Goal: Information Seeking & Learning: Find specific fact

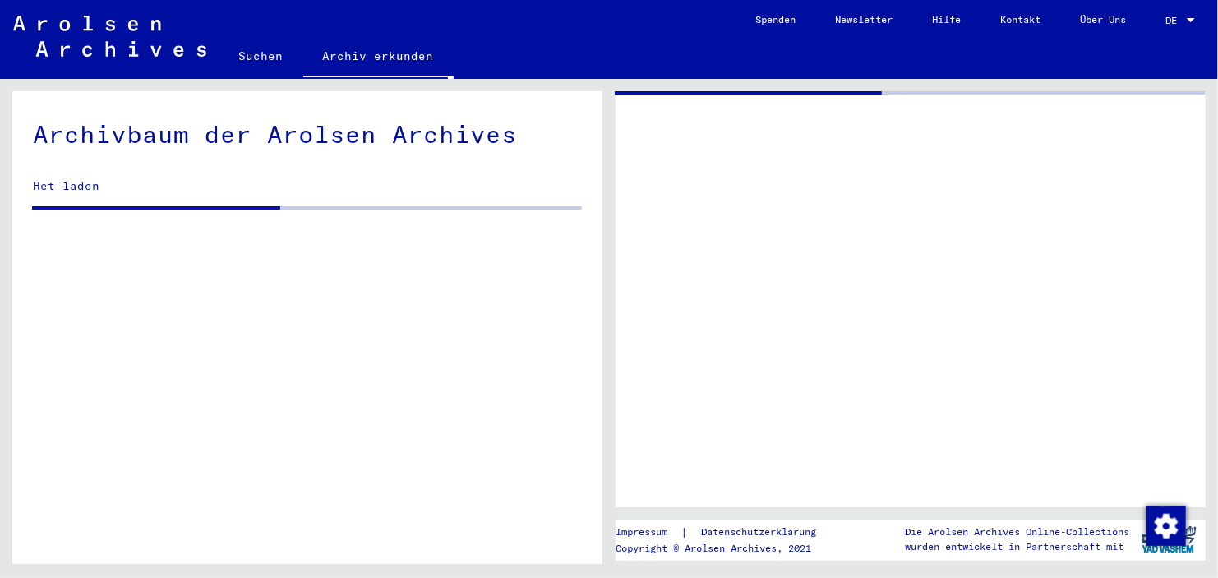
click at [1191, 21] on div at bounding box center [1190, 20] width 8 height 4
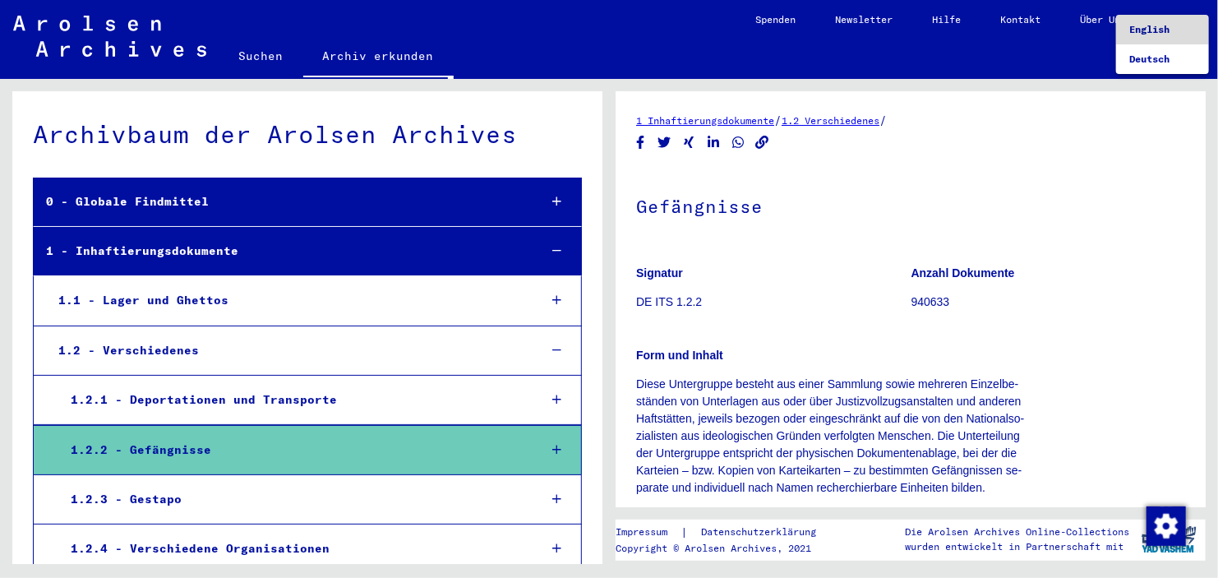
click at [1154, 32] on span "English" at bounding box center [1149, 29] width 40 height 12
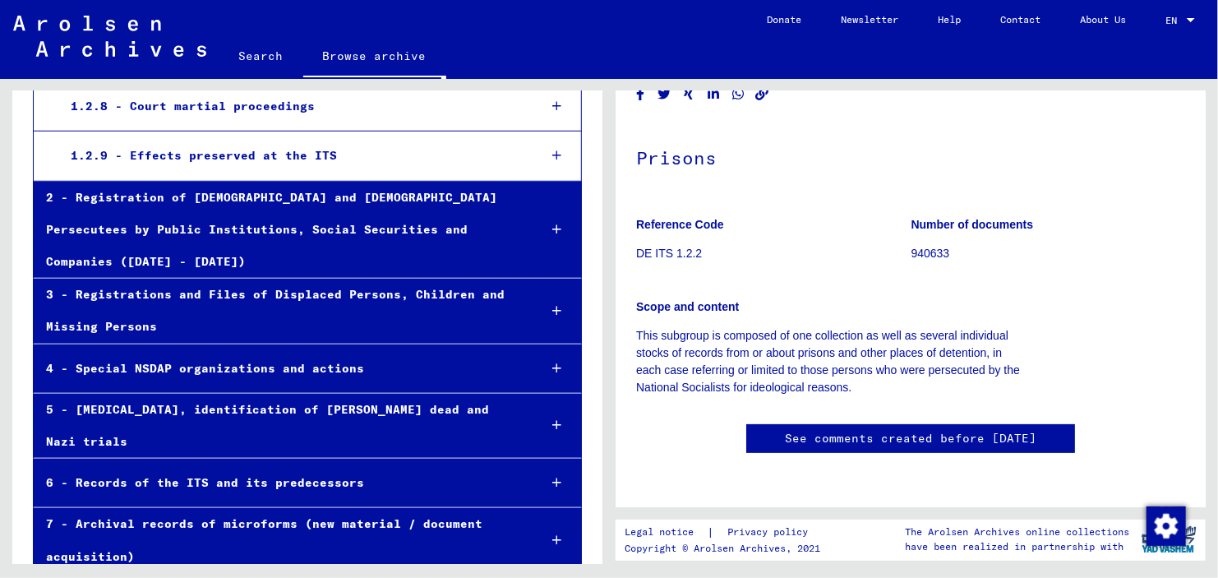
scroll to position [708, 0]
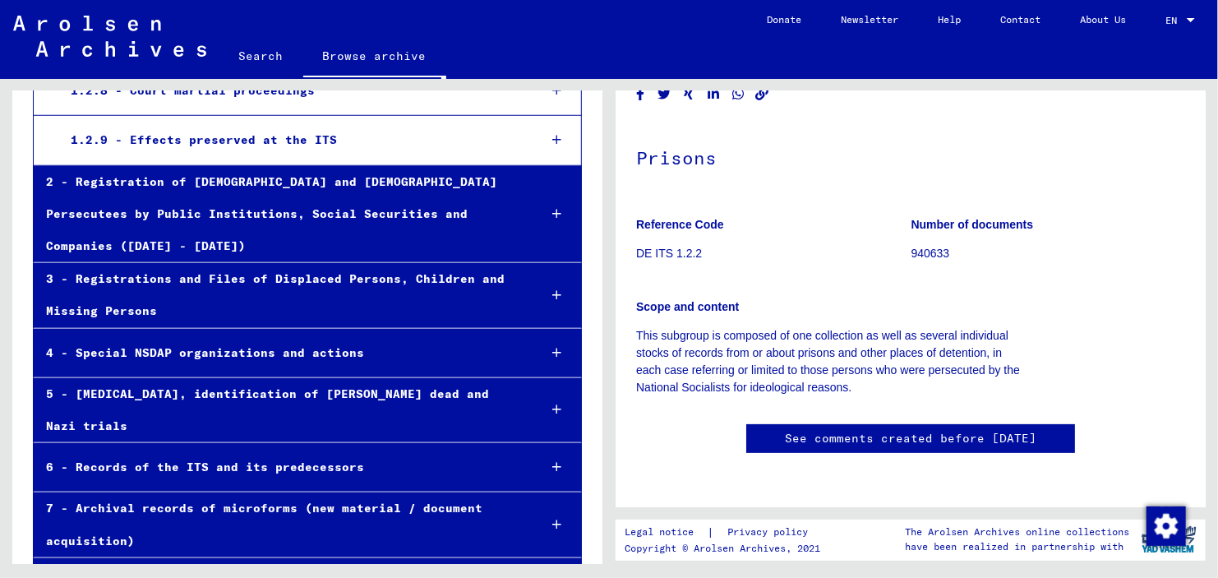
click at [417, 566] on div "8 - Collections of private persons and small archives" at bounding box center [279, 582] width 491 height 32
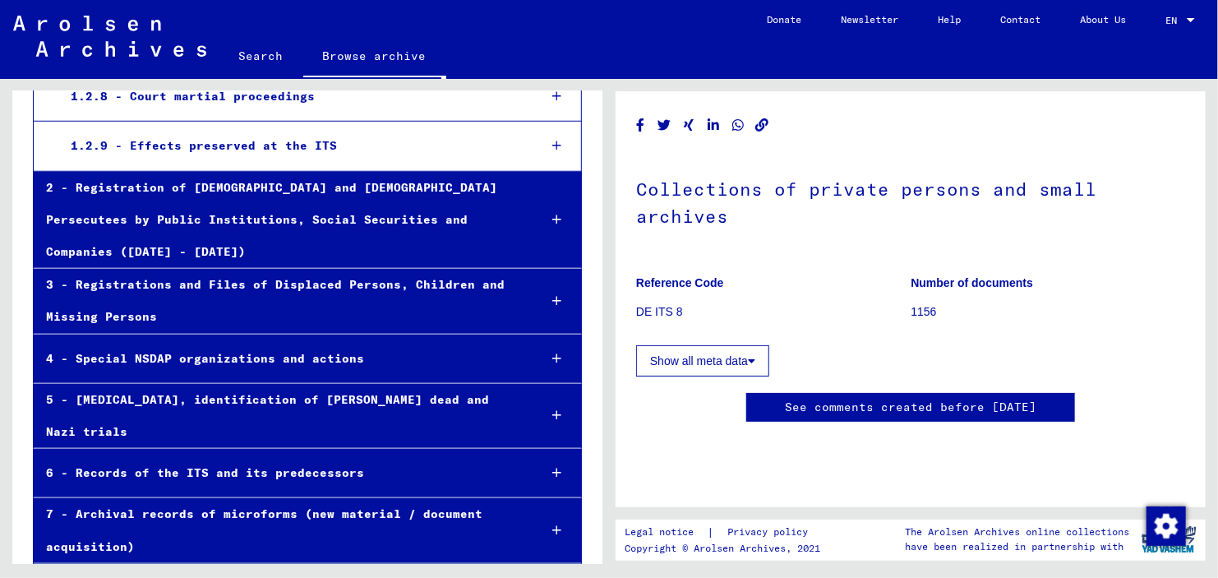
scroll to position [687, 0]
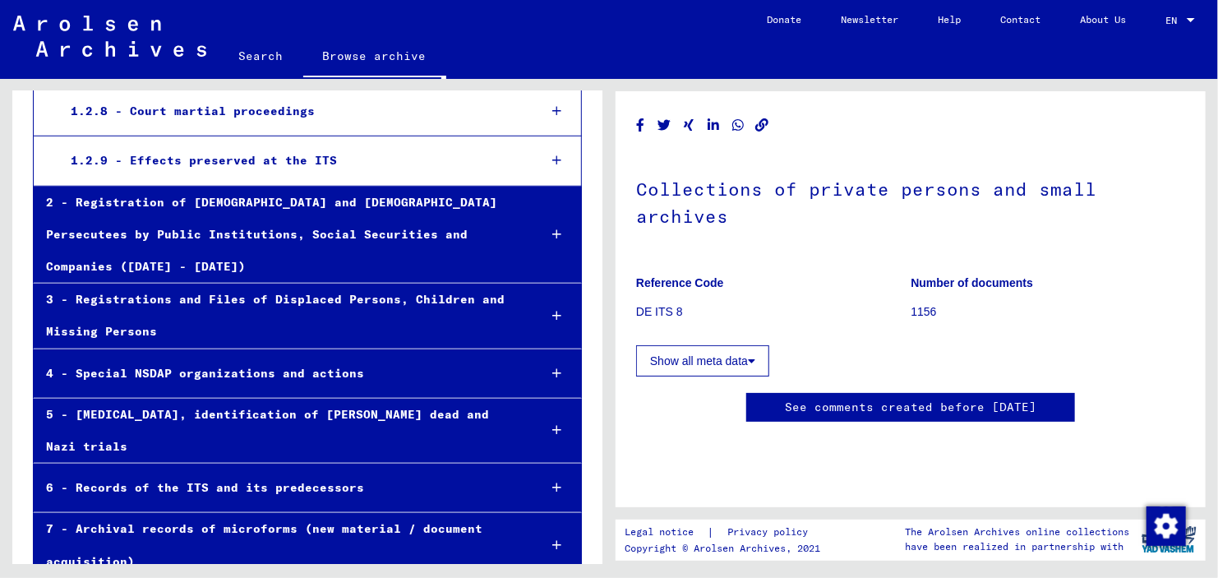
click at [447, 398] on div "5 - [MEDICAL_DATA], identification of [PERSON_NAME] dead and Nazi trials" at bounding box center [279, 430] width 491 height 64
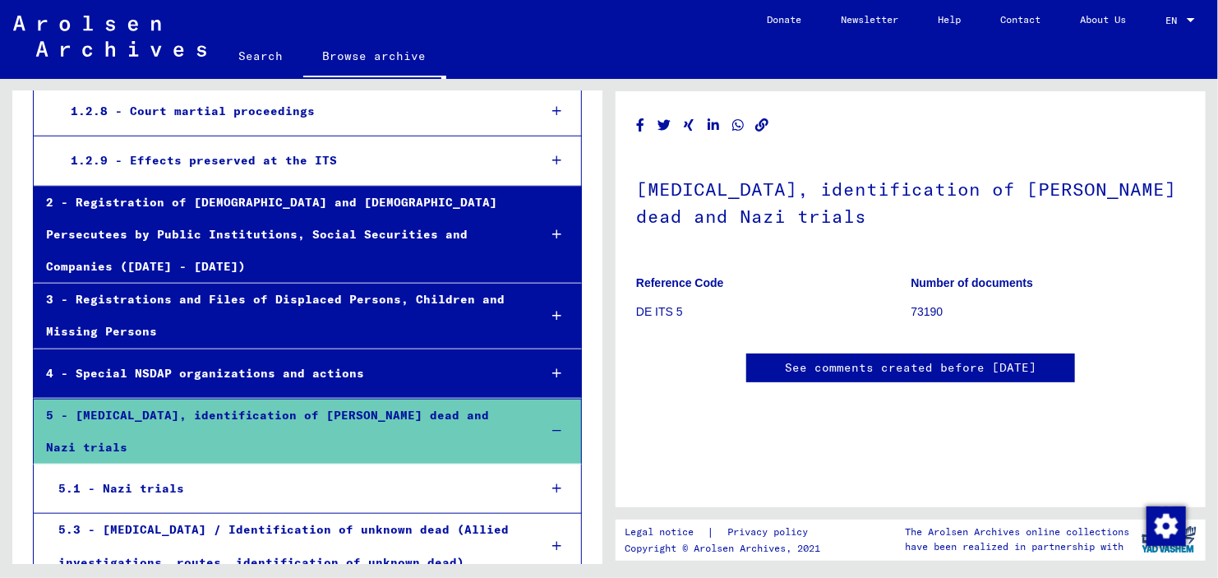
click at [428, 472] on div "5.1 - Nazi trials" at bounding box center [285, 488] width 479 height 32
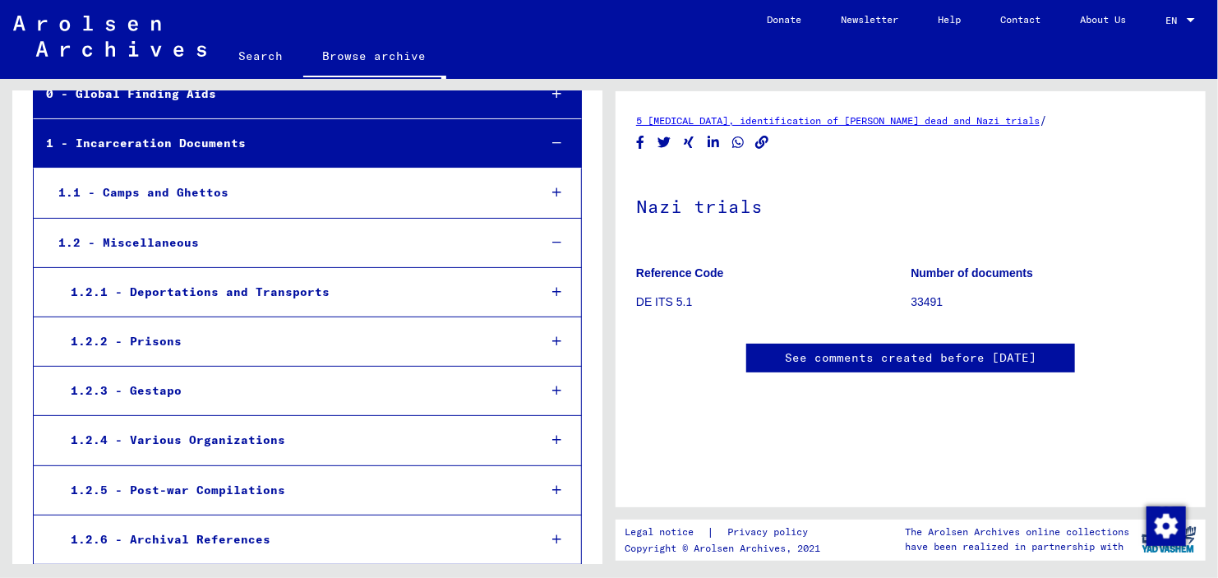
scroll to position [142, 0]
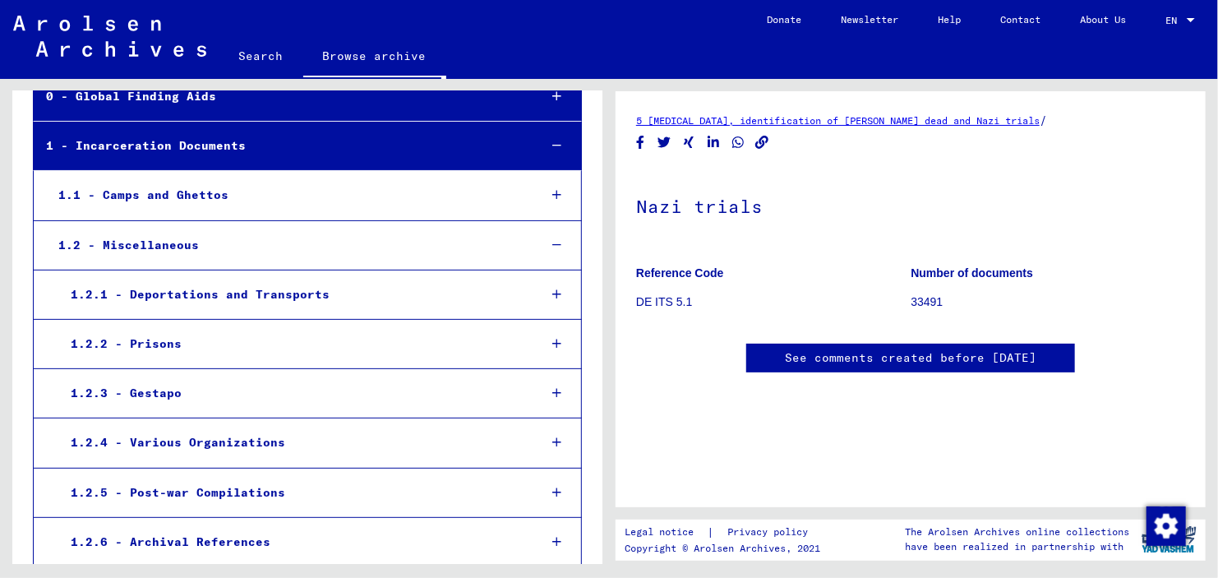
click at [354, 352] on div "1.2.2 - Prisons" at bounding box center [291, 344] width 467 height 32
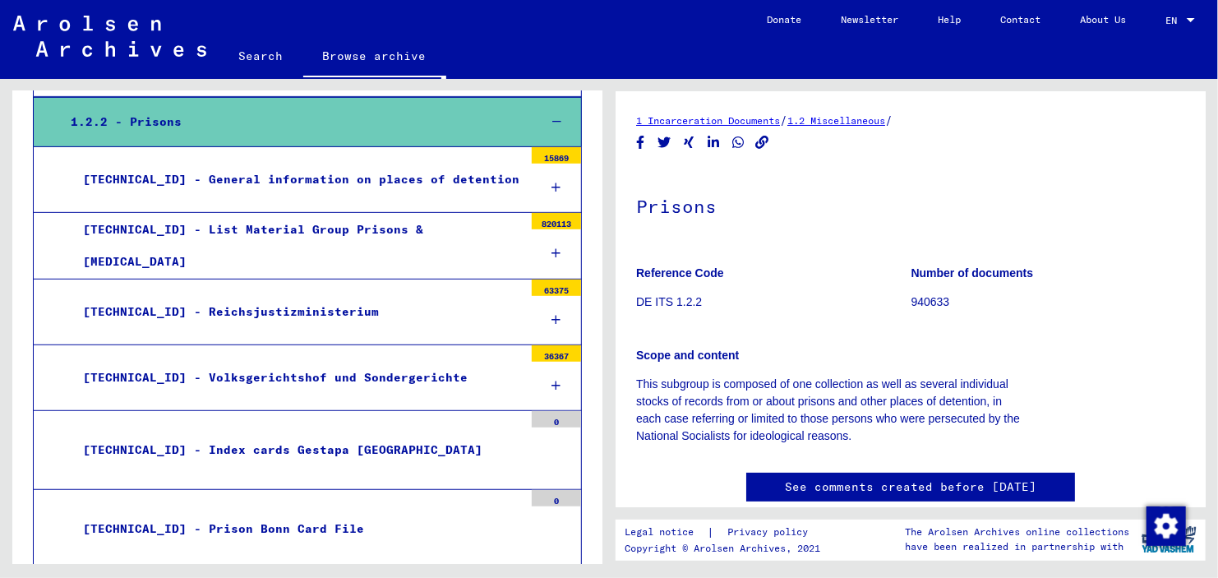
scroll to position [359, 0]
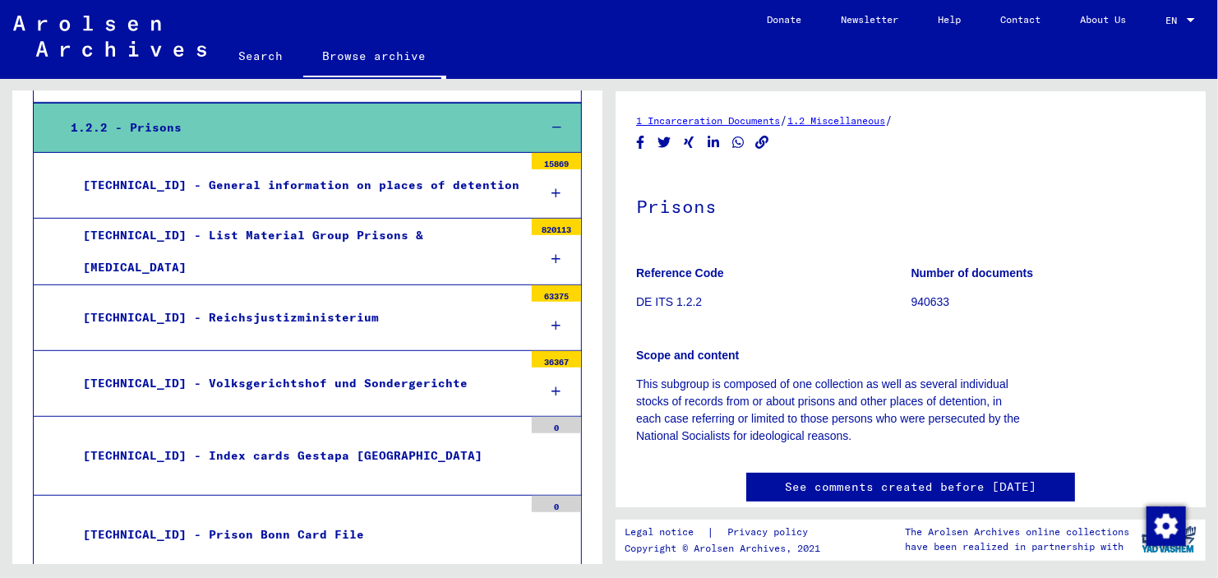
click at [457, 177] on div "[TECHNICAL_ID] - General information on places of detention" at bounding box center [297, 185] width 453 height 32
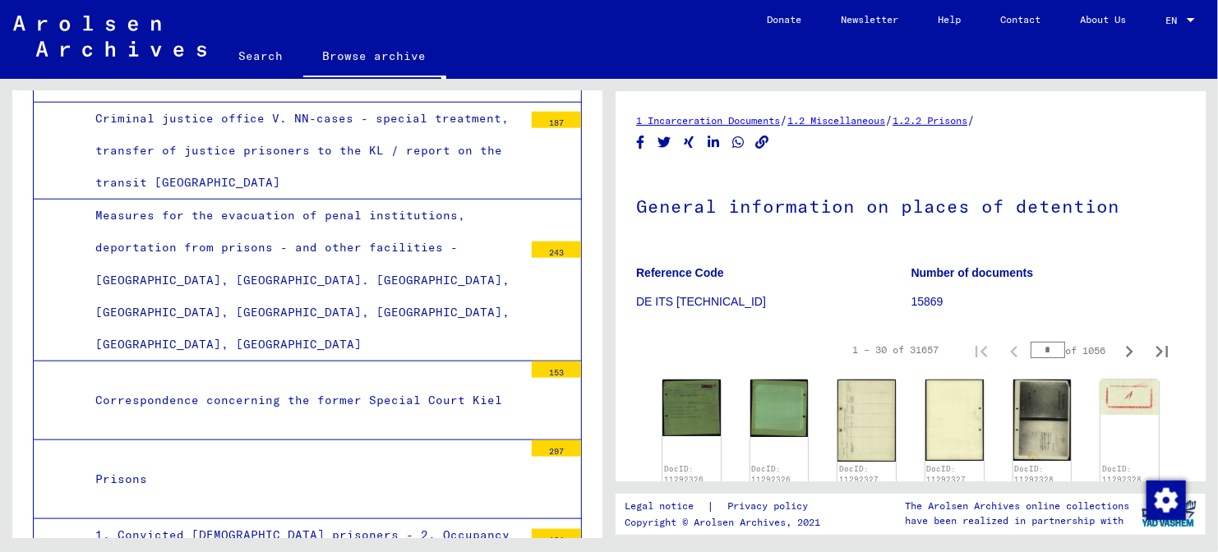
scroll to position [3908, 0]
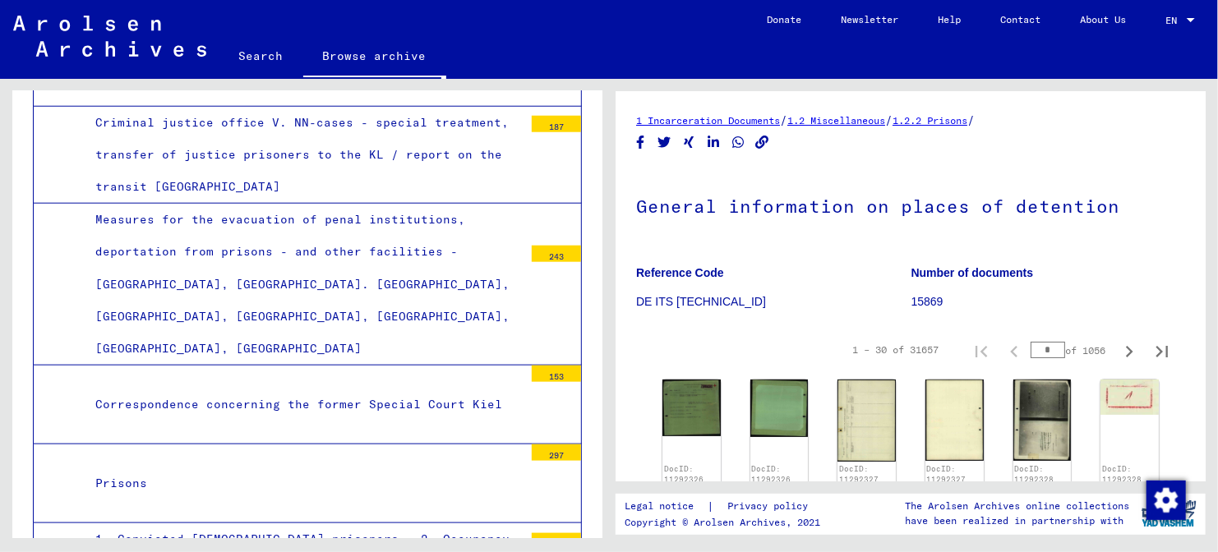
click at [426, 389] on div "Correspondence concerning the former Special Court Kiel" at bounding box center [303, 405] width 440 height 32
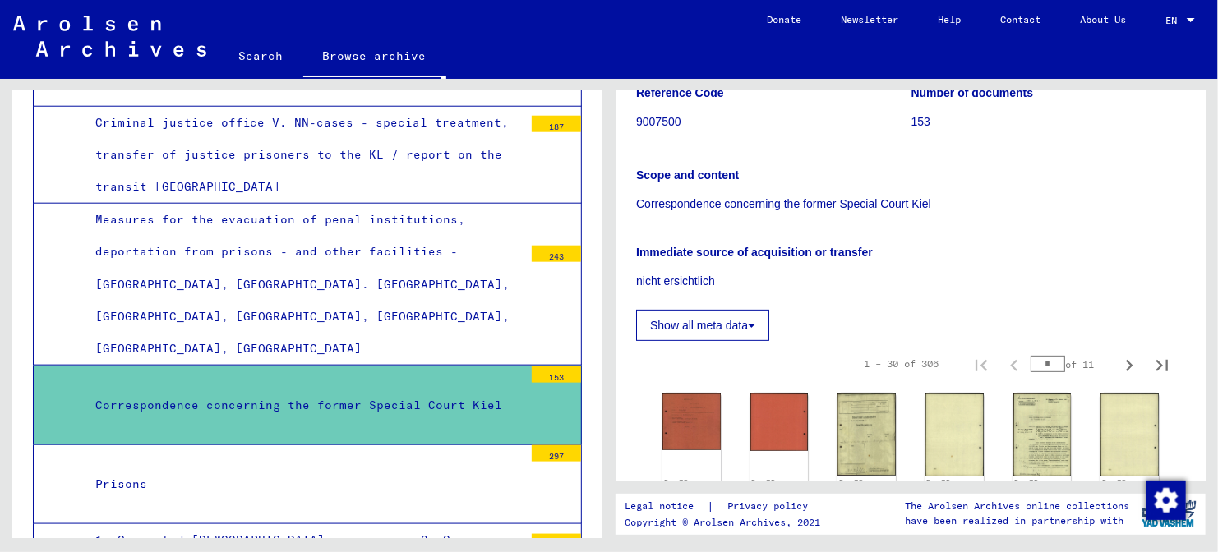
scroll to position [348, 0]
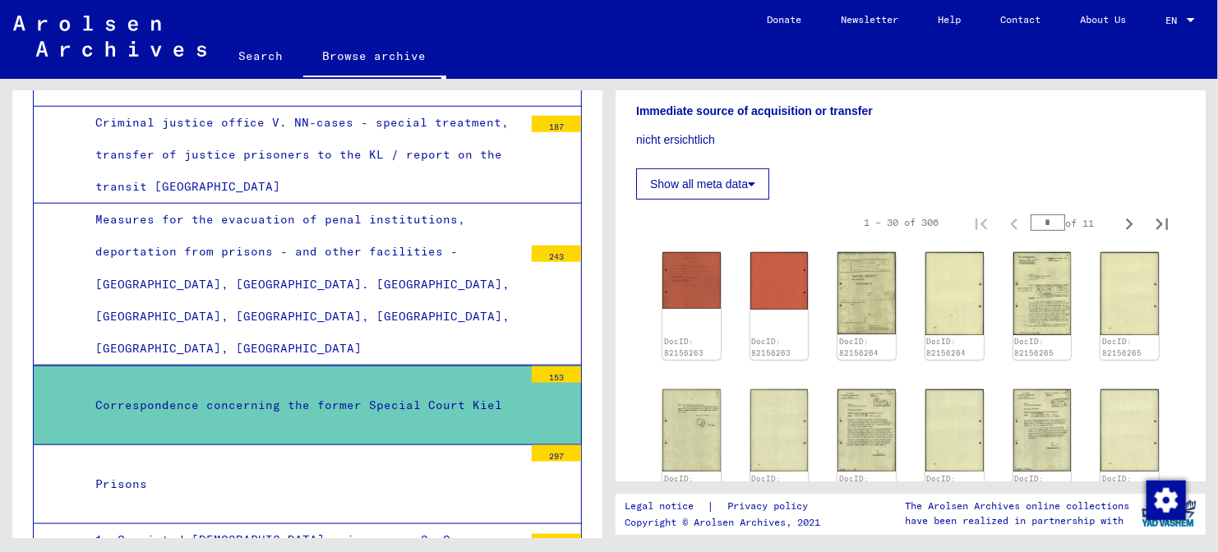
click at [412, 468] on div "Prisons" at bounding box center [303, 484] width 440 height 32
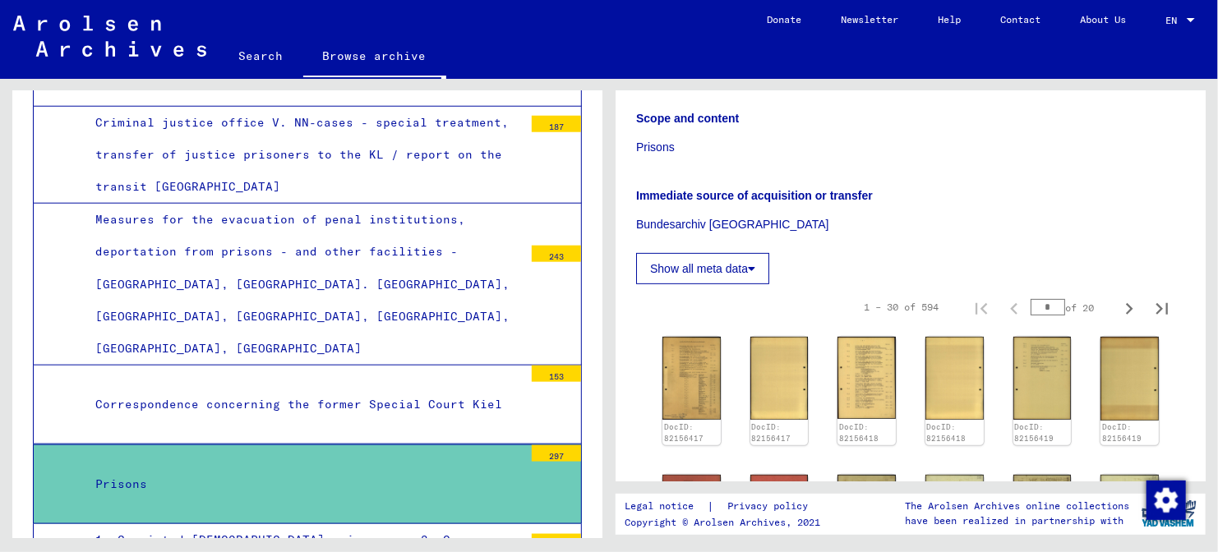
scroll to position [295, 0]
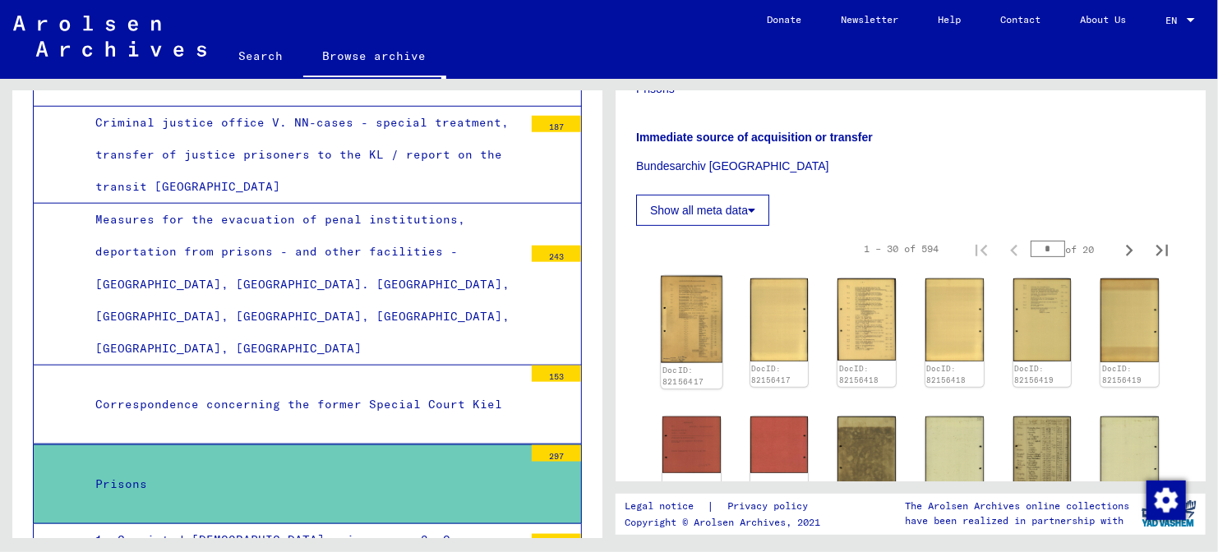
click at [707, 304] on img at bounding box center [691, 319] width 61 height 87
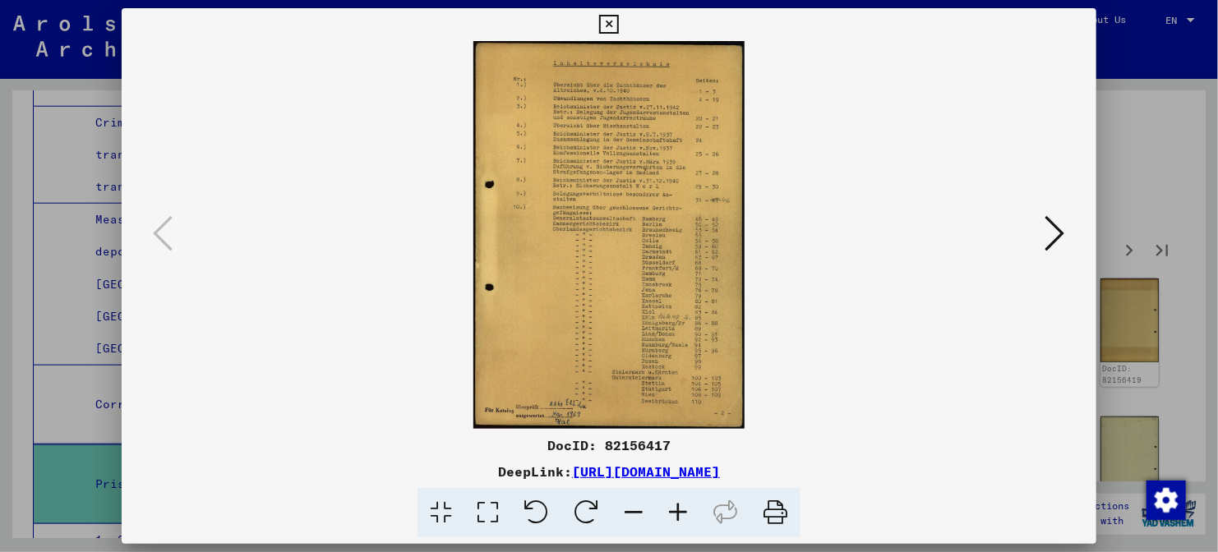
click at [686, 527] on icon at bounding box center [678, 513] width 44 height 50
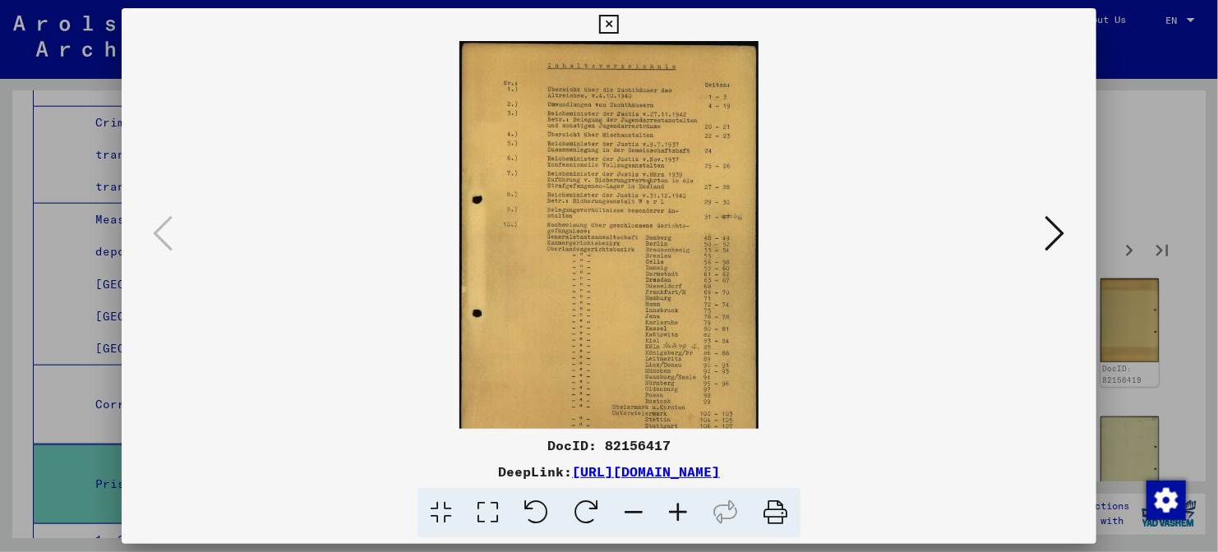
click at [686, 527] on icon at bounding box center [678, 513] width 44 height 50
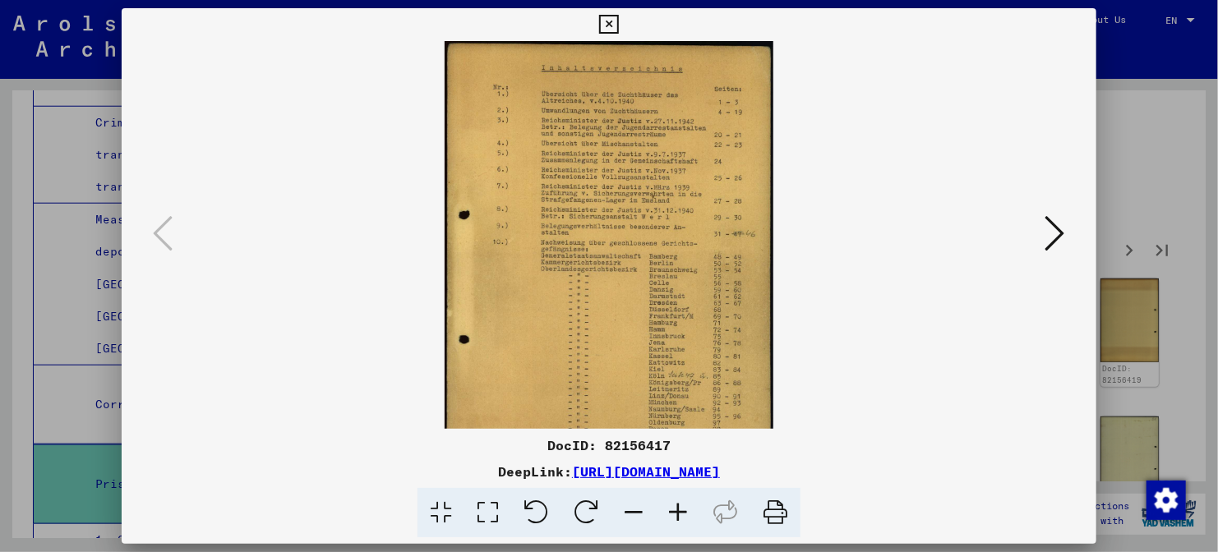
click at [686, 527] on icon at bounding box center [678, 513] width 44 height 50
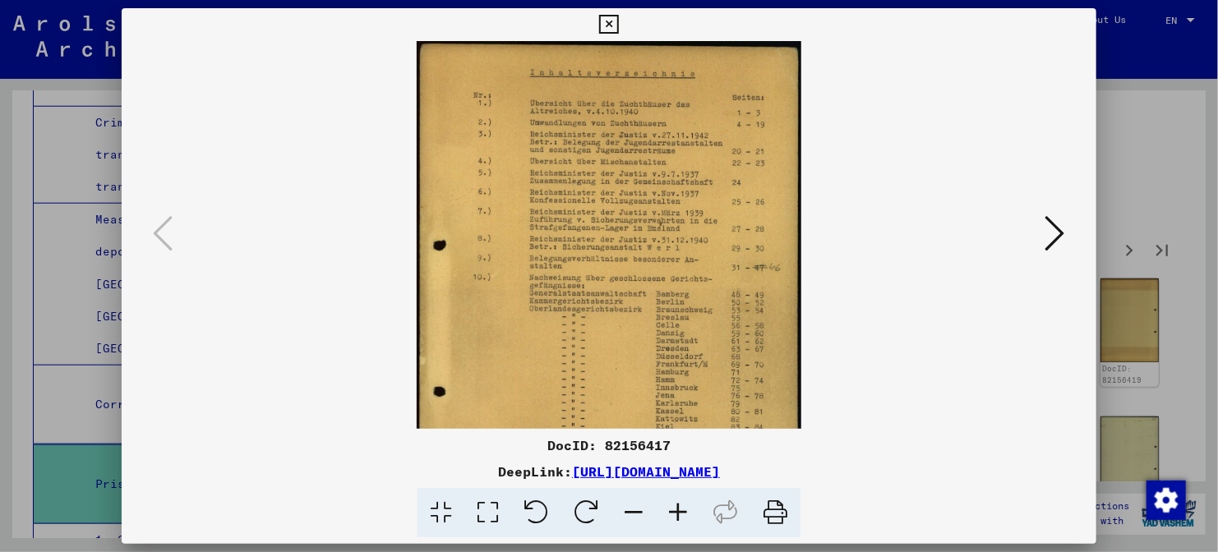
click at [686, 527] on icon at bounding box center [678, 513] width 44 height 50
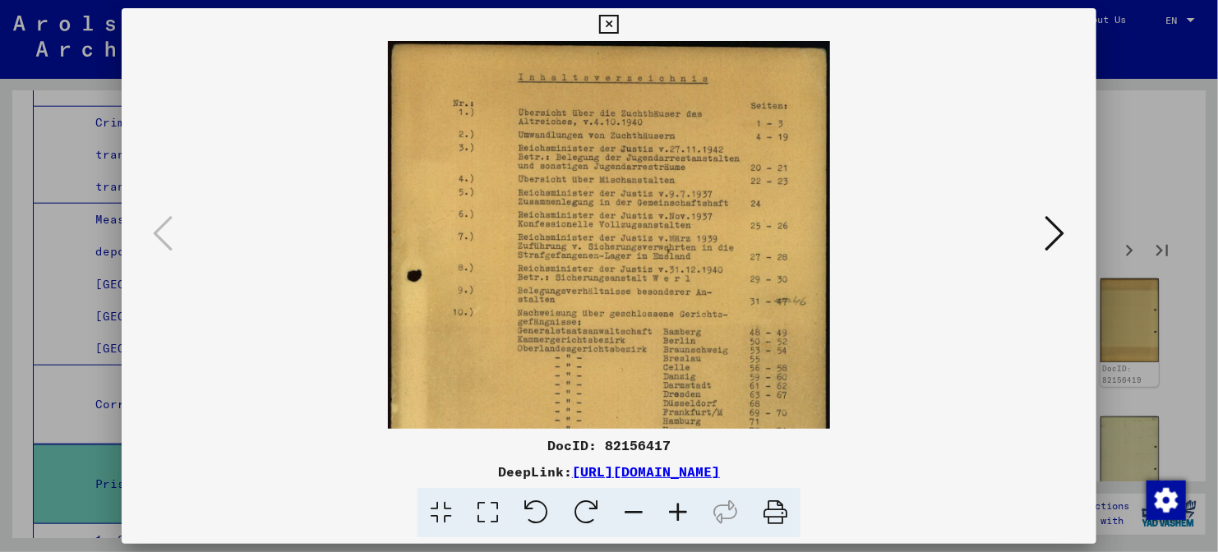
click at [686, 527] on icon at bounding box center [678, 513] width 44 height 50
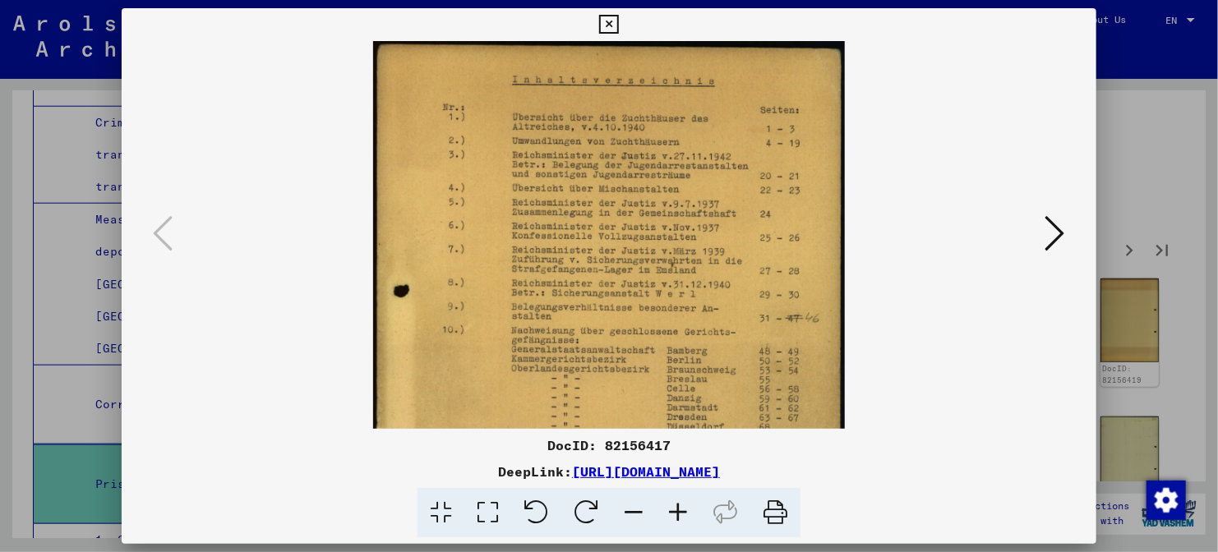
click at [686, 527] on icon at bounding box center [678, 513] width 44 height 50
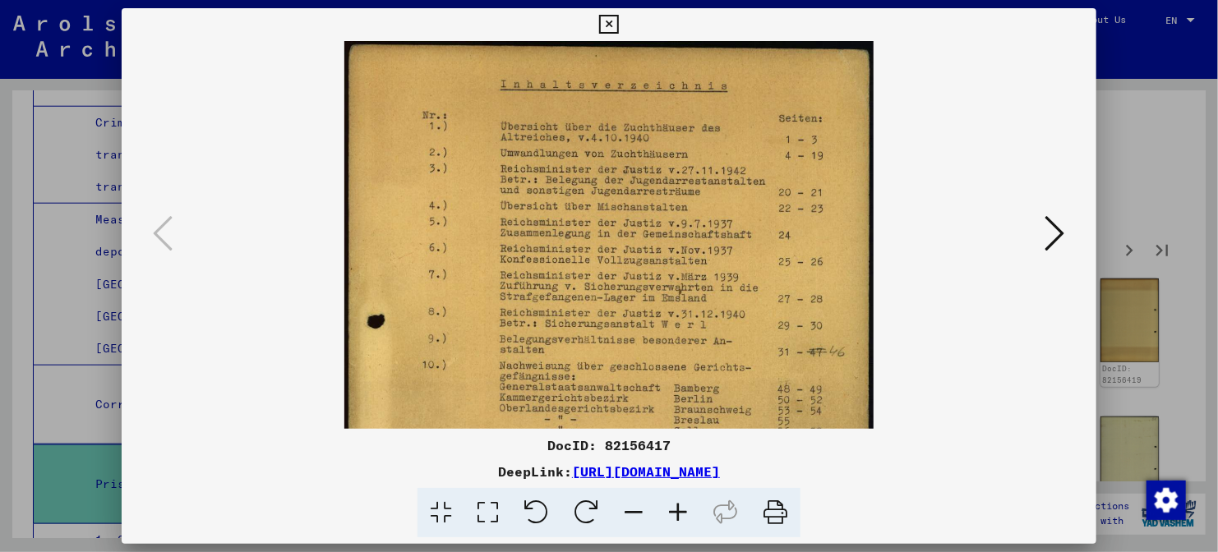
click at [686, 527] on icon at bounding box center [678, 513] width 44 height 50
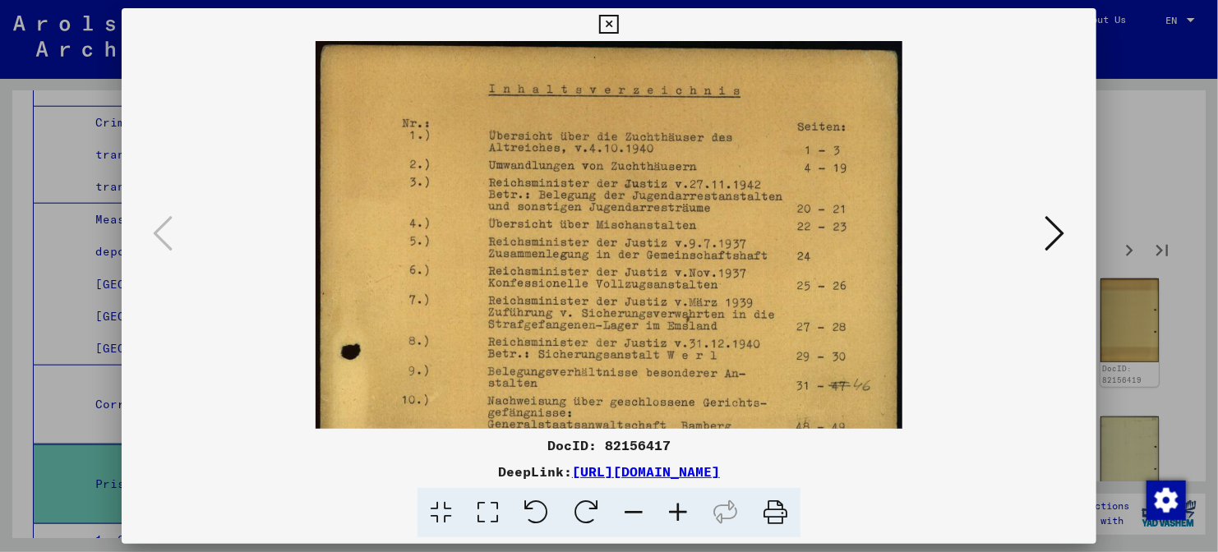
click at [686, 527] on icon at bounding box center [678, 513] width 44 height 50
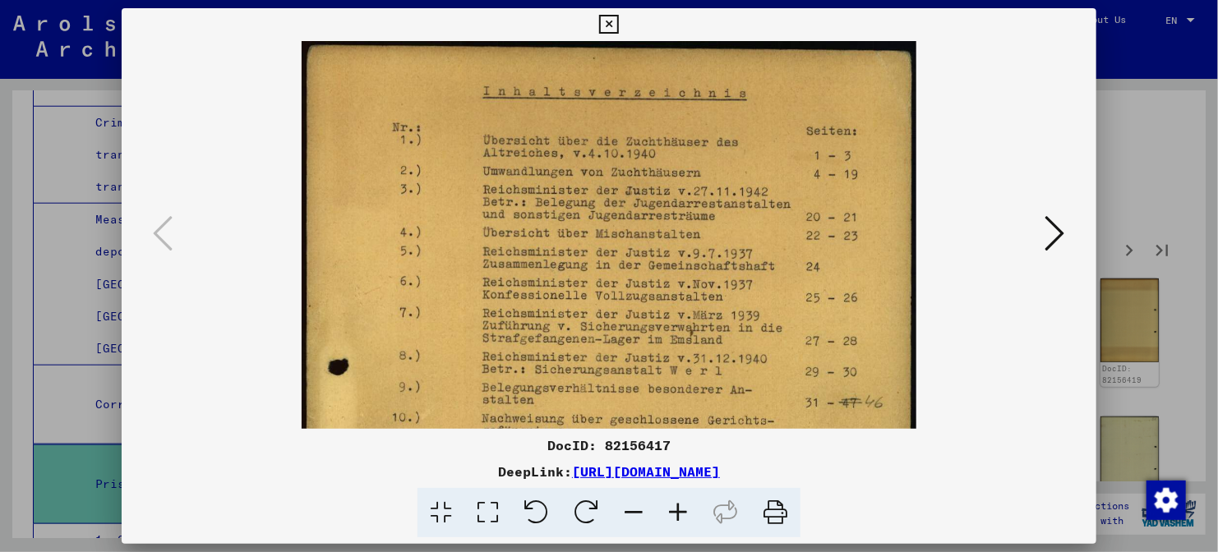
click at [1106, 211] on div at bounding box center [609, 276] width 1218 height 552
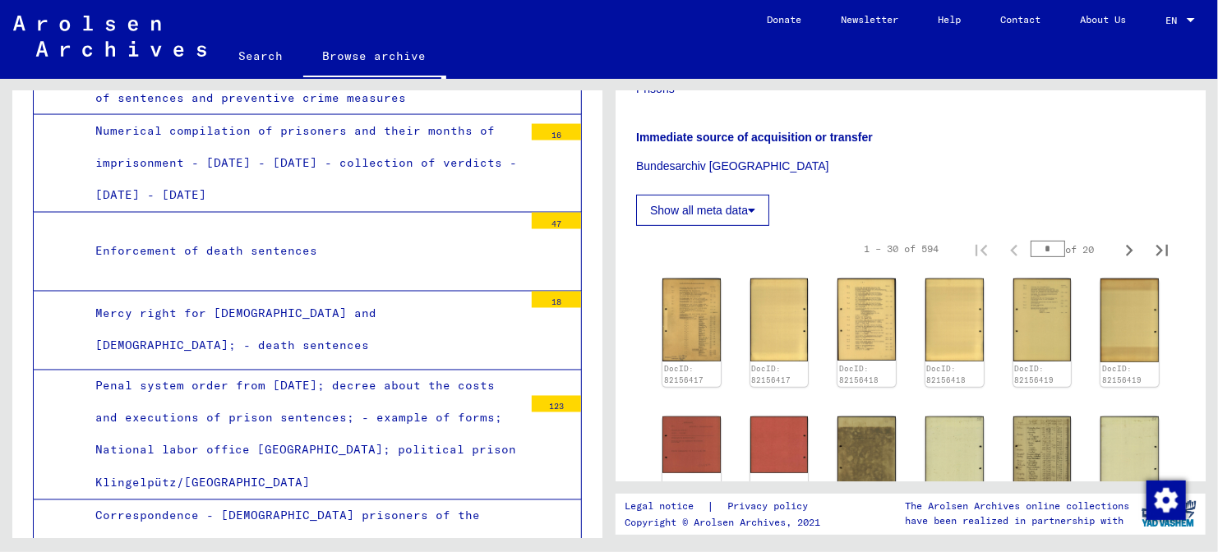
scroll to position [4415, 0]
click at [392, 291] on mat-tree-node "Mercy right for [DEMOGRAPHIC_DATA] and [DEMOGRAPHIC_DATA]; - death sentences 18" at bounding box center [307, 330] width 549 height 79
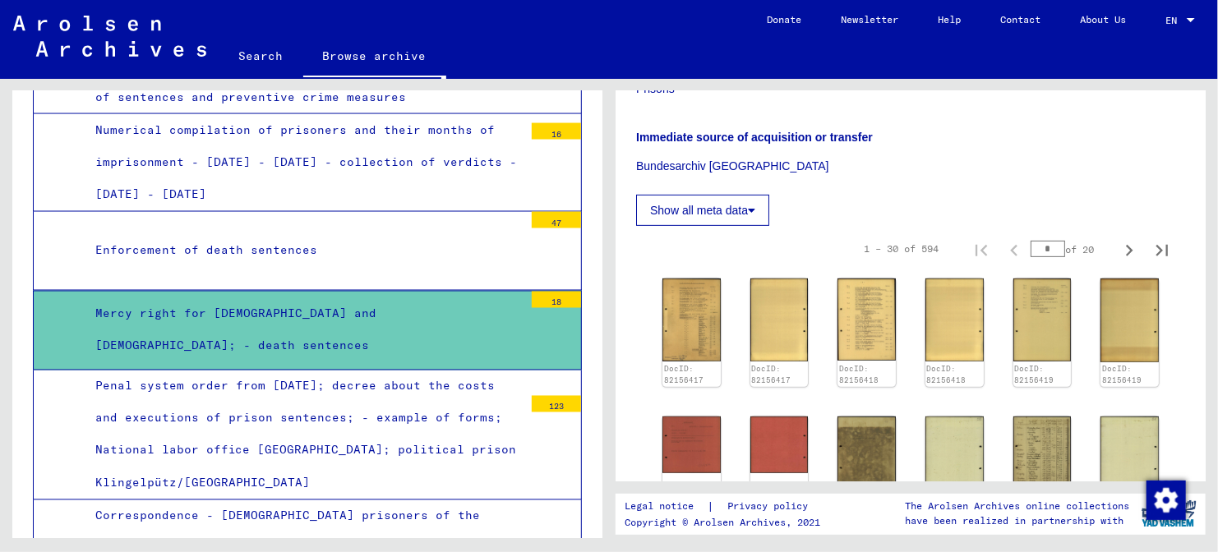
click at [435, 291] on mat-tree-node "Mercy right for [DEMOGRAPHIC_DATA] and [DEMOGRAPHIC_DATA]; - death sentences 18" at bounding box center [307, 331] width 549 height 80
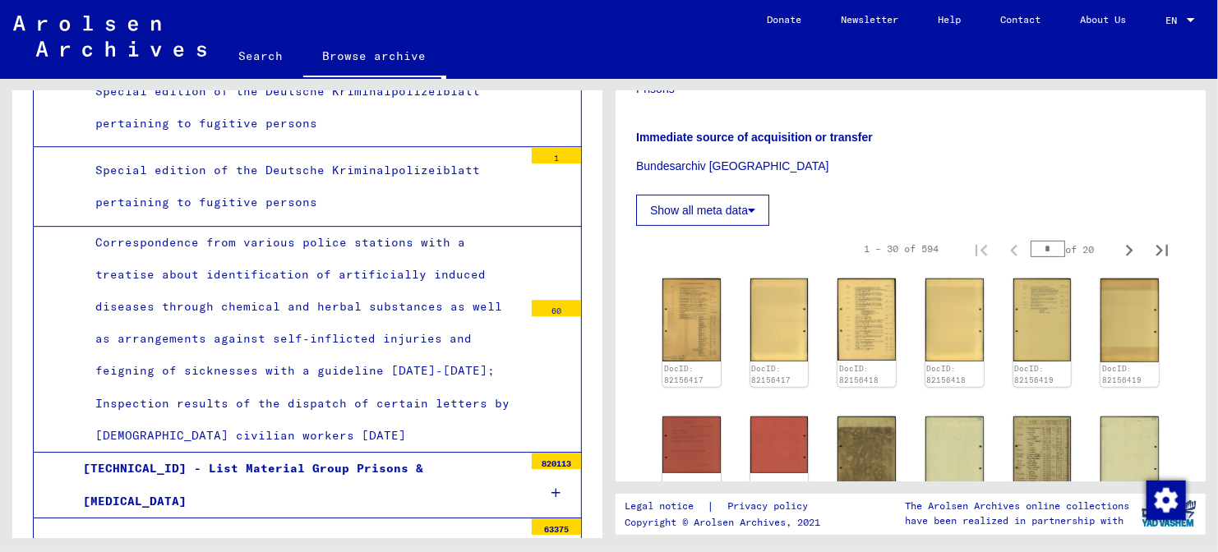
scroll to position [5464, 0]
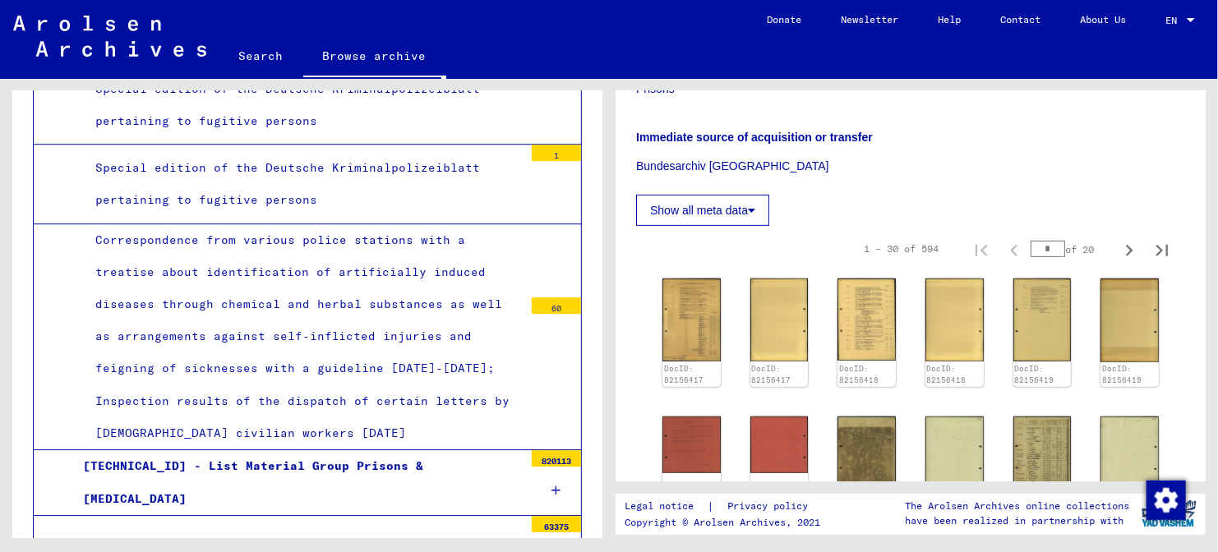
click at [440, 450] on div "[TECHNICAL_ID] - List Material Group Prisons & [MEDICAL_DATA]" at bounding box center [297, 482] width 453 height 64
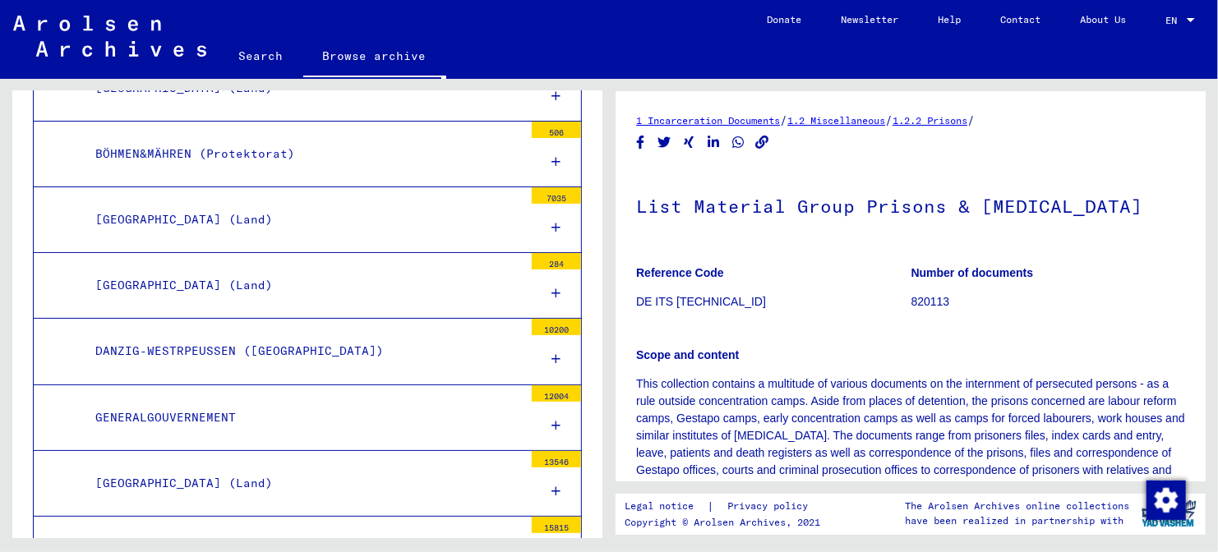
scroll to position [6118, 0]
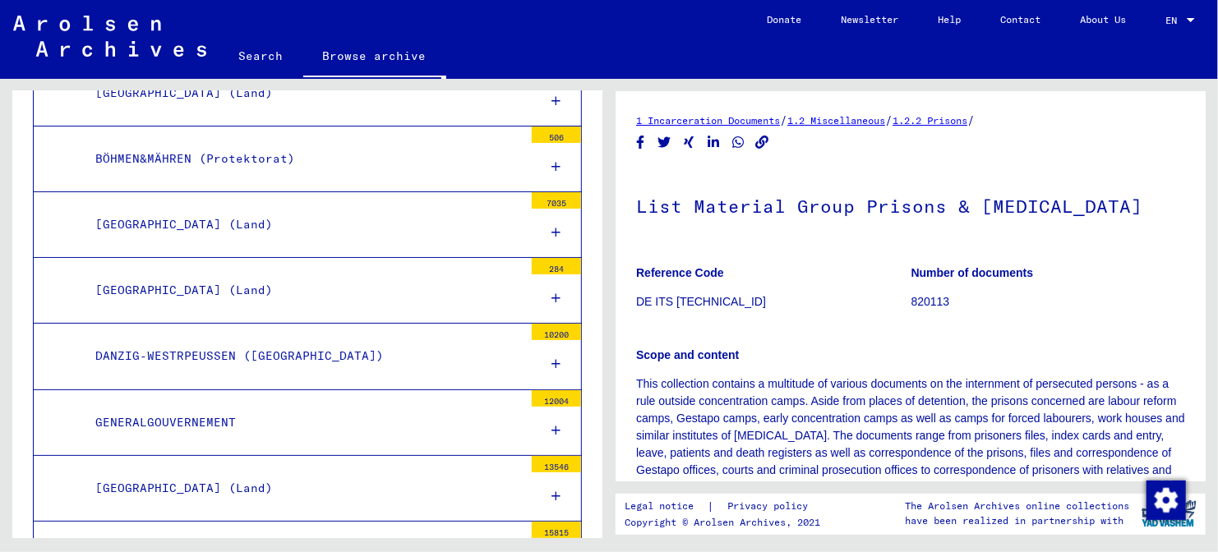
click at [407, 407] on div "GENERALGOUVERNEMENT" at bounding box center [303, 423] width 440 height 32
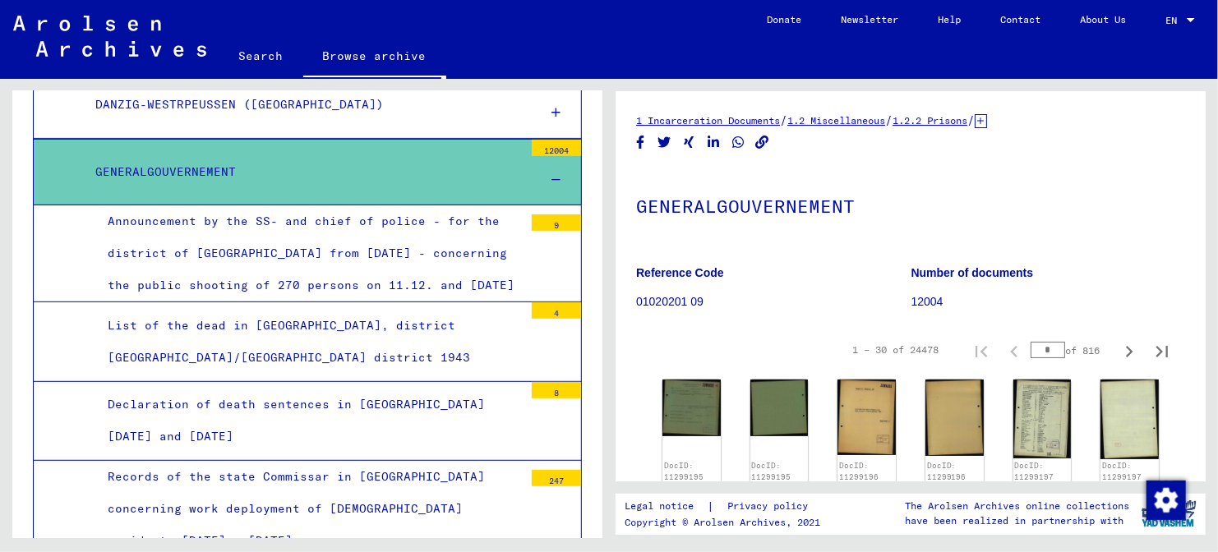
scroll to position [6370, 0]
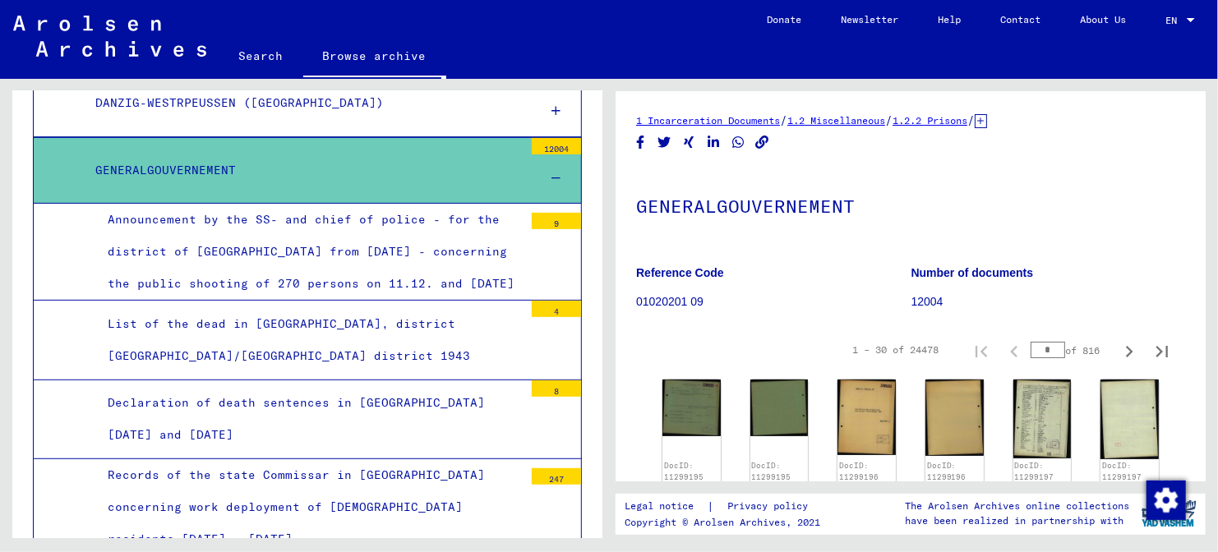
click at [431, 308] on div "List of the dead in [GEOGRAPHIC_DATA], district [GEOGRAPHIC_DATA]/[GEOGRAPHIC_D…" at bounding box center [309, 340] width 428 height 64
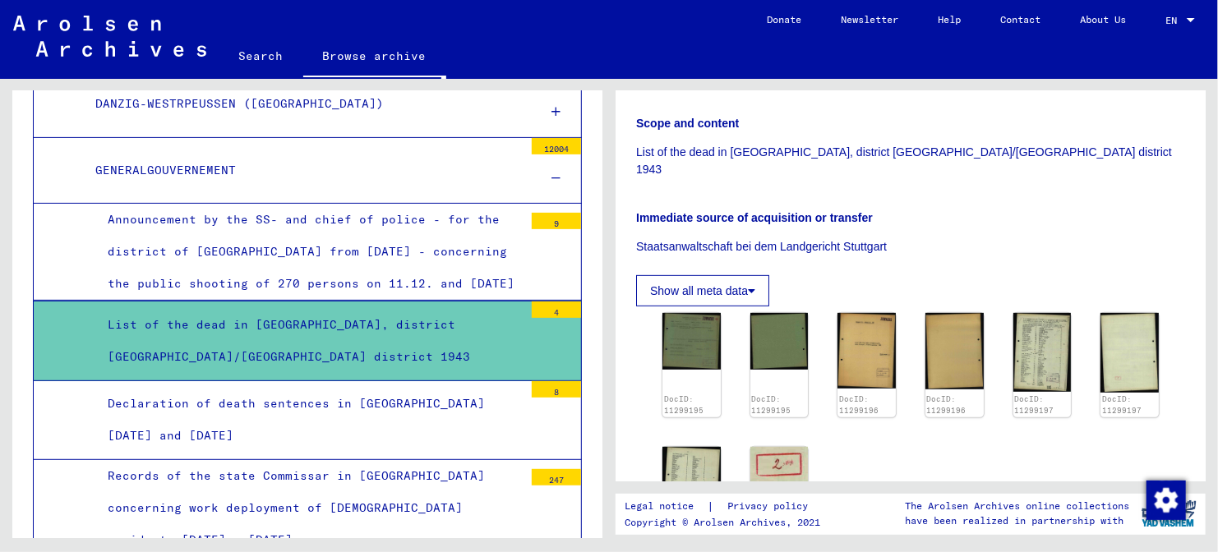
scroll to position [285, 0]
click at [707, 445] on img at bounding box center [691, 486] width 61 height 83
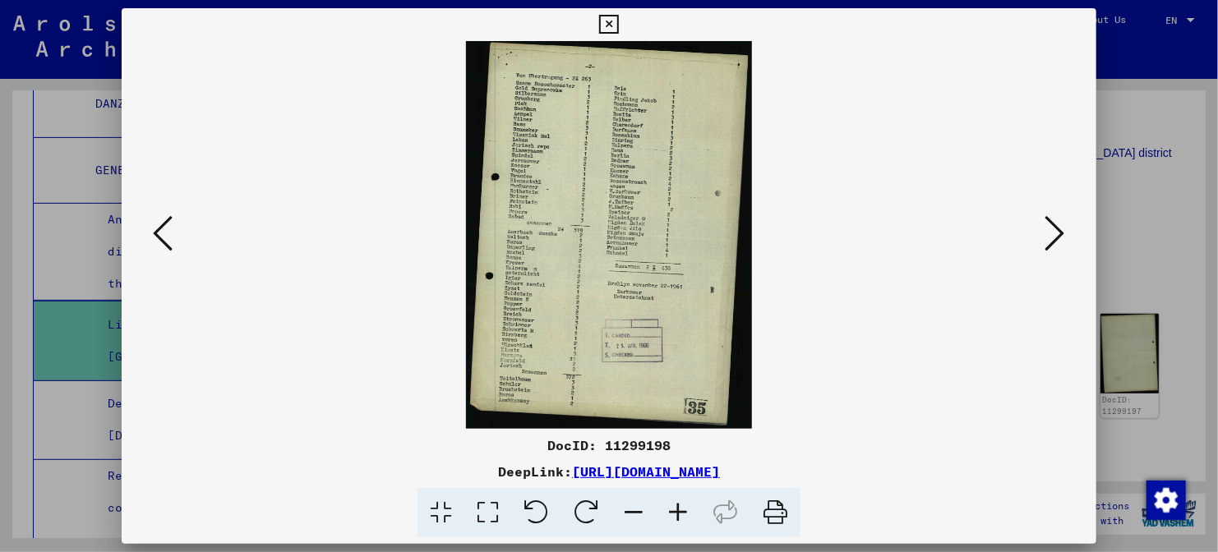
click at [678, 513] on icon at bounding box center [678, 513] width 44 height 50
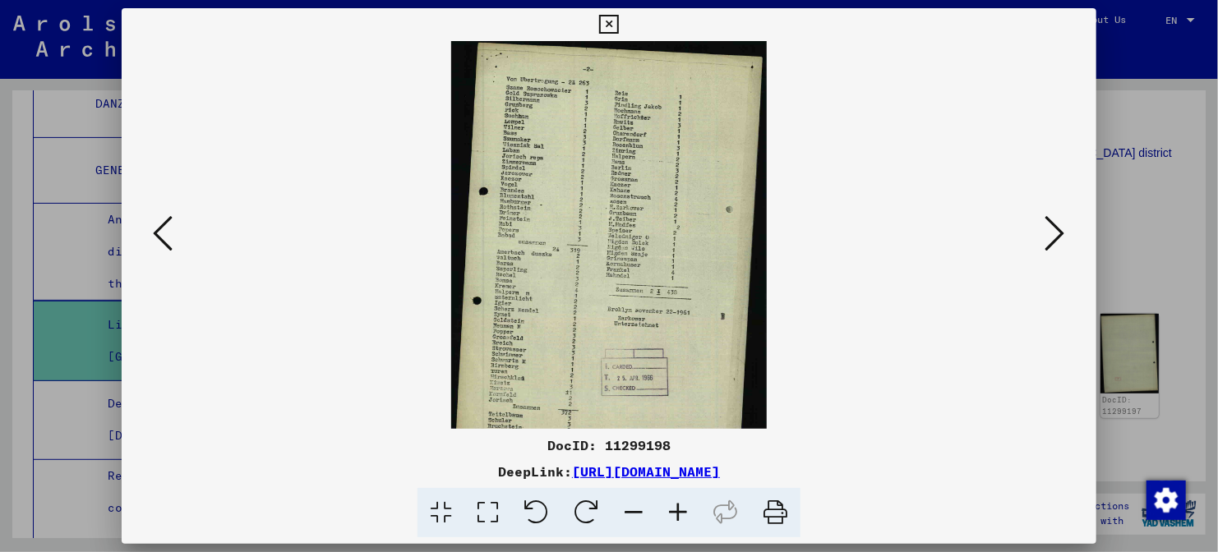
click at [678, 513] on icon at bounding box center [678, 513] width 44 height 50
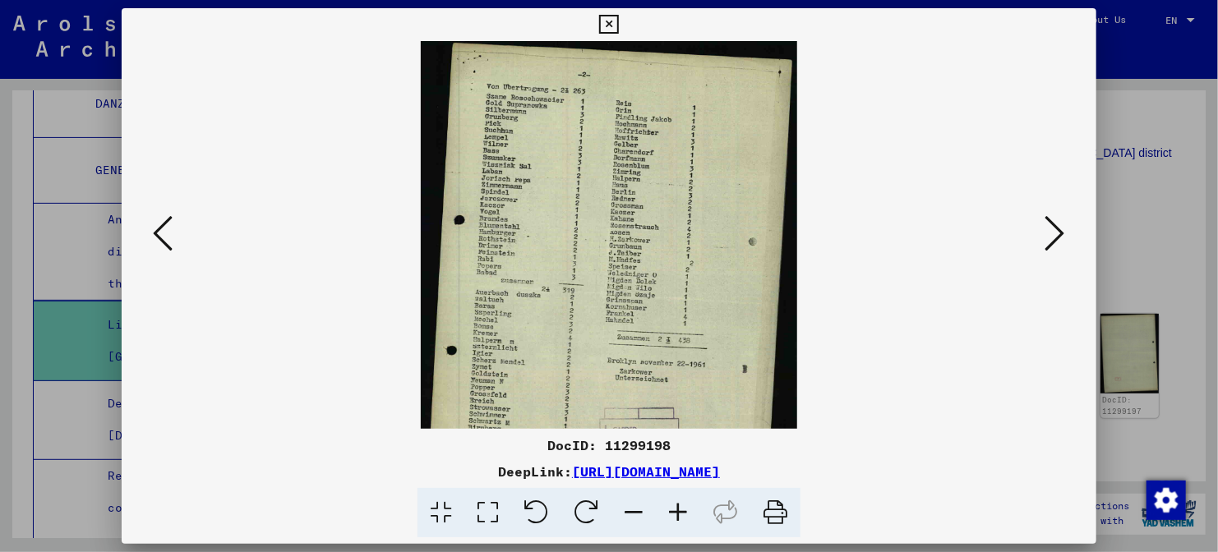
click at [678, 513] on icon at bounding box center [678, 513] width 44 height 50
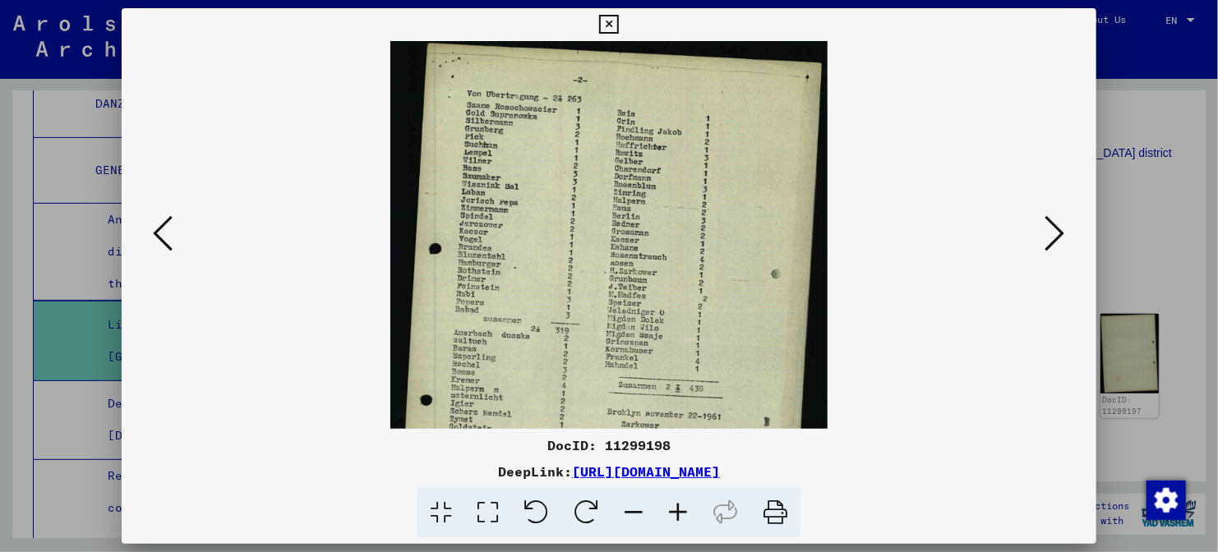
click at [678, 513] on icon at bounding box center [678, 513] width 44 height 50
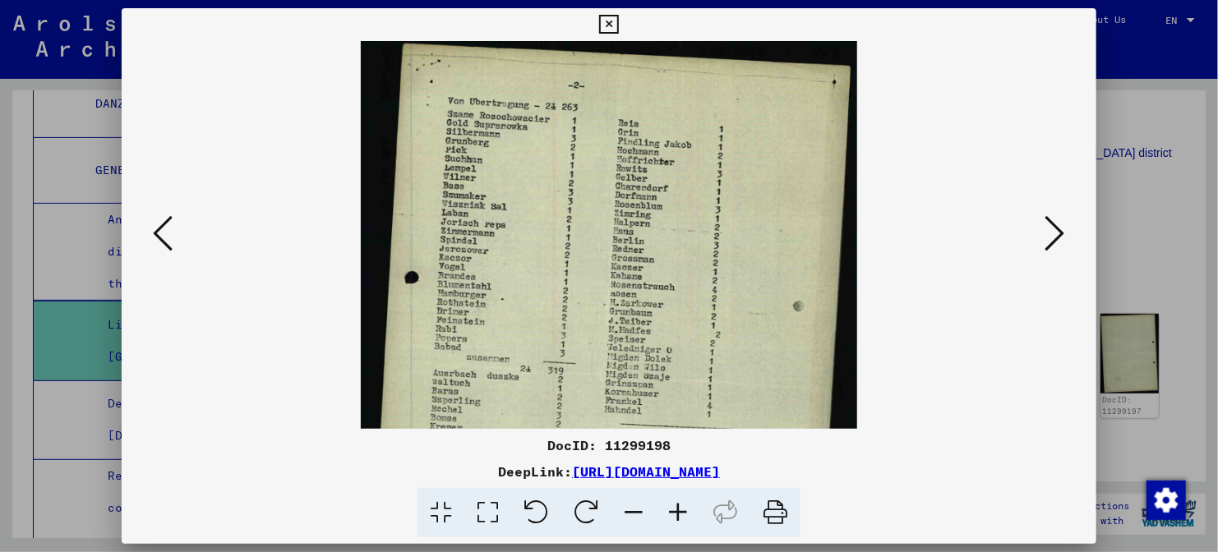
click at [678, 513] on icon at bounding box center [678, 513] width 44 height 50
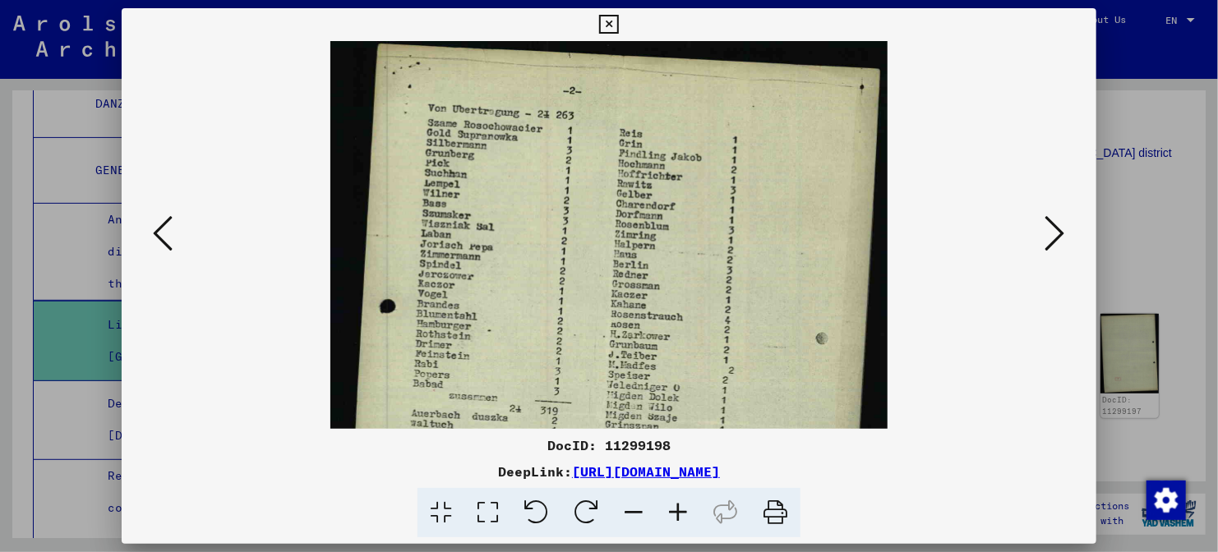
click at [678, 513] on icon at bounding box center [678, 513] width 44 height 50
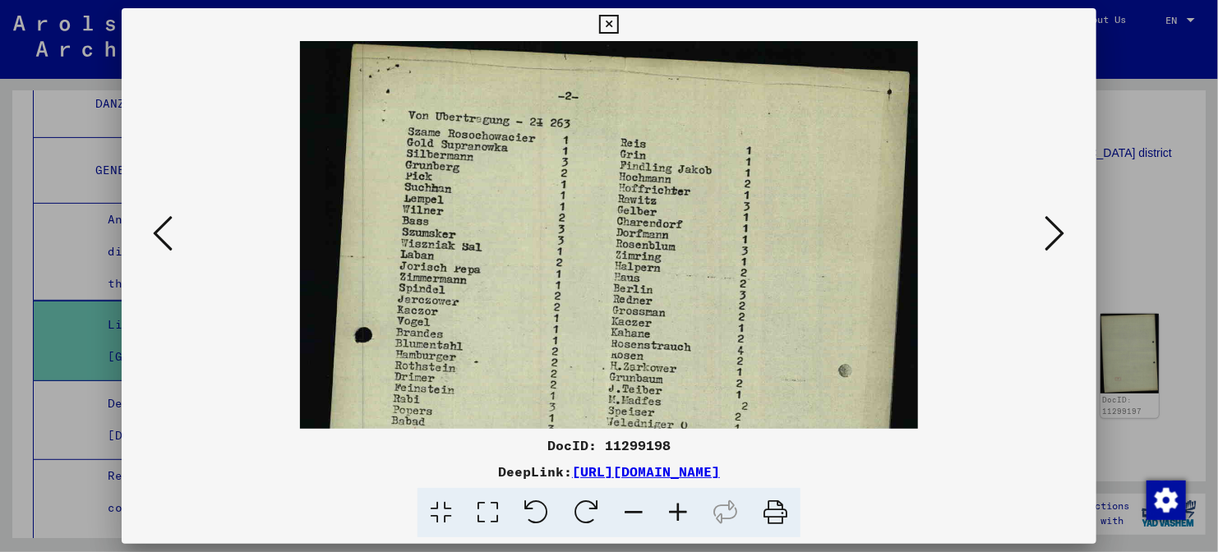
click at [678, 513] on icon at bounding box center [678, 513] width 44 height 50
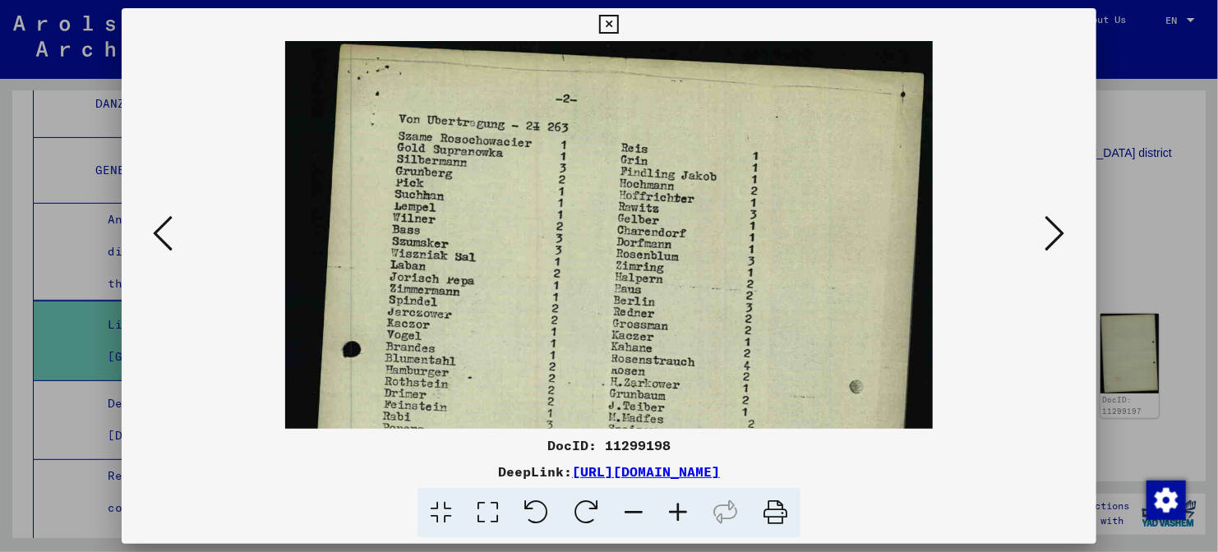
click at [678, 513] on icon at bounding box center [678, 513] width 44 height 50
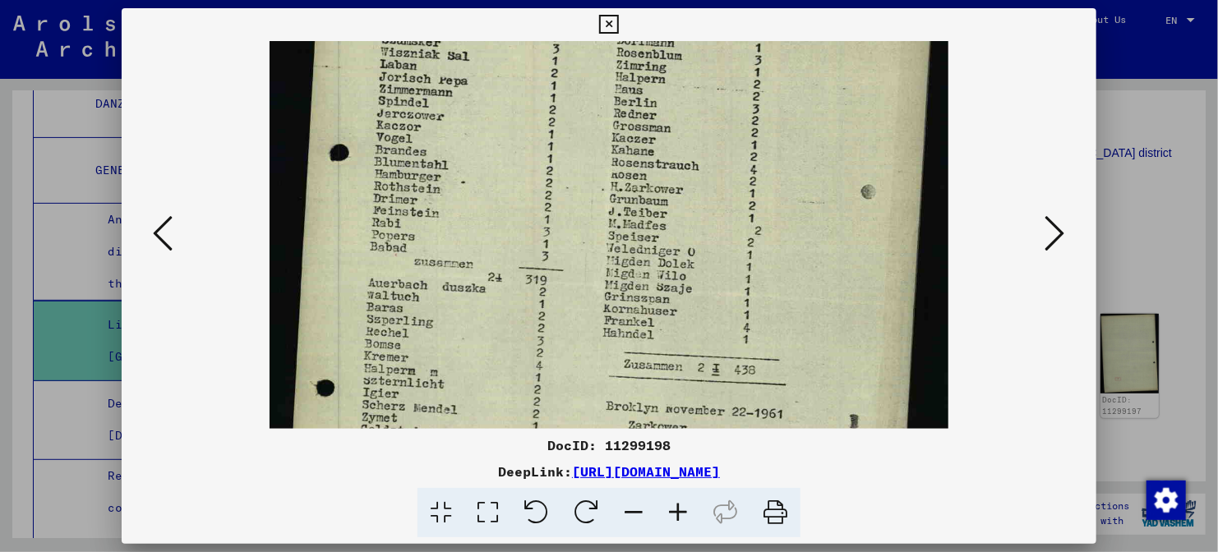
drag, startPoint x: 499, startPoint y: 297, endPoint x: 501, endPoint y: -4, distance: 301.5
click at [501, 0] on html "Search Browse archive Donate Newsletter Help Contact About Us Search Browse arc…" at bounding box center [609, 276] width 1218 height 552
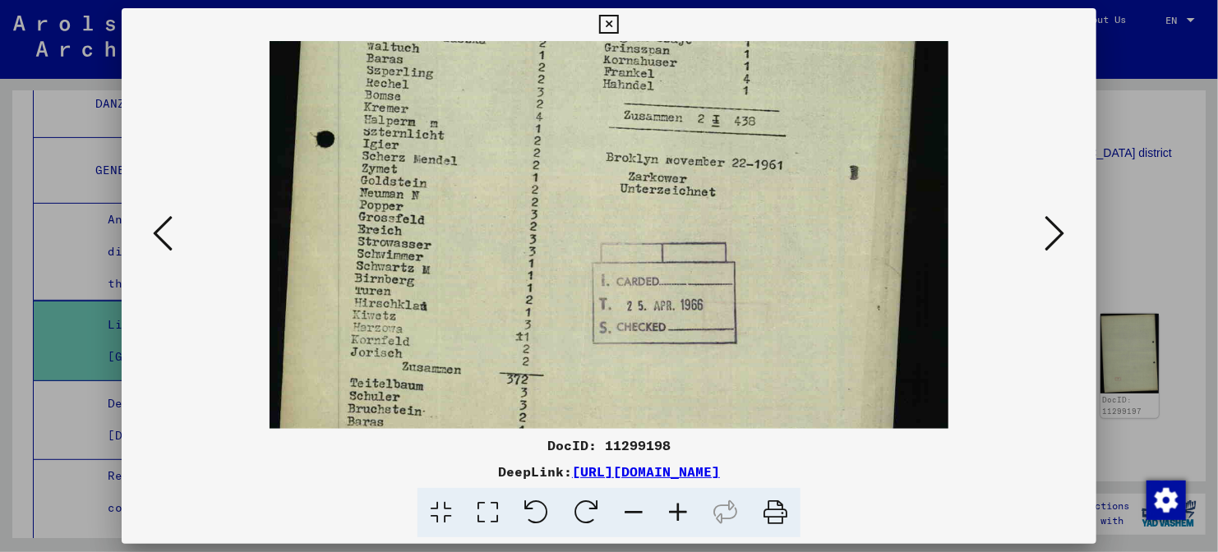
drag, startPoint x: 497, startPoint y: 159, endPoint x: 511, endPoint y: -81, distance: 240.3
click at [511, 0] on html "Search Browse archive Donate Newsletter Help Contact About Us Search Browse arc…" at bounding box center [609, 276] width 1218 height 552
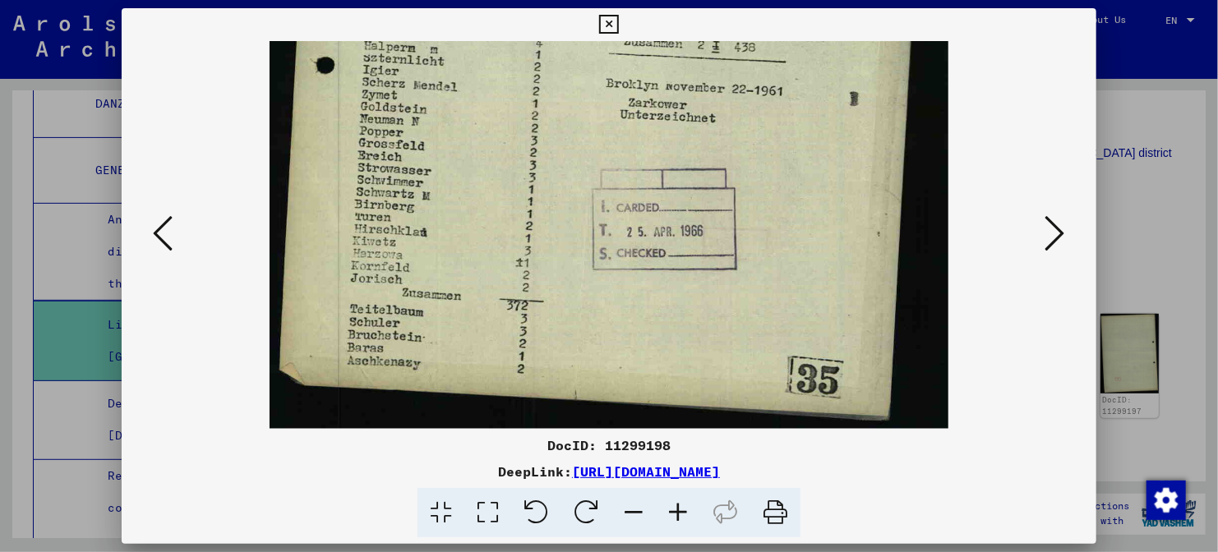
drag, startPoint x: 488, startPoint y: 57, endPoint x: 461, endPoint y: 296, distance: 240.6
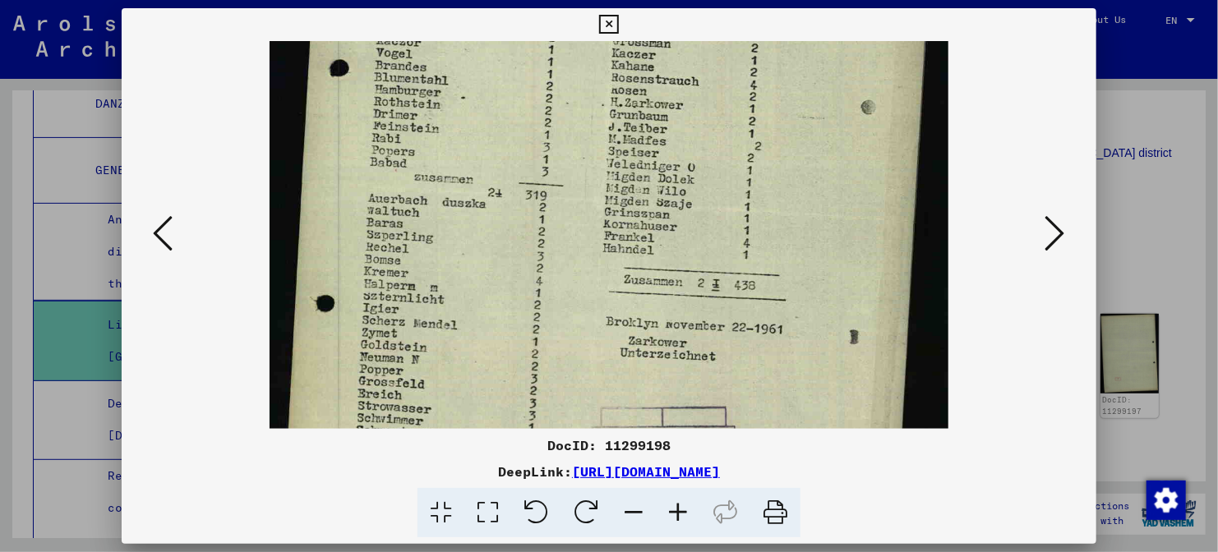
drag, startPoint x: 476, startPoint y: 209, endPoint x: 468, endPoint y: 356, distance: 147.2
click at [468, 356] on img at bounding box center [608, 206] width 679 height 922
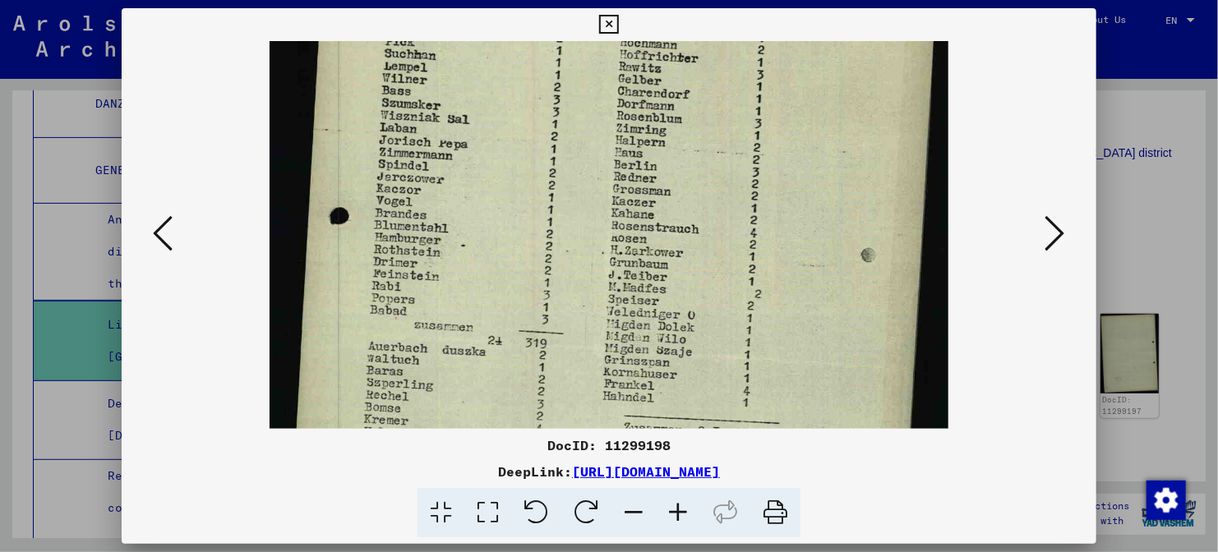
drag, startPoint x: 672, startPoint y: 260, endPoint x: 670, endPoint y: 331, distance: 70.7
click at [670, 331] on img at bounding box center [608, 354] width 679 height 922
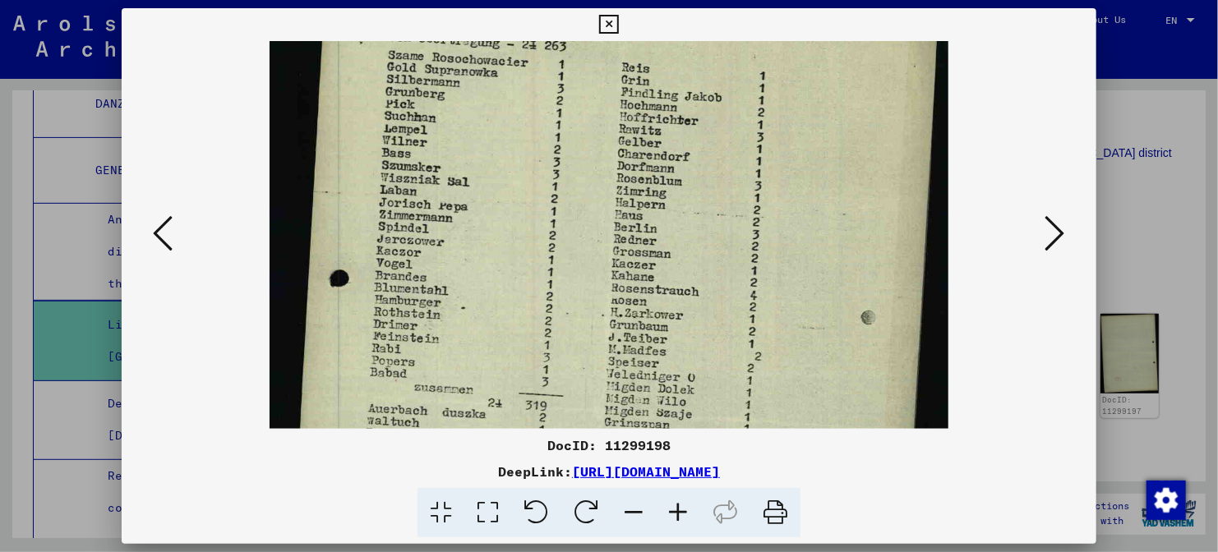
click at [1118, 186] on div at bounding box center [609, 276] width 1218 height 552
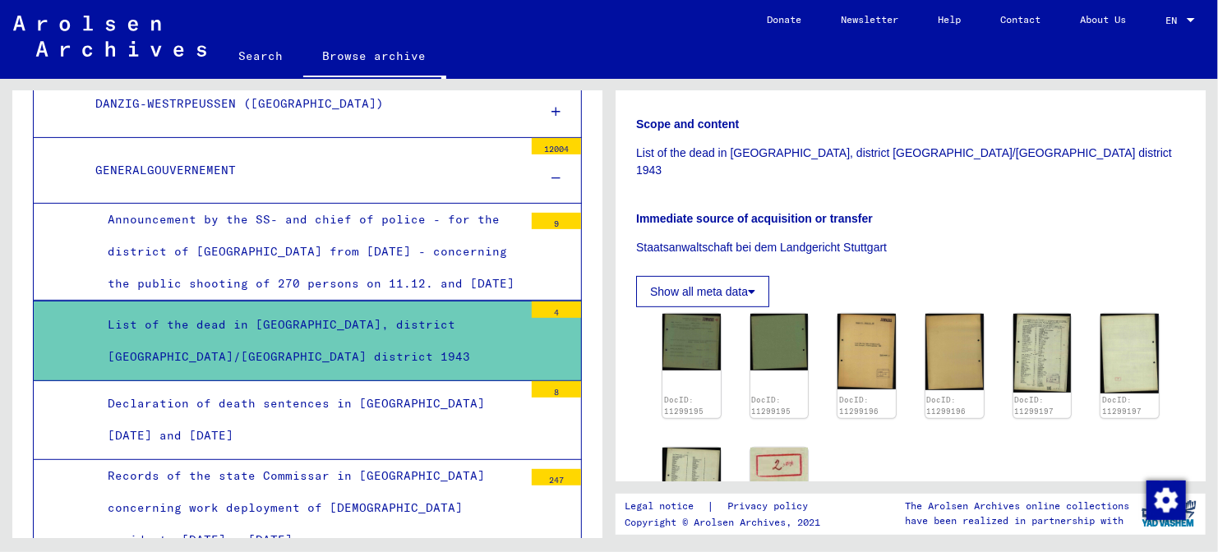
click at [420, 388] on div "Declaration of death sentences in [GEOGRAPHIC_DATA] [DATE] and [DATE]" at bounding box center [309, 420] width 428 height 64
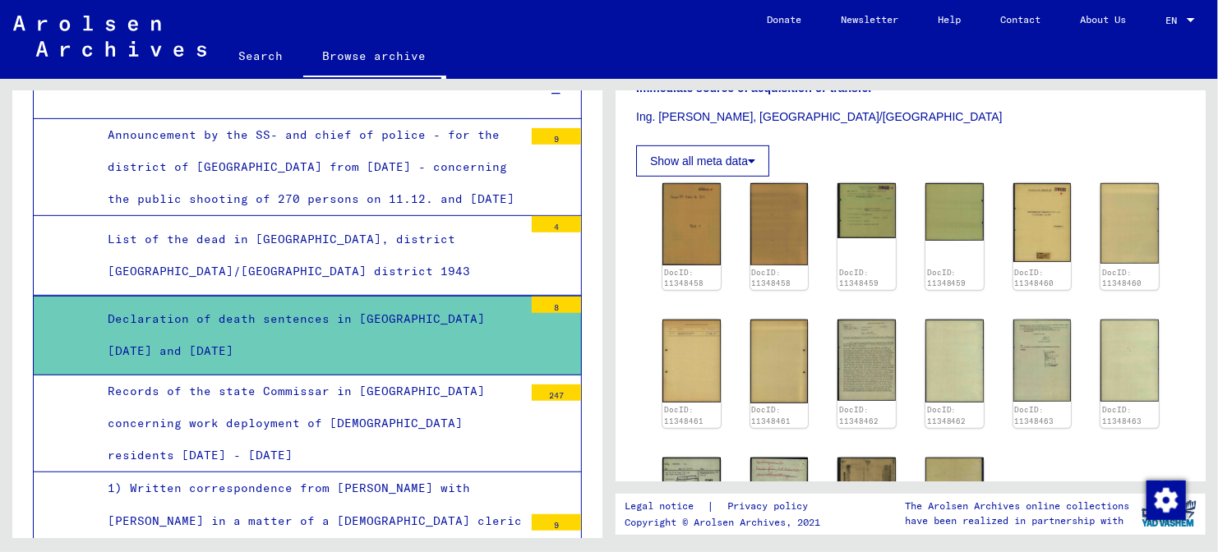
scroll to position [365, 0]
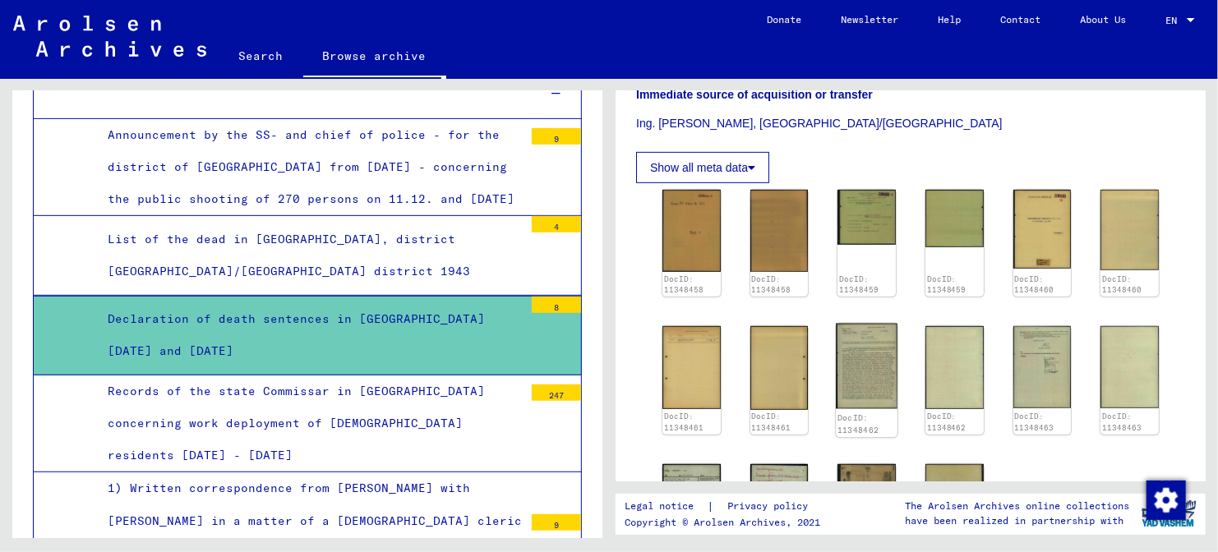
click at [868, 343] on img at bounding box center [866, 366] width 61 height 85
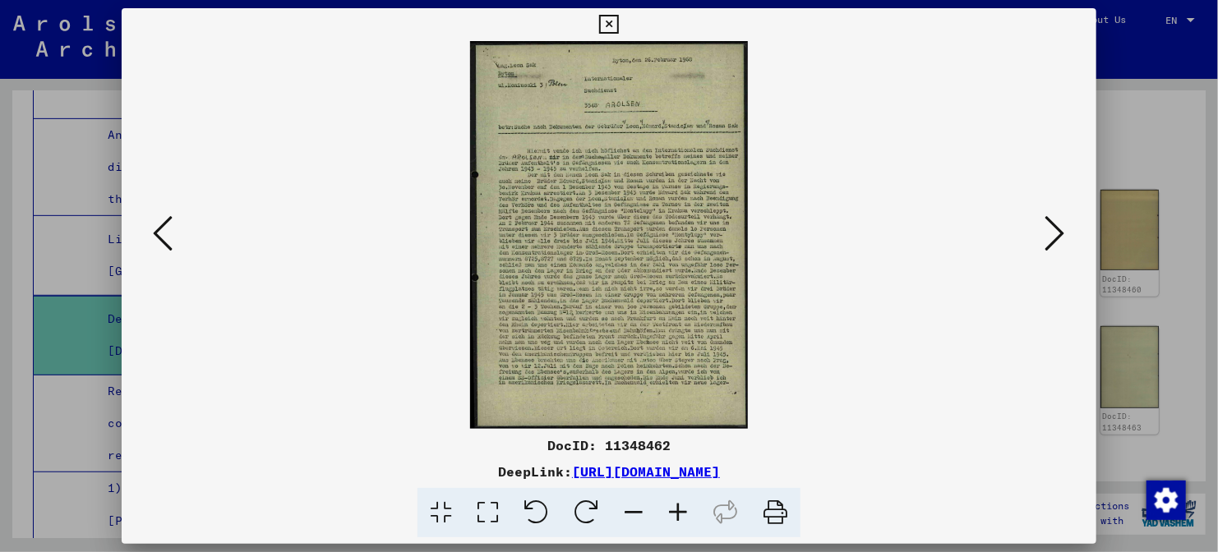
click at [679, 520] on icon at bounding box center [678, 513] width 44 height 50
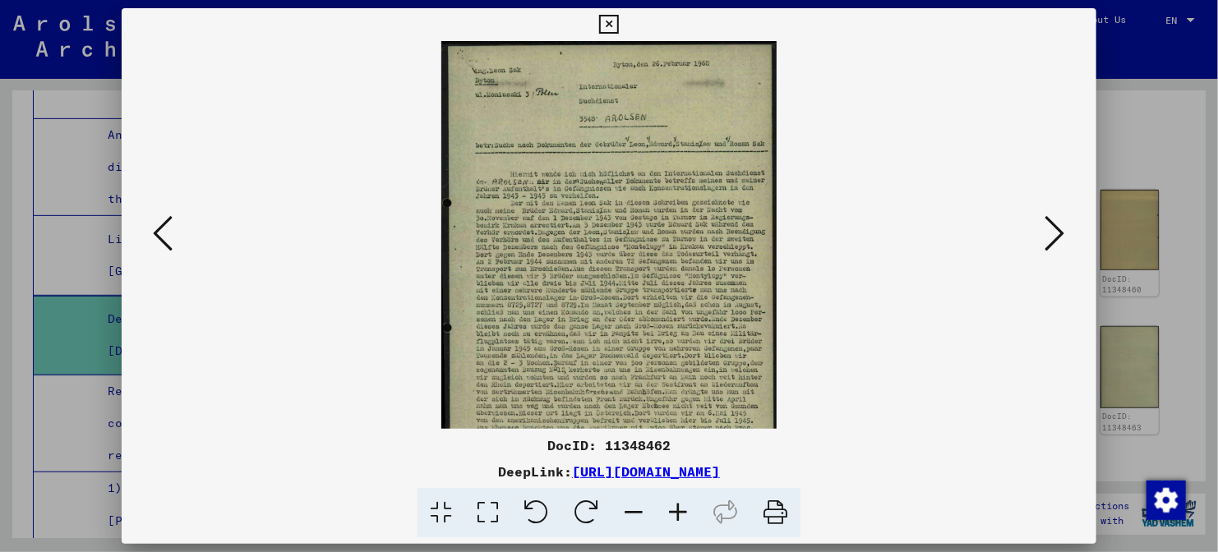
click at [679, 520] on icon at bounding box center [678, 513] width 44 height 50
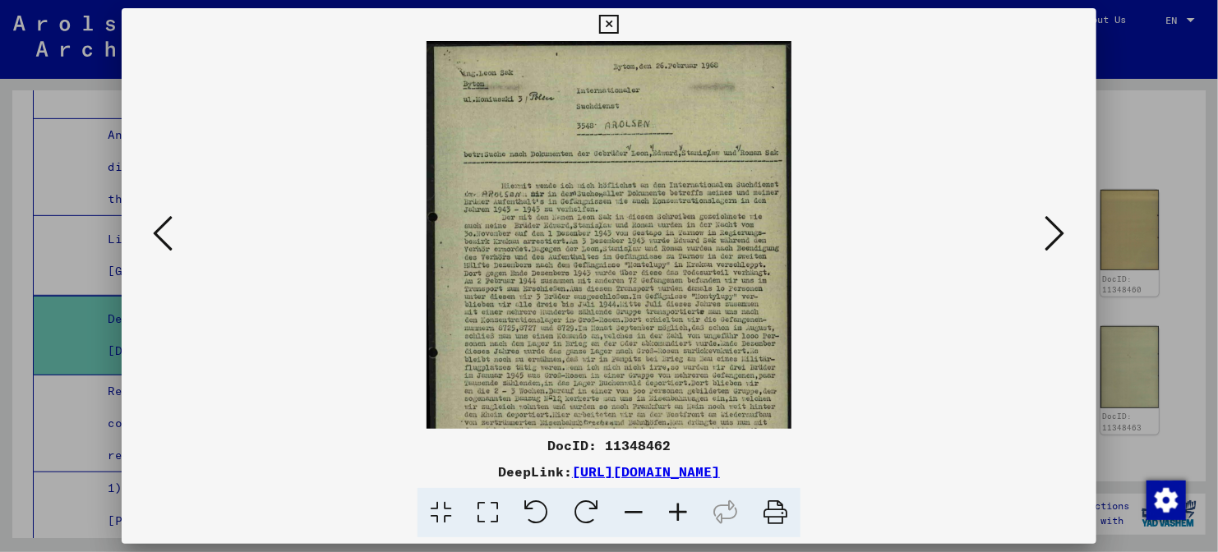
click at [679, 520] on icon at bounding box center [678, 513] width 44 height 50
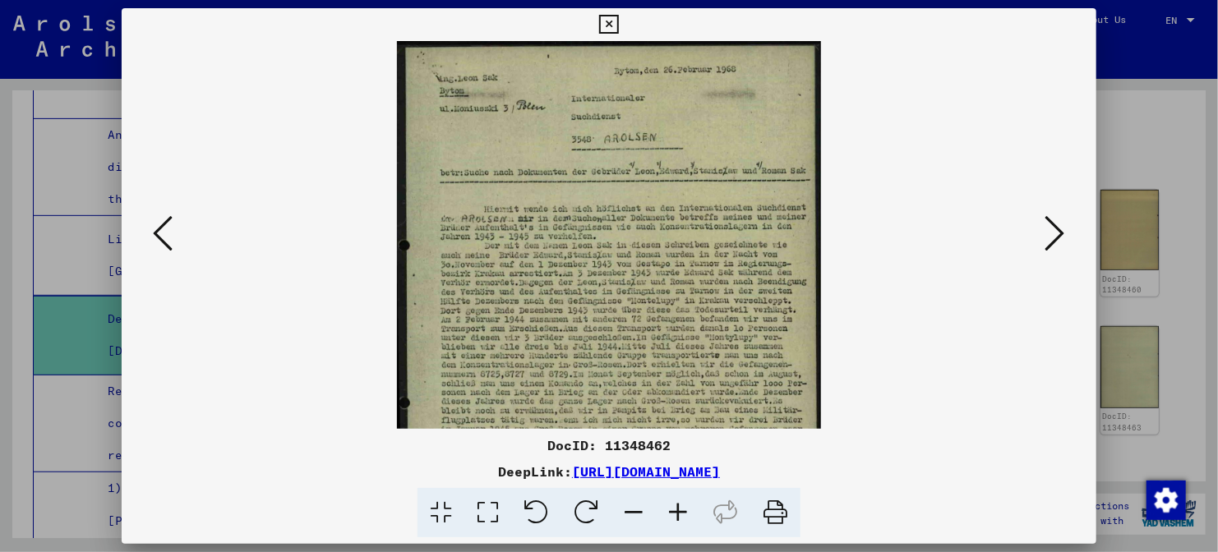
click at [679, 520] on icon at bounding box center [678, 513] width 44 height 50
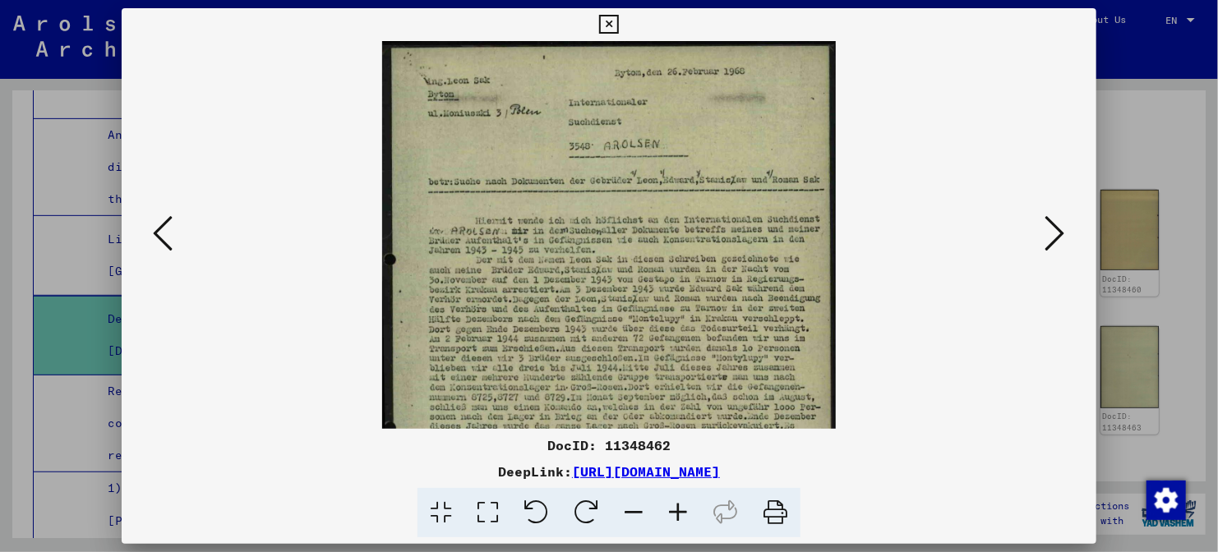
click at [679, 520] on icon at bounding box center [678, 513] width 44 height 50
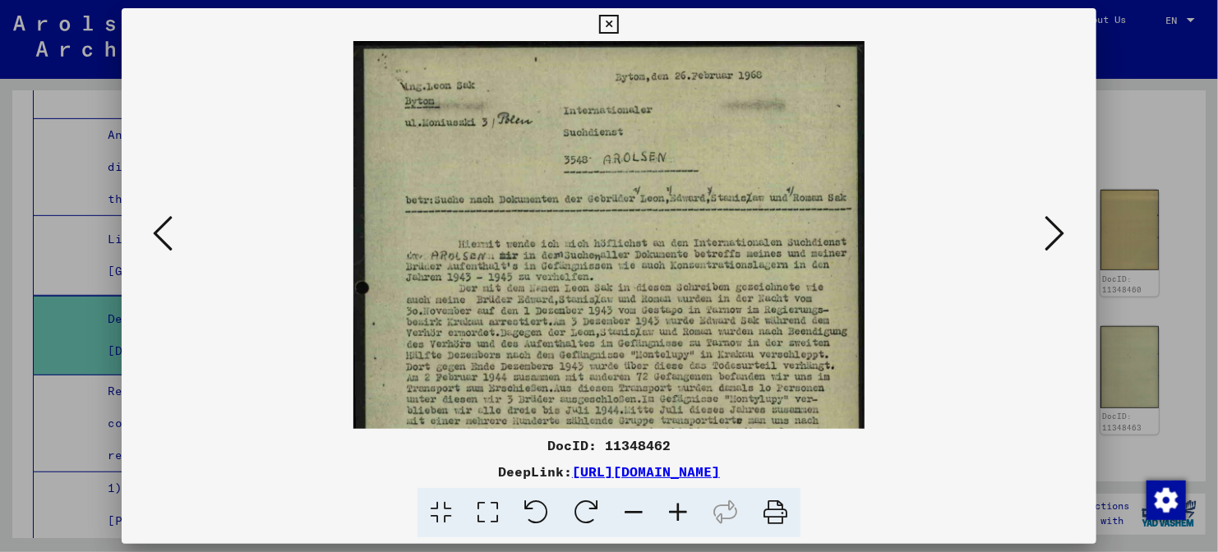
click at [679, 520] on icon at bounding box center [678, 513] width 44 height 50
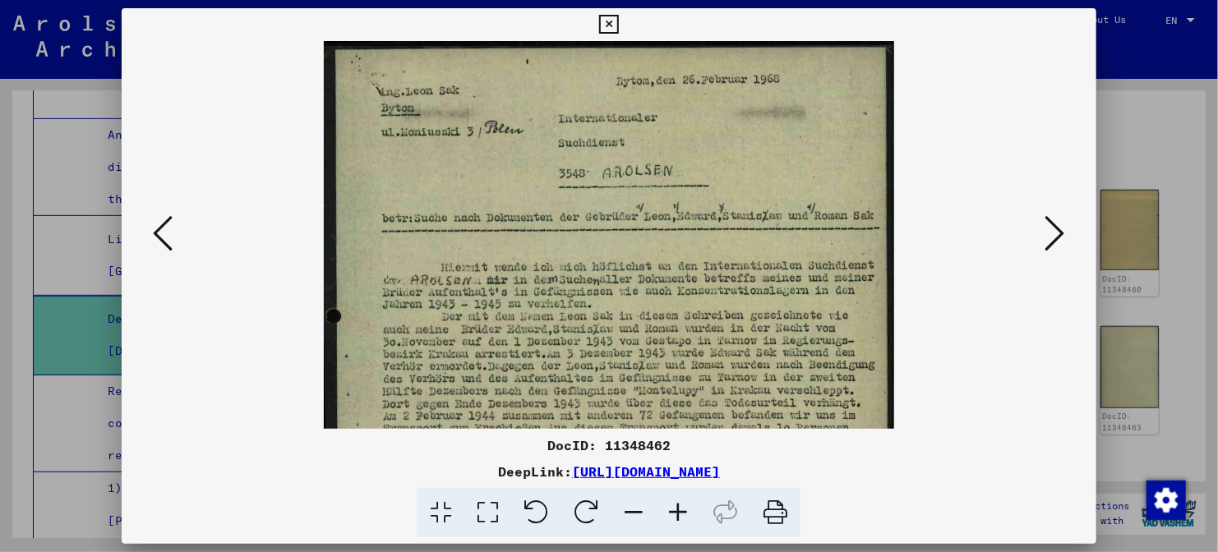
click at [679, 520] on icon at bounding box center [678, 513] width 44 height 50
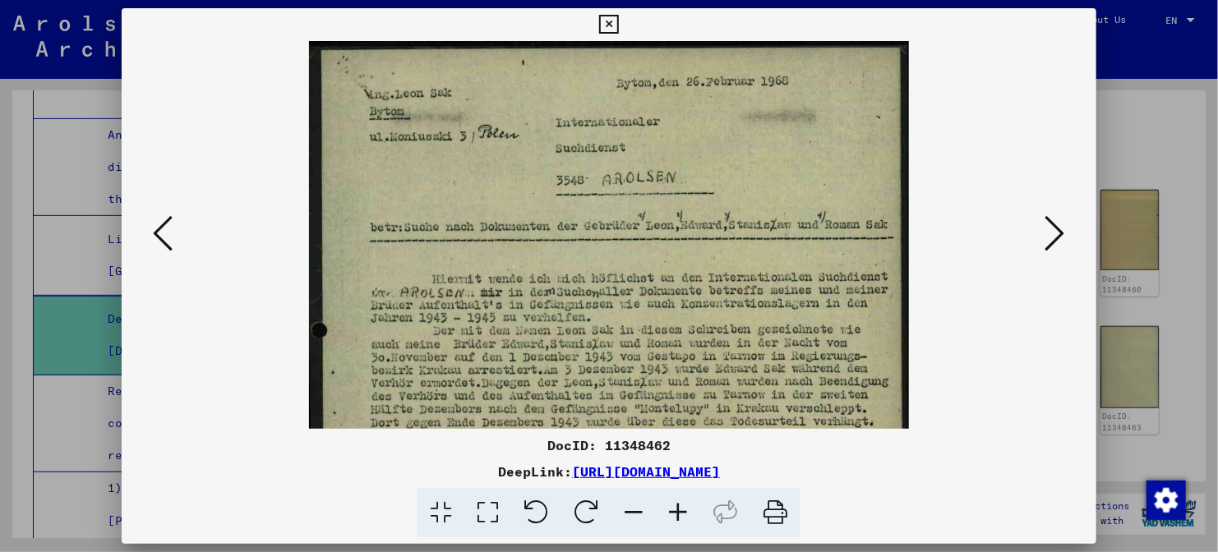
click at [679, 520] on icon at bounding box center [678, 513] width 44 height 50
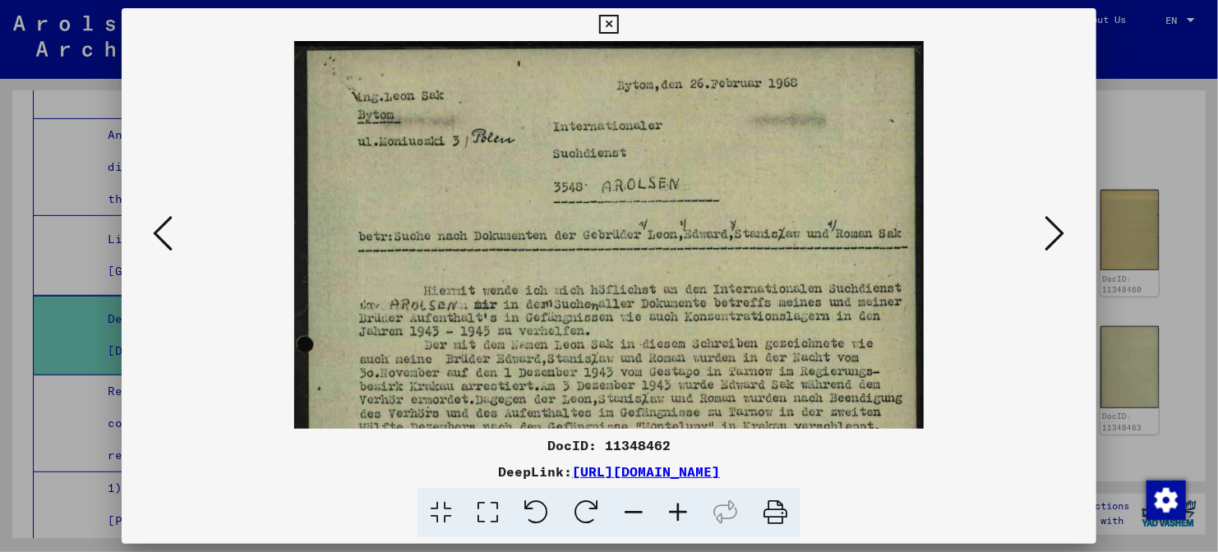
click at [679, 520] on icon at bounding box center [678, 513] width 44 height 50
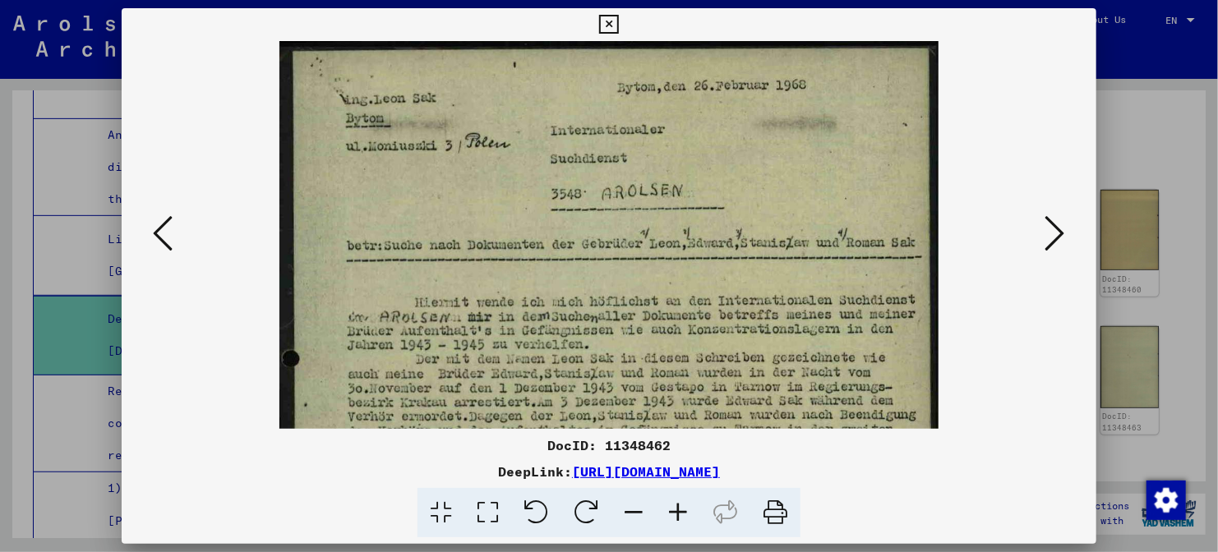
click at [1048, 234] on icon at bounding box center [1055, 233] width 20 height 39
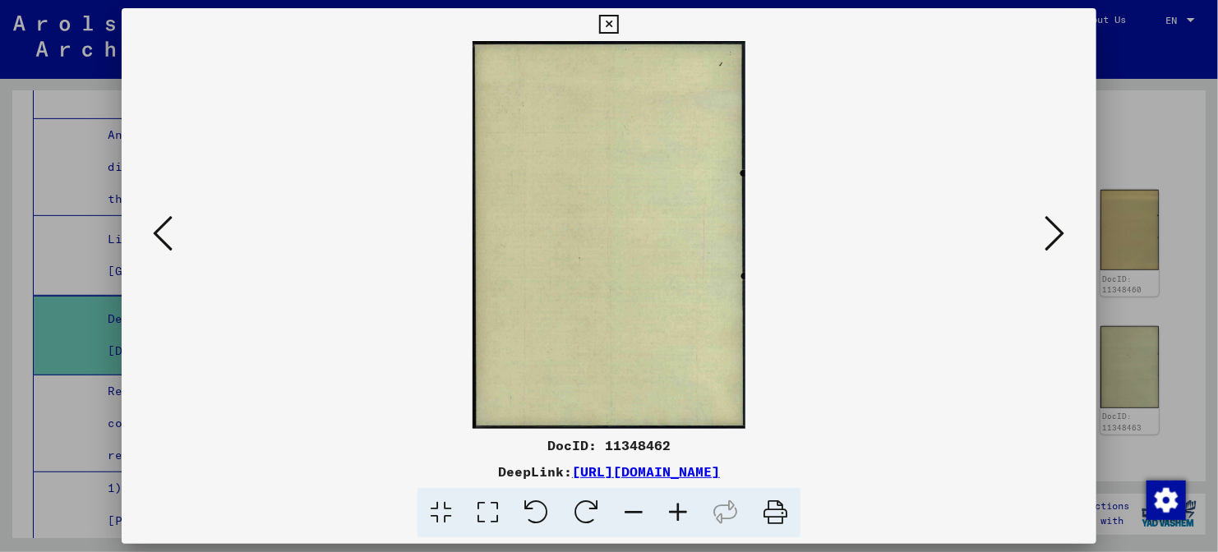
click at [1048, 234] on icon at bounding box center [1055, 233] width 20 height 39
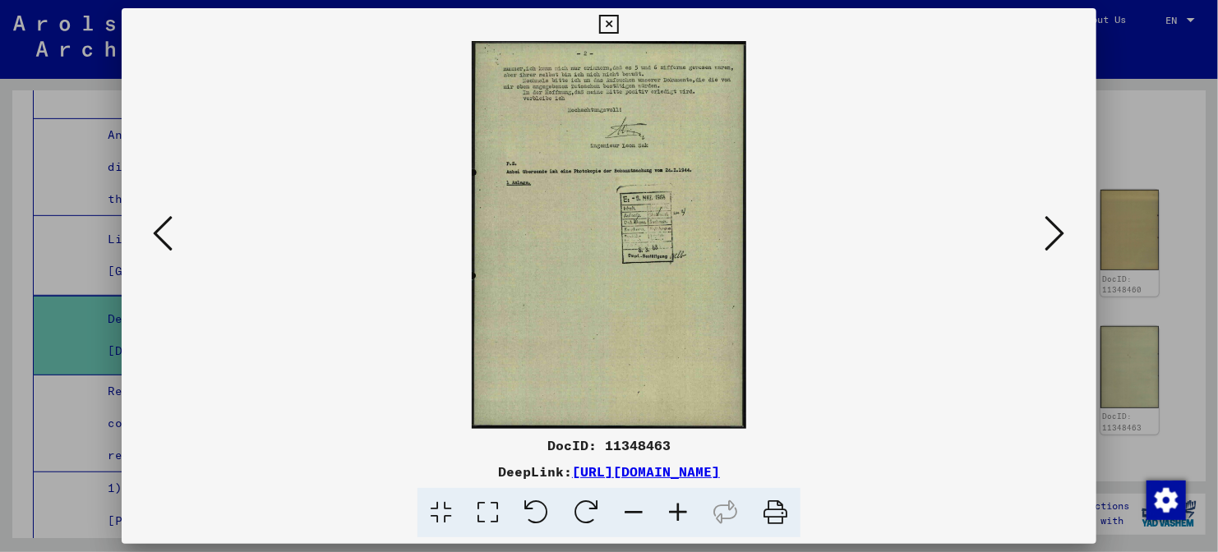
click at [1048, 234] on icon at bounding box center [1055, 233] width 20 height 39
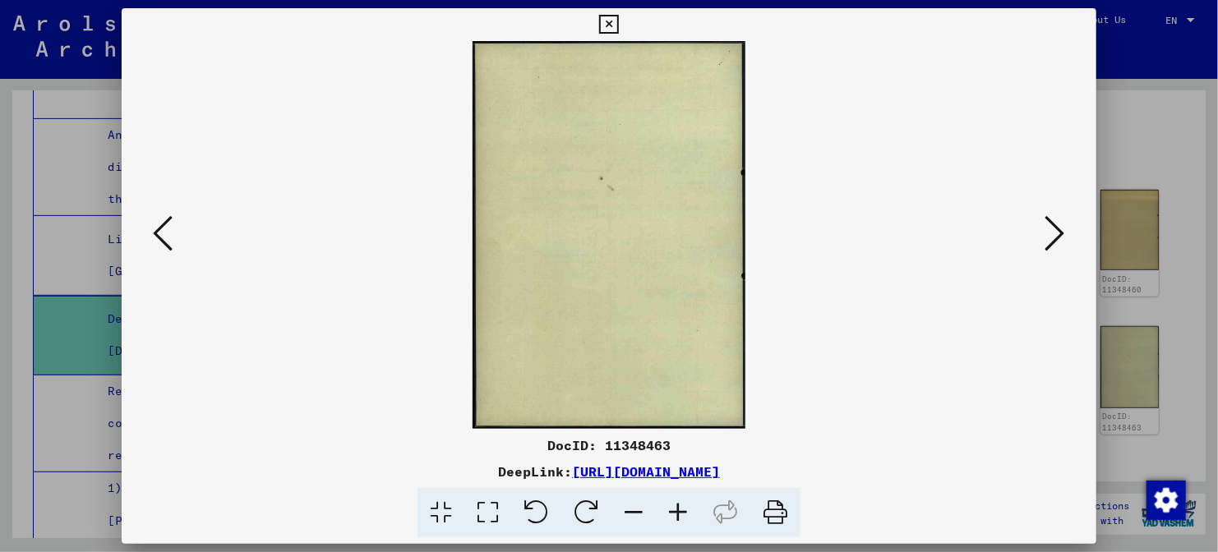
click at [1048, 234] on icon at bounding box center [1055, 233] width 20 height 39
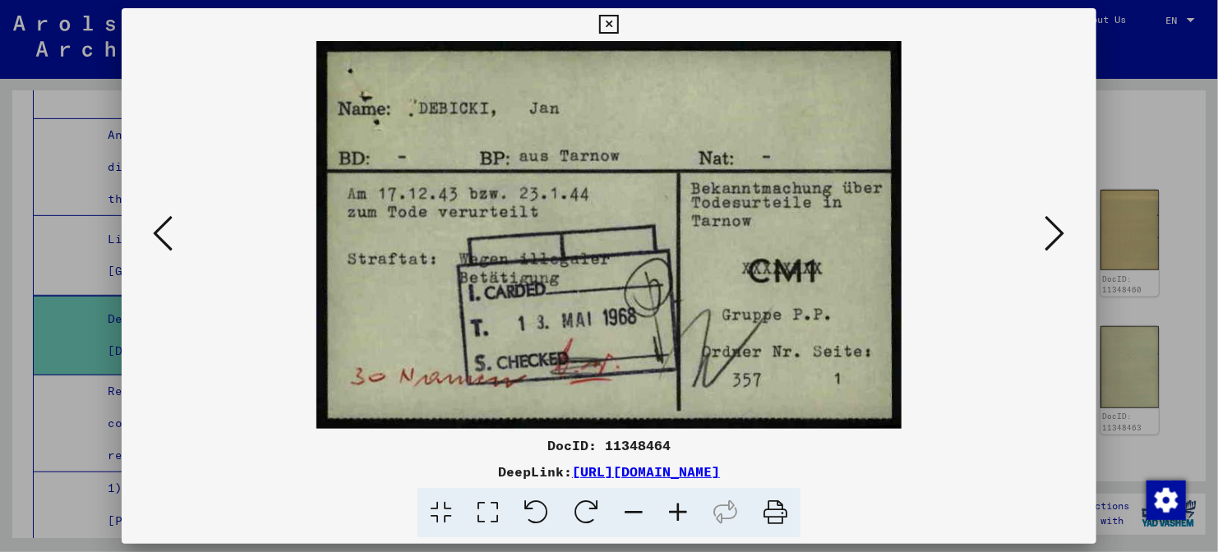
click at [1048, 234] on icon at bounding box center [1055, 233] width 20 height 39
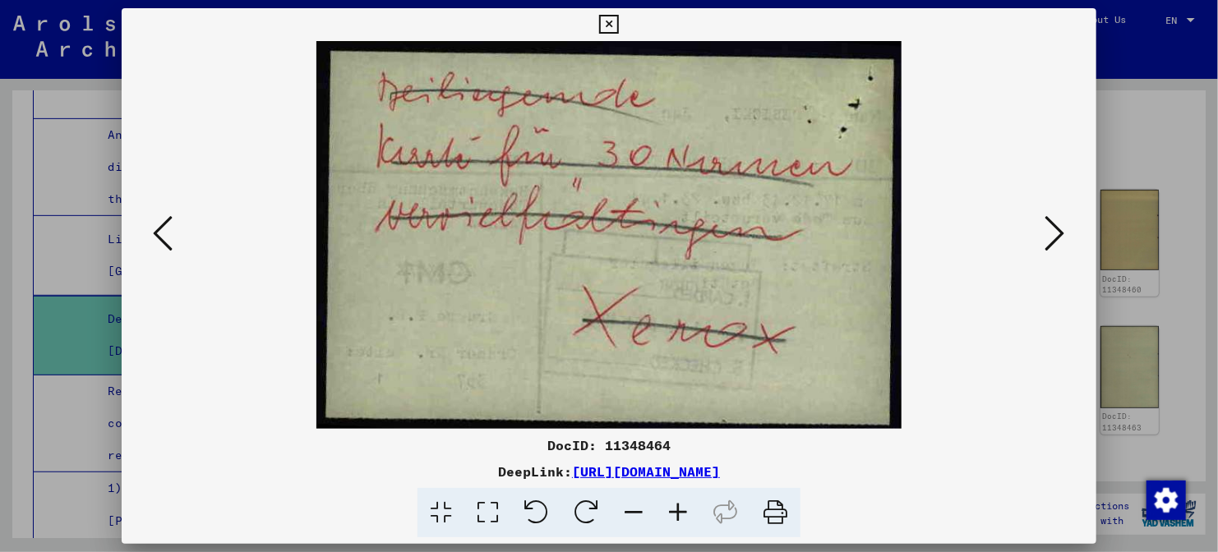
click at [1048, 234] on icon at bounding box center [1055, 233] width 20 height 39
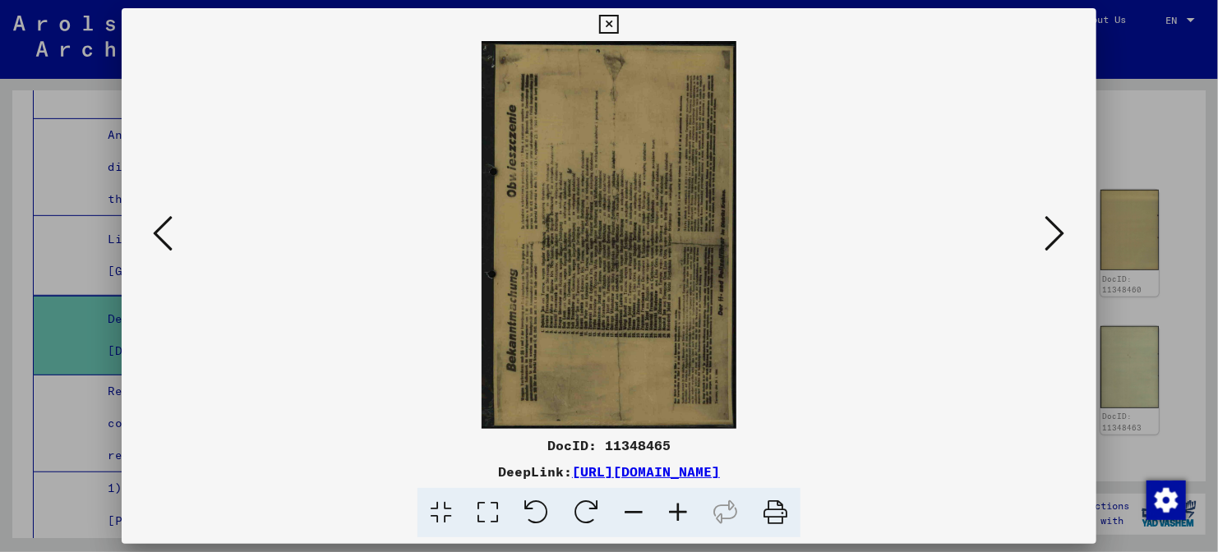
click at [1048, 234] on icon at bounding box center [1055, 233] width 20 height 39
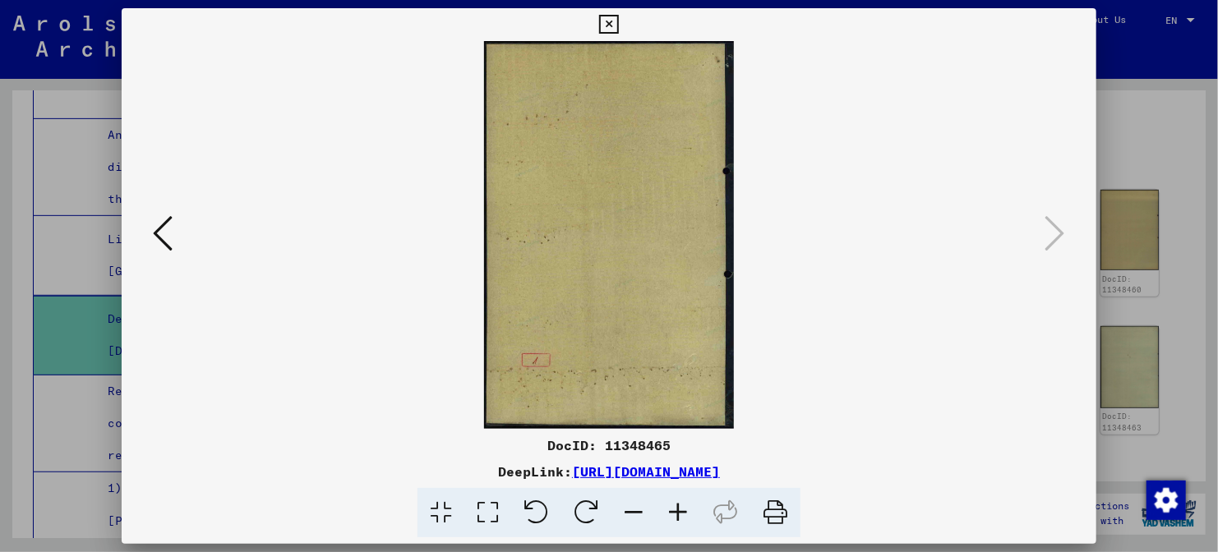
click at [178, 233] on viewer-one-image at bounding box center [608, 235] width 863 height 388
click at [164, 233] on icon at bounding box center [163, 233] width 20 height 39
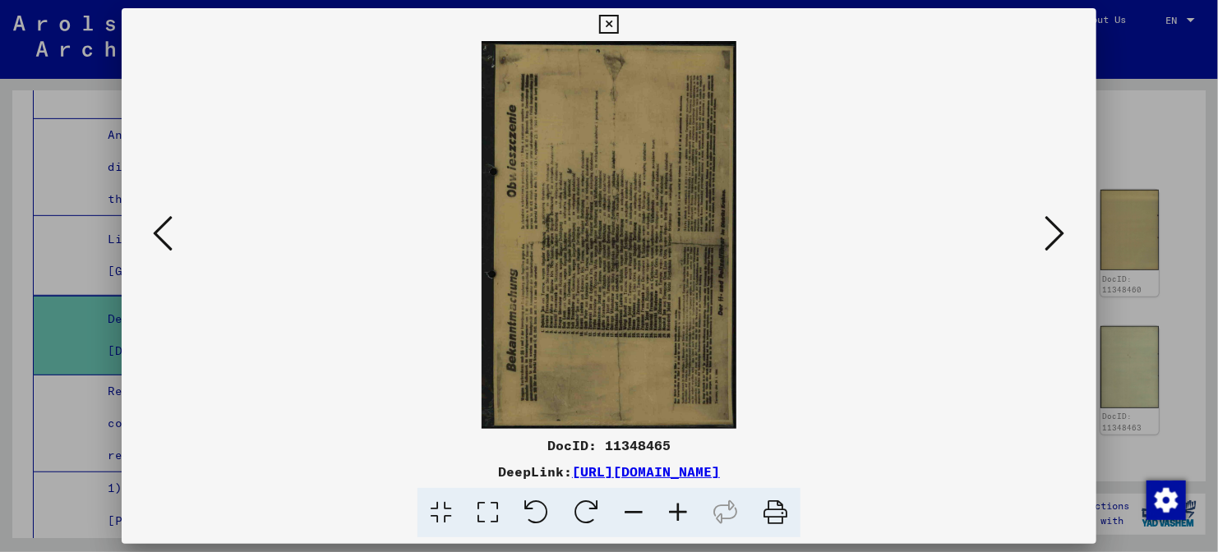
click at [688, 504] on icon at bounding box center [678, 513] width 44 height 50
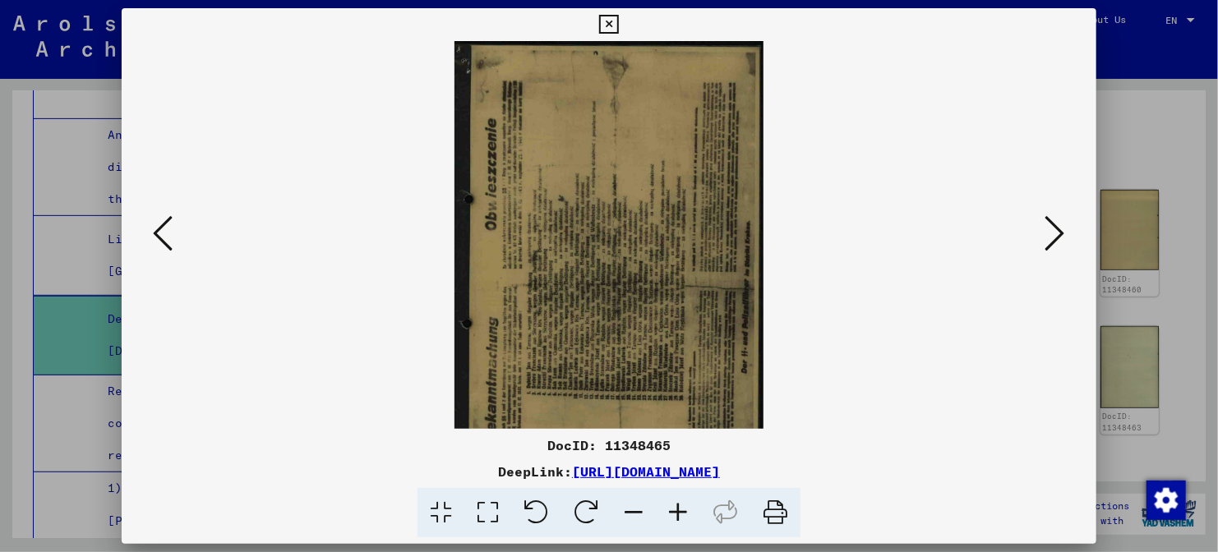
click at [688, 504] on icon at bounding box center [678, 513] width 44 height 50
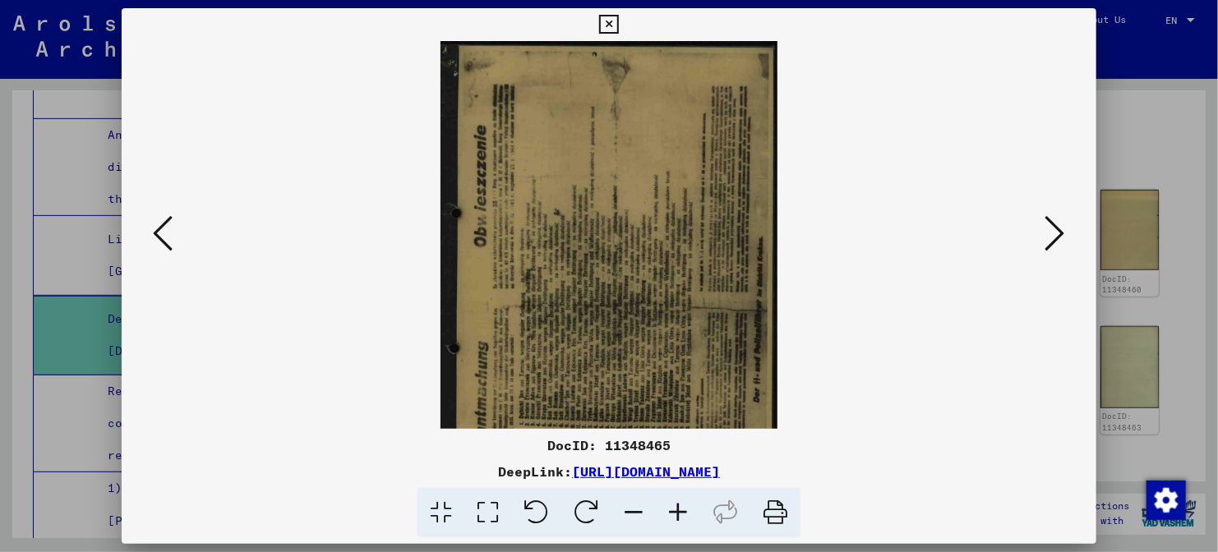
click at [688, 504] on icon at bounding box center [678, 513] width 44 height 50
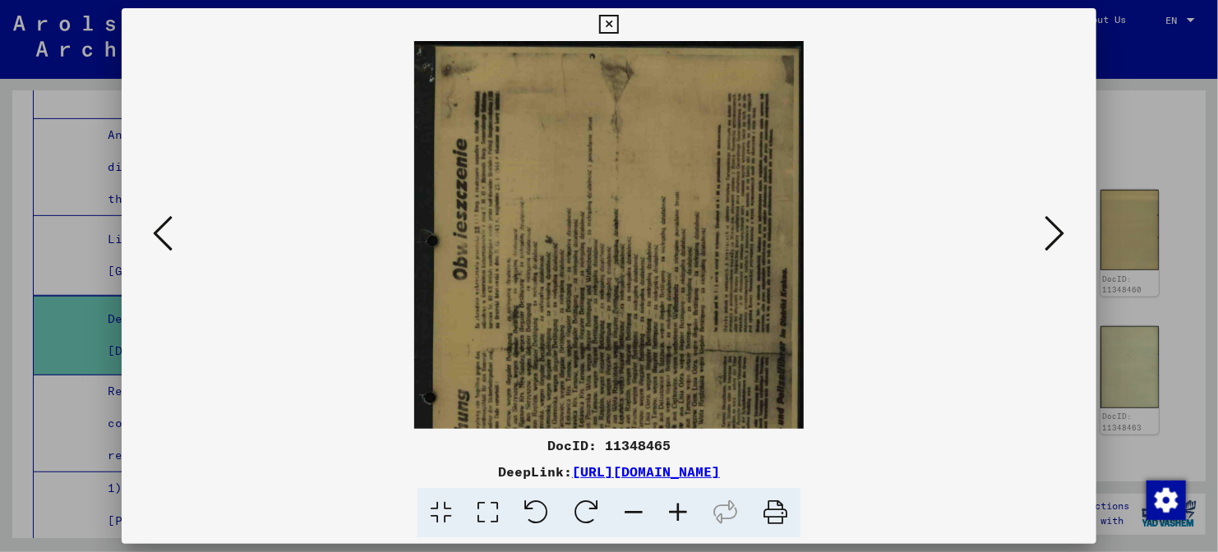
click at [688, 504] on icon at bounding box center [678, 513] width 44 height 50
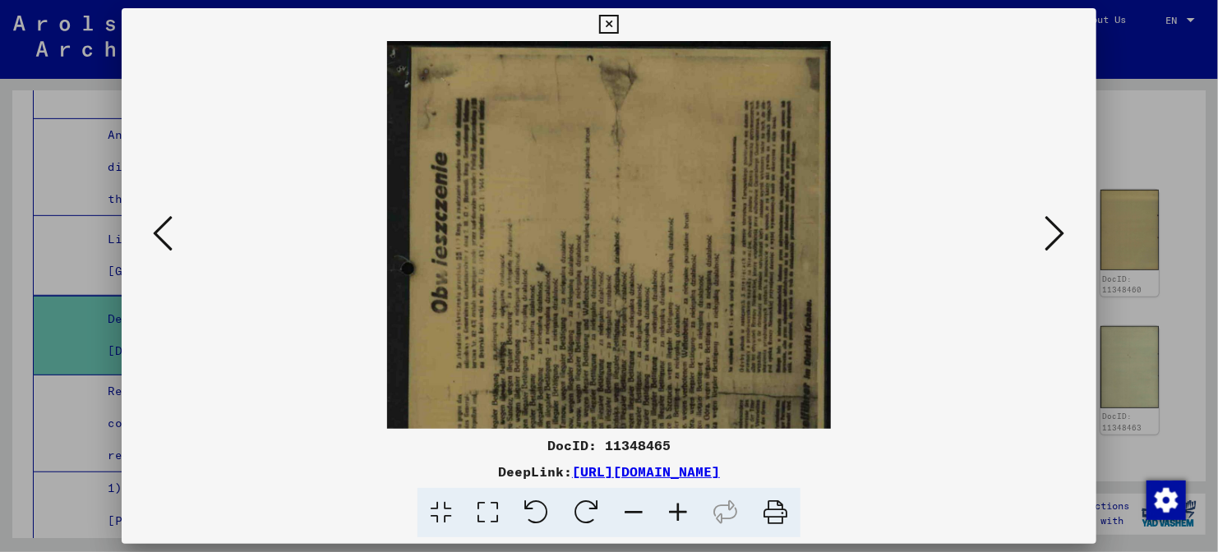
click at [688, 504] on icon at bounding box center [678, 513] width 44 height 50
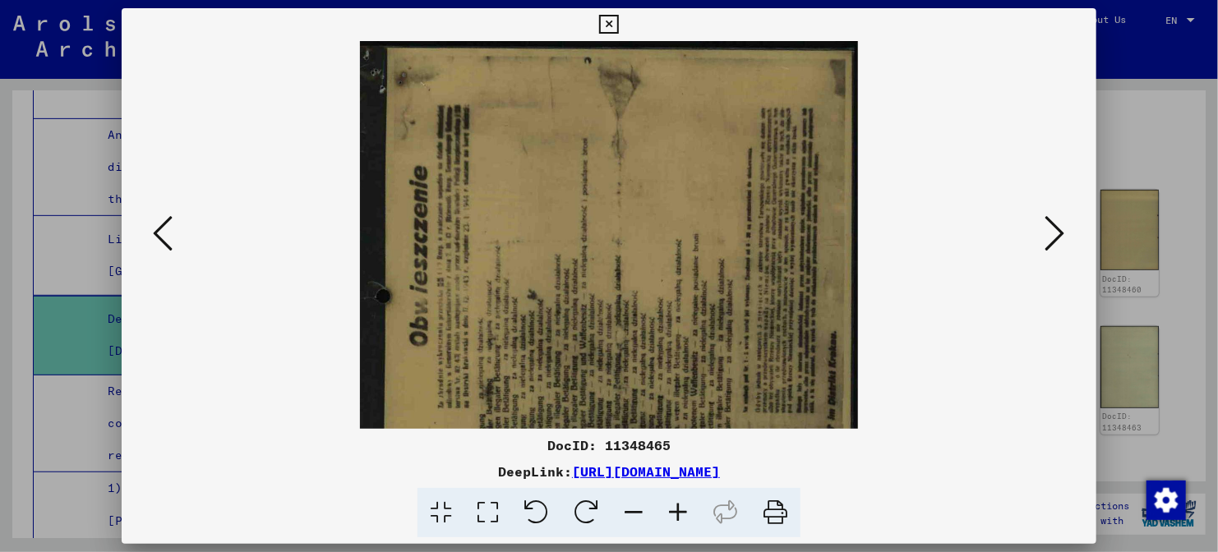
click at [688, 504] on icon at bounding box center [678, 513] width 44 height 50
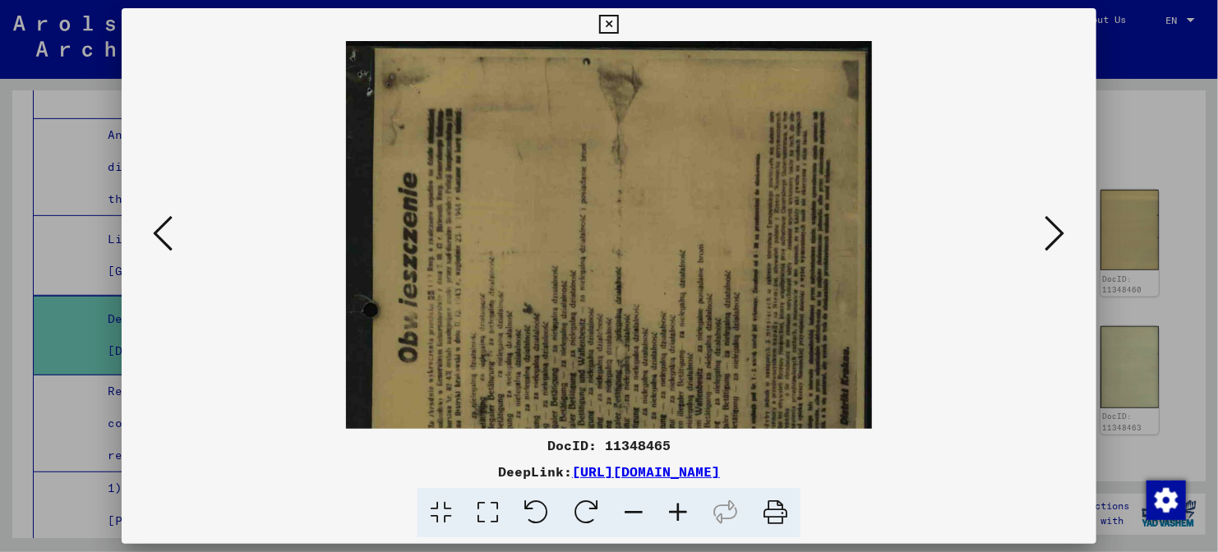
click at [688, 504] on icon at bounding box center [678, 513] width 44 height 50
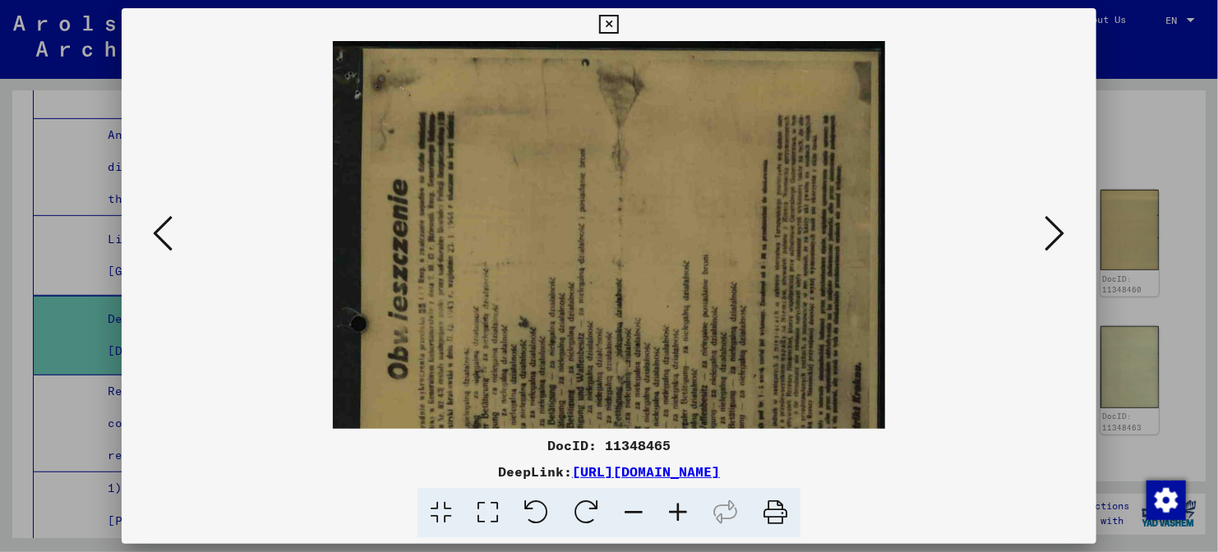
click at [687, 500] on icon at bounding box center [678, 513] width 44 height 50
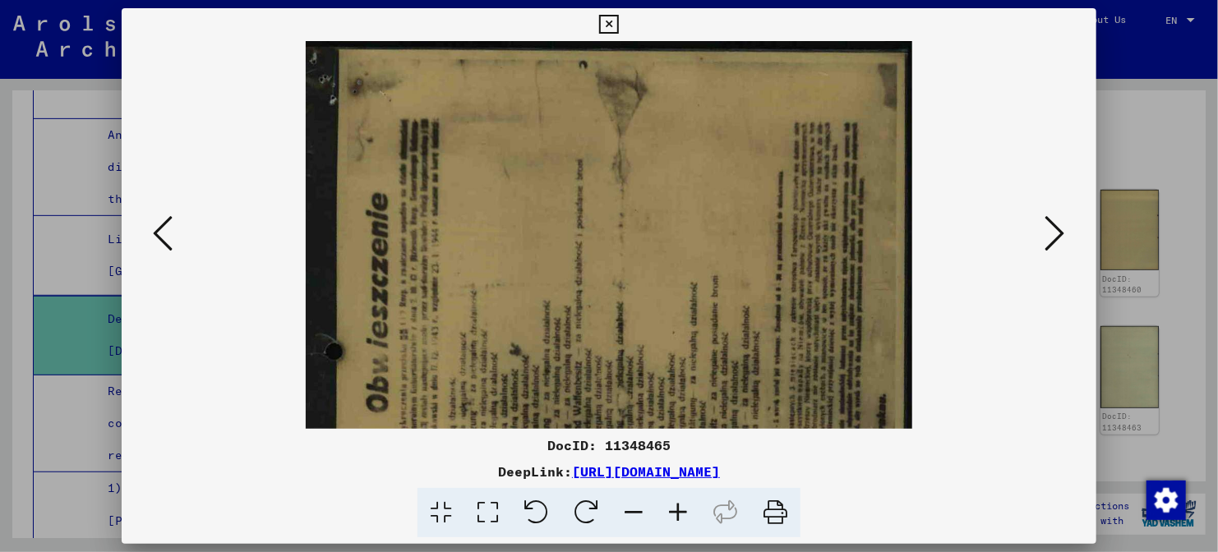
click at [687, 500] on icon at bounding box center [678, 513] width 44 height 50
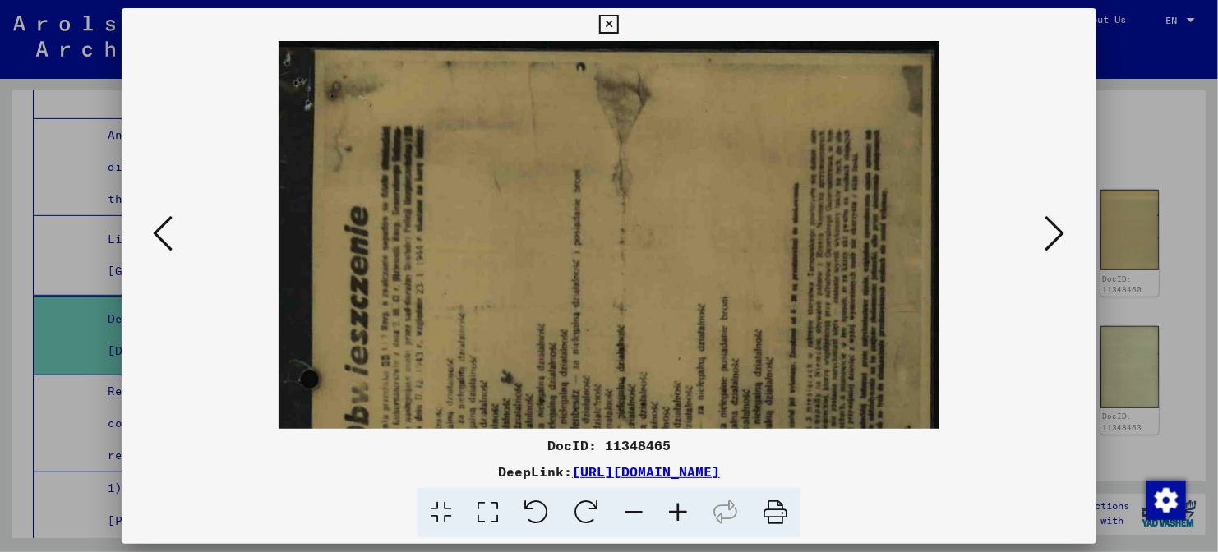
click at [687, 500] on icon at bounding box center [678, 513] width 44 height 50
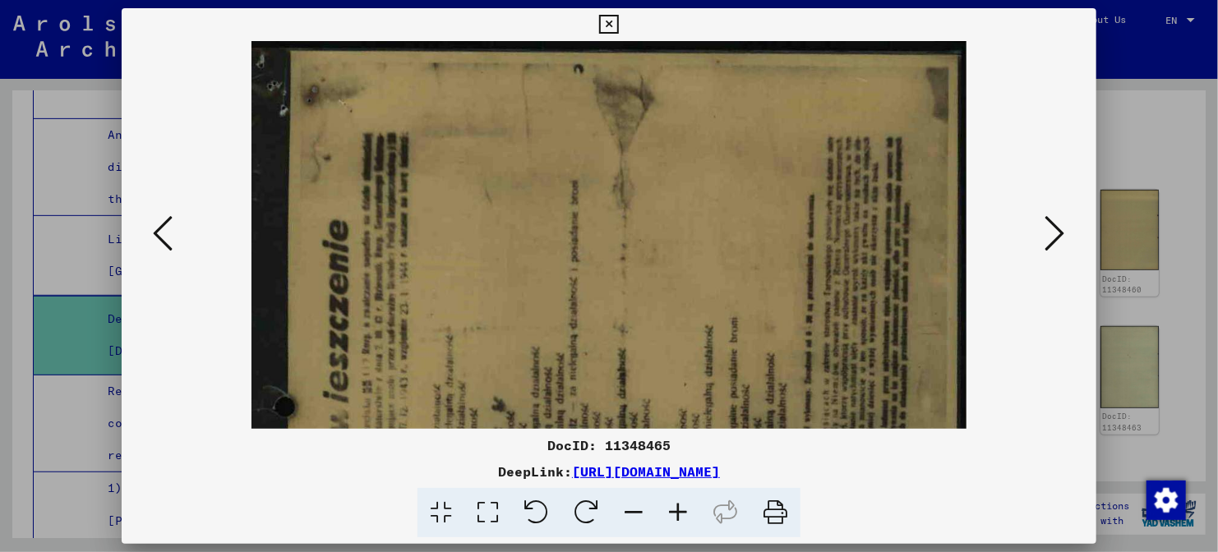
click at [687, 500] on icon at bounding box center [678, 513] width 44 height 50
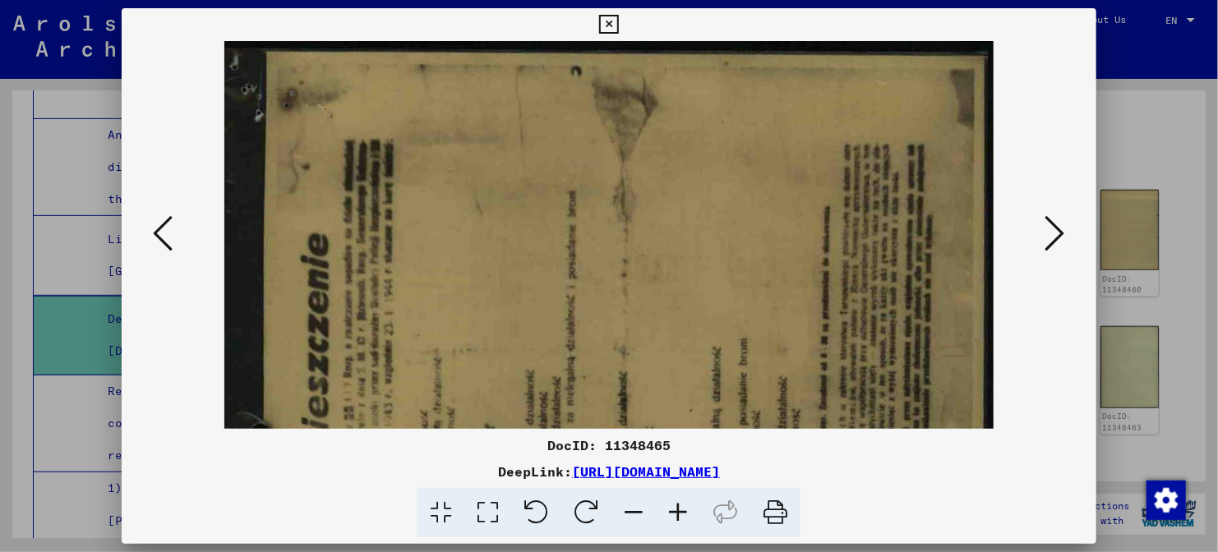
click at [687, 500] on icon at bounding box center [678, 513] width 44 height 50
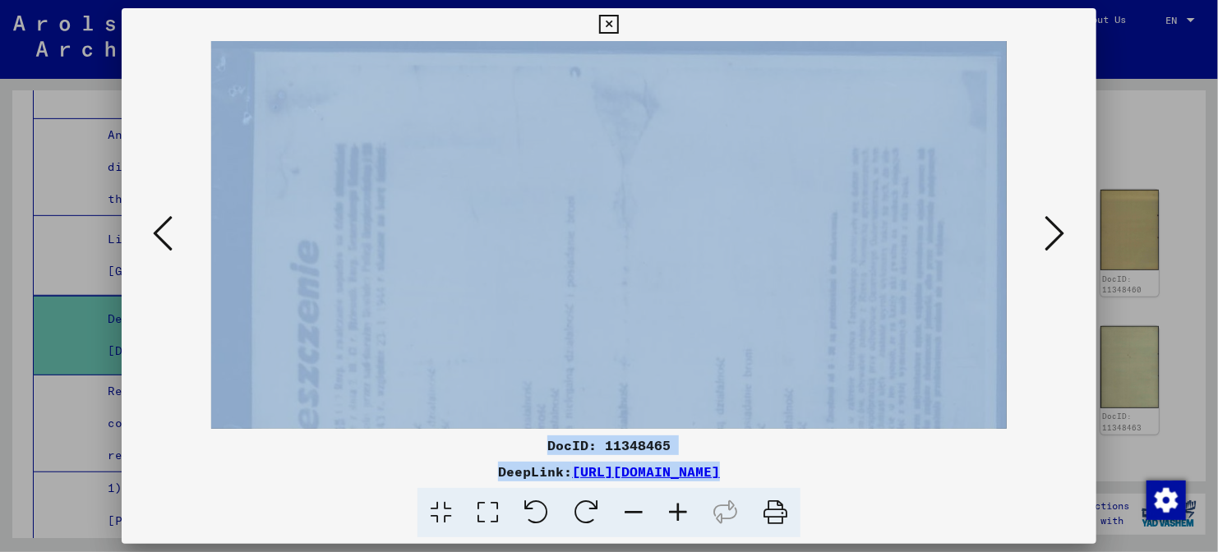
drag, startPoint x: 687, startPoint y: 500, endPoint x: 698, endPoint y: 313, distance: 186.8
click at [698, 313] on div "DocID: 11348465 DeepLink: [URL][DOMAIN_NAME]" at bounding box center [609, 273] width 974 height 530
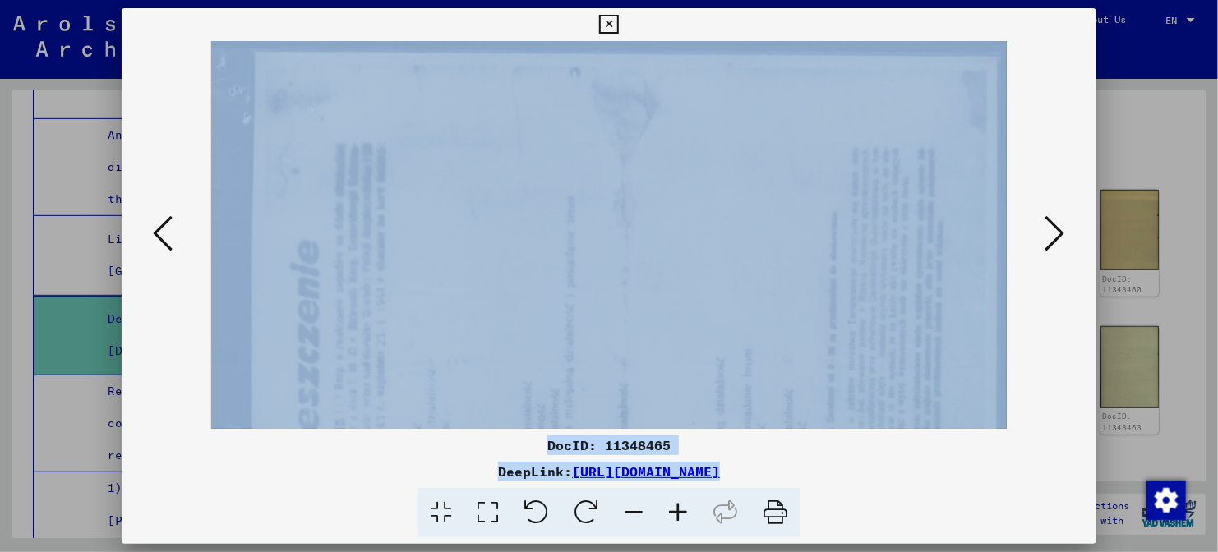
drag, startPoint x: 670, startPoint y: 300, endPoint x: 755, endPoint y: 230, distance: 110.4
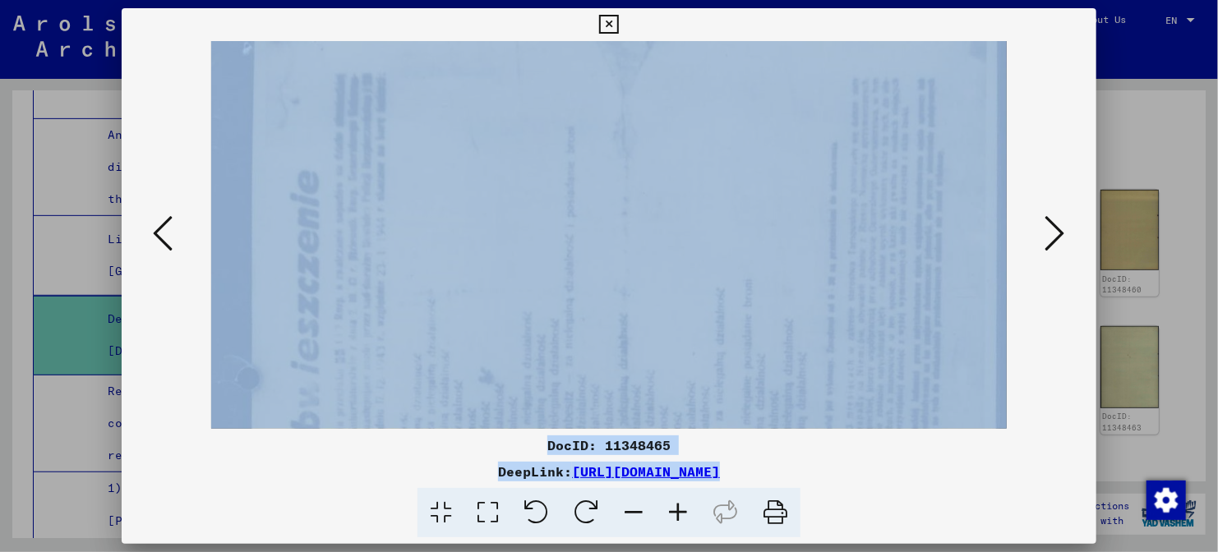
click at [693, 444] on div "DocID: 11348465" at bounding box center [609, 445] width 974 height 20
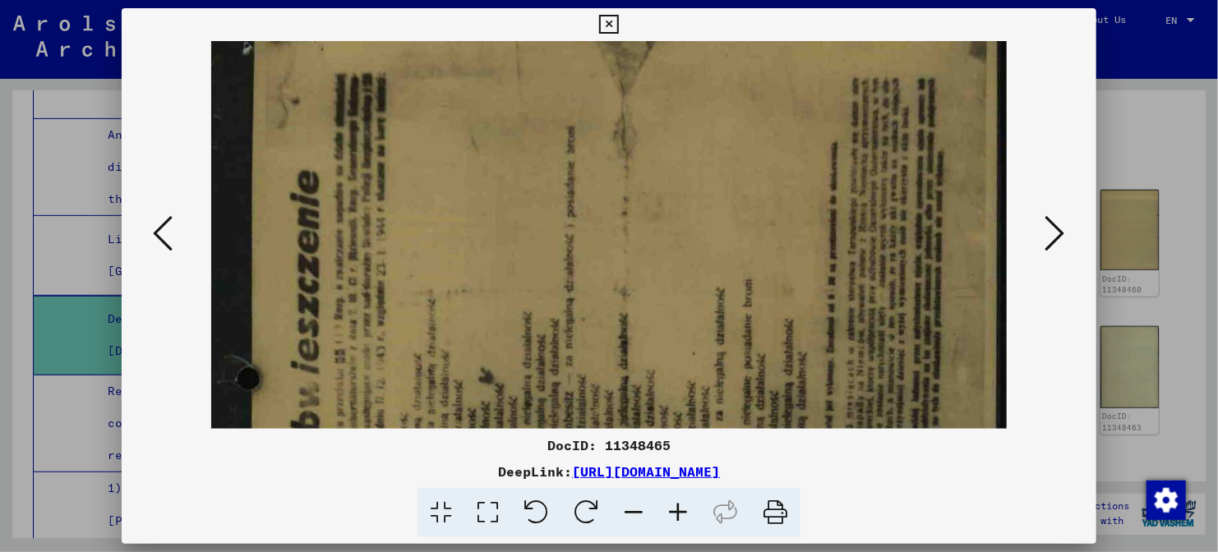
drag, startPoint x: 725, startPoint y: 254, endPoint x: 807, endPoint y: 88, distance: 185.2
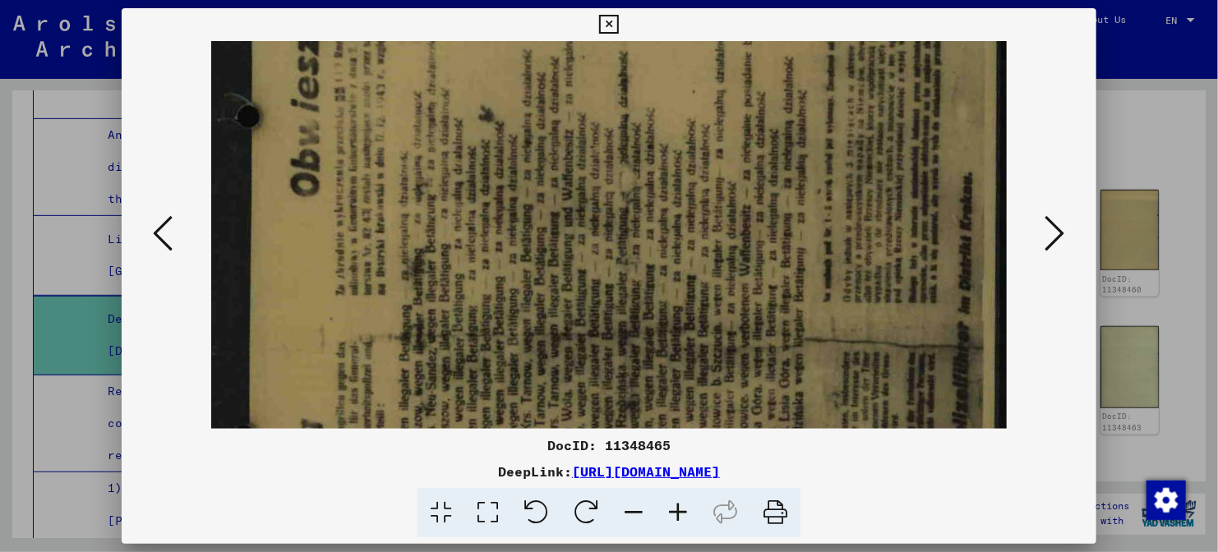
drag, startPoint x: 741, startPoint y: 240, endPoint x: 752, endPoint y: 142, distance: 98.4
click at [752, 141] on img at bounding box center [608, 313] width 795 height 1209
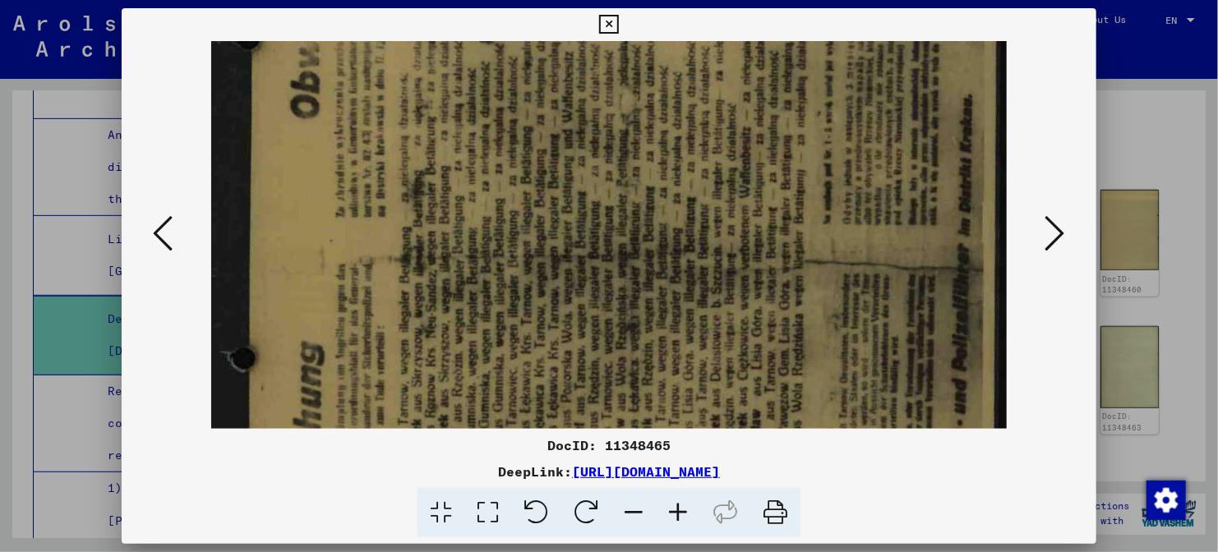
drag, startPoint x: 720, startPoint y: 177, endPoint x: 740, endPoint y: 84, distance: 95.1
click at [740, 84] on img at bounding box center [608, 235] width 795 height 1209
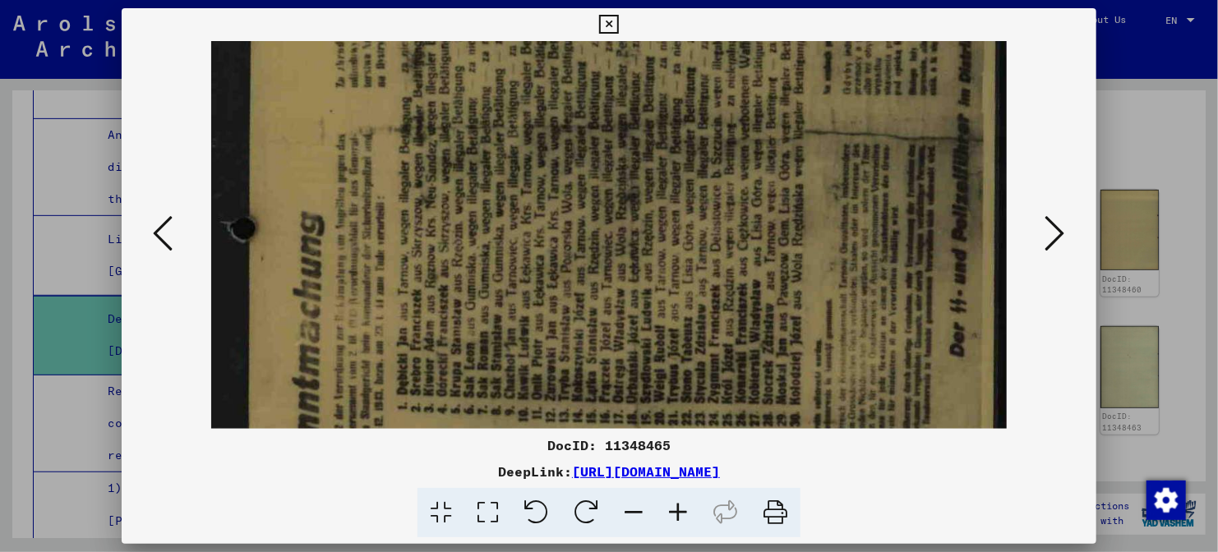
drag, startPoint x: 706, startPoint y: 166, endPoint x: 711, endPoint y: 48, distance: 117.6
click at [711, 48] on img at bounding box center [608, 105] width 795 height 1209
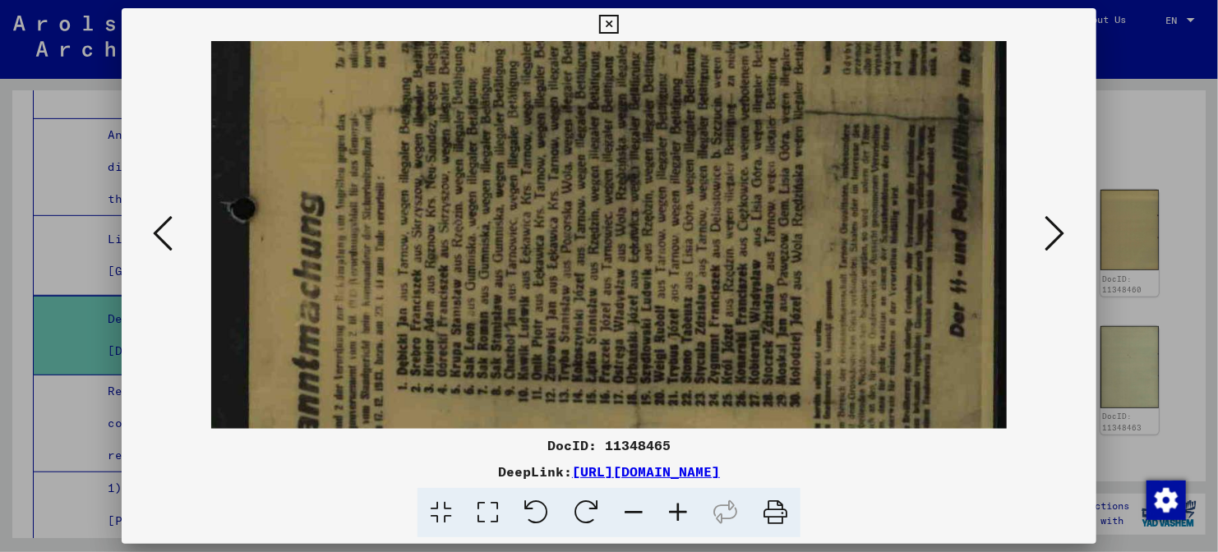
drag, startPoint x: 693, startPoint y: 136, endPoint x: 693, endPoint y: 121, distance: 14.8
click at [693, 121] on img at bounding box center [608, 86] width 795 height 1209
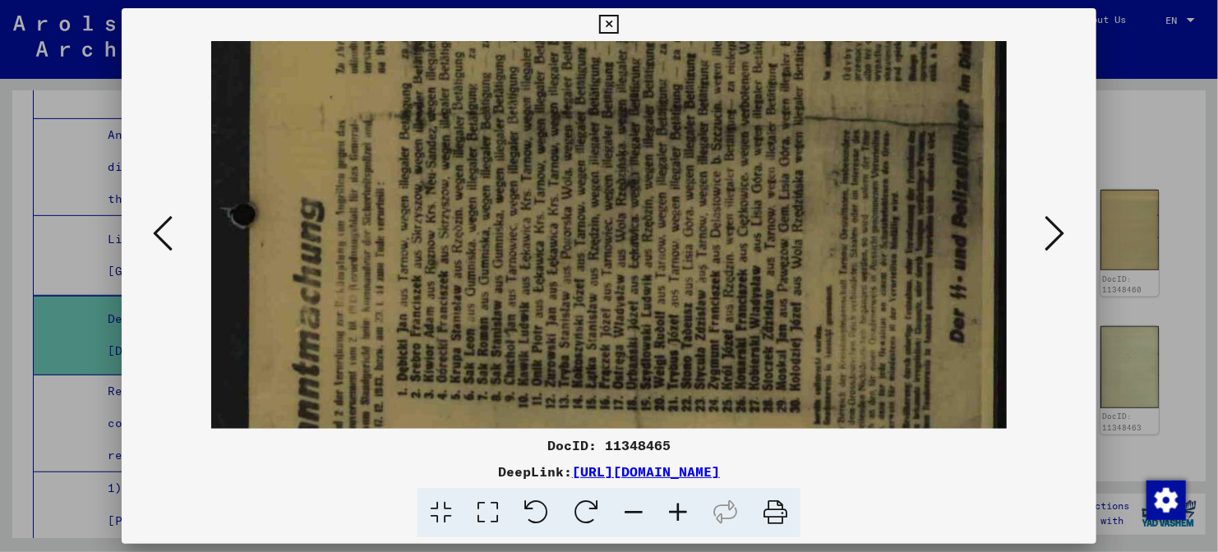
drag, startPoint x: 688, startPoint y: 165, endPoint x: 688, endPoint y: 178, distance: 13.1
click at [688, 178] on img at bounding box center [608, 91] width 795 height 1209
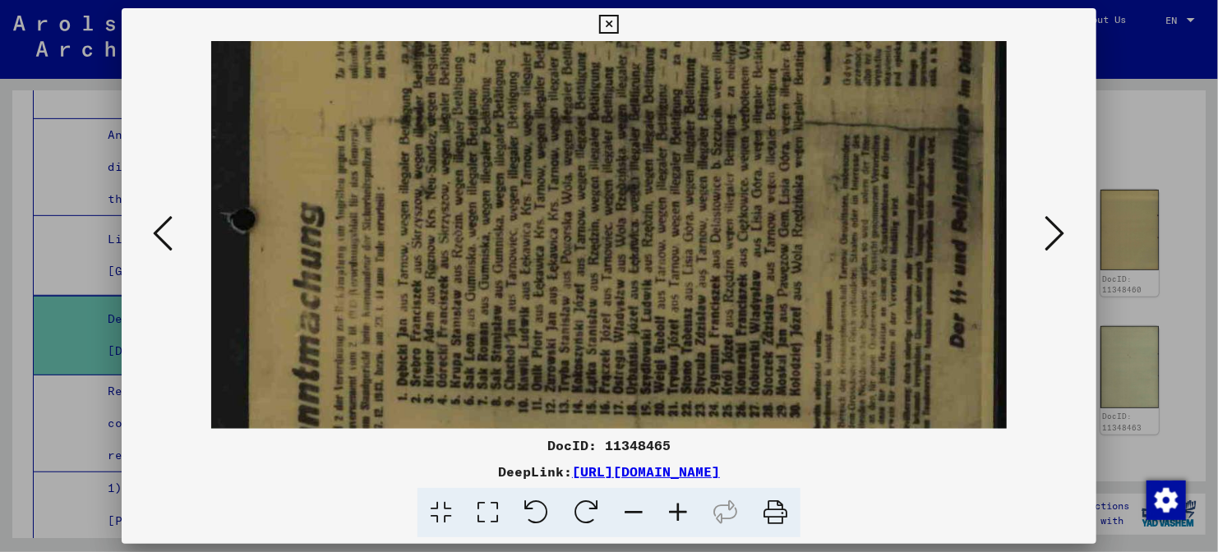
click at [1116, 131] on div at bounding box center [609, 276] width 1218 height 552
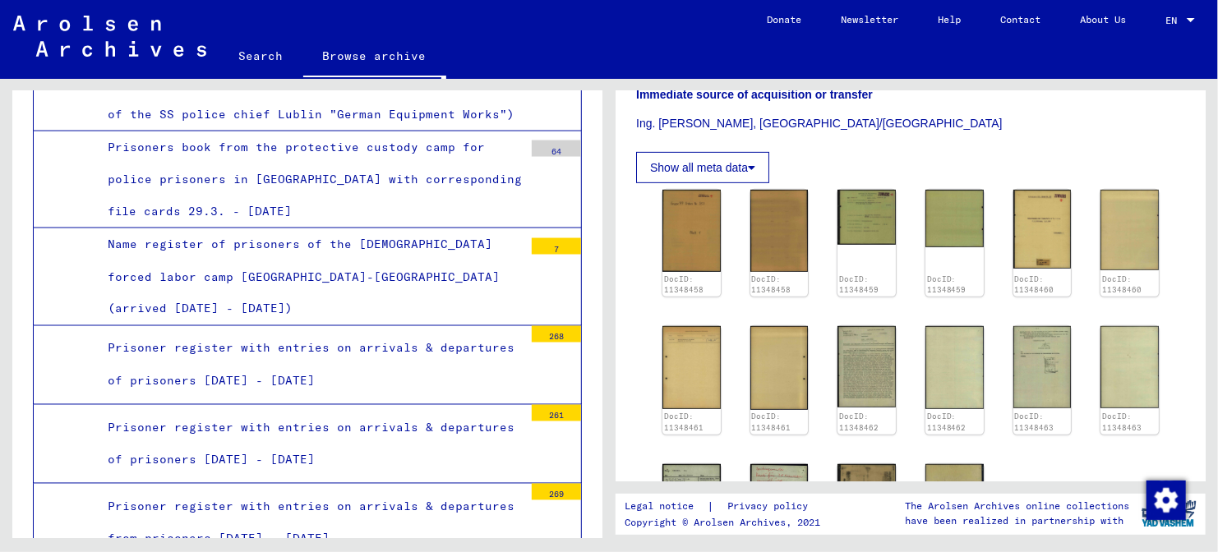
scroll to position [7412, 0]
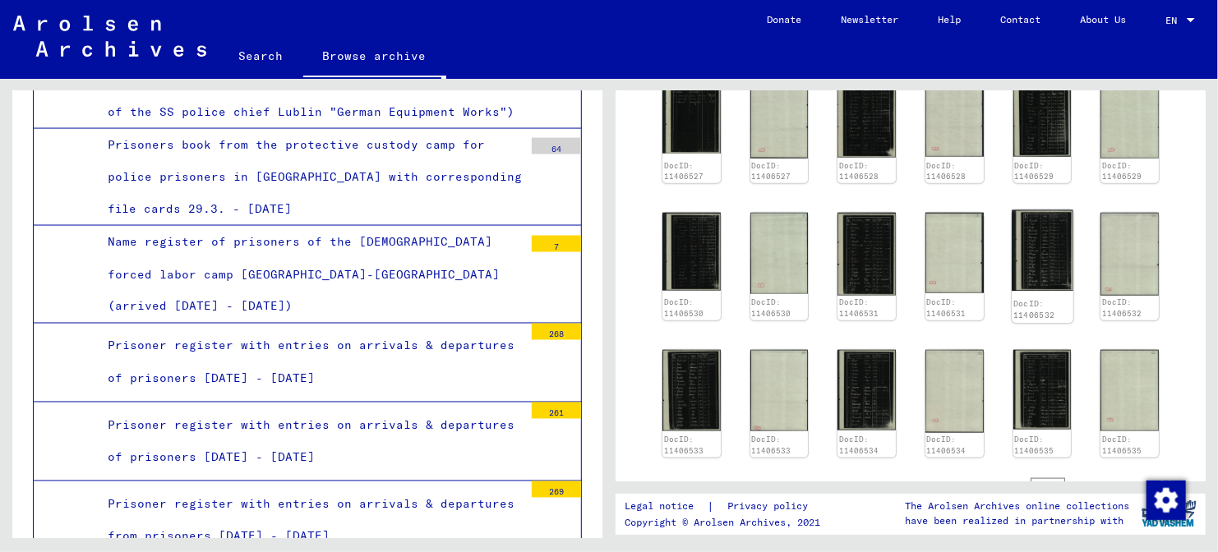
scroll to position [835, 0]
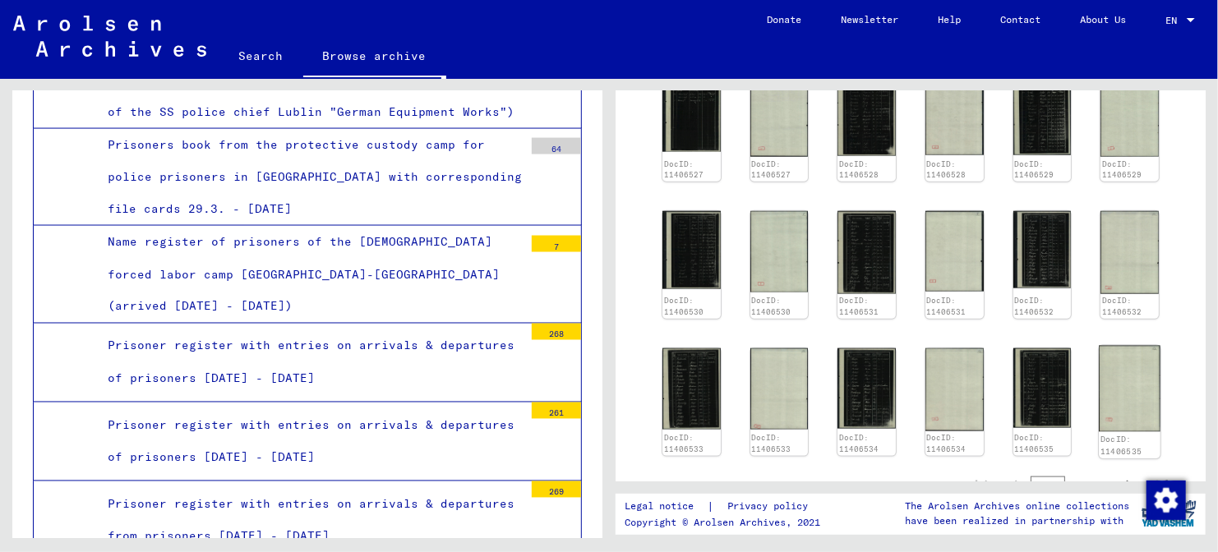
click at [1110, 345] on img at bounding box center [1129, 388] width 61 height 86
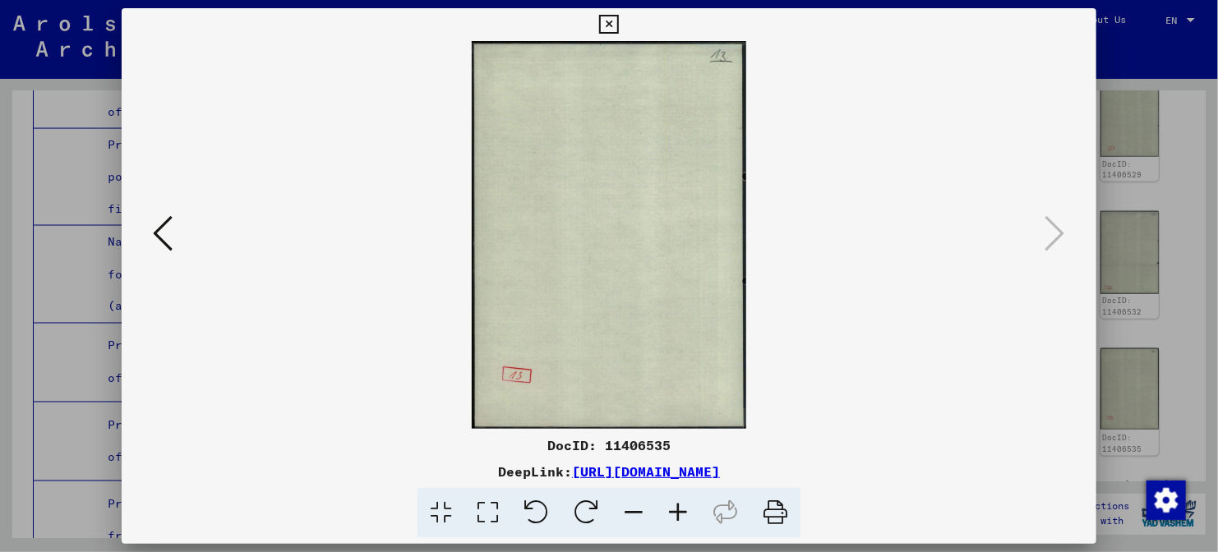
click at [163, 237] on icon at bounding box center [163, 233] width 20 height 39
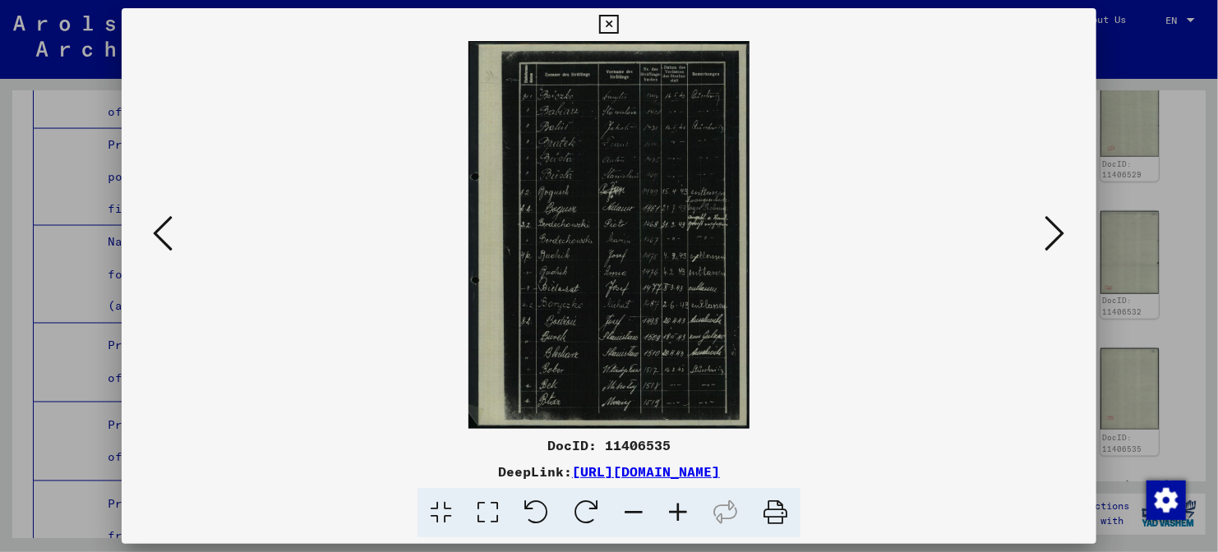
click at [163, 237] on icon at bounding box center [163, 233] width 20 height 39
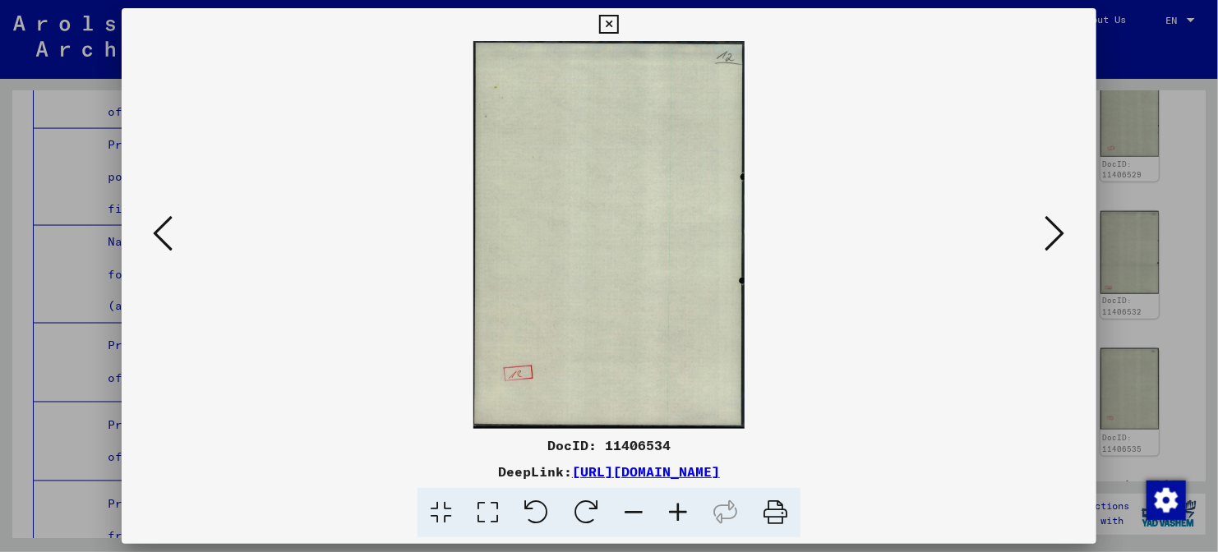
click at [1052, 237] on icon at bounding box center [1055, 233] width 20 height 39
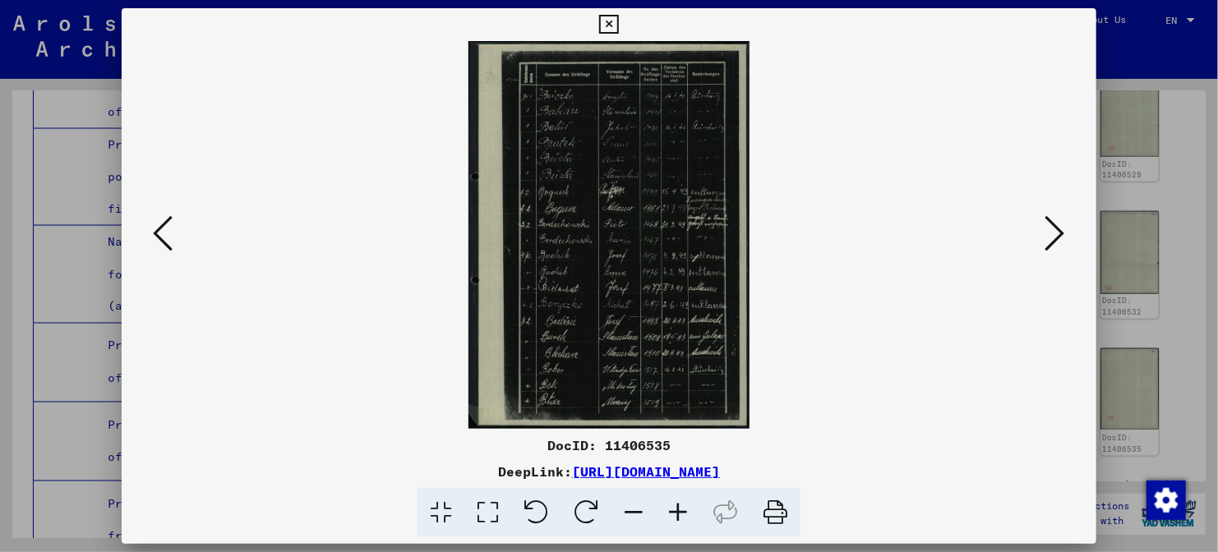
click at [679, 514] on icon at bounding box center [678, 513] width 44 height 50
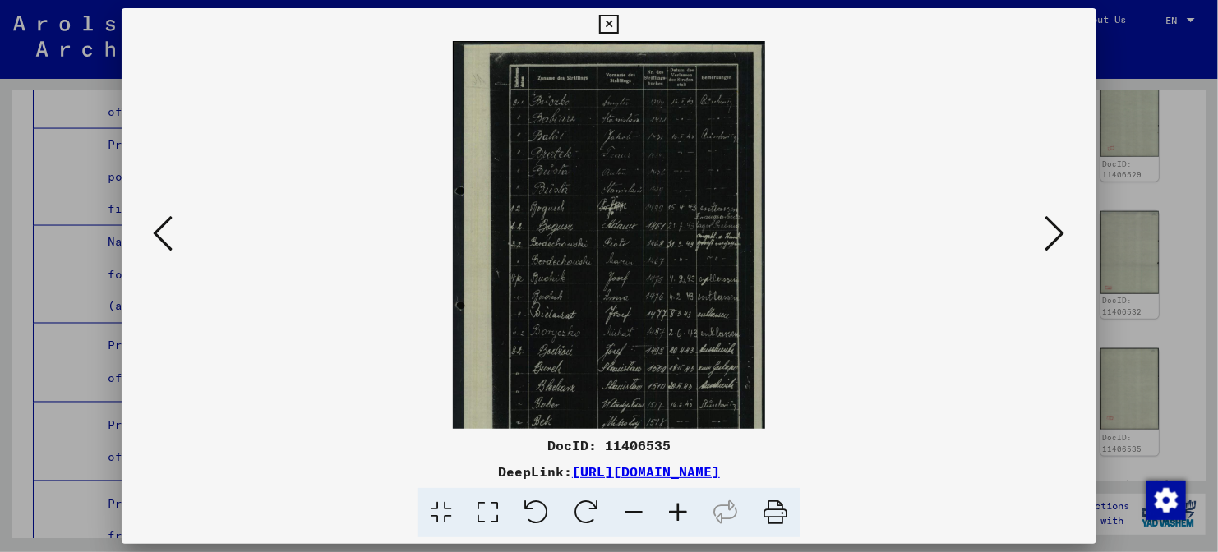
click at [679, 514] on icon at bounding box center [678, 513] width 44 height 50
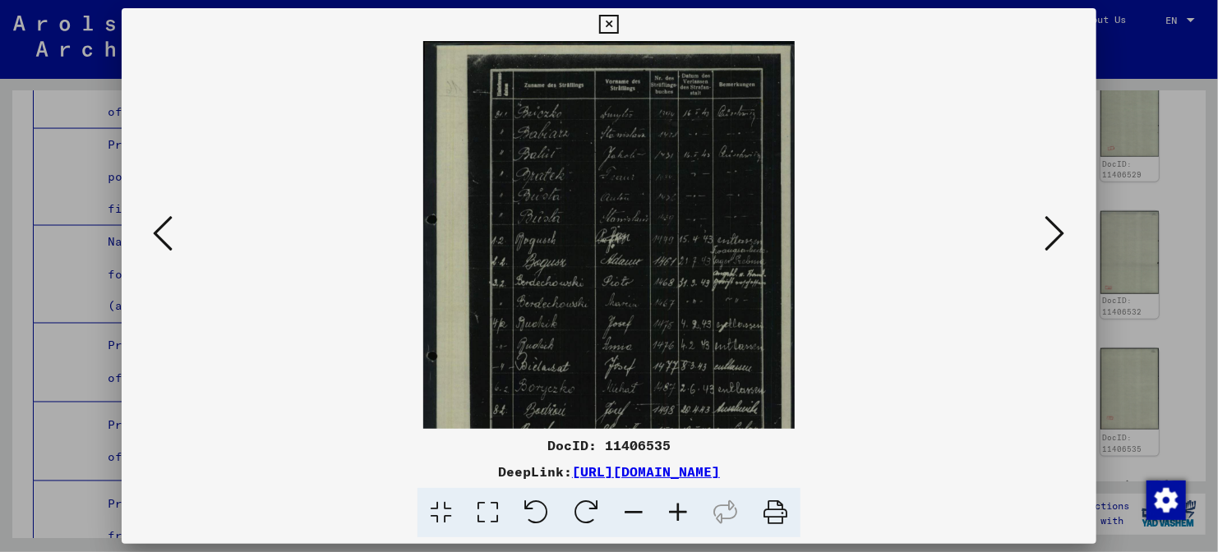
click at [679, 514] on icon at bounding box center [678, 513] width 44 height 50
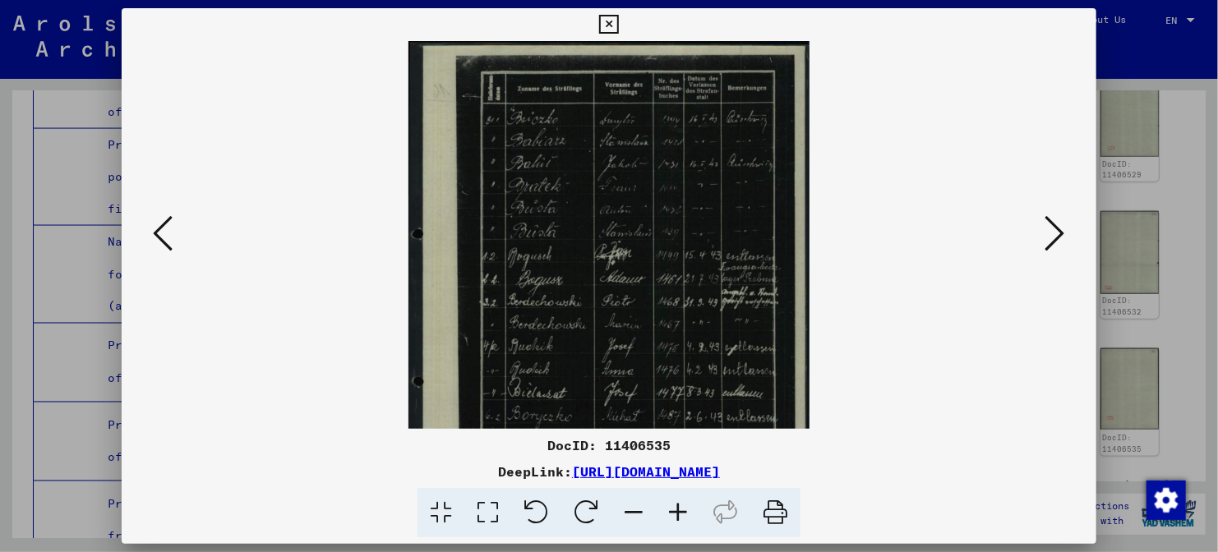
click at [679, 514] on icon at bounding box center [678, 513] width 44 height 50
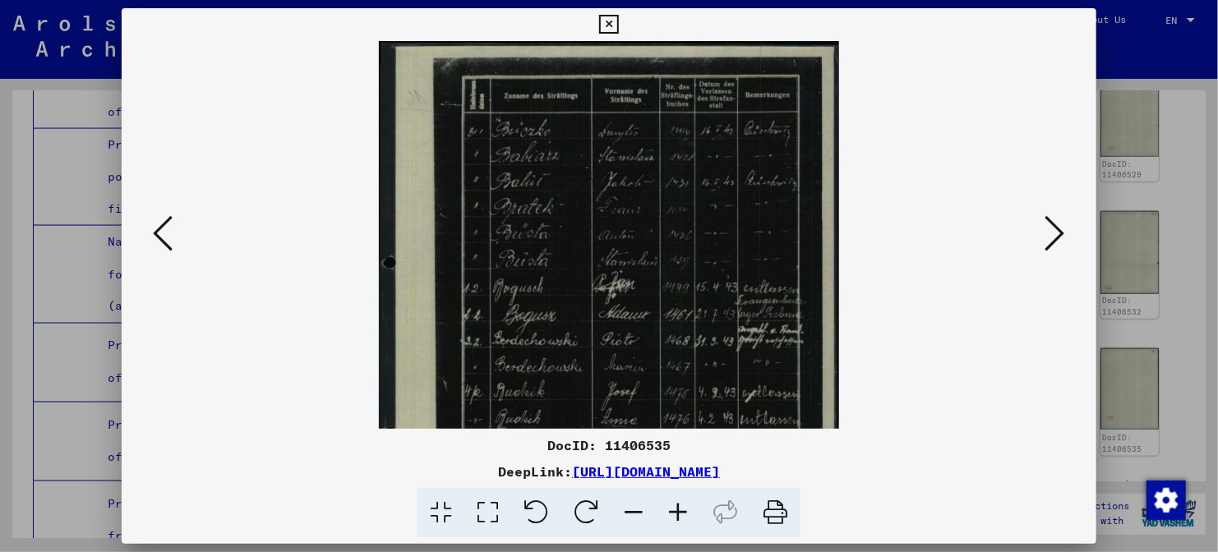
click at [679, 514] on icon at bounding box center [678, 513] width 44 height 50
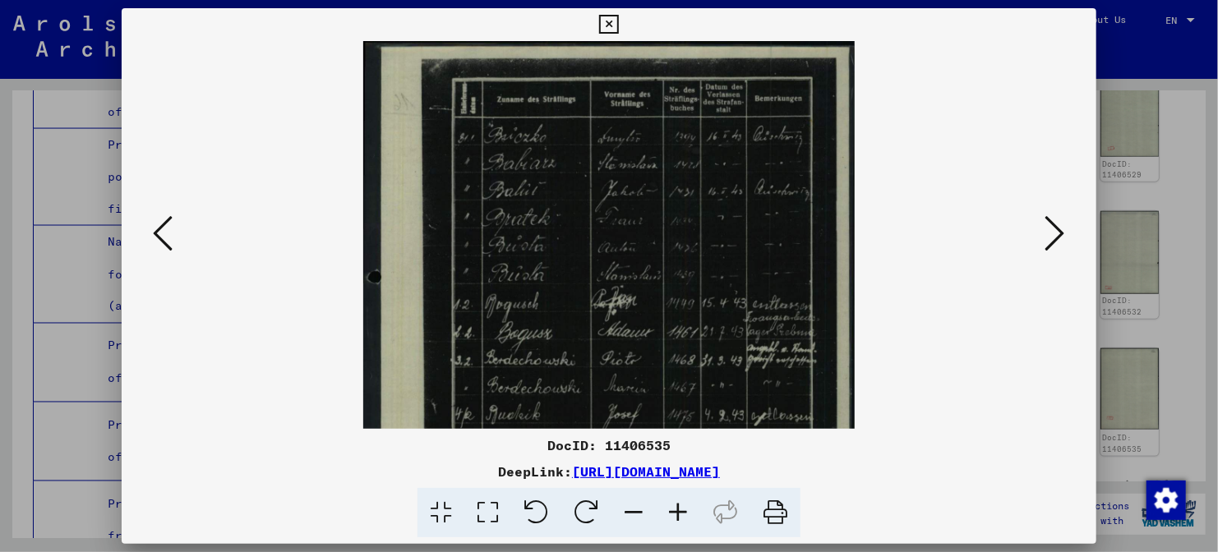
click at [679, 514] on icon at bounding box center [678, 513] width 44 height 50
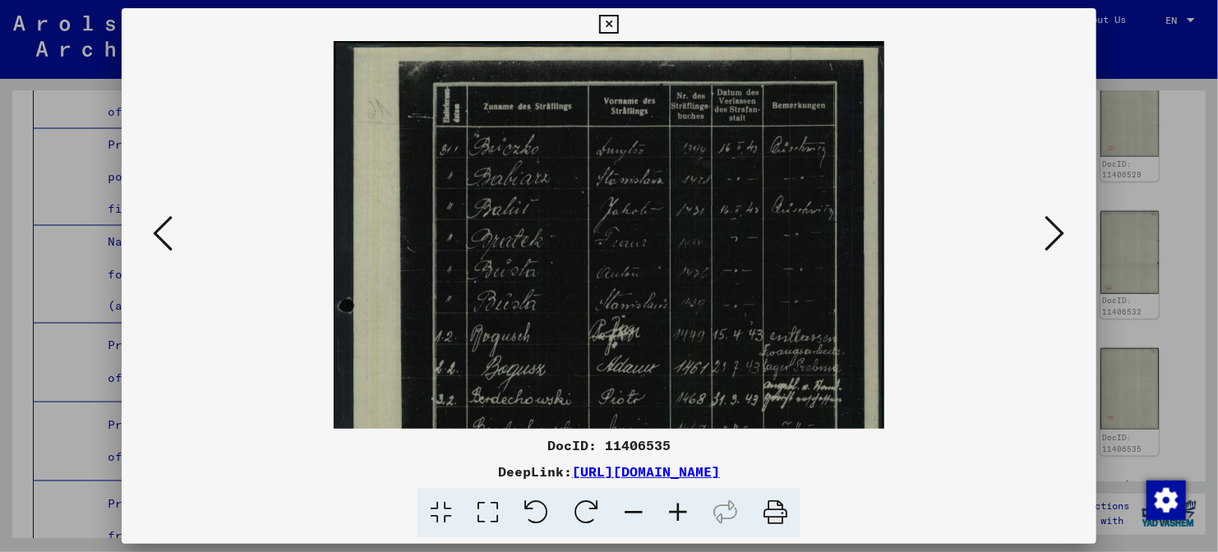
click at [679, 514] on icon at bounding box center [678, 513] width 44 height 50
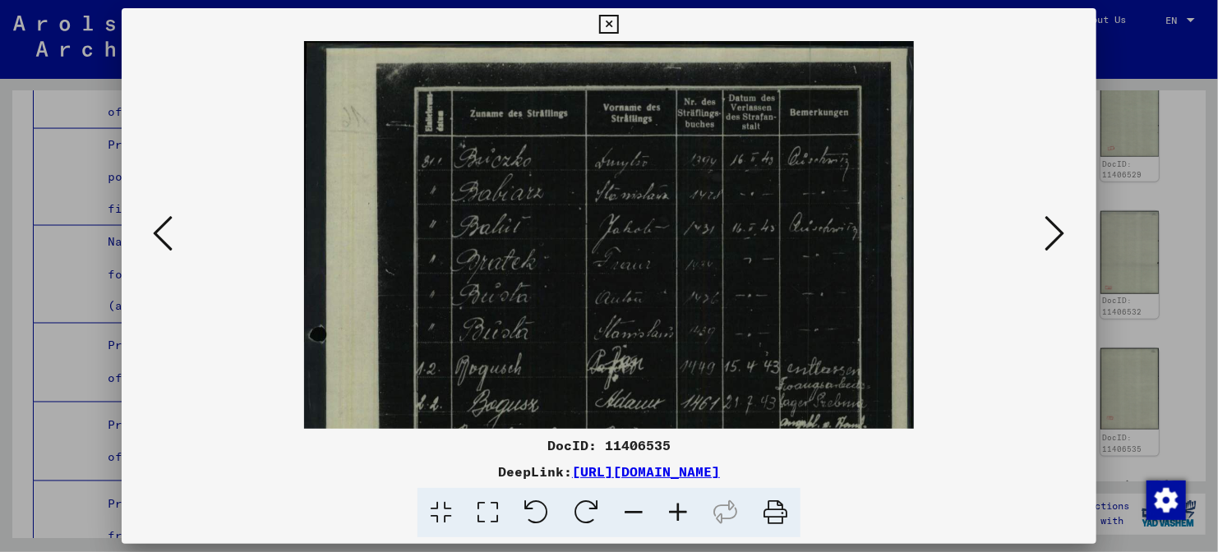
click at [679, 514] on icon at bounding box center [678, 513] width 44 height 50
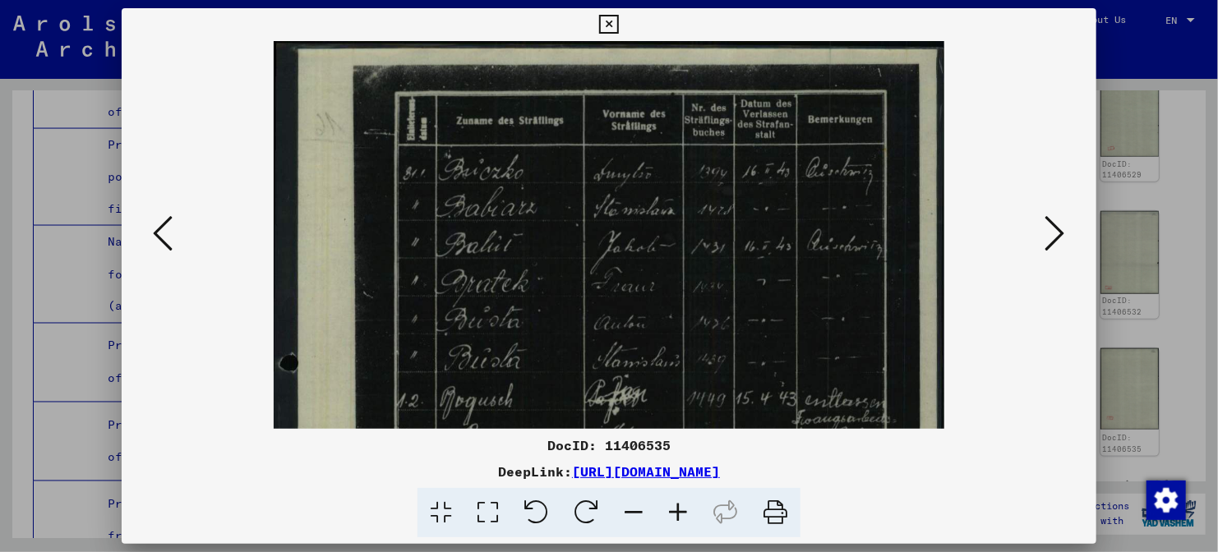
click at [679, 514] on icon at bounding box center [678, 513] width 44 height 50
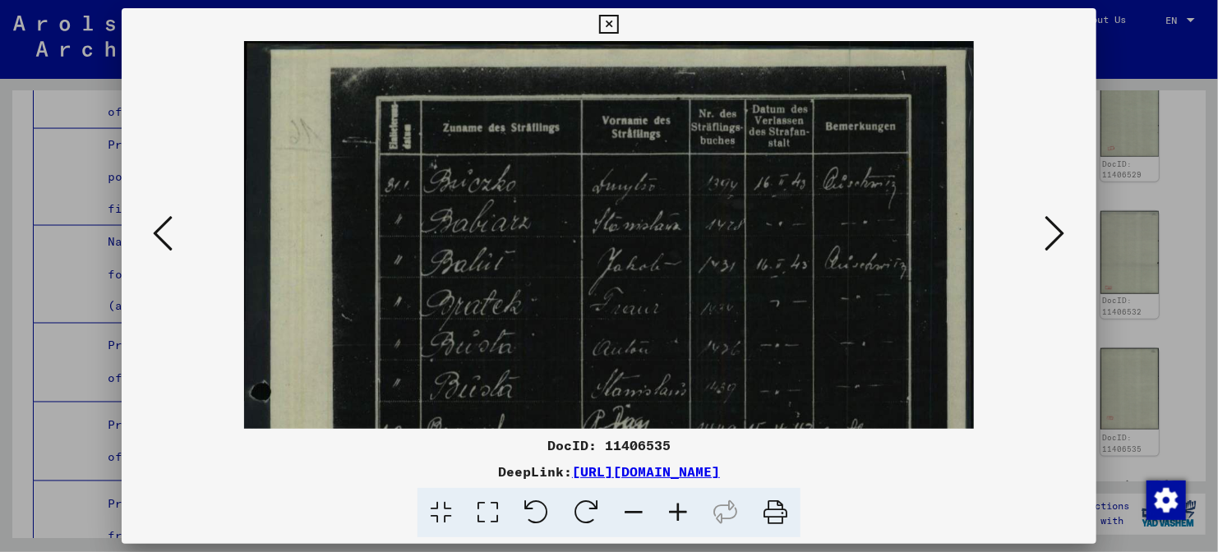
click at [679, 514] on icon at bounding box center [678, 513] width 44 height 50
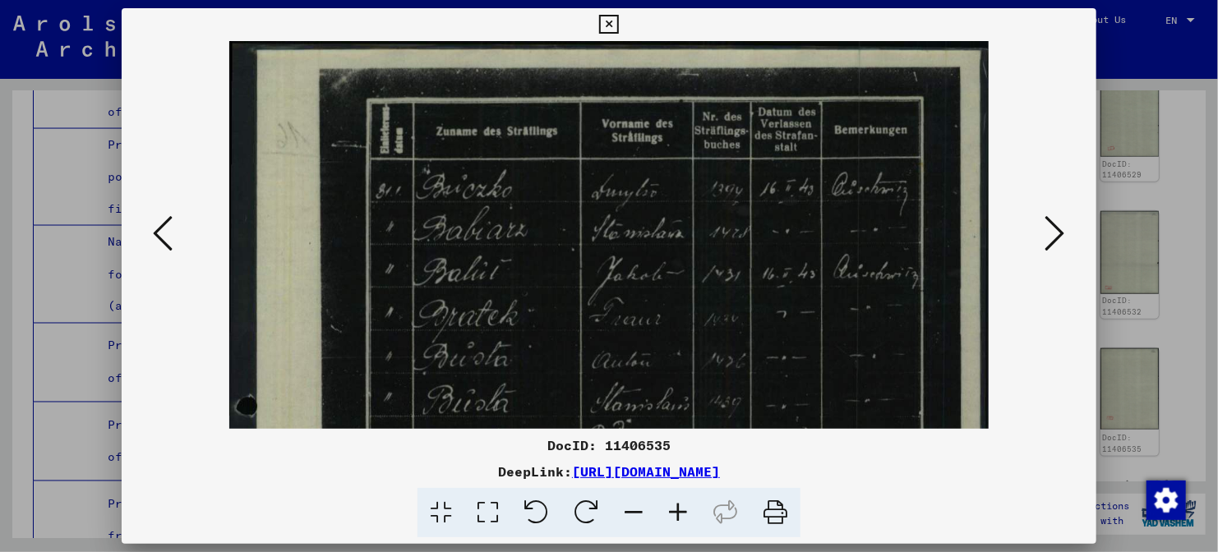
click at [679, 514] on icon at bounding box center [678, 513] width 44 height 50
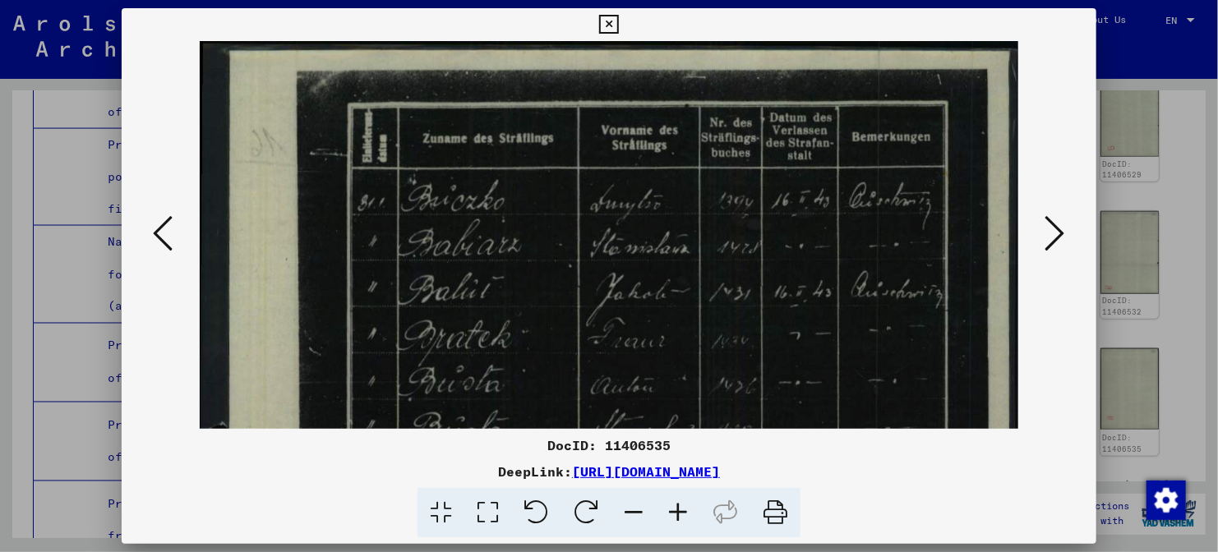
click at [679, 514] on icon at bounding box center [678, 513] width 44 height 50
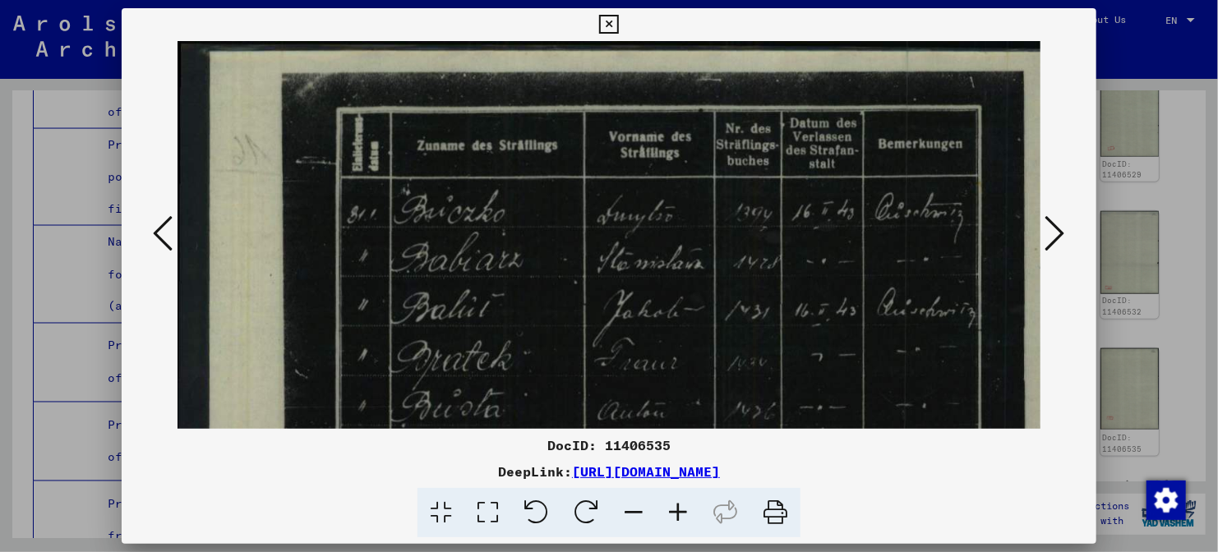
click at [679, 514] on icon at bounding box center [678, 513] width 44 height 50
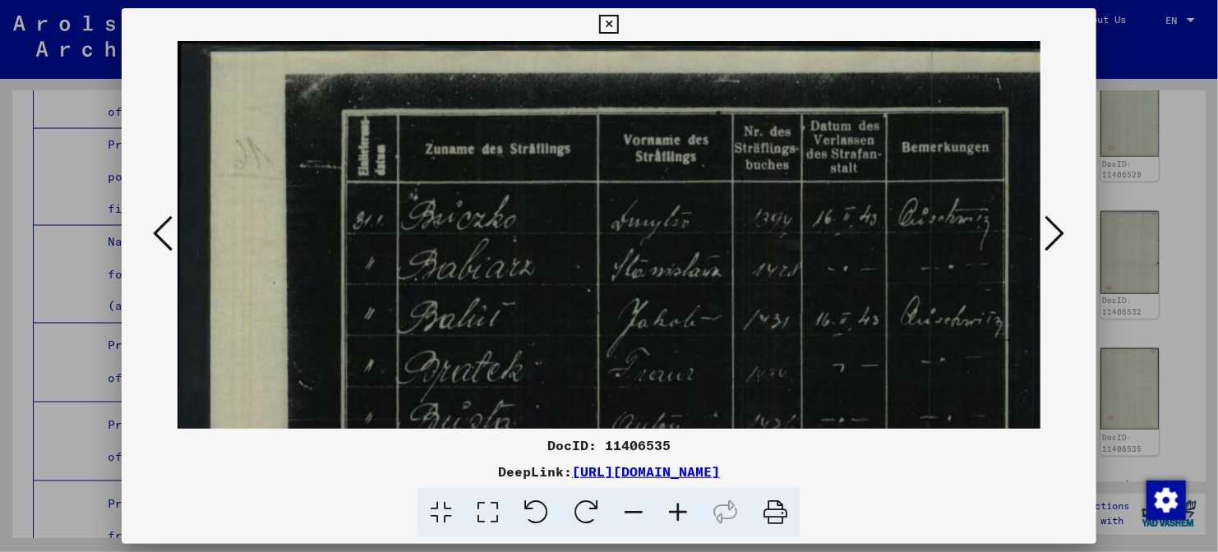
click at [679, 514] on icon at bounding box center [678, 513] width 44 height 50
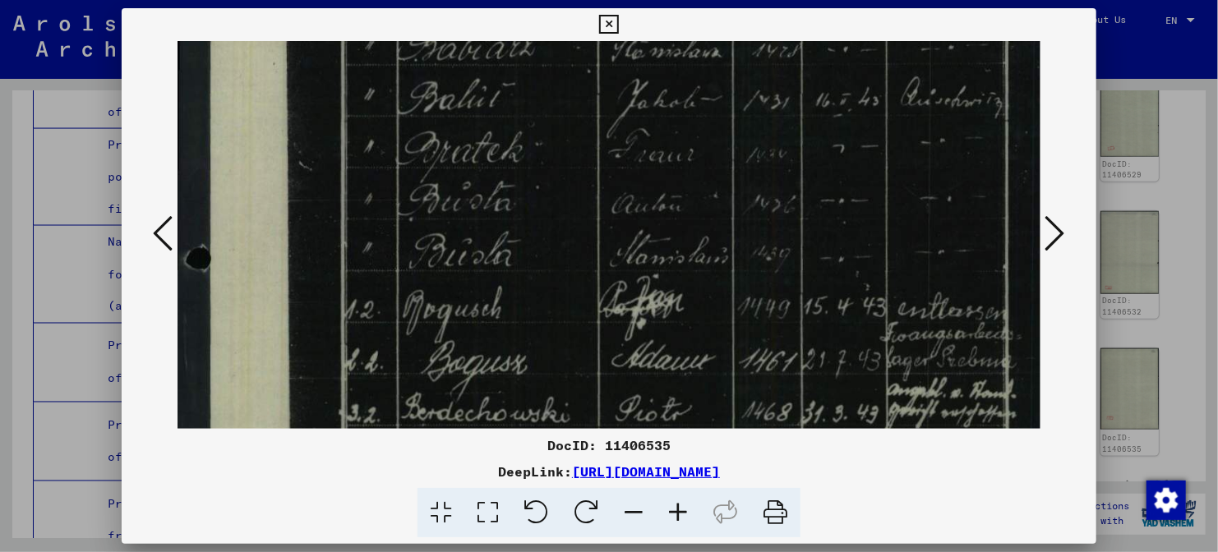
drag, startPoint x: 683, startPoint y: 336, endPoint x: 753, endPoint y: 92, distance: 254.0
click at [753, 92] on img at bounding box center [631, 447] width 909 height 1250
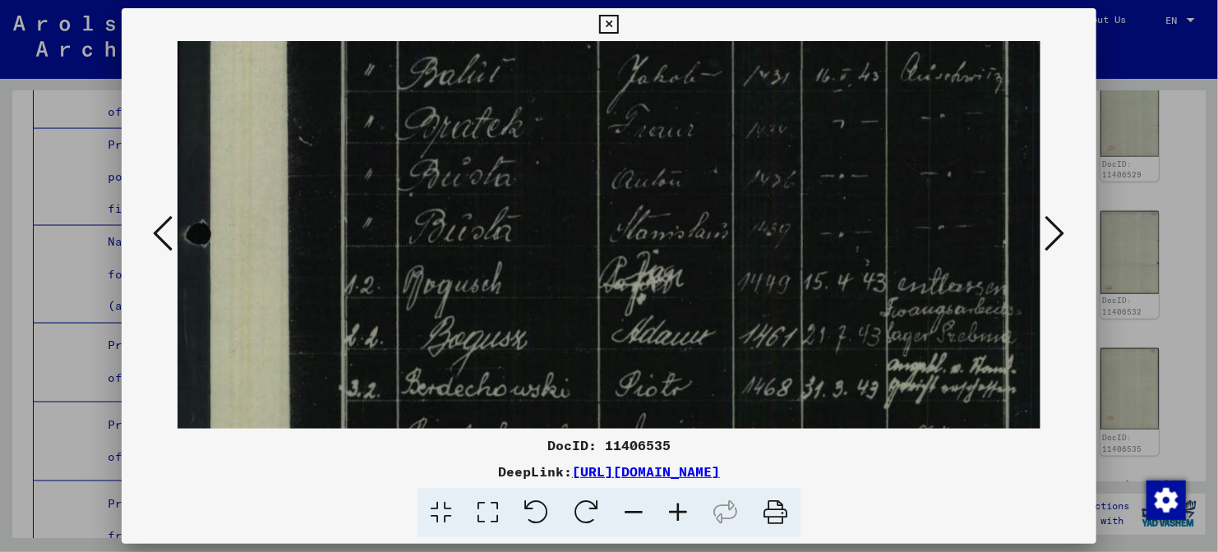
drag, startPoint x: 831, startPoint y: 214, endPoint x: 891, endPoint y: -124, distance: 343.0
click at [893, 0] on html "Search Browse archive Donate Newsletter Help Contact About Us Search Browse arc…" at bounding box center [609, 276] width 1218 height 552
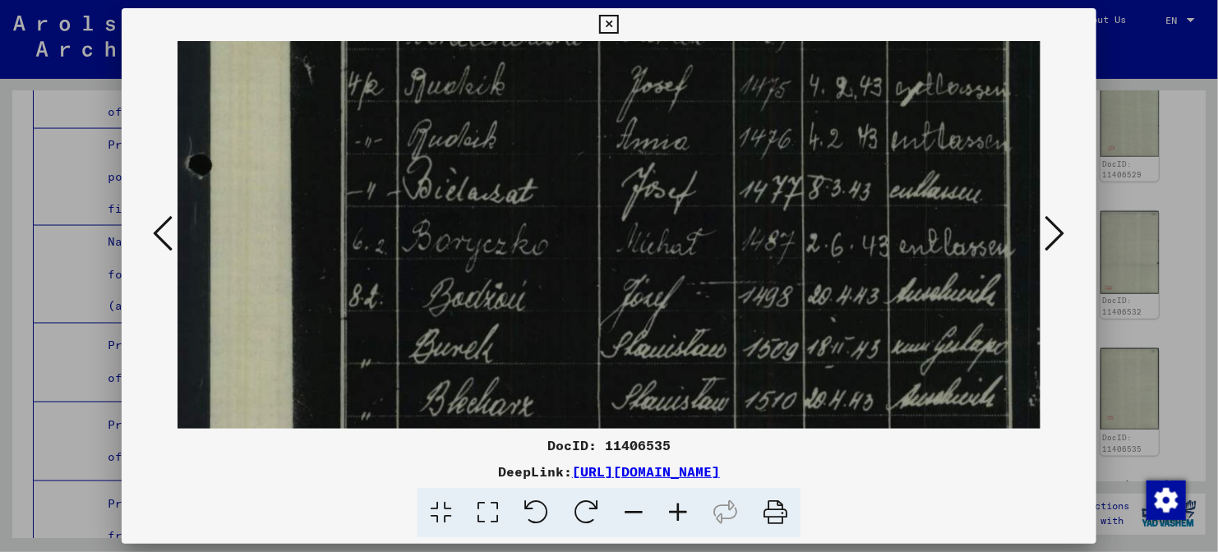
drag, startPoint x: 988, startPoint y: 162, endPoint x: 1009, endPoint y: 47, distance: 116.8
click at [1009, 47] on img at bounding box center [631, 19] width 909 height 1250
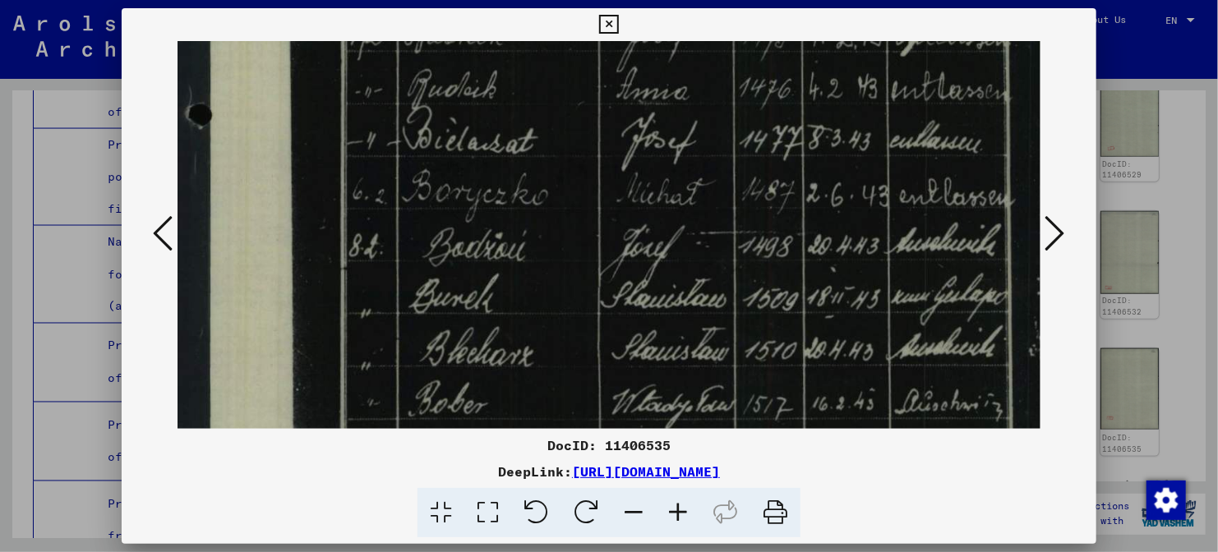
click at [1166, 160] on div at bounding box center [609, 276] width 1218 height 552
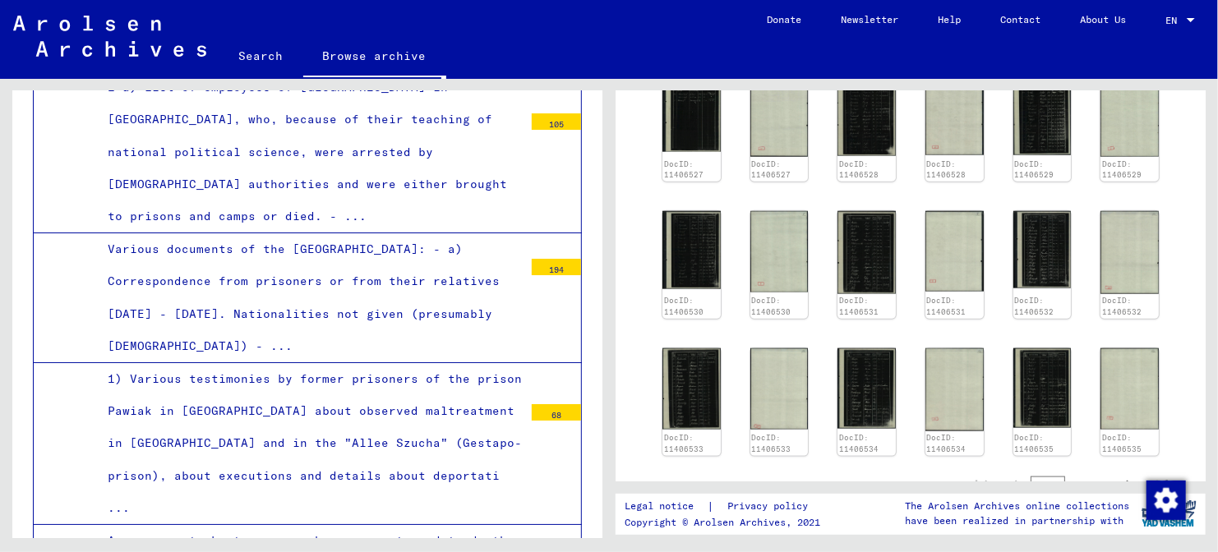
scroll to position [8942, 0]
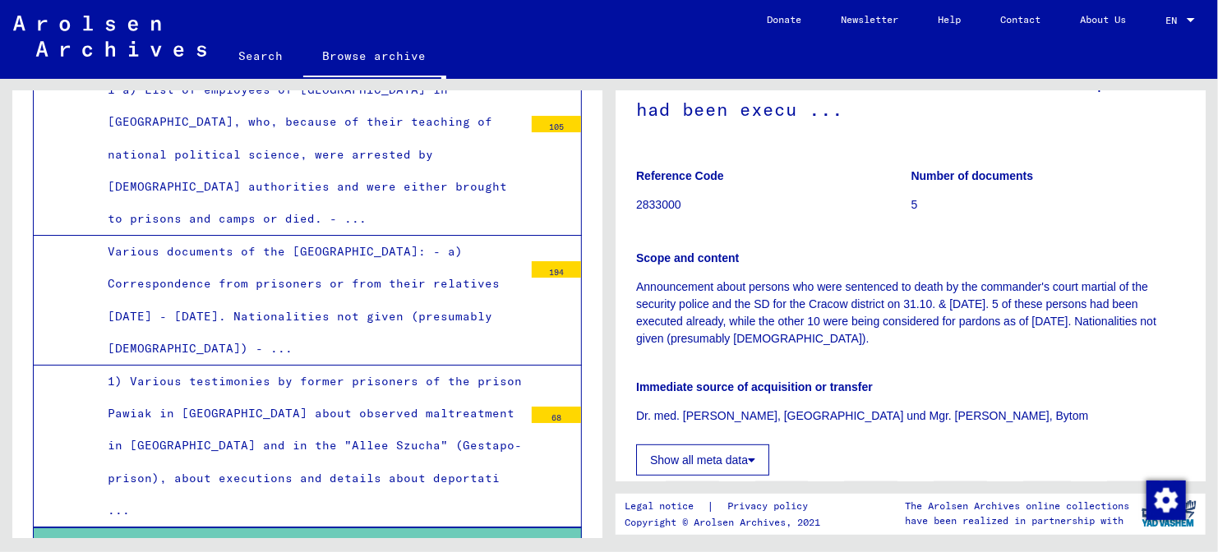
scroll to position [332, 0]
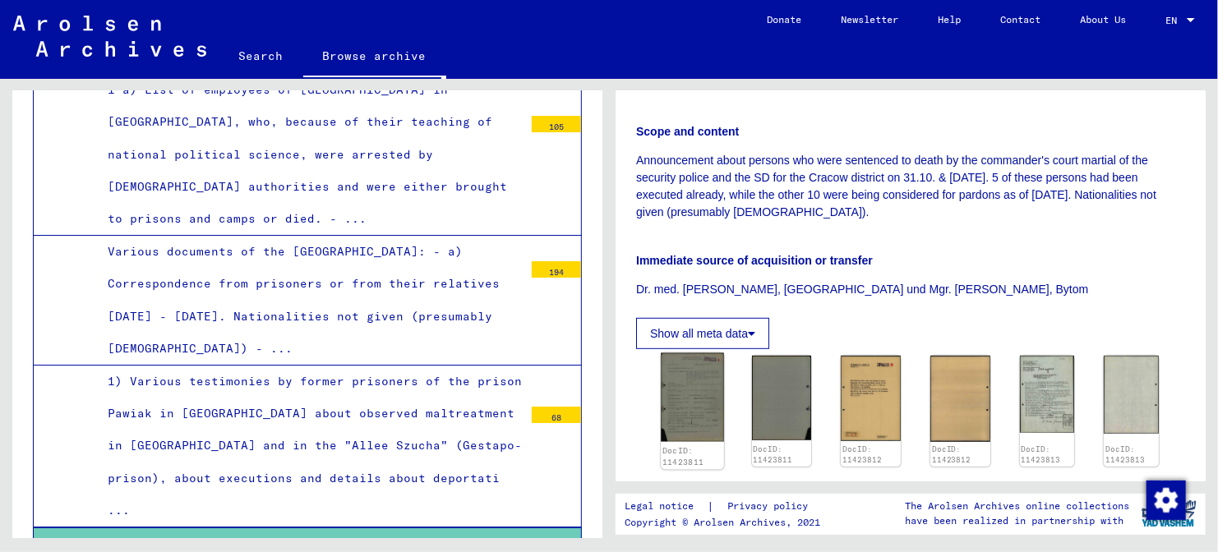
click at [699, 421] on img at bounding box center [692, 397] width 62 height 89
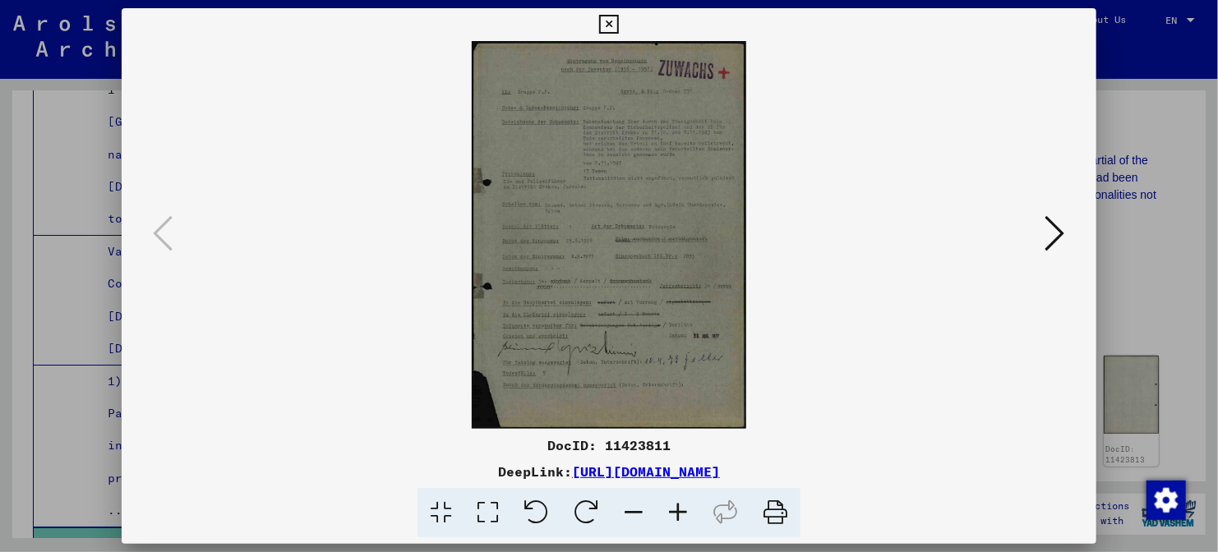
click at [676, 513] on icon at bounding box center [678, 513] width 44 height 50
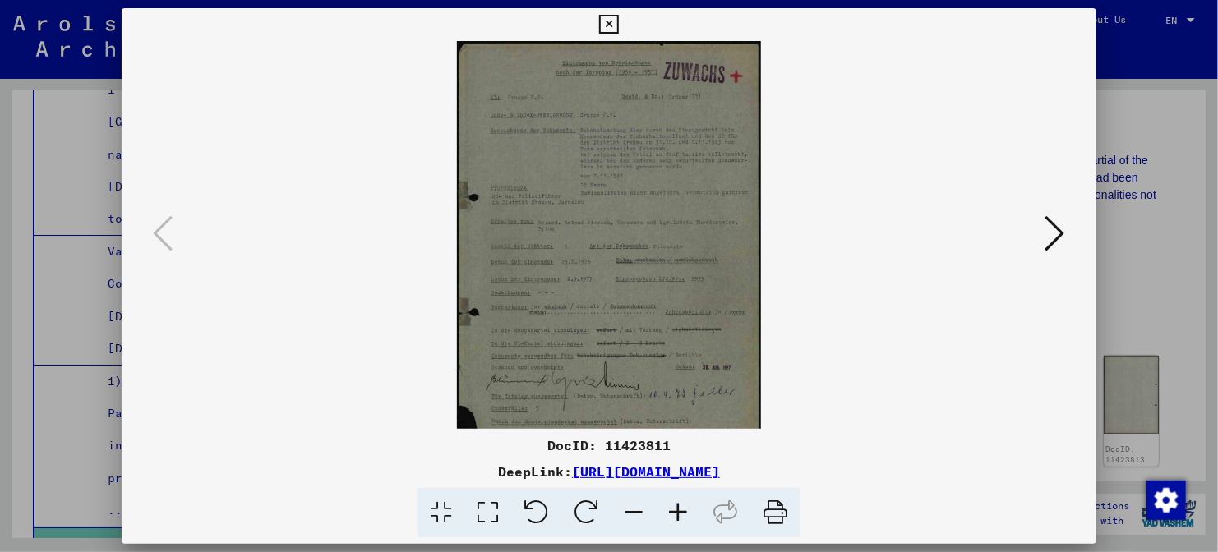
click at [676, 513] on icon at bounding box center [678, 513] width 44 height 50
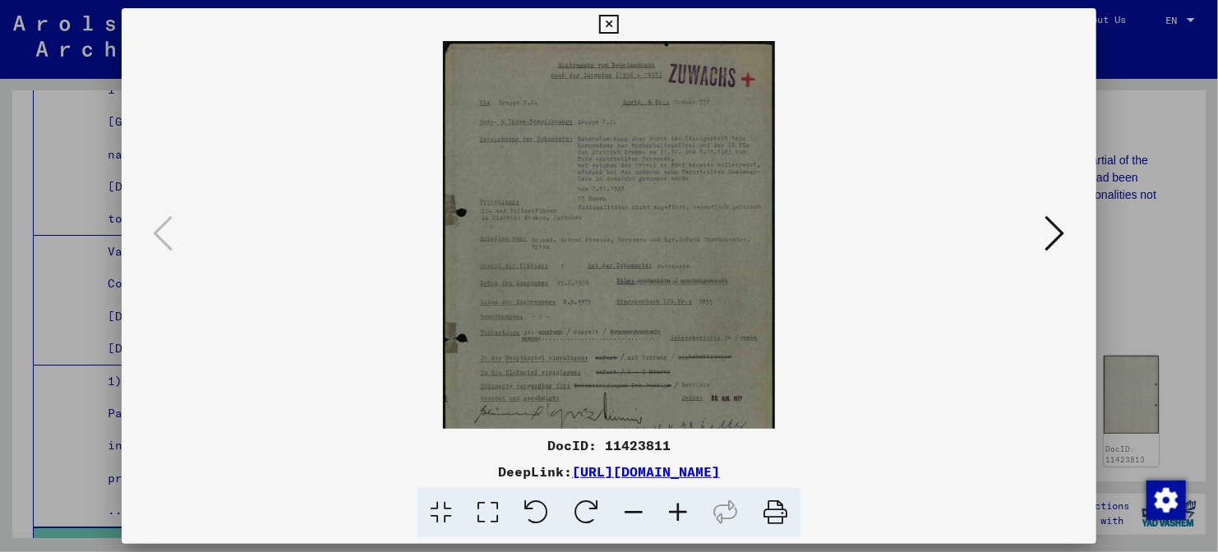
click at [676, 513] on icon at bounding box center [678, 513] width 44 height 50
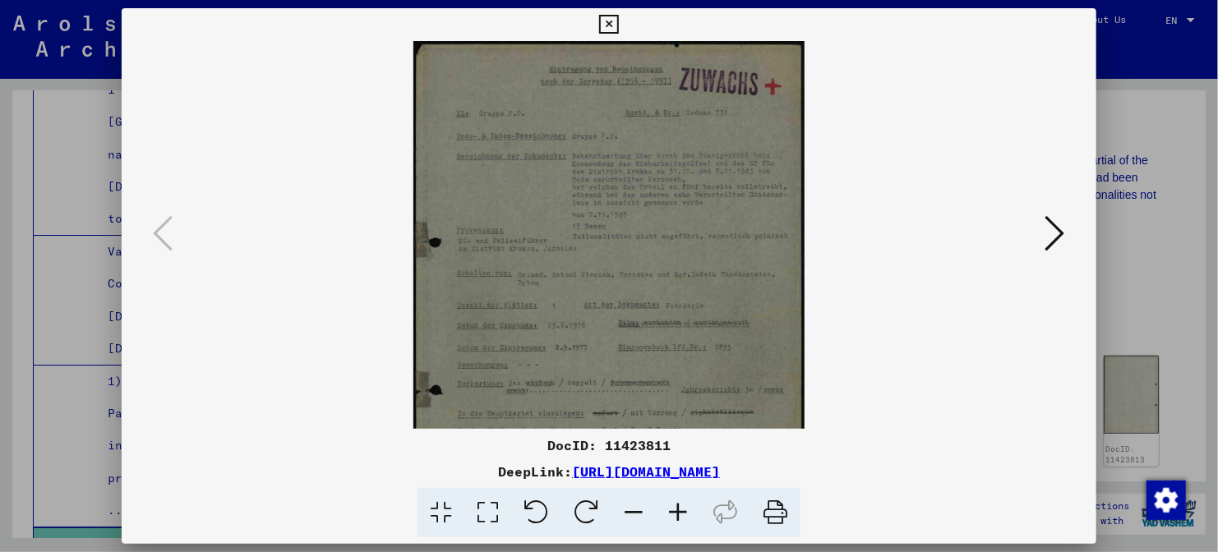
click at [676, 513] on icon at bounding box center [678, 513] width 44 height 50
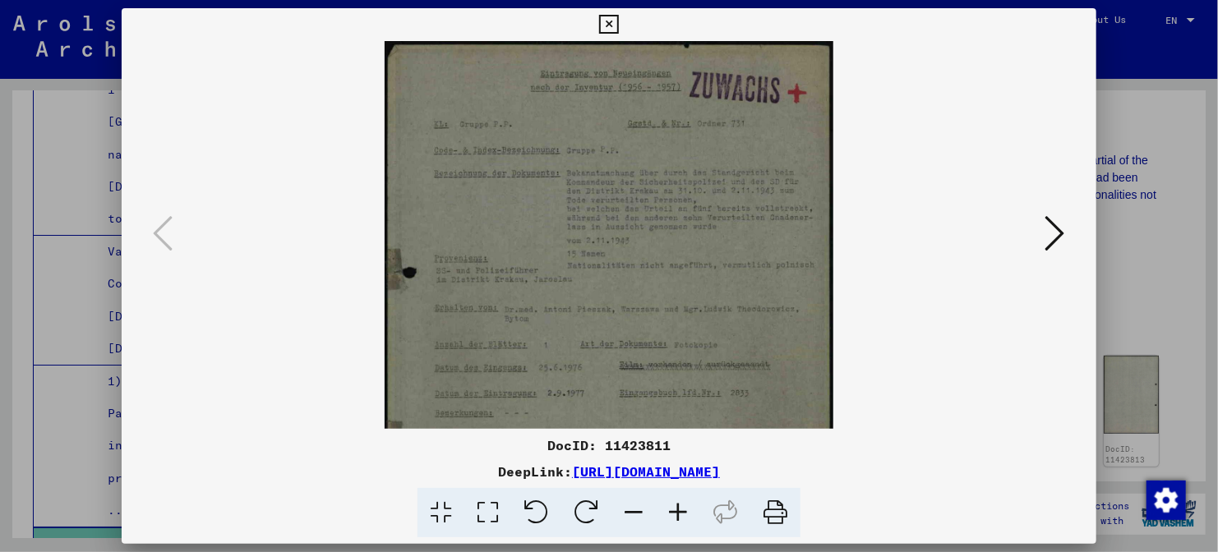
click at [676, 513] on icon at bounding box center [678, 513] width 44 height 50
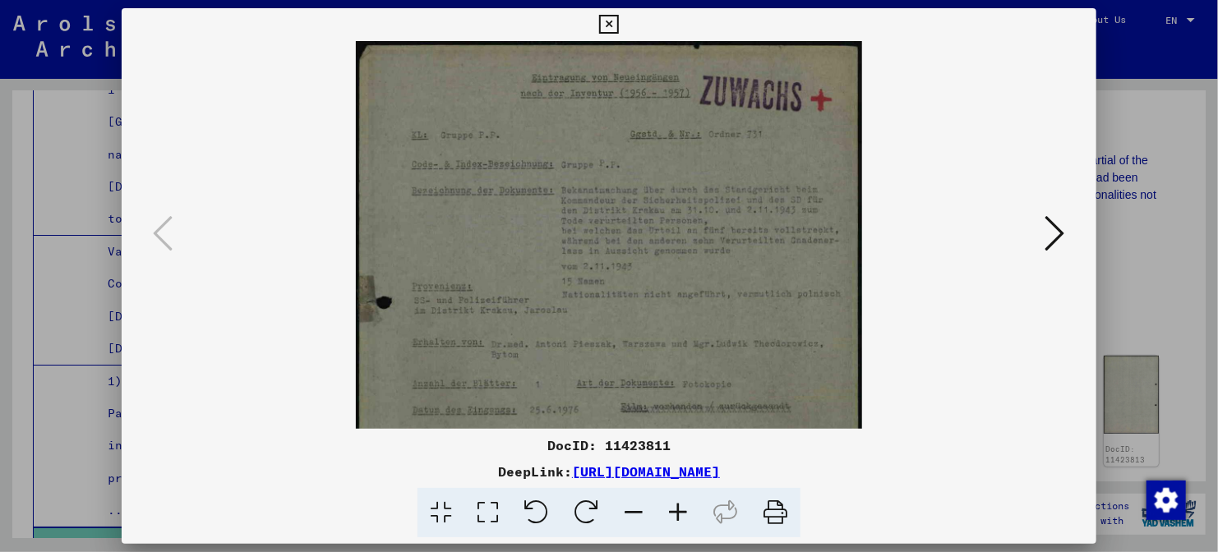
click at [676, 513] on icon at bounding box center [678, 513] width 44 height 50
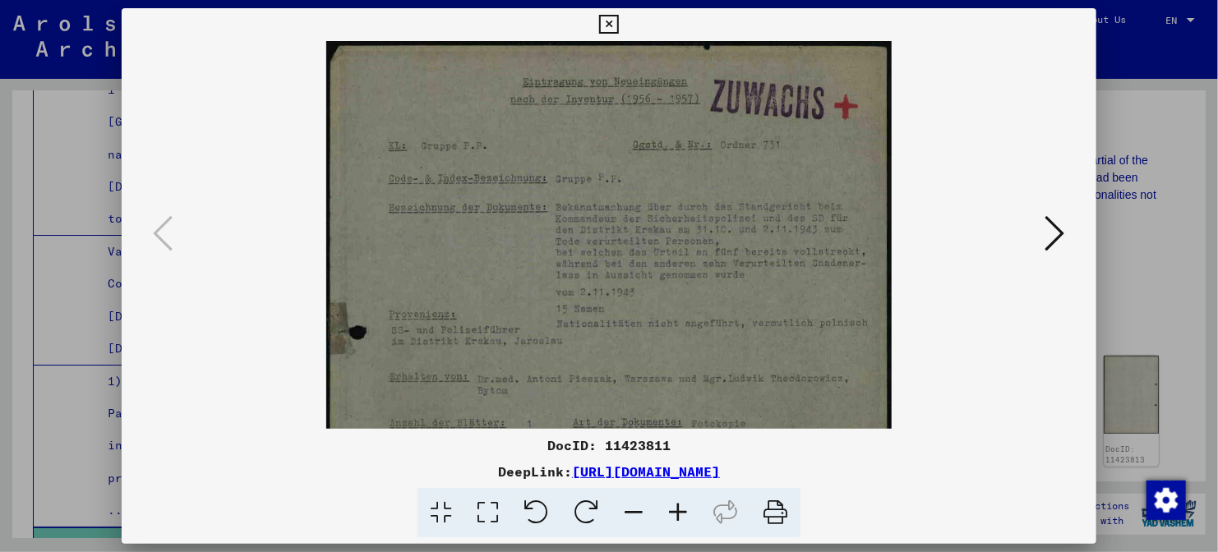
click at [676, 513] on icon at bounding box center [678, 513] width 44 height 50
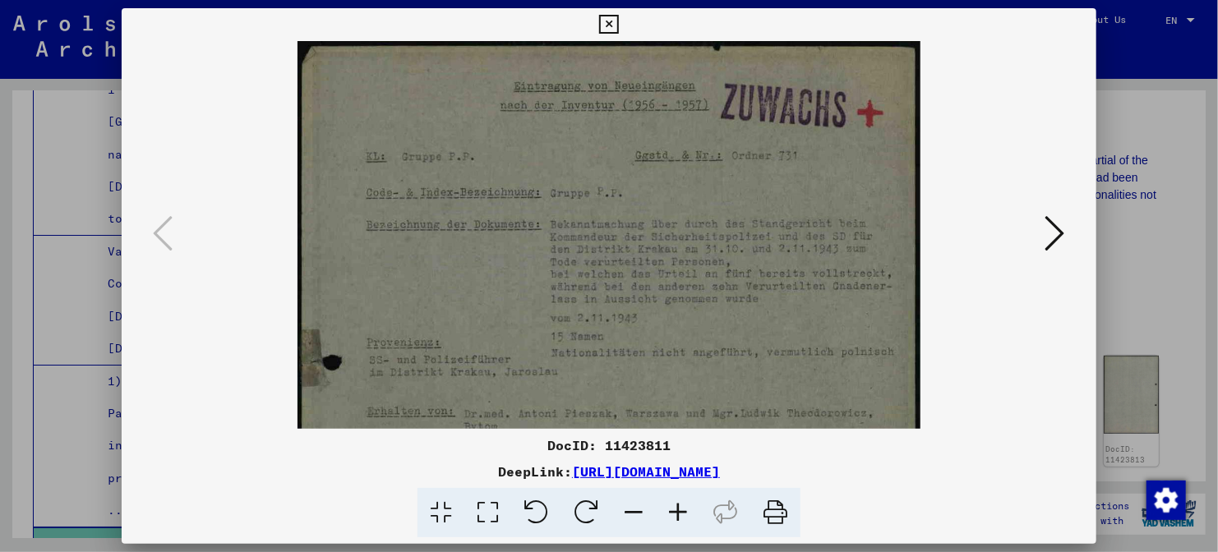
click at [676, 513] on icon at bounding box center [678, 513] width 44 height 50
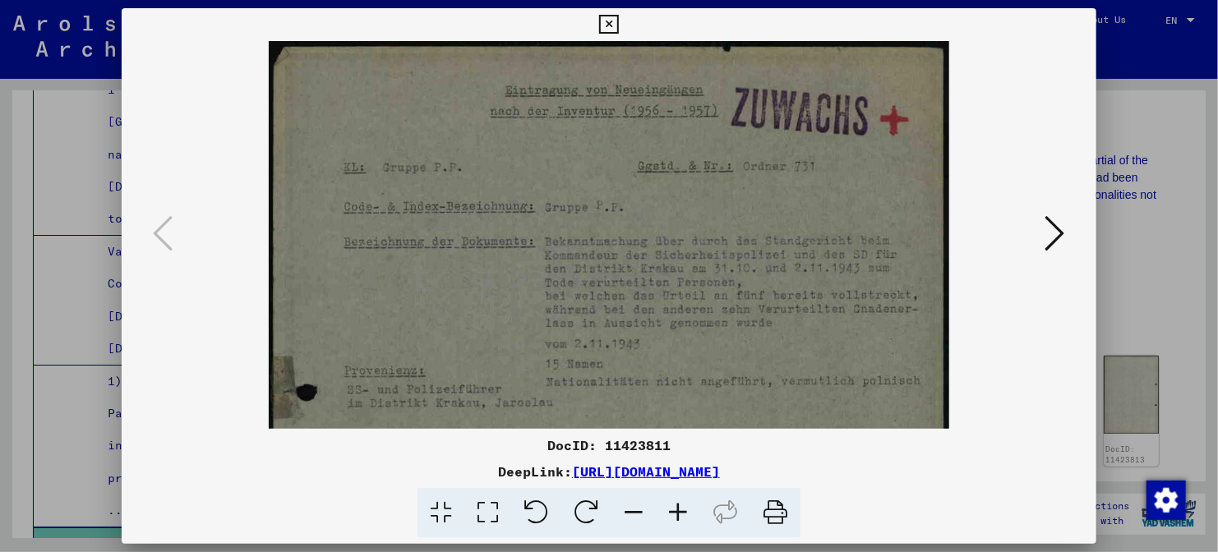
click at [676, 513] on icon at bounding box center [678, 513] width 44 height 50
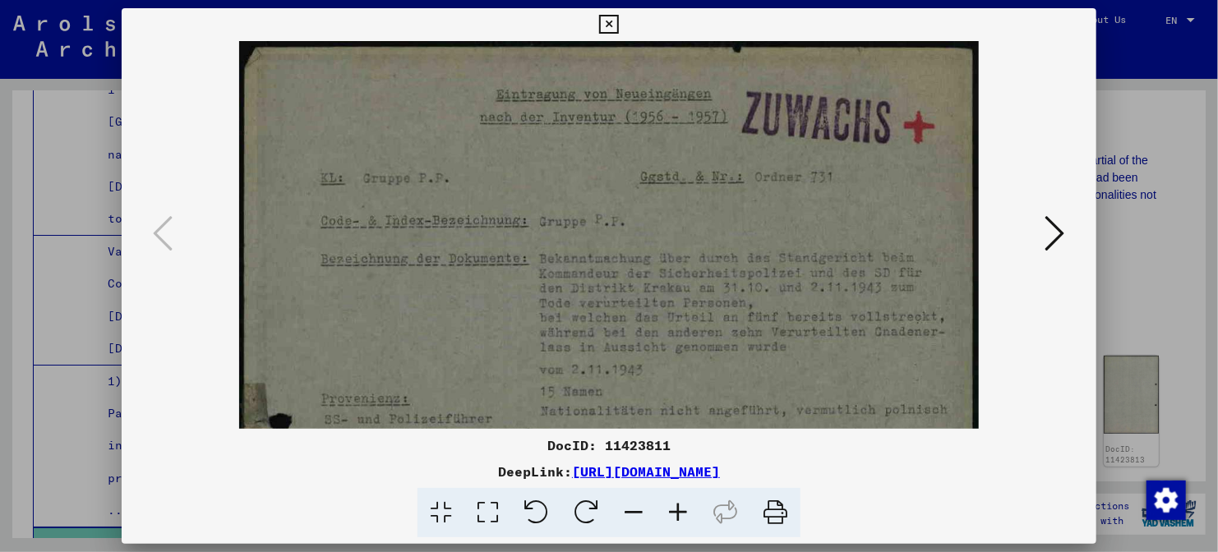
click at [676, 513] on icon at bounding box center [678, 513] width 44 height 50
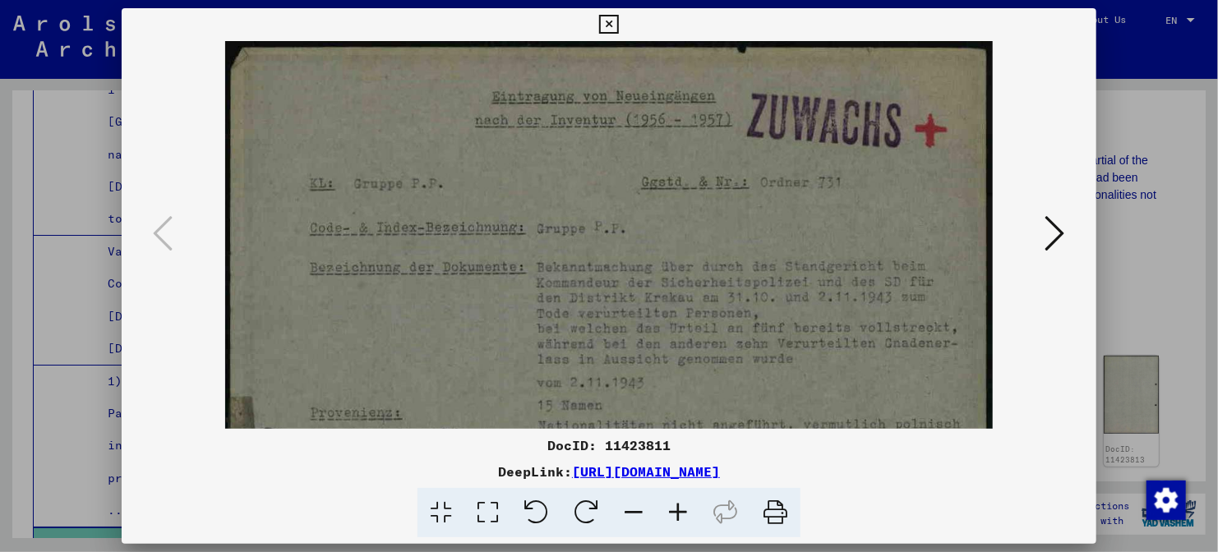
click at [676, 513] on icon at bounding box center [678, 513] width 44 height 50
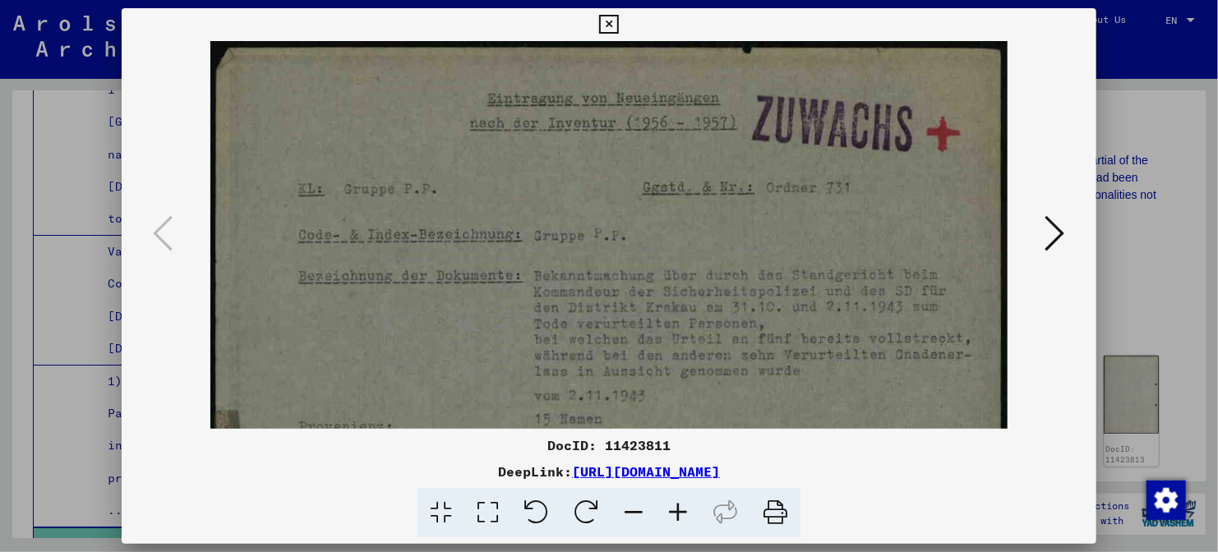
click at [676, 513] on icon at bounding box center [678, 513] width 44 height 50
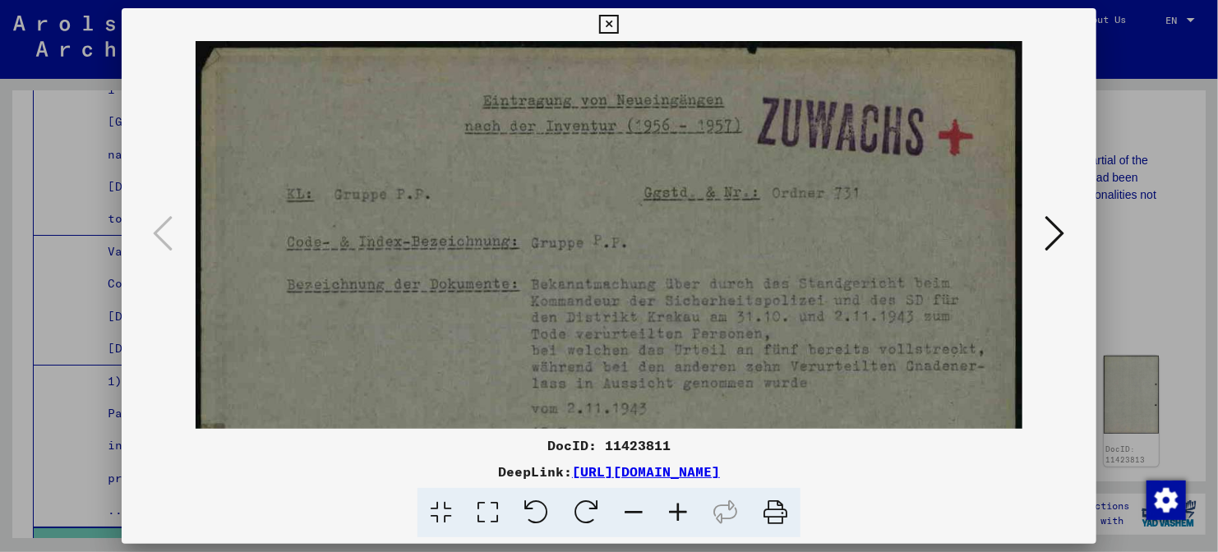
drag, startPoint x: 678, startPoint y: 340, endPoint x: 691, endPoint y: 114, distance: 226.3
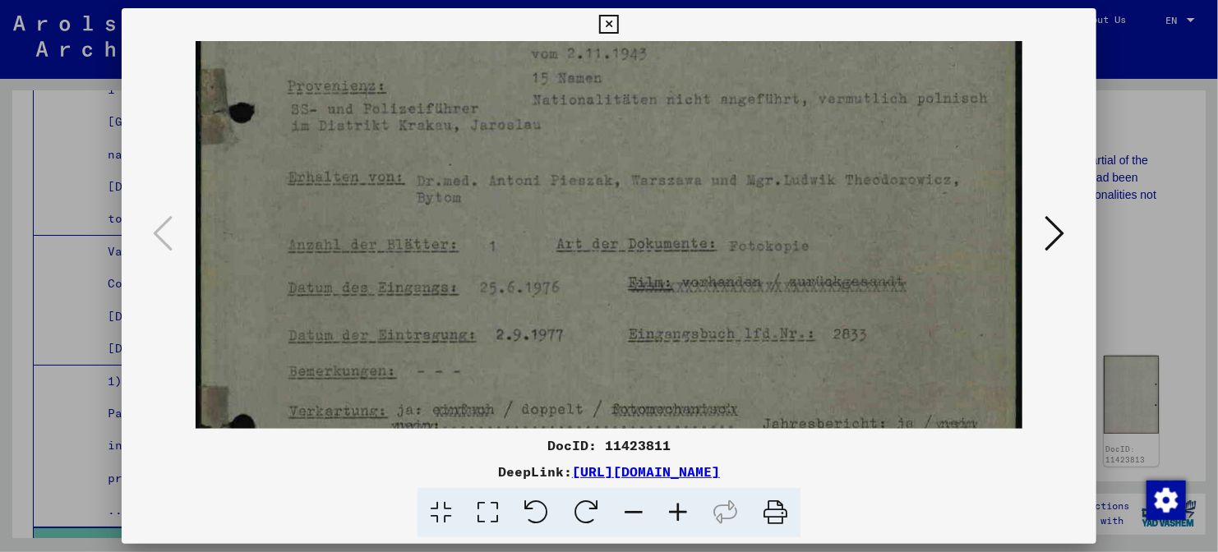
drag, startPoint x: 702, startPoint y: 228, endPoint x: 707, endPoint y: 80, distance: 148.0
click at [707, 80] on img at bounding box center [609, 270] width 827 height 1168
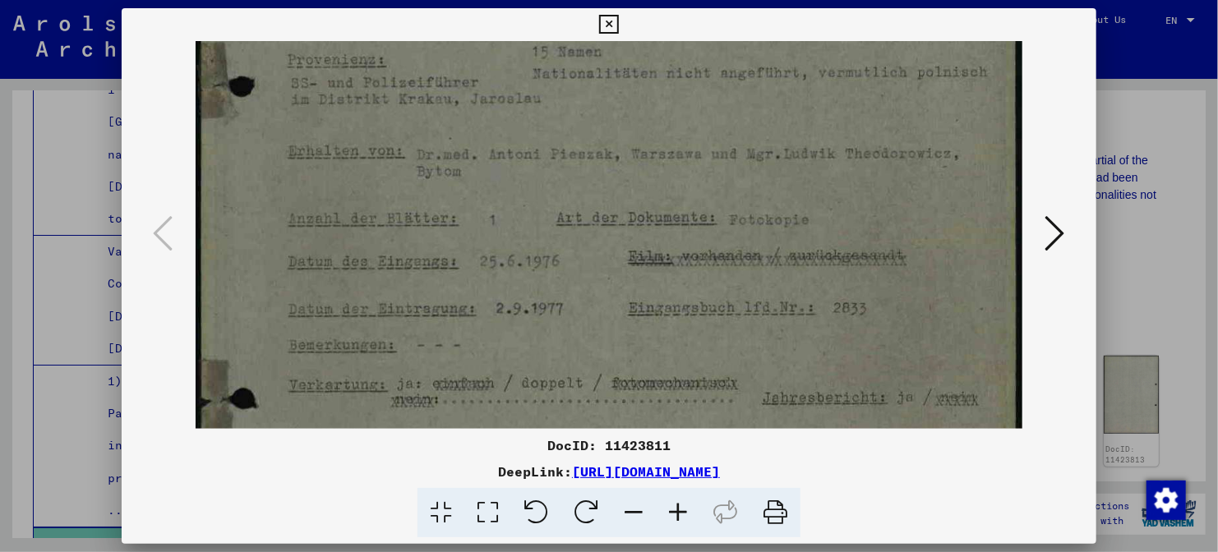
scroll to position [397, 0]
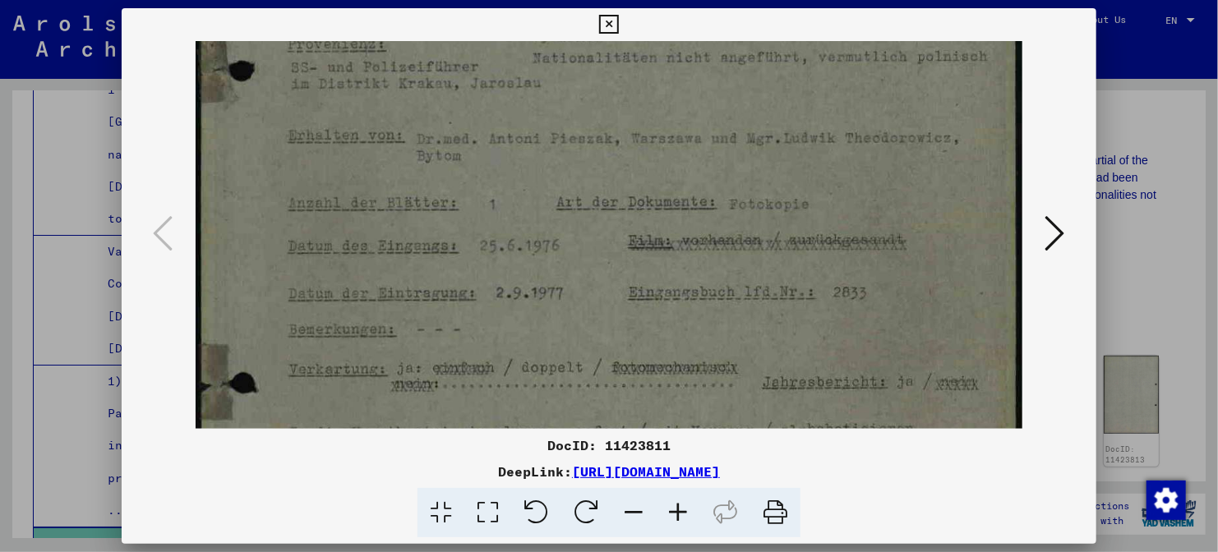
drag, startPoint x: 721, startPoint y: 215, endPoint x: 721, endPoint y: 194, distance: 21.4
click at [721, 194] on img at bounding box center [609, 228] width 827 height 1168
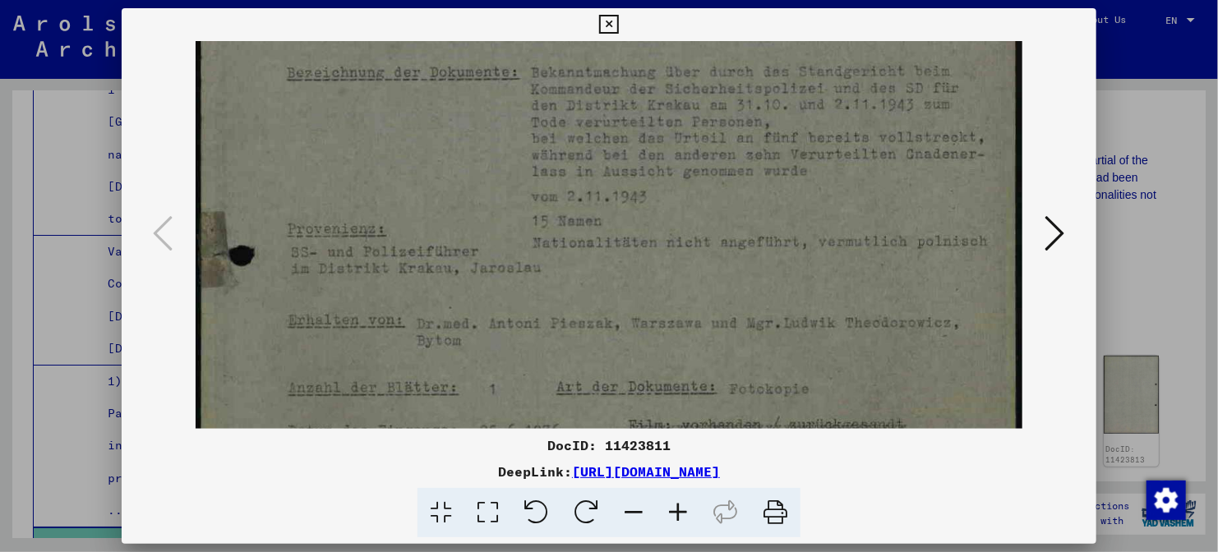
drag, startPoint x: 736, startPoint y: 199, endPoint x: 730, endPoint y: 403, distance: 203.9
click at [730, 403] on img at bounding box center [609, 413] width 827 height 1168
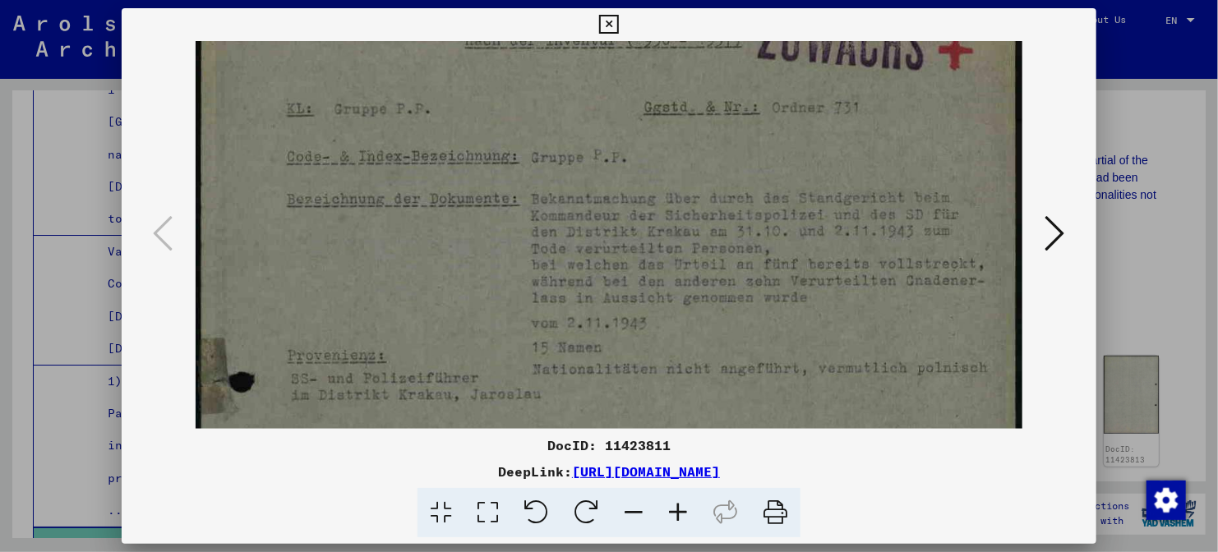
drag, startPoint x: 734, startPoint y: 346, endPoint x: 719, endPoint y: 509, distance: 163.3
click at [719, 509] on div "DocID: 11423811 DeepLink: [URL][DOMAIN_NAME]" at bounding box center [609, 273] width 974 height 530
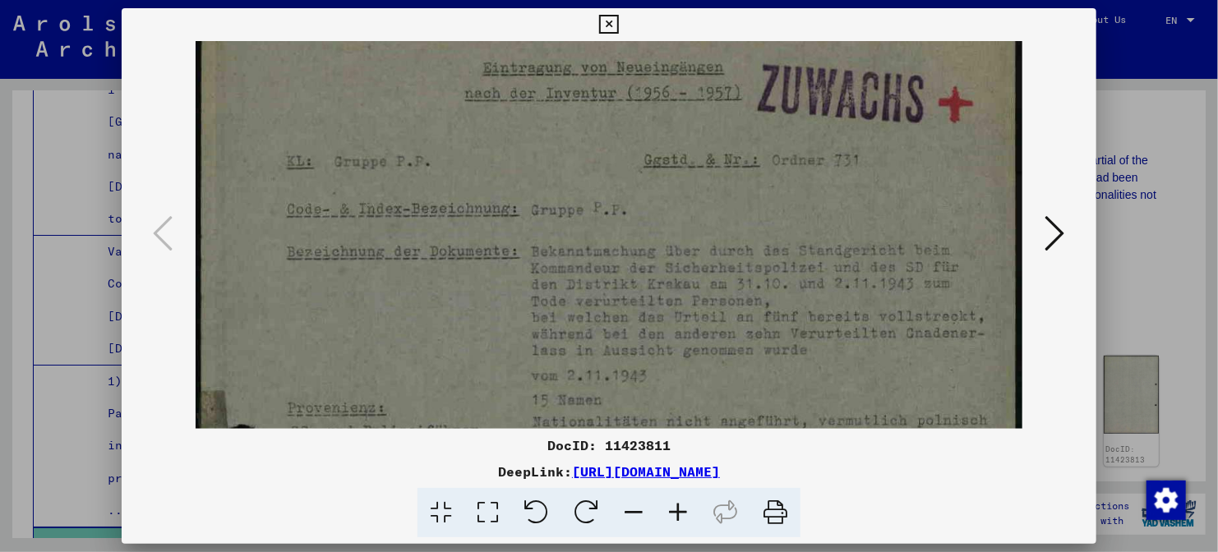
scroll to position [0, 0]
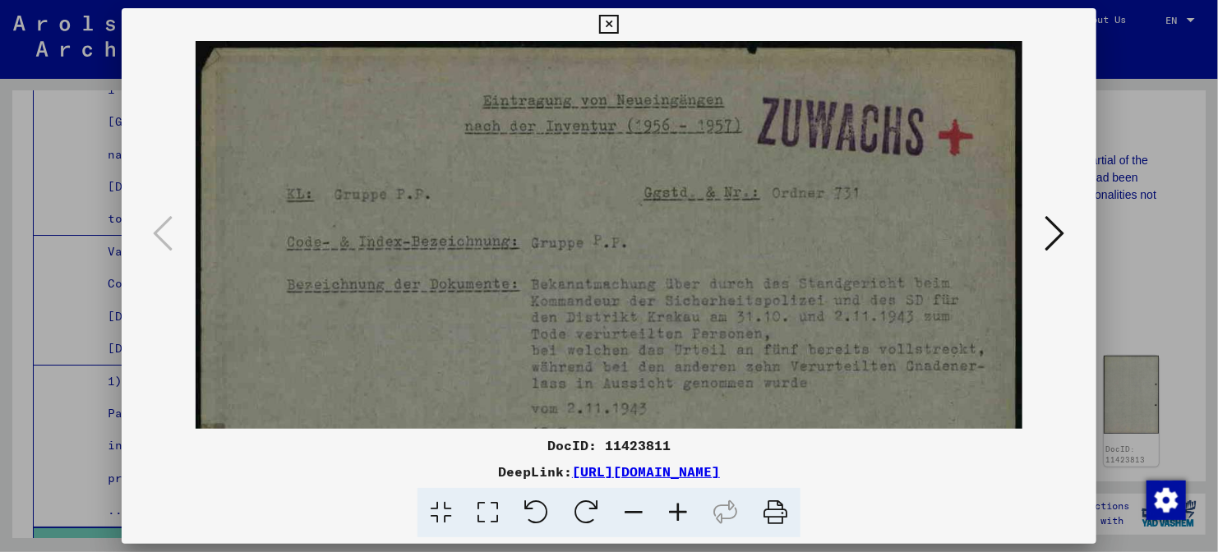
drag, startPoint x: 732, startPoint y: 366, endPoint x: 726, endPoint y: 454, distance: 88.1
click at [726, 454] on div "DocID: 11423811 DeepLink: [URL][DOMAIN_NAME]" at bounding box center [609, 273] width 974 height 530
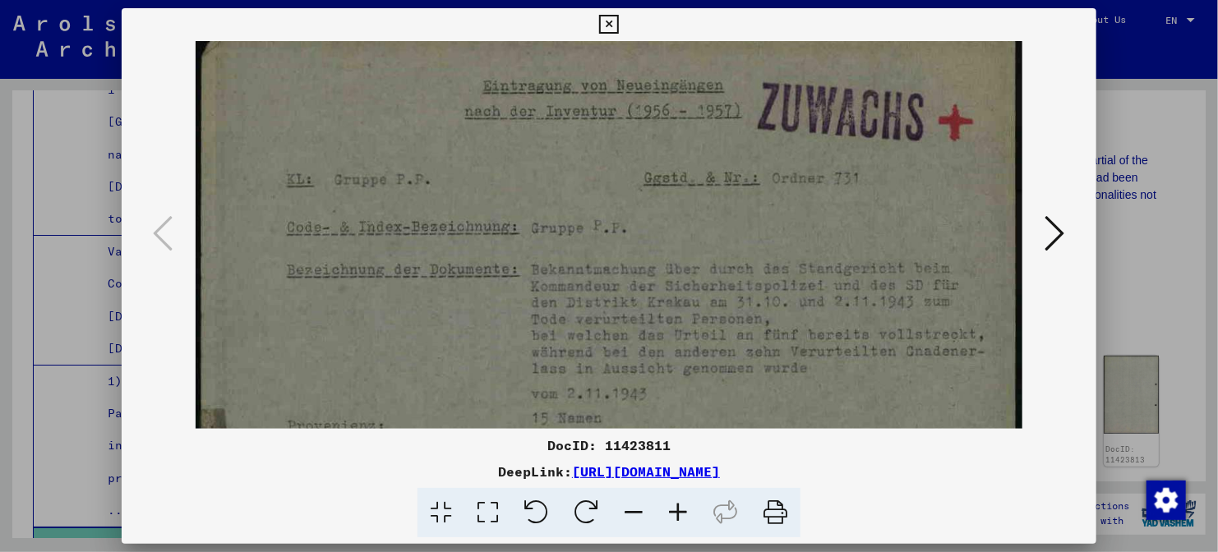
drag, startPoint x: 713, startPoint y: 329, endPoint x: 714, endPoint y: 61, distance: 268.7
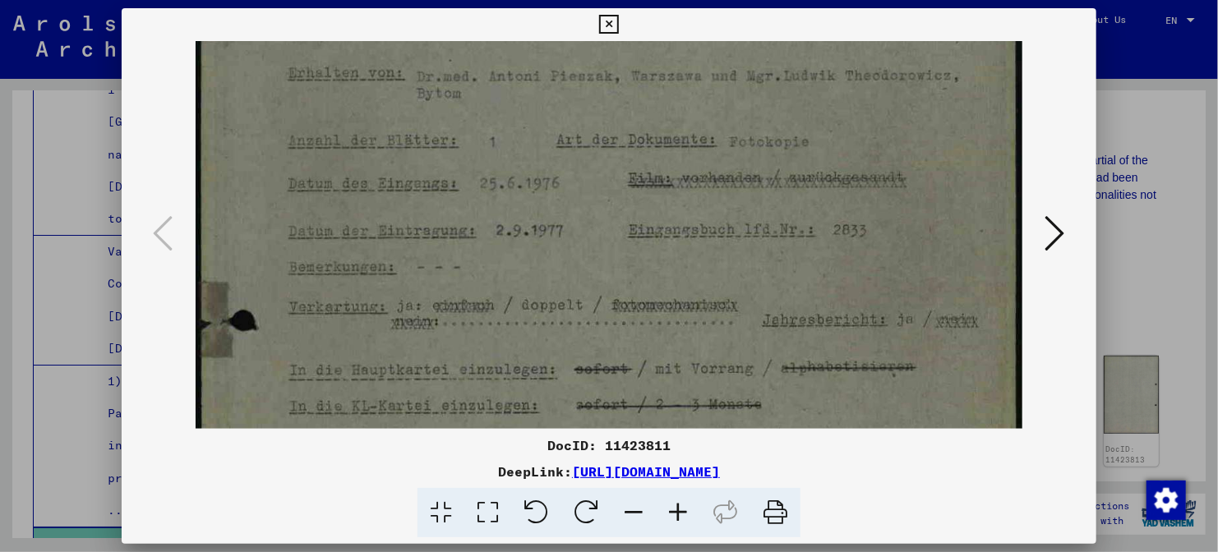
drag, startPoint x: 701, startPoint y: 293, endPoint x: 714, endPoint y: 71, distance: 222.2
click at [714, 71] on img at bounding box center [609, 166] width 827 height 1168
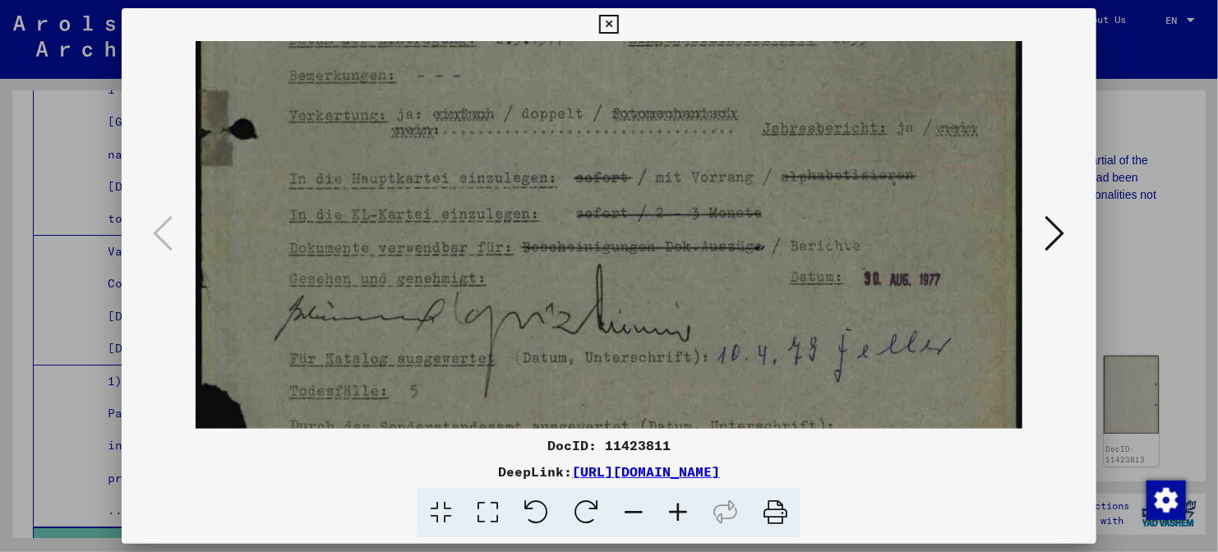
drag, startPoint x: 708, startPoint y: 208, endPoint x: 721, endPoint y: 62, distance: 145.9
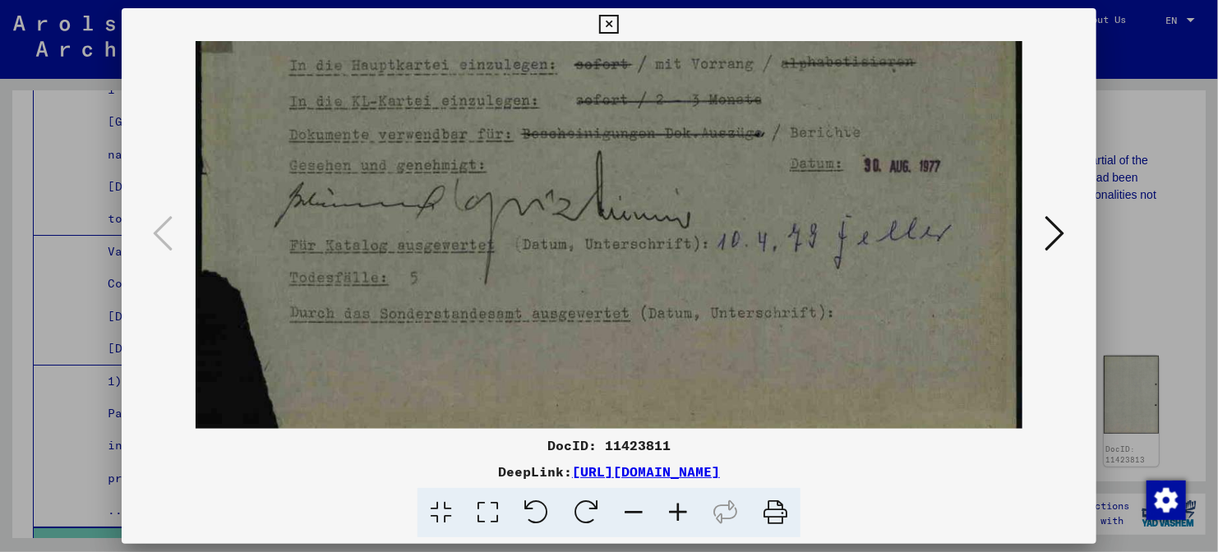
drag, startPoint x: 712, startPoint y: 174, endPoint x: 723, endPoint y: 31, distance: 143.4
click at [723, 31] on div "DocID: 11423811 DeepLink: [URL][DOMAIN_NAME]" at bounding box center [609, 273] width 974 height 530
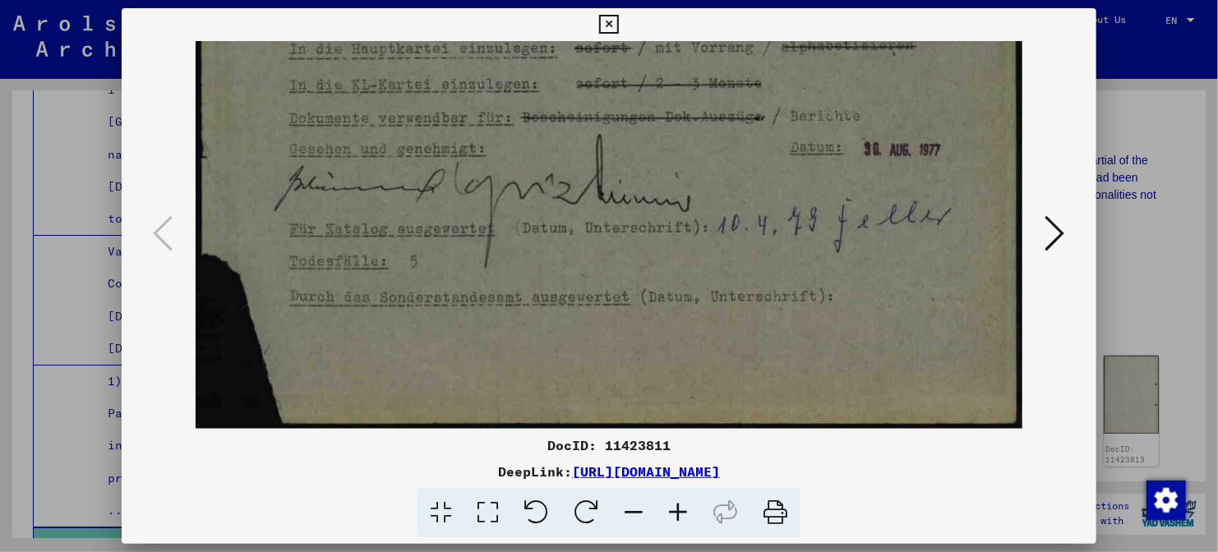
drag, startPoint x: 712, startPoint y: 154, endPoint x: 692, endPoint y: 289, distance: 136.3
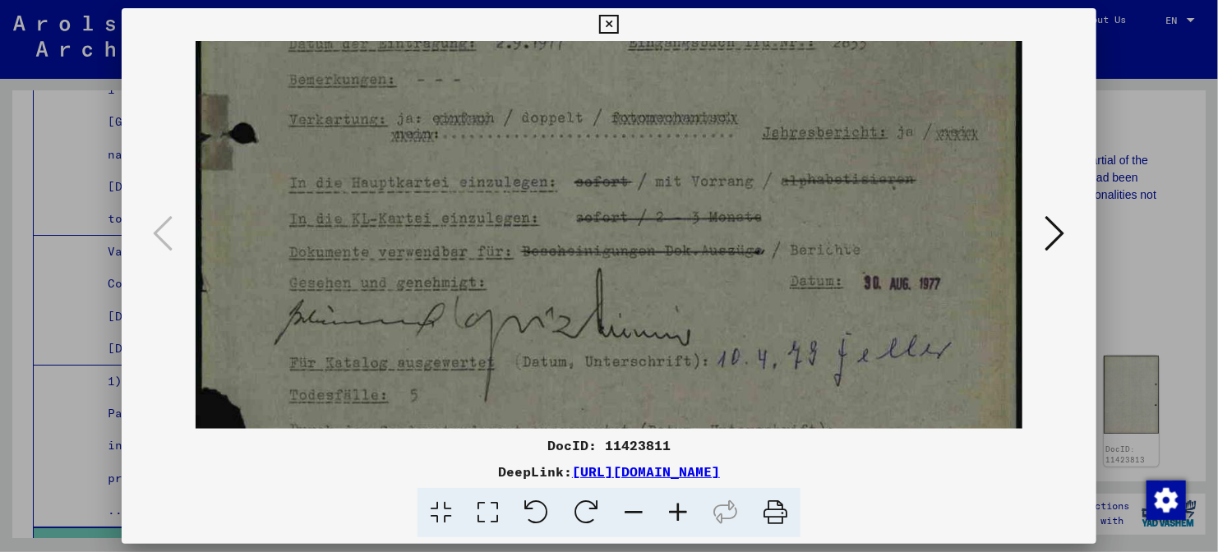
drag, startPoint x: 717, startPoint y: 262, endPoint x: 709, endPoint y: 374, distance: 112.0
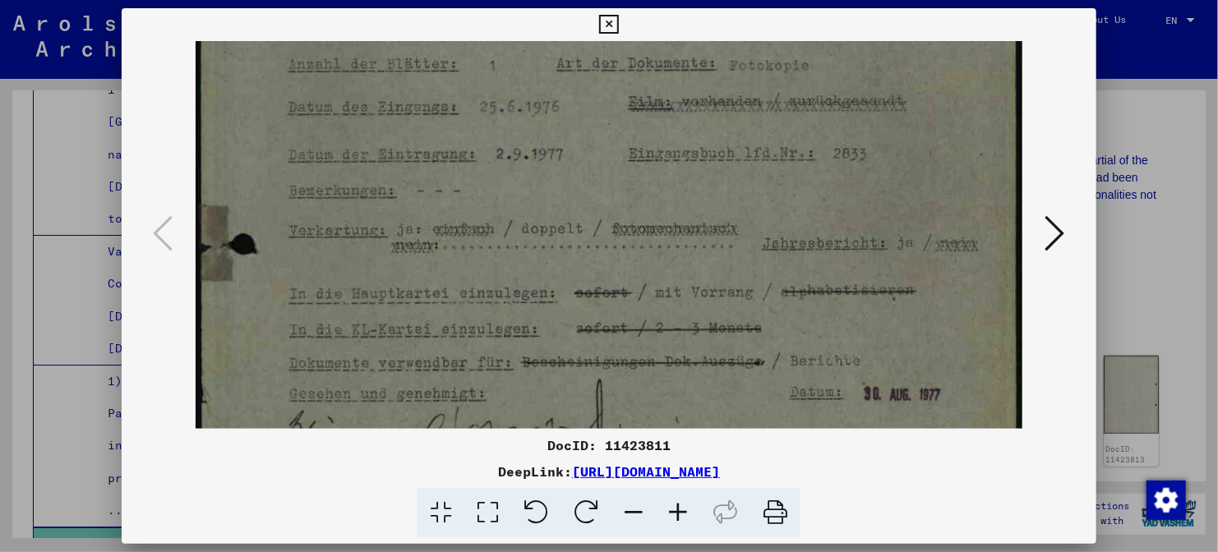
drag, startPoint x: 732, startPoint y: 274, endPoint x: 710, endPoint y: 446, distance: 174.0
click at [710, 446] on div "DocID: 11423811 DeepLink: [URL][DOMAIN_NAME]" at bounding box center [609, 273] width 974 height 530
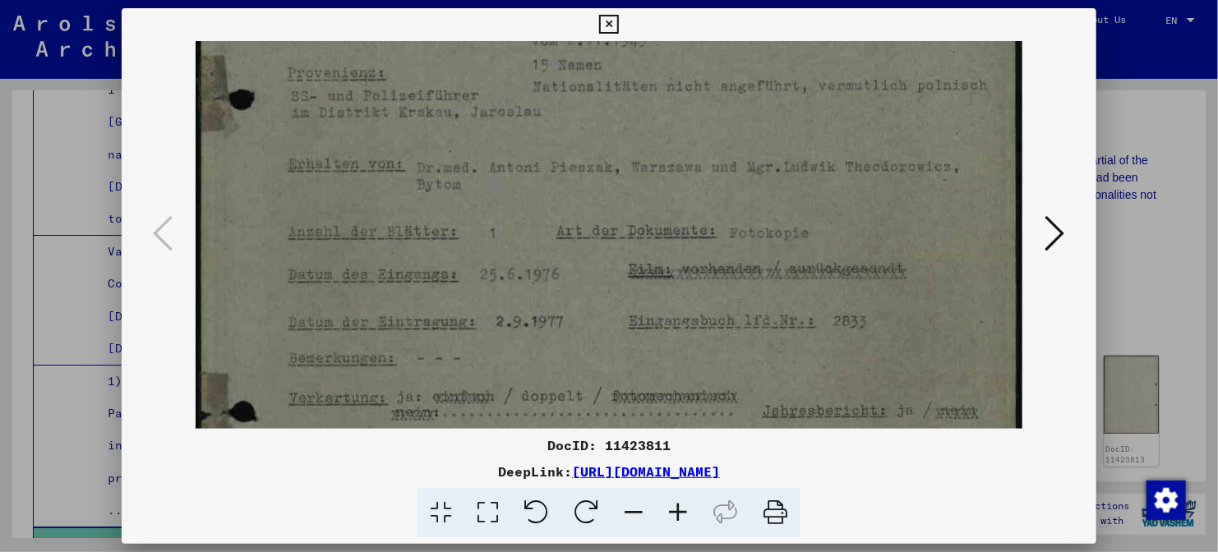
drag, startPoint x: 777, startPoint y: 267, endPoint x: 776, endPoint y: 330, distance: 63.3
click at [776, 330] on img at bounding box center [609, 257] width 827 height 1168
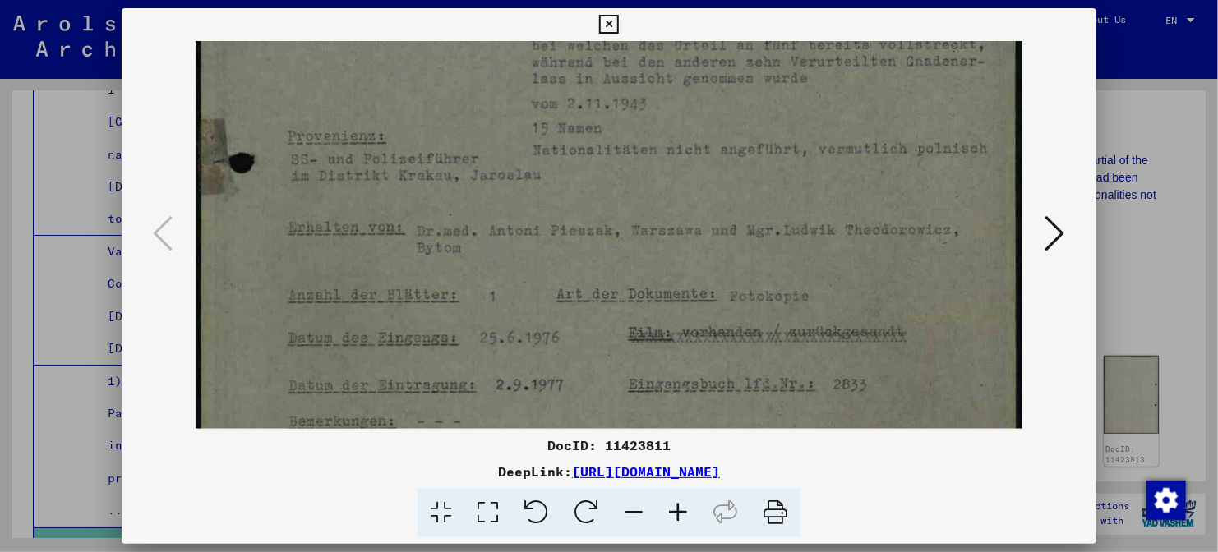
click at [1053, 228] on icon at bounding box center [1055, 233] width 20 height 39
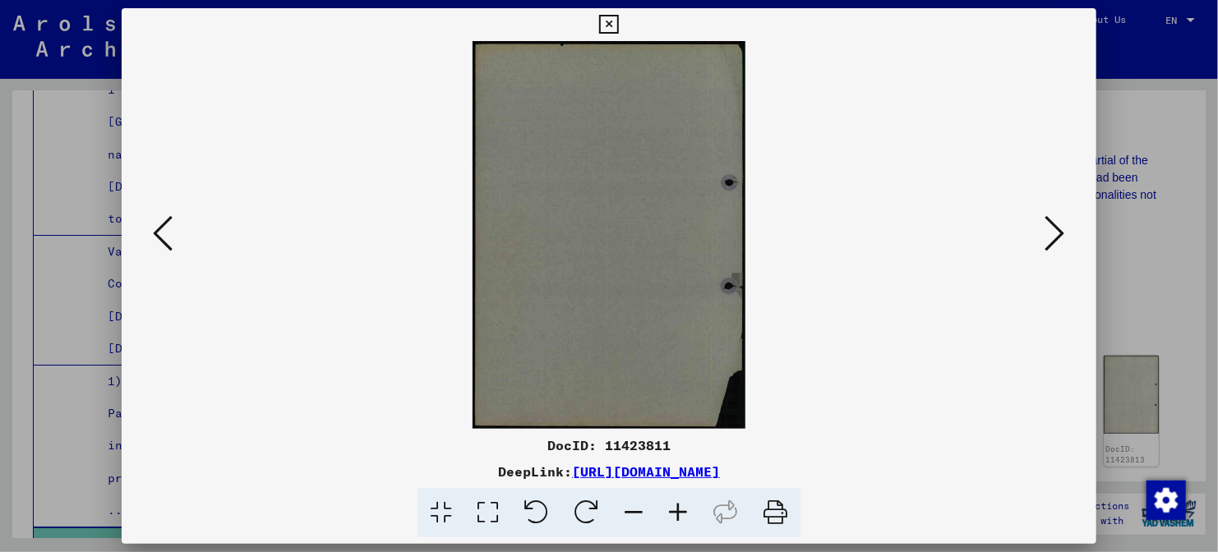
click at [1065, 234] on button at bounding box center [1055, 234] width 30 height 47
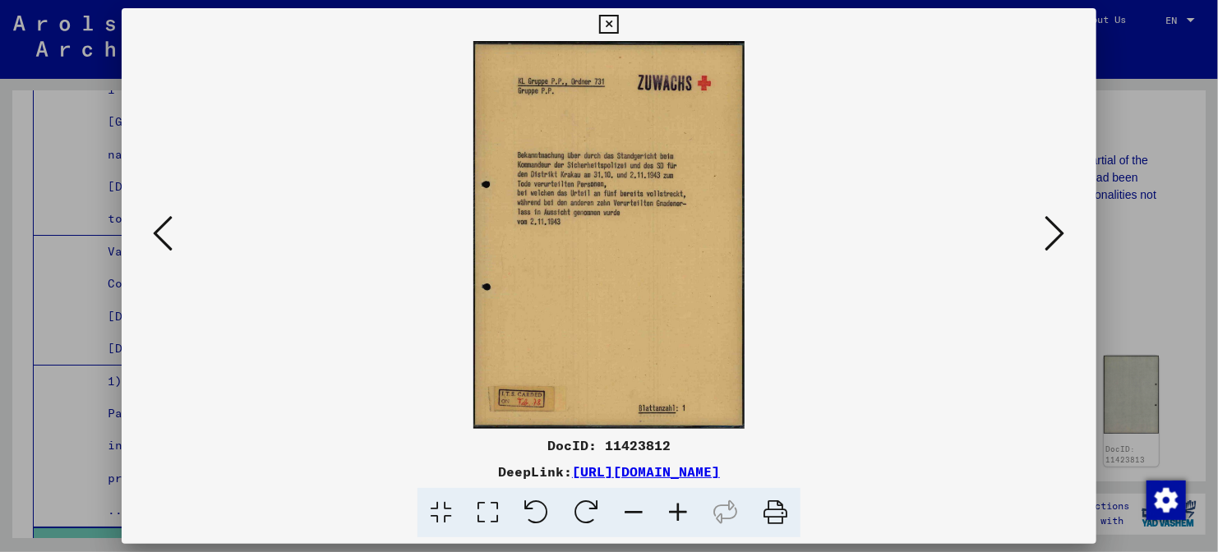
click at [667, 523] on icon at bounding box center [678, 513] width 44 height 50
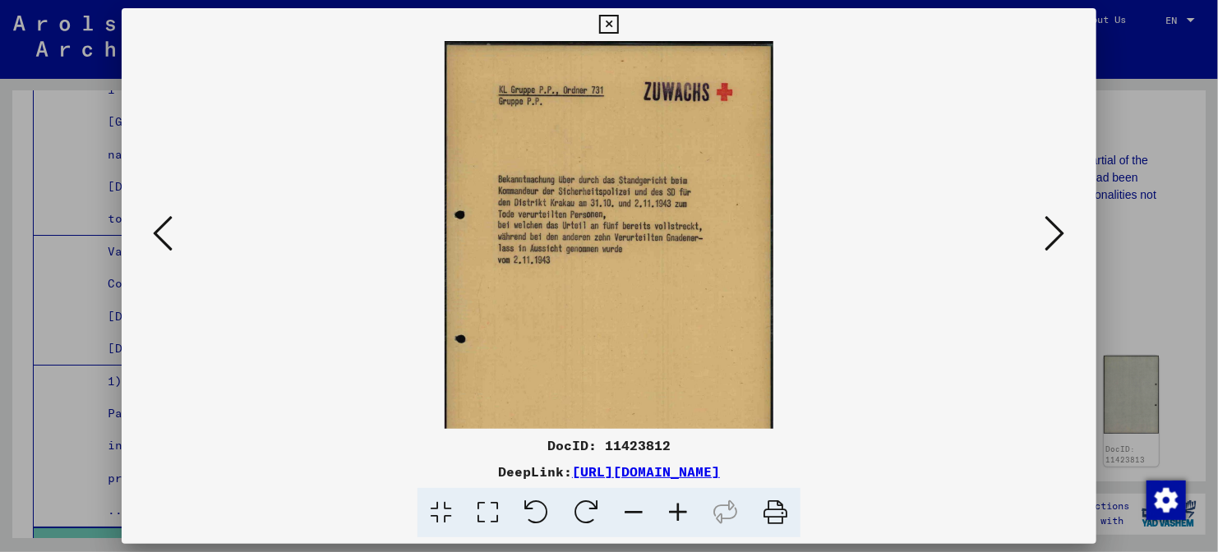
click at [667, 523] on icon at bounding box center [678, 513] width 44 height 50
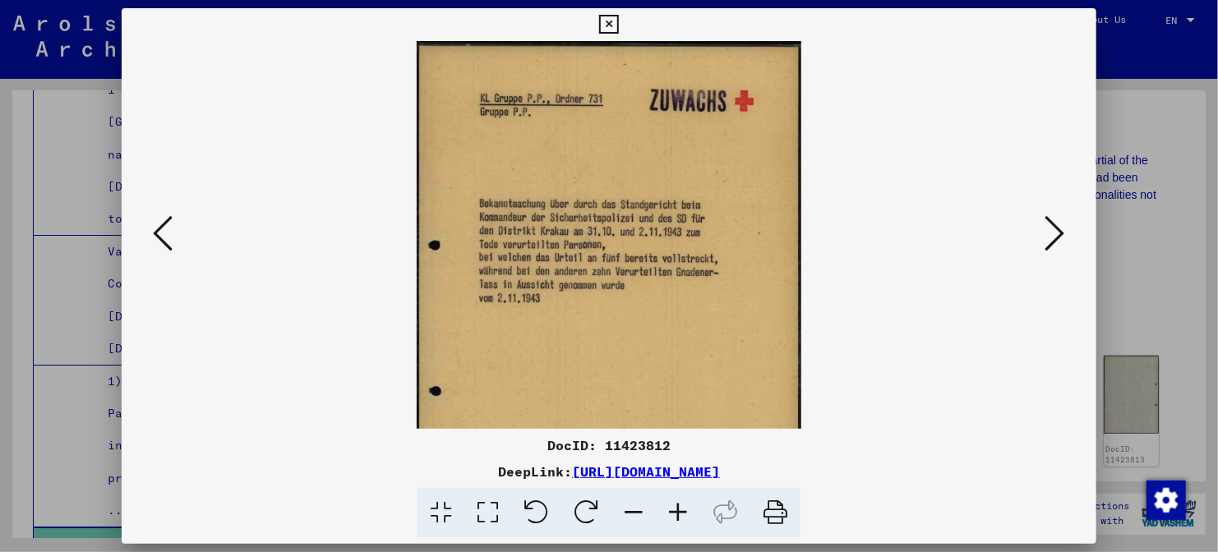
click at [667, 523] on icon at bounding box center [678, 513] width 44 height 50
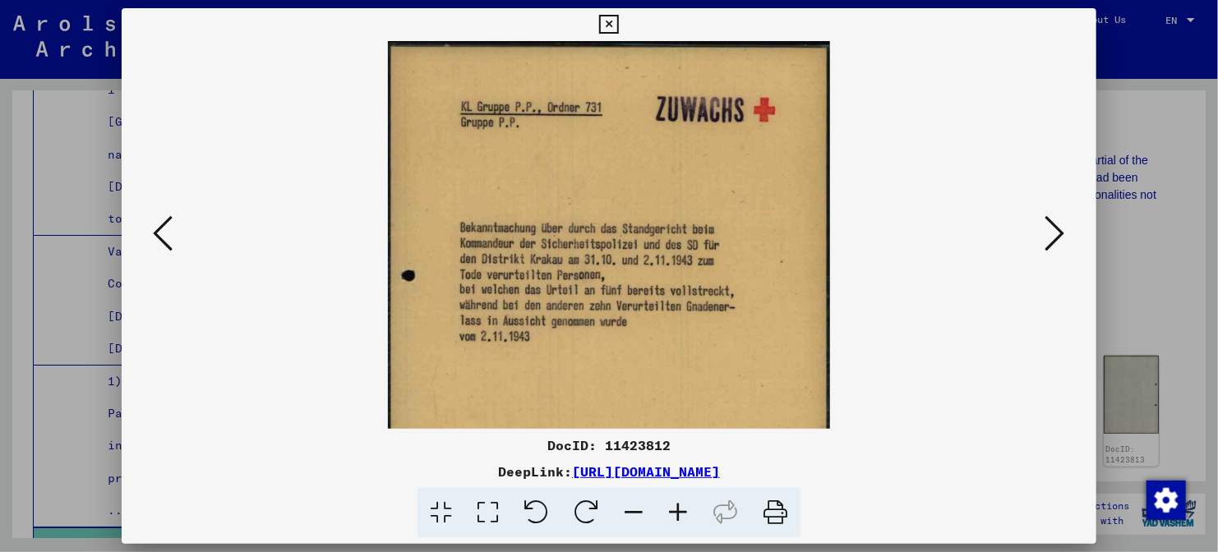
click at [667, 523] on icon at bounding box center [678, 513] width 44 height 50
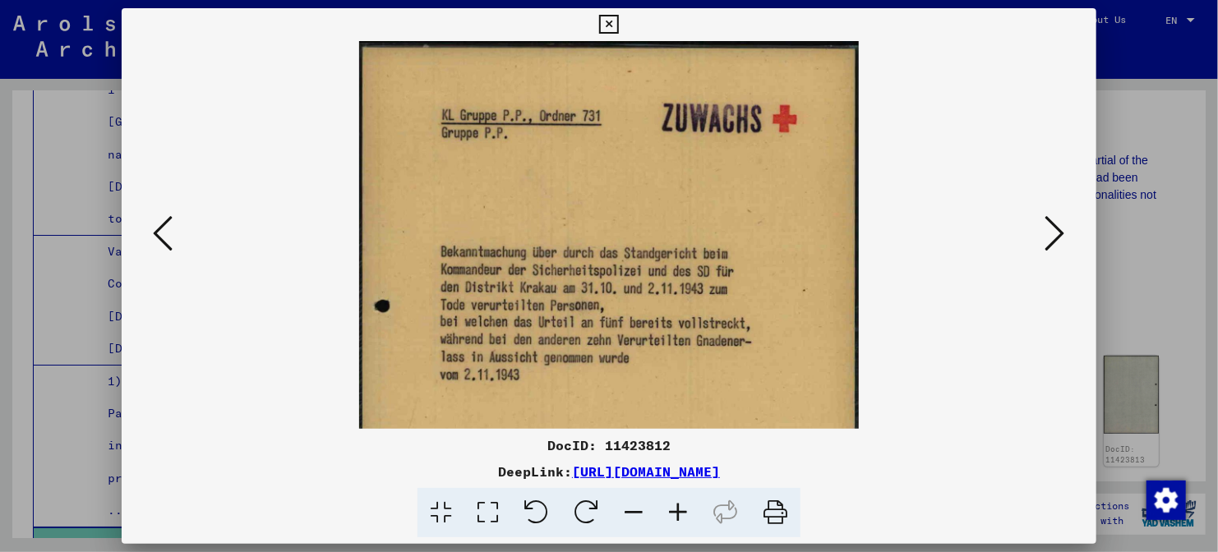
click at [667, 523] on icon at bounding box center [678, 513] width 44 height 50
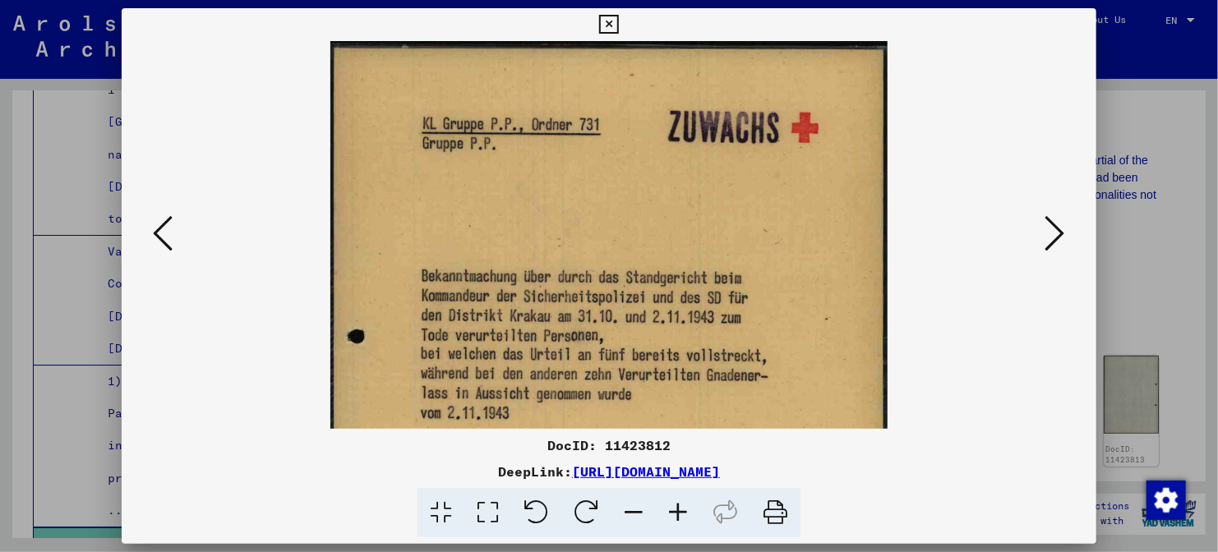
click at [667, 523] on icon at bounding box center [678, 513] width 44 height 50
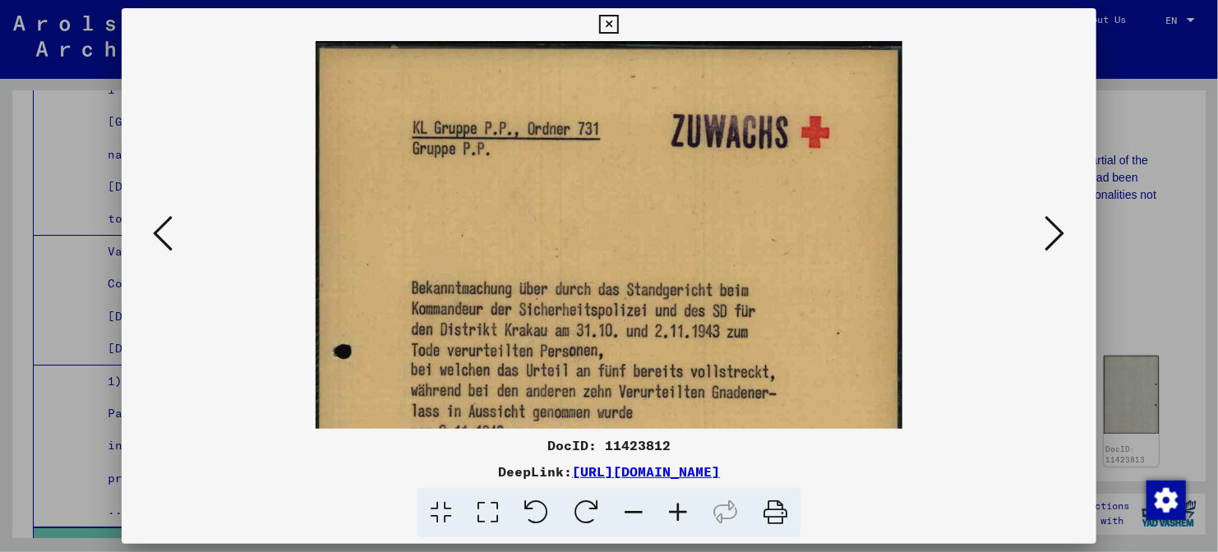
drag, startPoint x: 659, startPoint y: 340, endPoint x: 676, endPoint y: 154, distance: 186.5
click at [676, 154] on img at bounding box center [608, 461] width 586 height 840
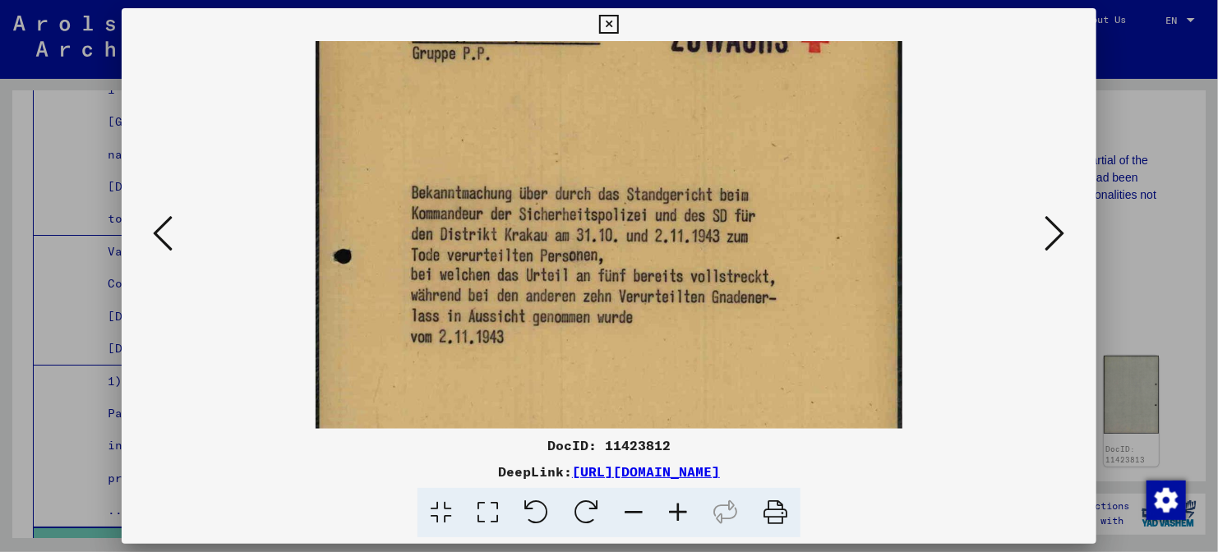
drag, startPoint x: 709, startPoint y: 196, endPoint x: 705, endPoint y: 288, distance: 92.1
click at [705, 288] on img at bounding box center [608, 366] width 586 height 840
click at [1049, 243] on icon at bounding box center [1055, 233] width 20 height 39
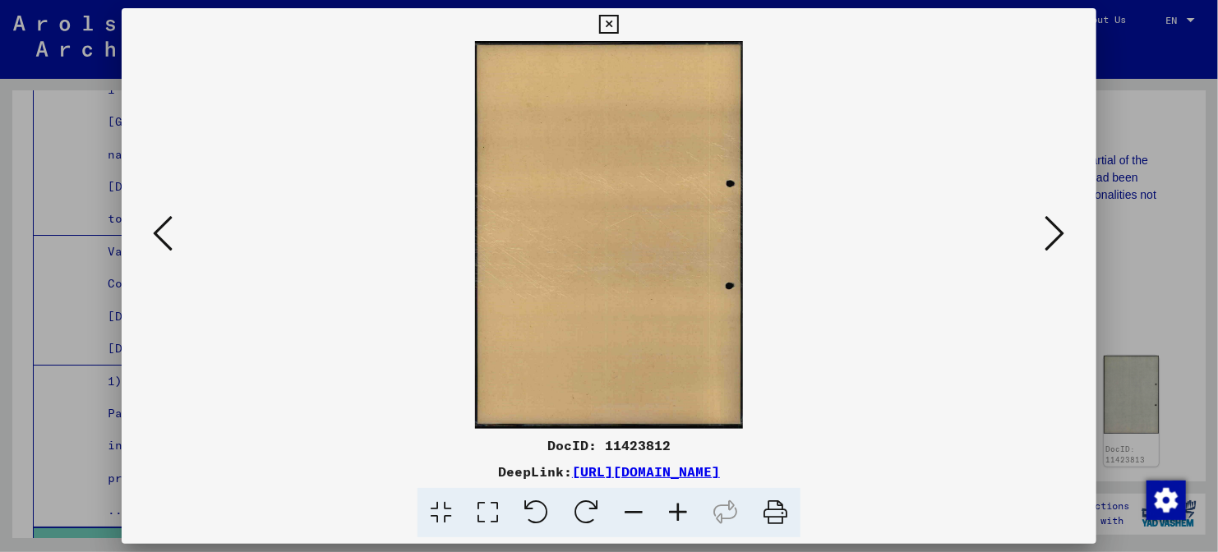
click at [1054, 236] on icon at bounding box center [1055, 233] width 20 height 39
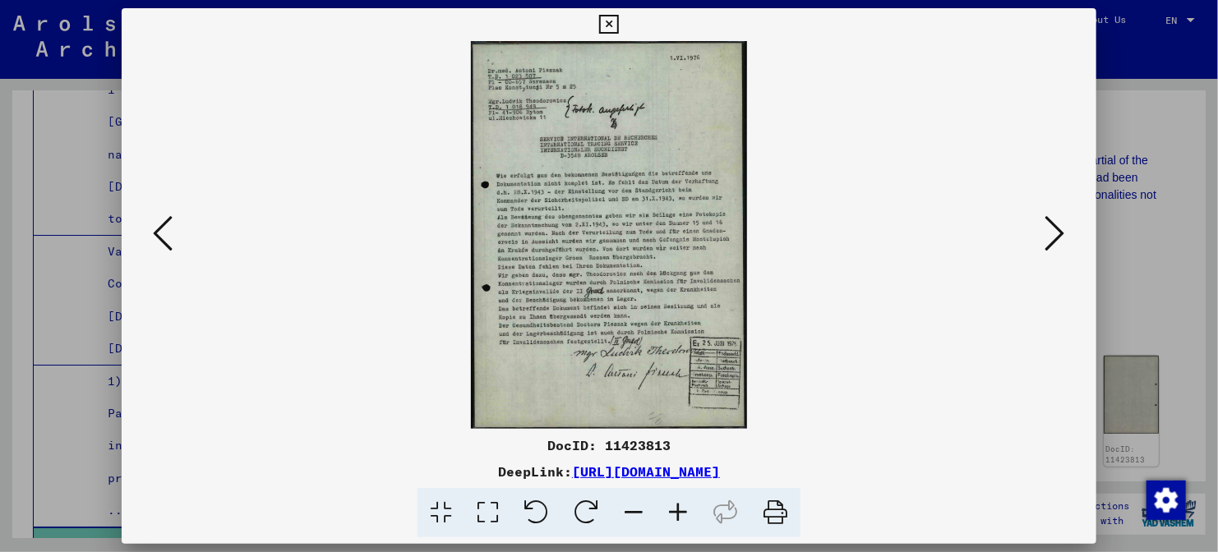
click at [670, 523] on icon at bounding box center [678, 513] width 44 height 50
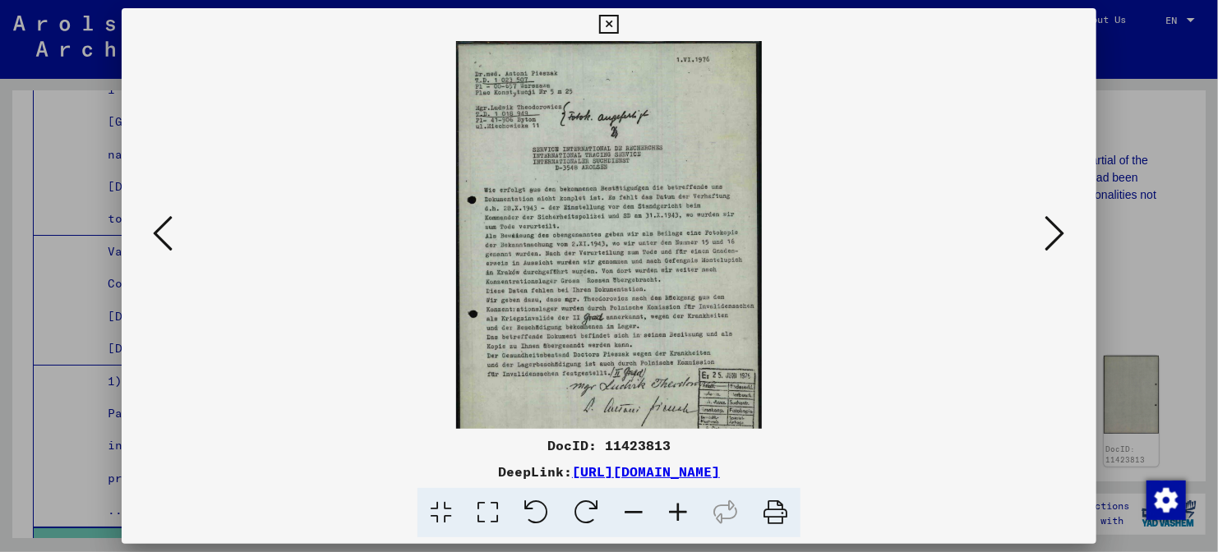
click at [670, 523] on icon at bounding box center [678, 513] width 44 height 50
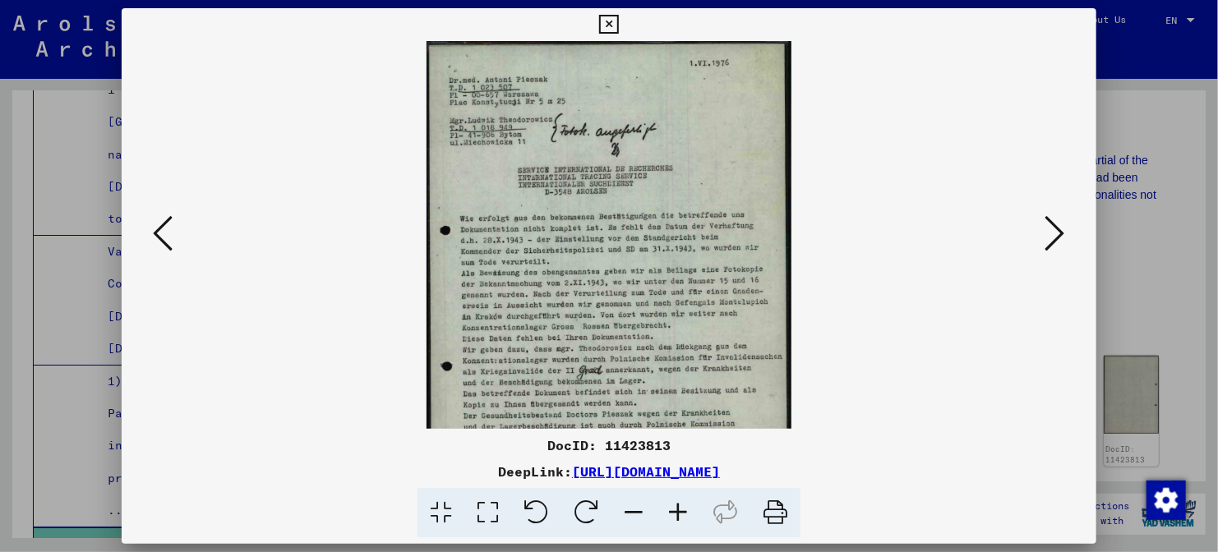
click at [670, 523] on icon at bounding box center [678, 513] width 44 height 50
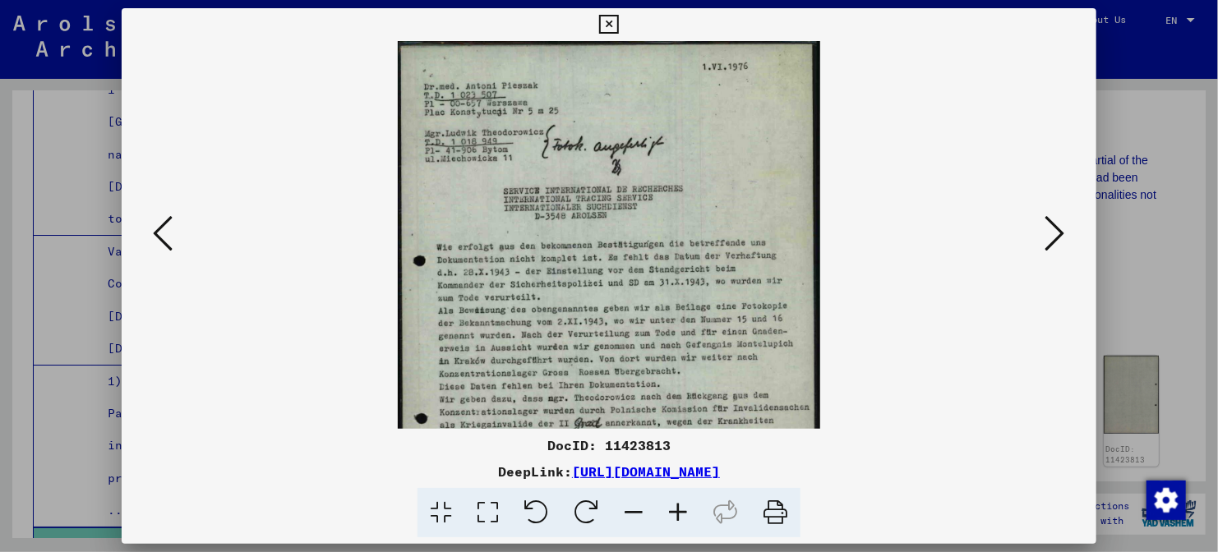
click at [670, 523] on icon at bounding box center [678, 513] width 44 height 50
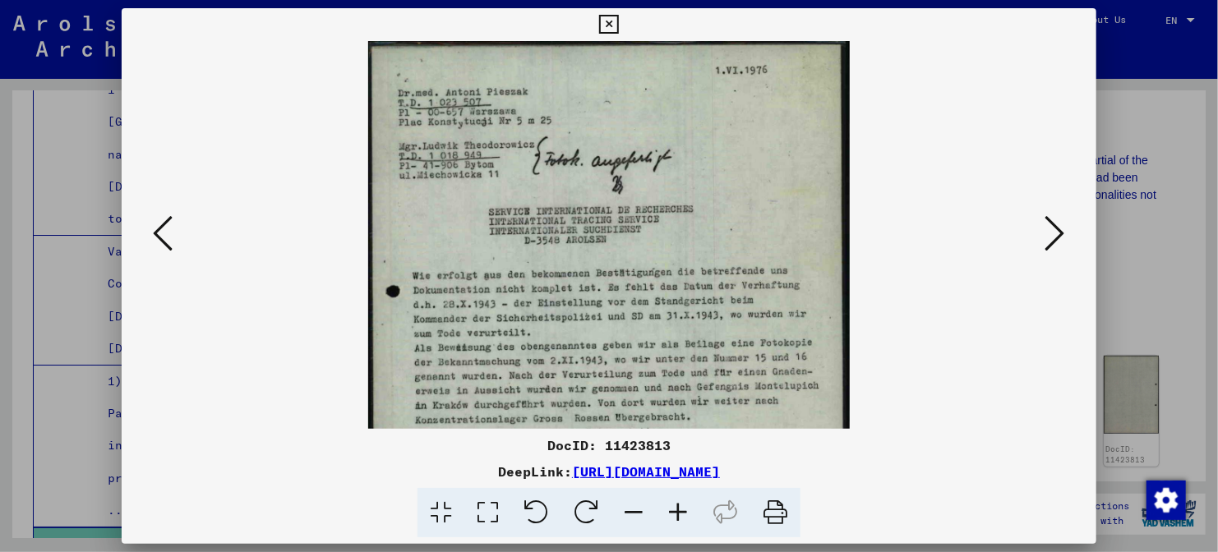
click at [670, 523] on icon at bounding box center [678, 513] width 44 height 50
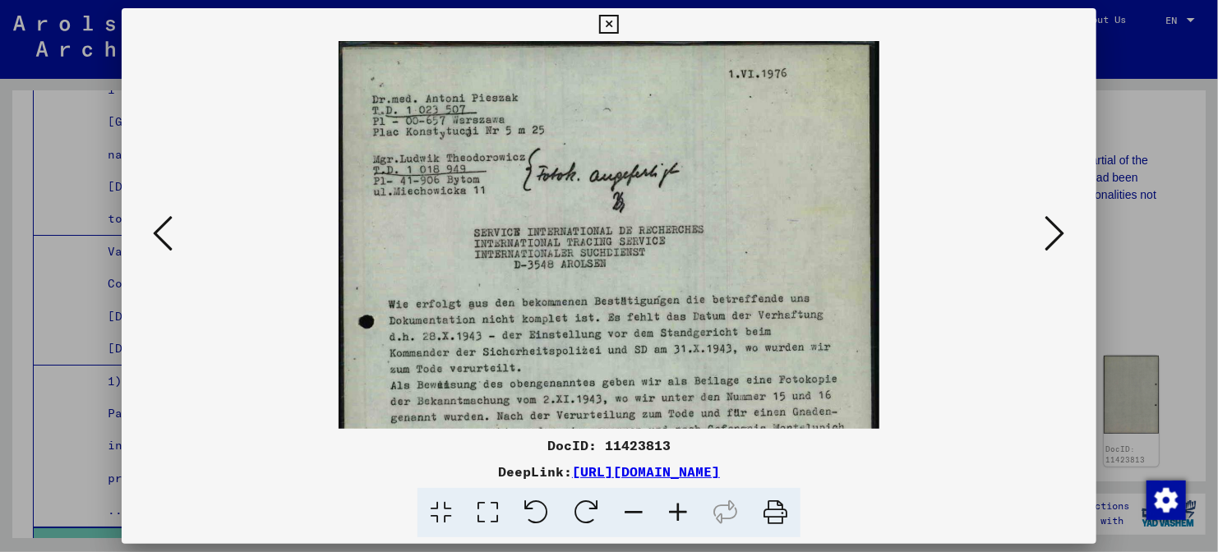
click at [670, 523] on icon at bounding box center [678, 513] width 44 height 50
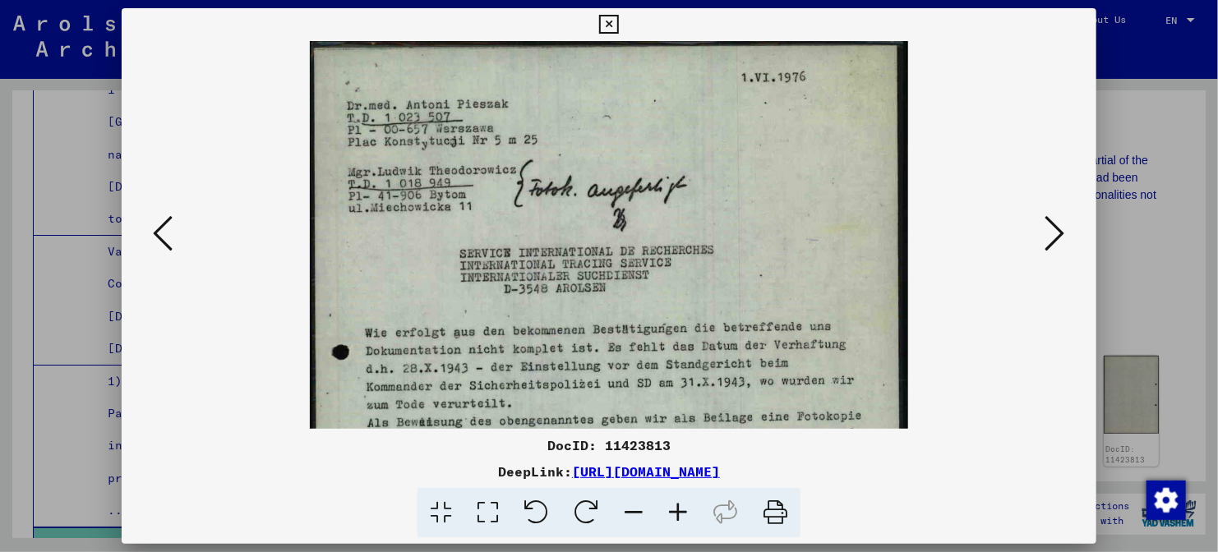
click at [670, 523] on icon at bounding box center [678, 513] width 44 height 50
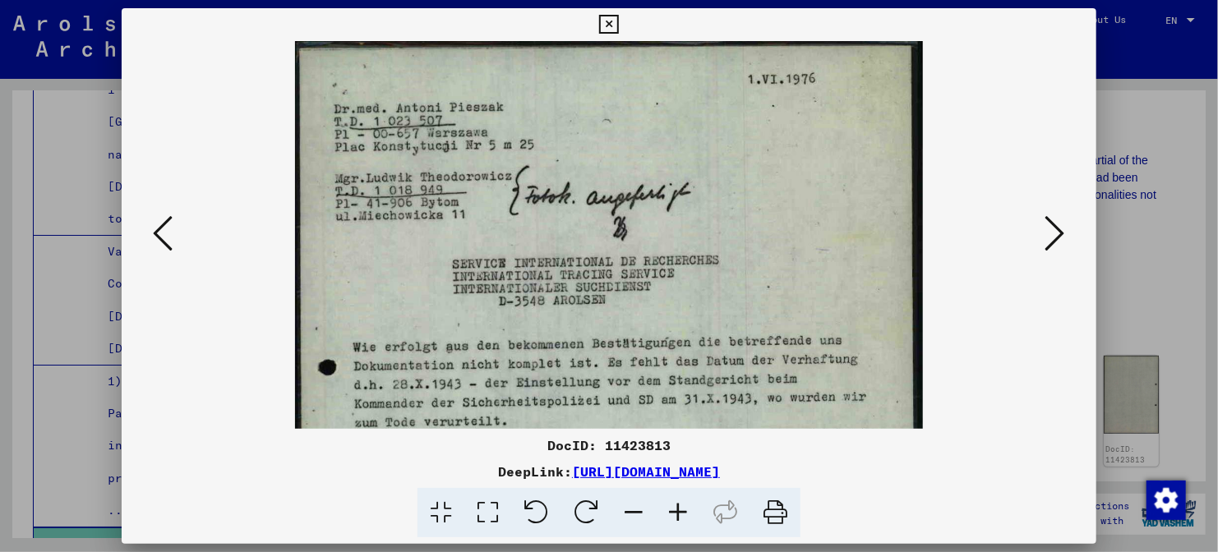
click at [670, 523] on icon at bounding box center [678, 513] width 44 height 50
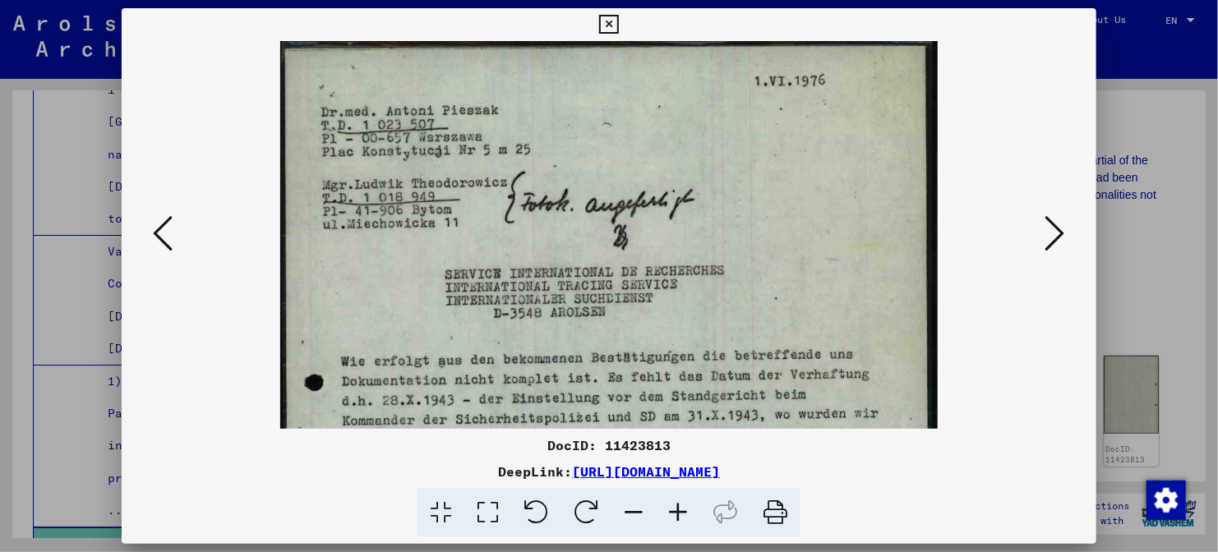
click at [670, 523] on icon at bounding box center [678, 513] width 44 height 50
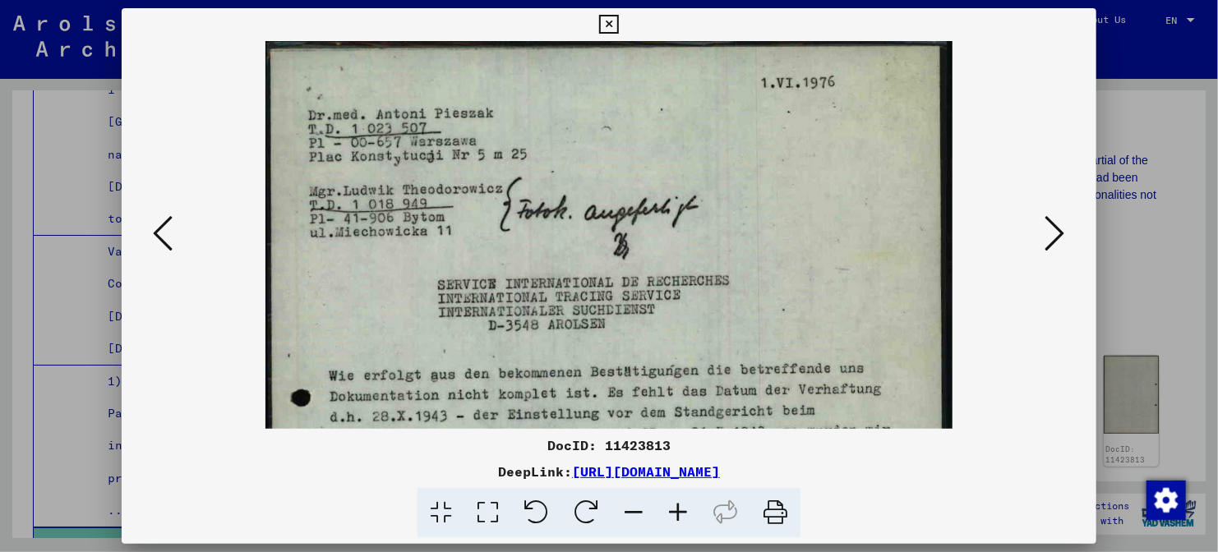
click at [670, 523] on icon at bounding box center [678, 513] width 44 height 50
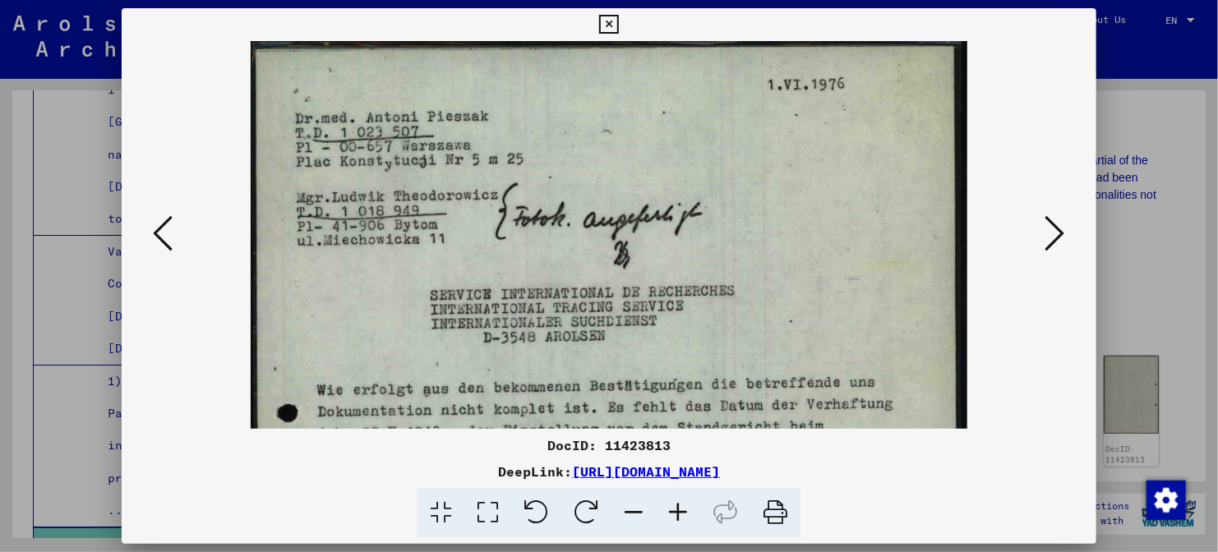
click at [670, 523] on icon at bounding box center [678, 513] width 44 height 50
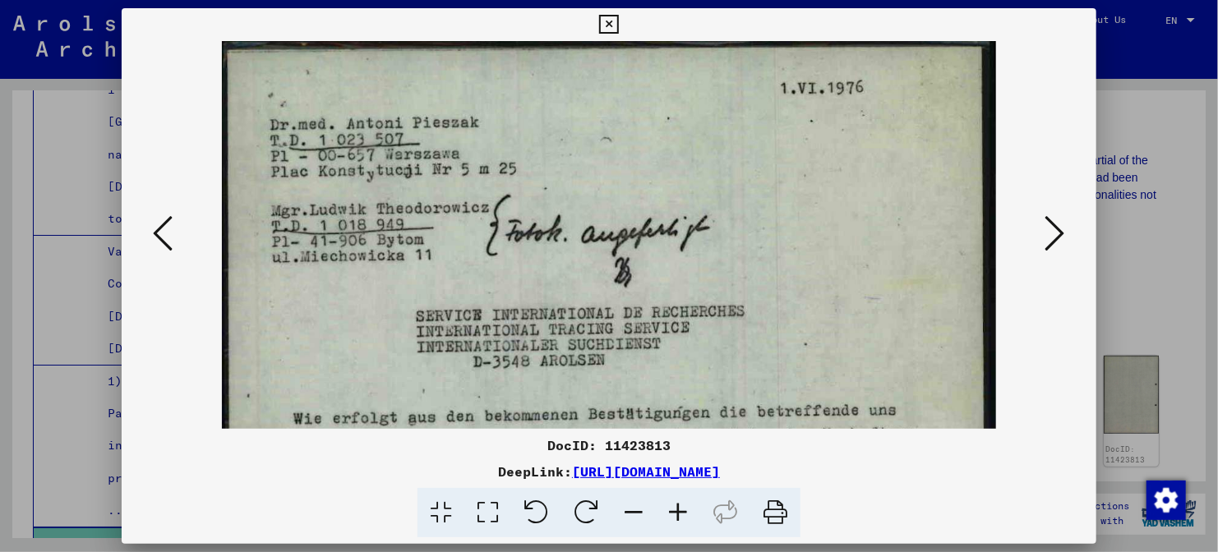
click at [670, 523] on icon at bounding box center [678, 513] width 44 height 50
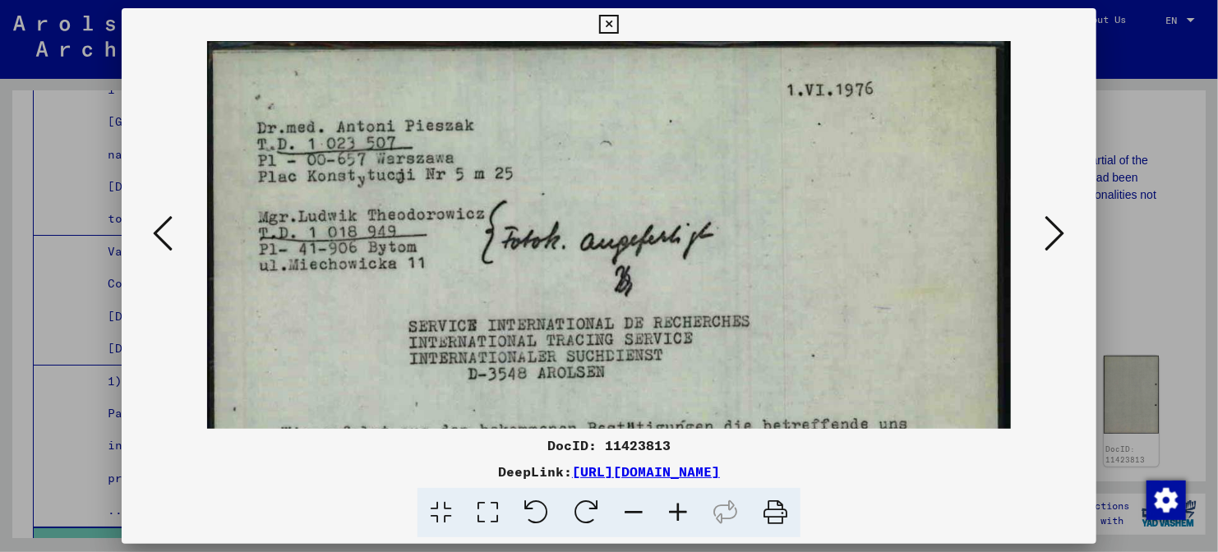
drag, startPoint x: 671, startPoint y: 360, endPoint x: 673, endPoint y: 212, distance: 147.9
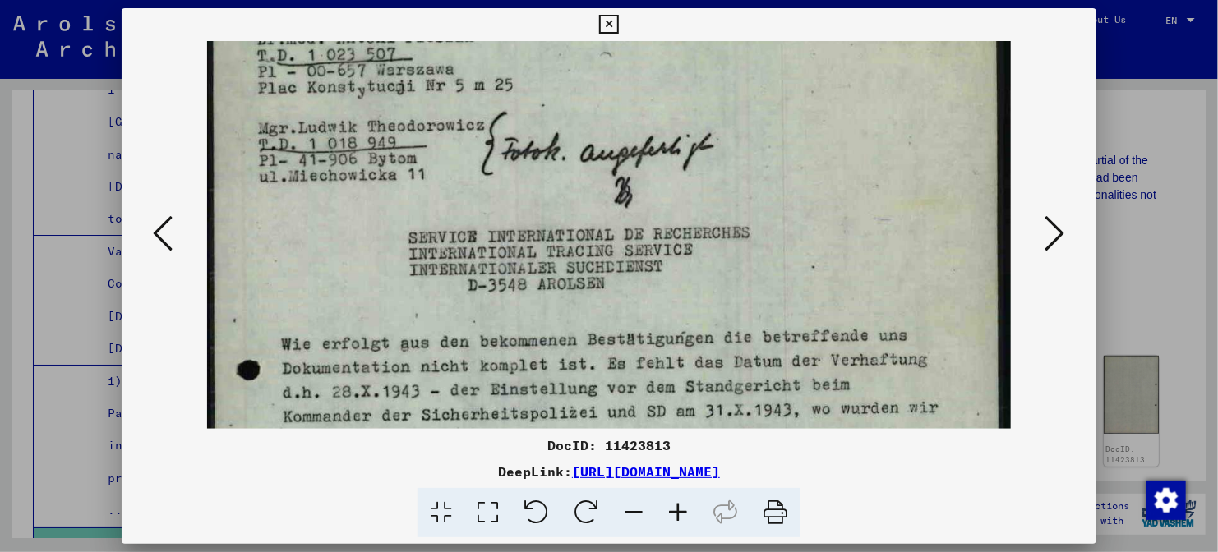
drag, startPoint x: 671, startPoint y: 296, endPoint x: 684, endPoint y: 7, distance: 288.6
click at [684, 8] on div "DocID: 11423813 DeepLink: [URL][DOMAIN_NAME]" at bounding box center [609, 273] width 974 height 530
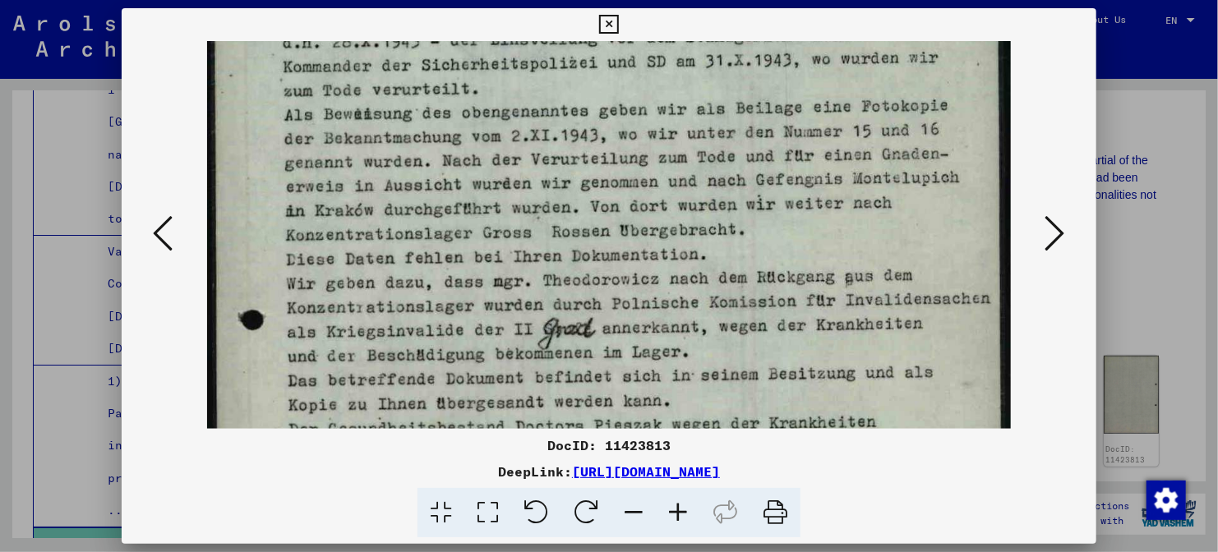
drag, startPoint x: 670, startPoint y: 148, endPoint x: 677, endPoint y: 27, distance: 121.0
click at [677, 27] on div "DocID: 11423813 DeepLink: [URL][DOMAIN_NAME]" at bounding box center [609, 273] width 974 height 530
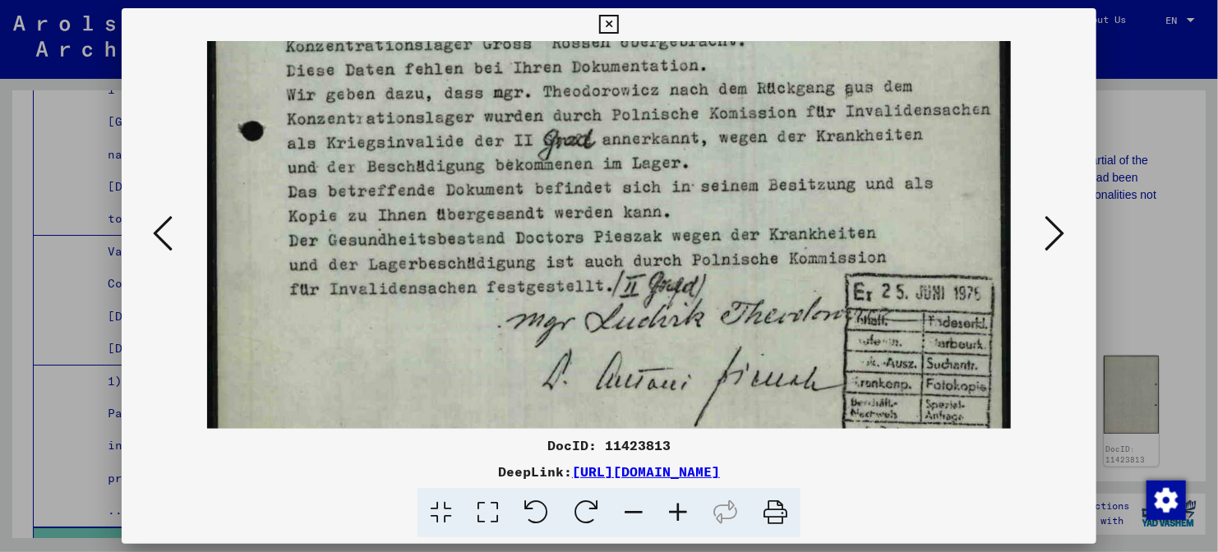
drag, startPoint x: 672, startPoint y: 154, endPoint x: 672, endPoint y: 81, distance: 72.3
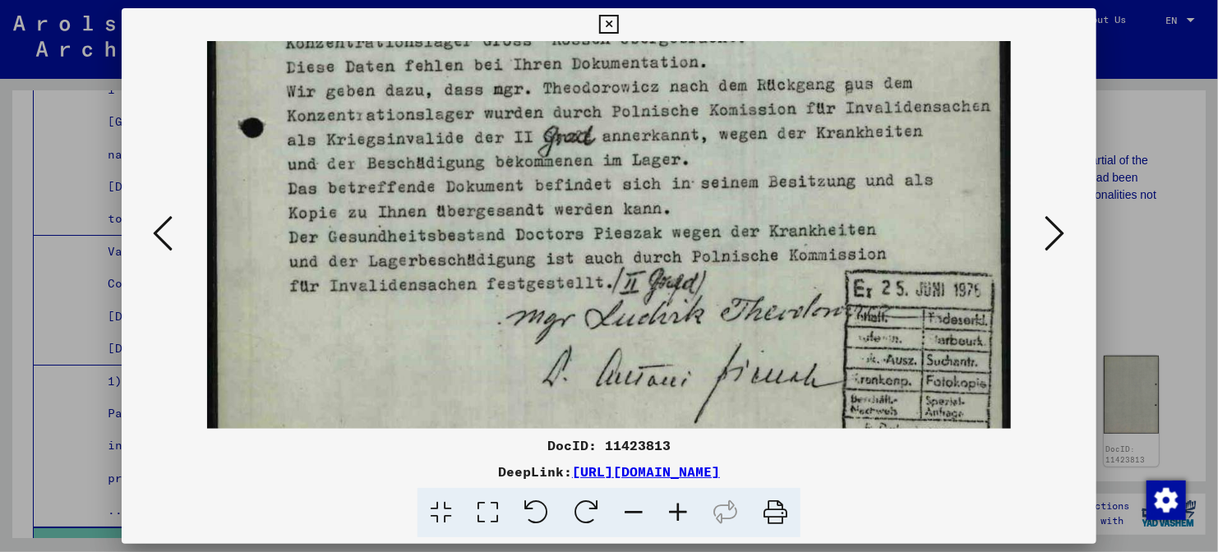
scroll to position [739, 0]
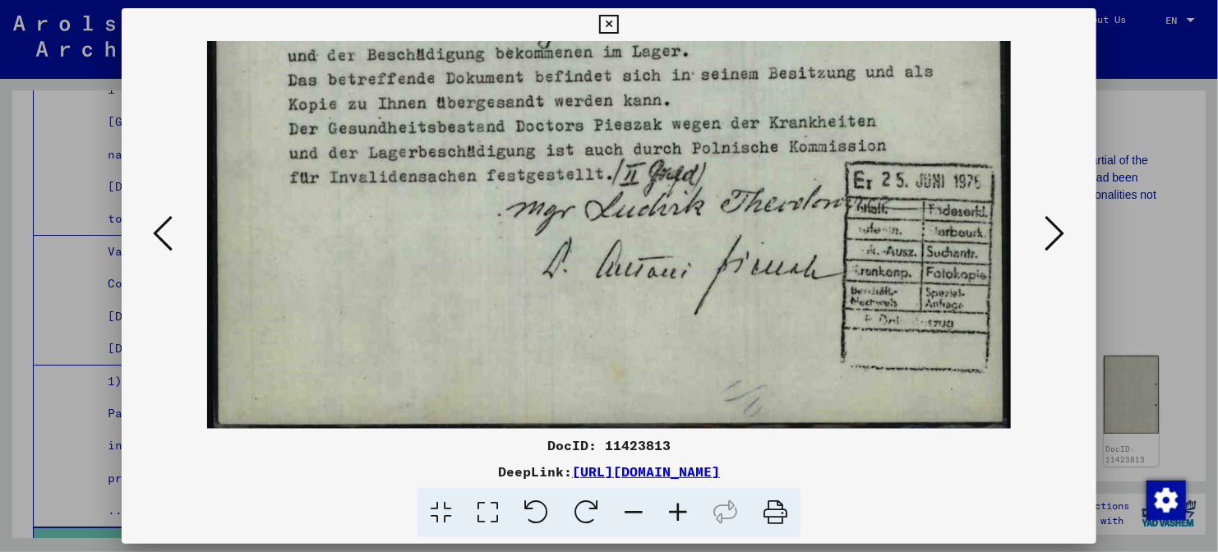
drag, startPoint x: 672, startPoint y: 197, endPoint x: 670, endPoint y: 34, distance: 163.5
click at [670, 34] on div "DocID: 11423813 DeepLink: [URL][DOMAIN_NAME]" at bounding box center [609, 273] width 974 height 530
drag, startPoint x: 695, startPoint y: 172, endPoint x: 698, endPoint y: 150, distance: 22.3
click at [1031, 242] on div at bounding box center [608, 235] width 863 height 388
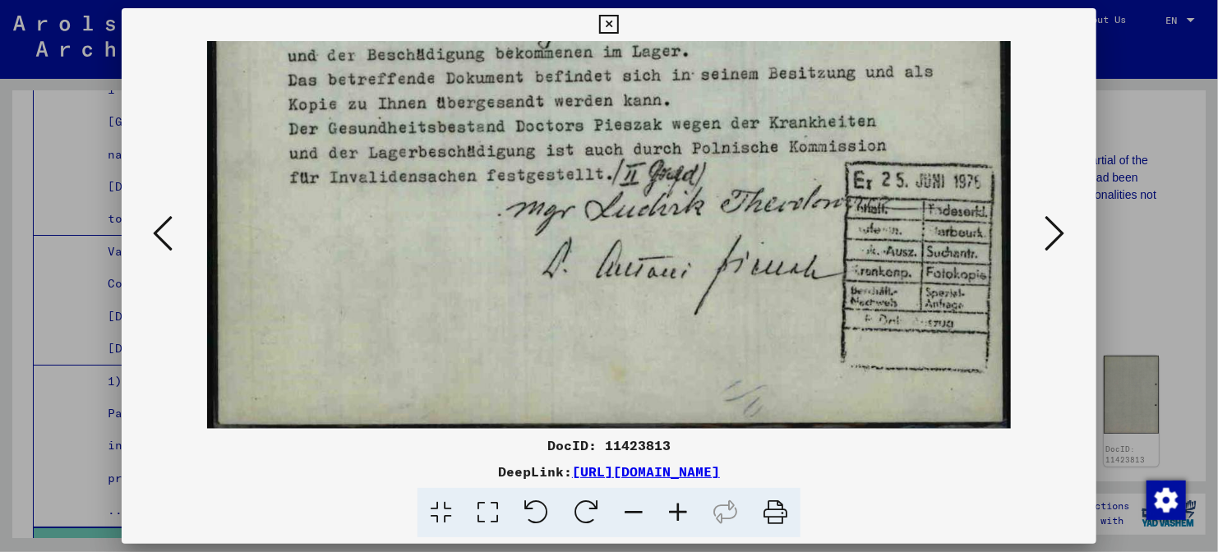
click at [1038, 241] on div at bounding box center [608, 235] width 863 height 388
click at [1053, 241] on icon at bounding box center [1055, 233] width 20 height 39
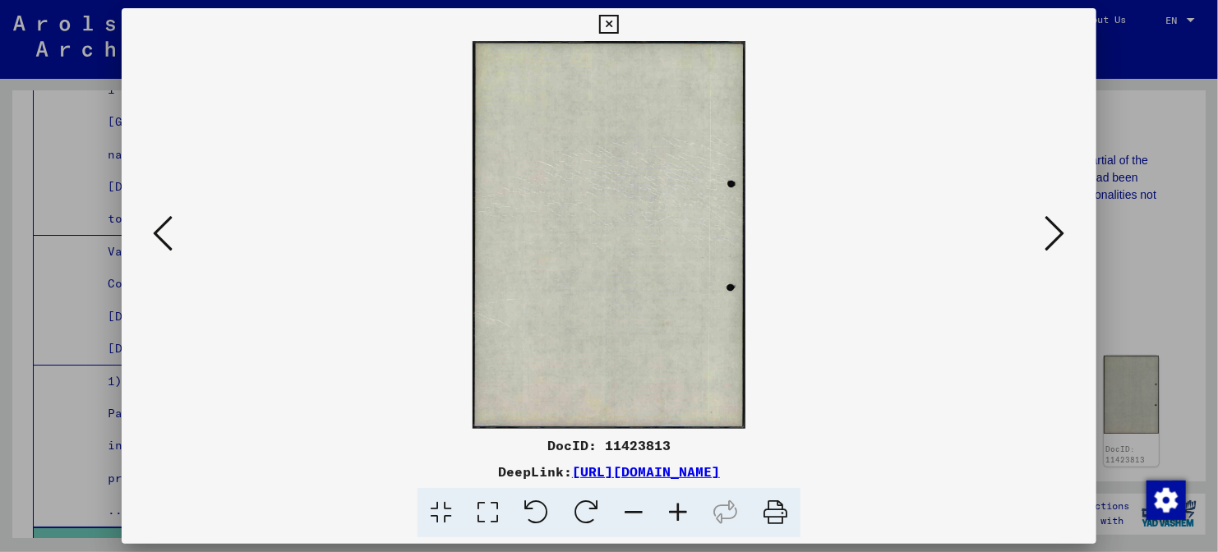
scroll to position [0, 0]
click at [1061, 237] on icon at bounding box center [1055, 233] width 20 height 39
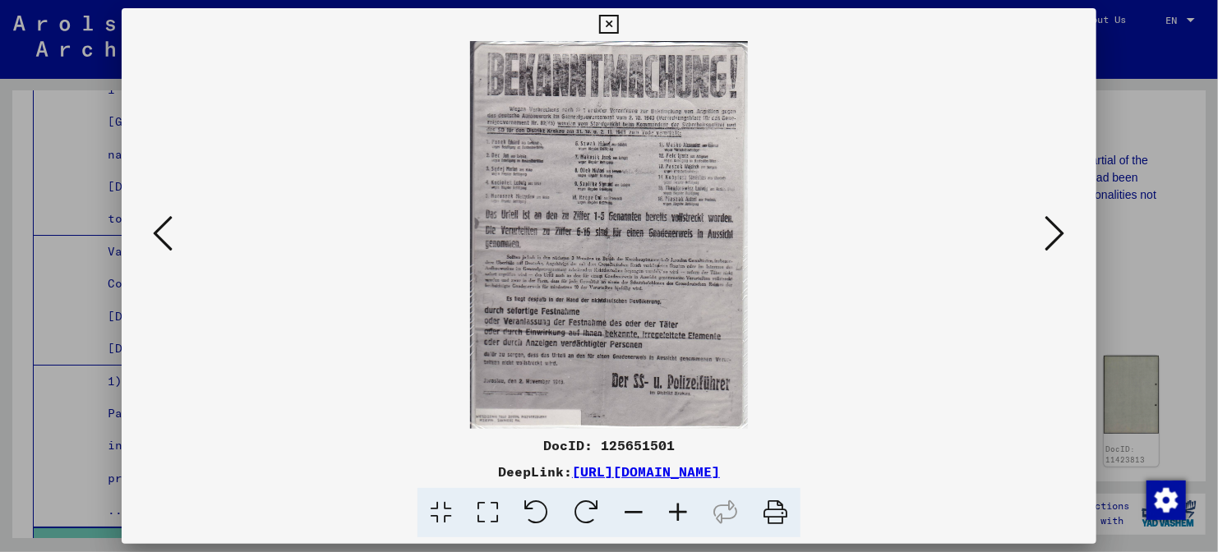
click at [679, 511] on icon at bounding box center [678, 513] width 44 height 50
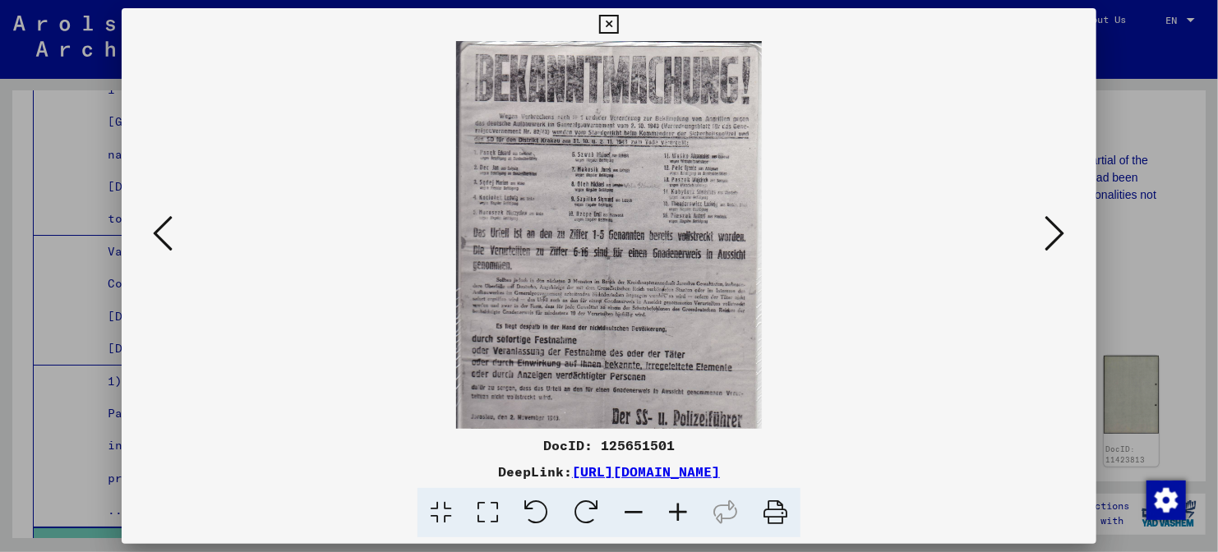
click at [679, 511] on icon at bounding box center [678, 513] width 44 height 50
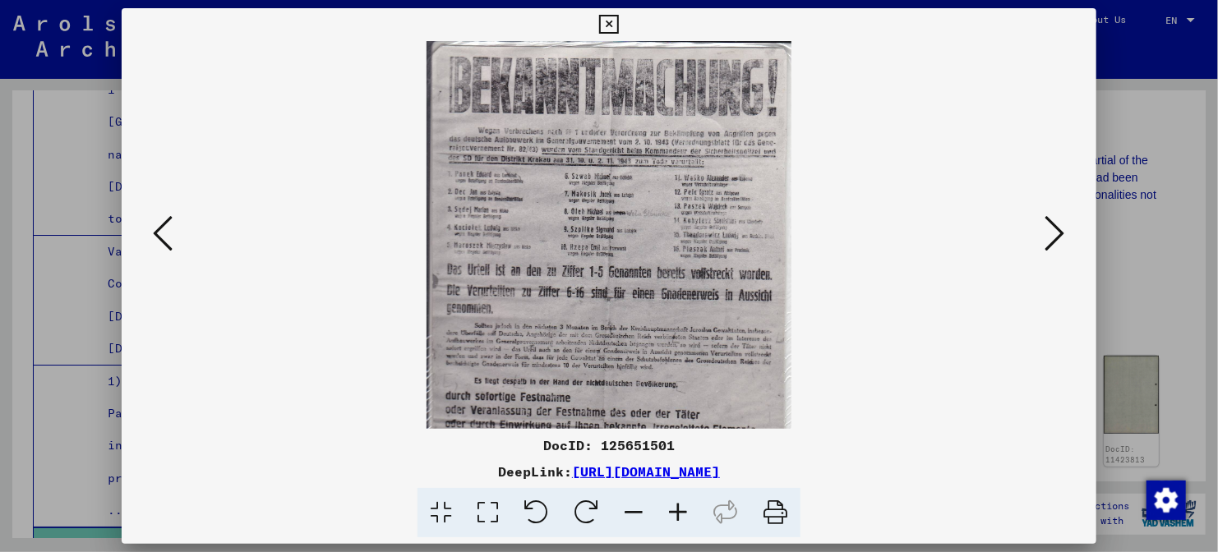
click at [679, 511] on icon at bounding box center [678, 513] width 44 height 50
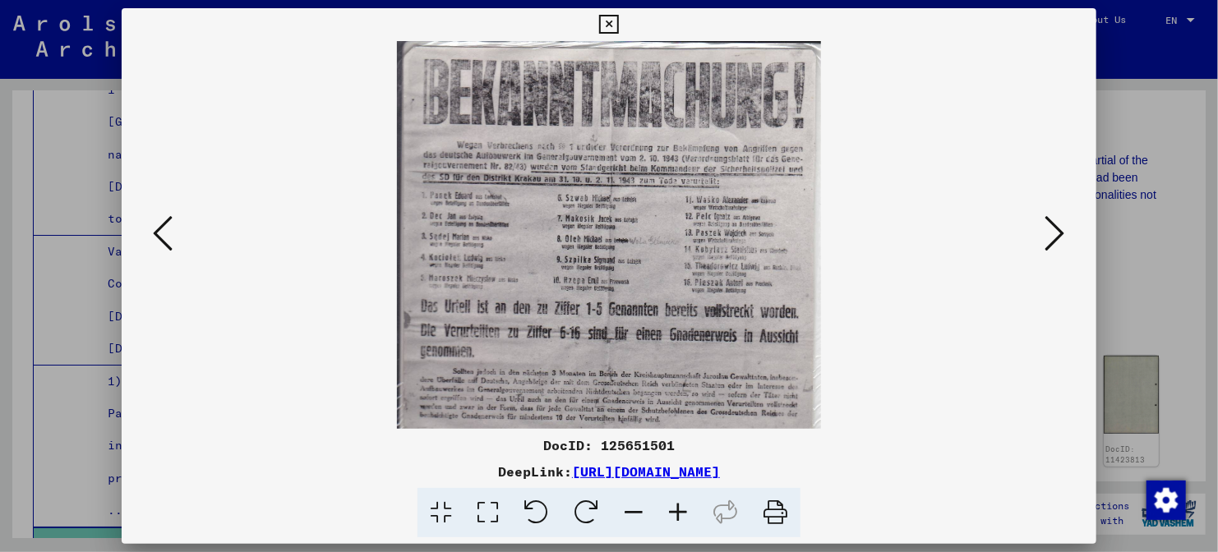
click at [679, 511] on icon at bounding box center [678, 513] width 44 height 50
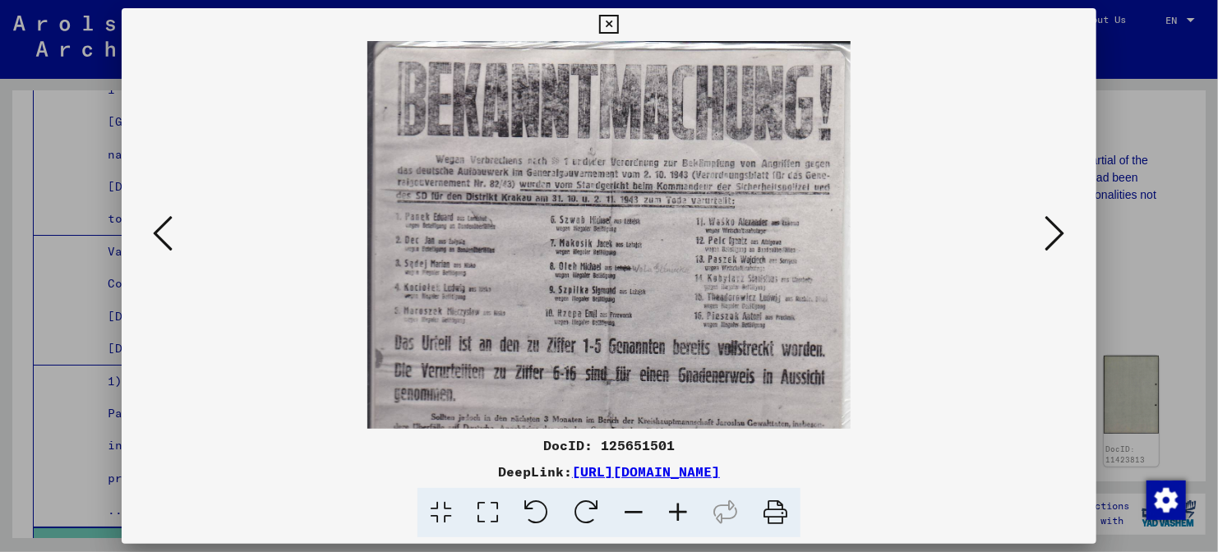
click at [679, 511] on icon at bounding box center [678, 513] width 44 height 50
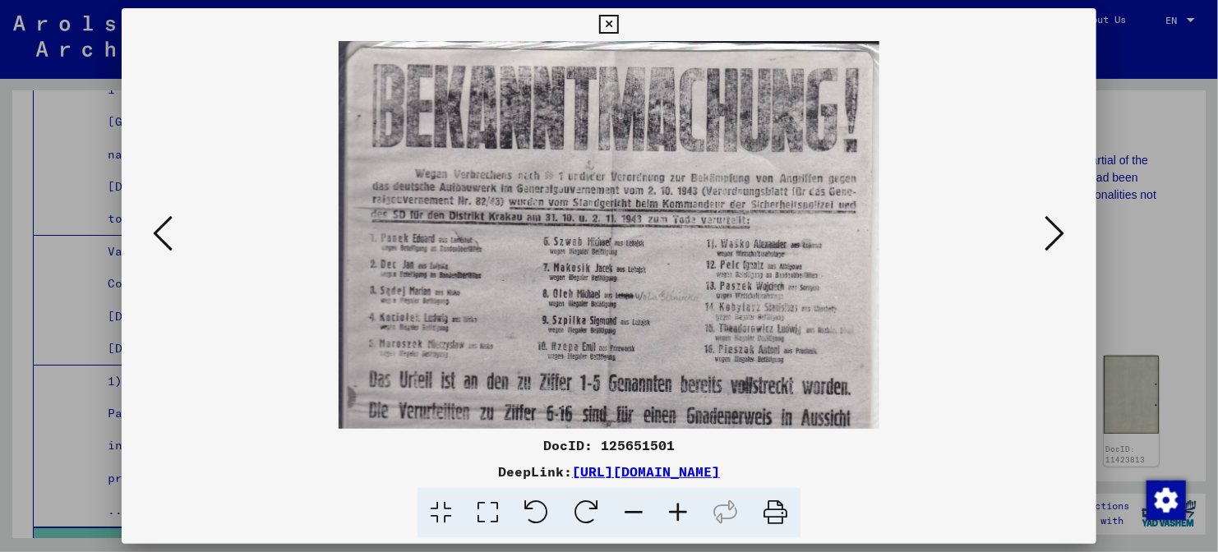
click at [679, 511] on icon at bounding box center [678, 513] width 44 height 50
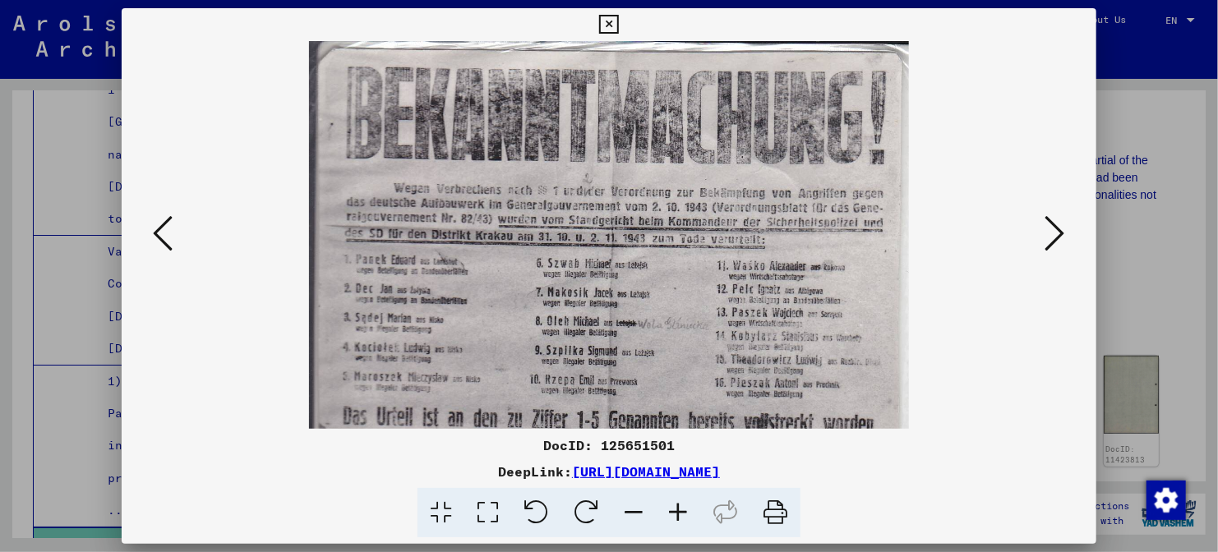
click at [679, 511] on icon at bounding box center [678, 513] width 44 height 50
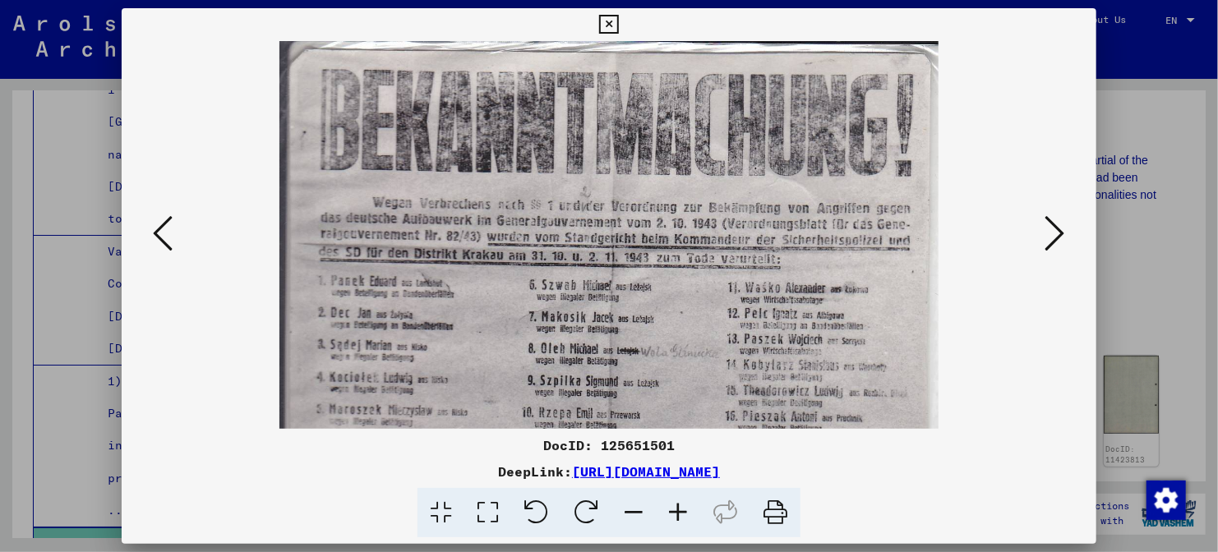
click at [679, 511] on icon at bounding box center [678, 513] width 44 height 50
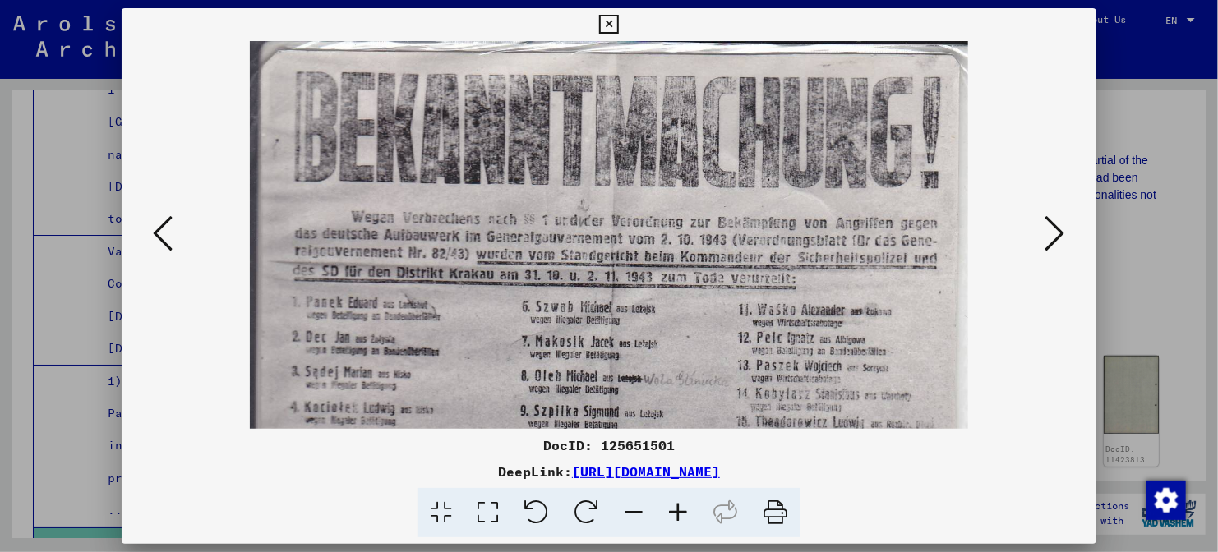
click at [679, 511] on icon at bounding box center [678, 513] width 44 height 50
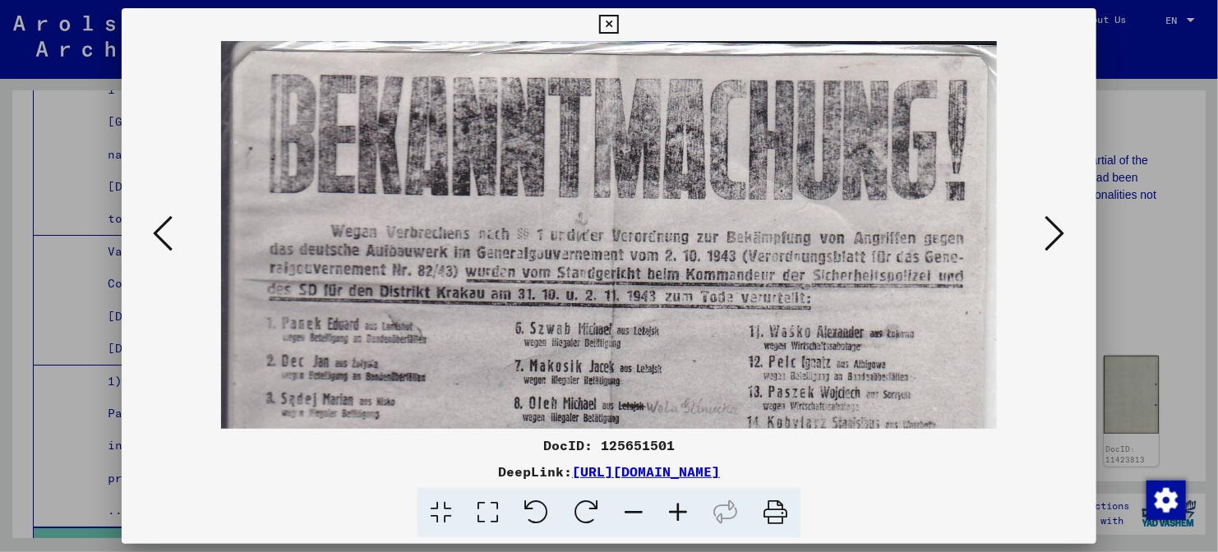
click at [679, 511] on icon at bounding box center [678, 513] width 44 height 50
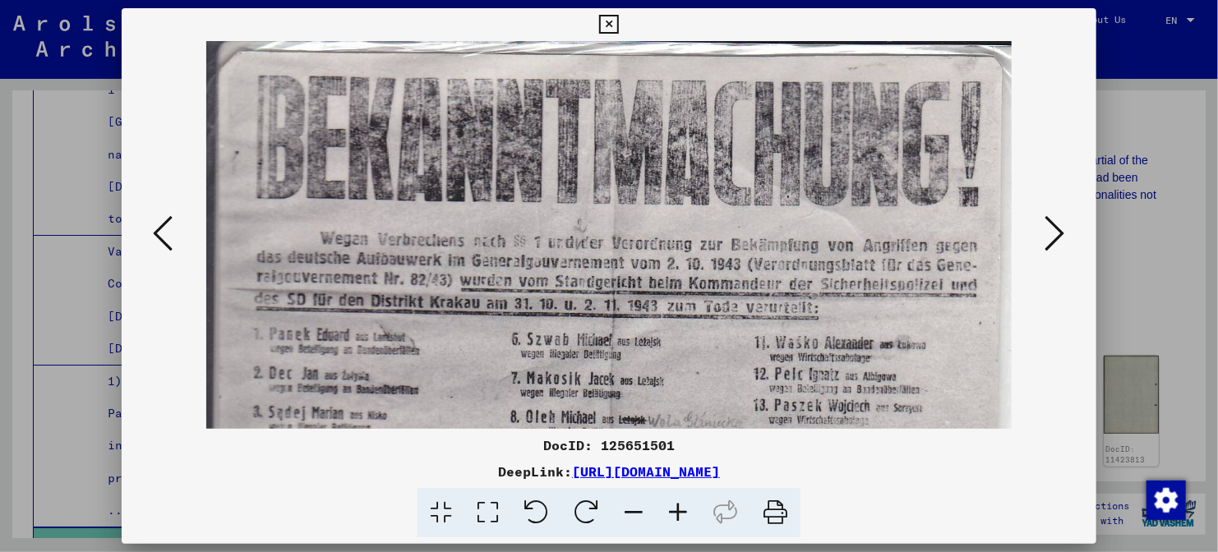
click at [679, 511] on icon at bounding box center [678, 513] width 44 height 50
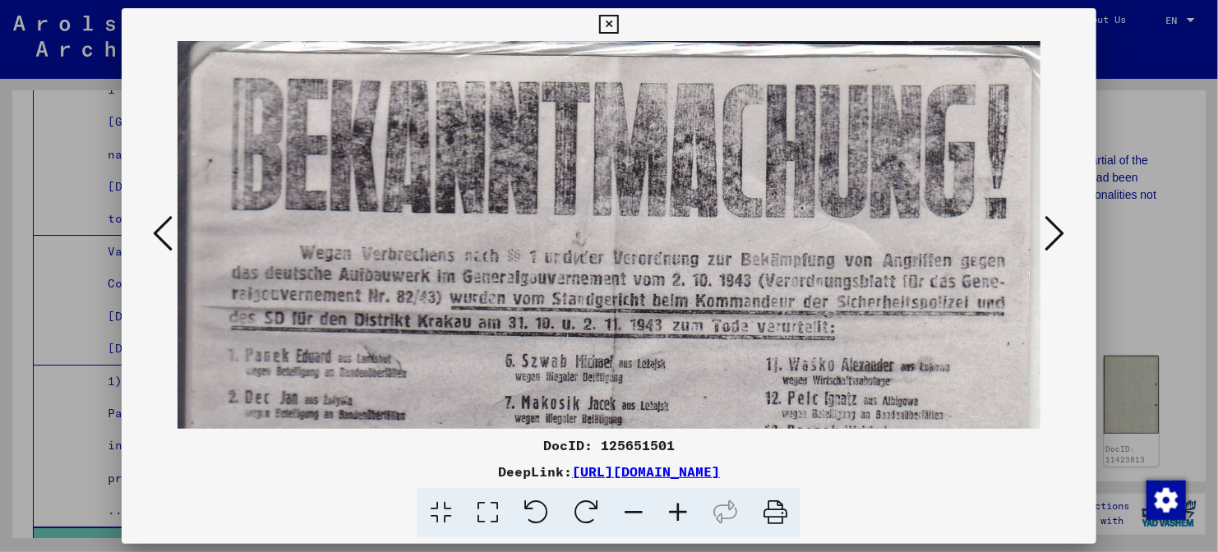
click at [679, 511] on icon at bounding box center [678, 513] width 44 height 50
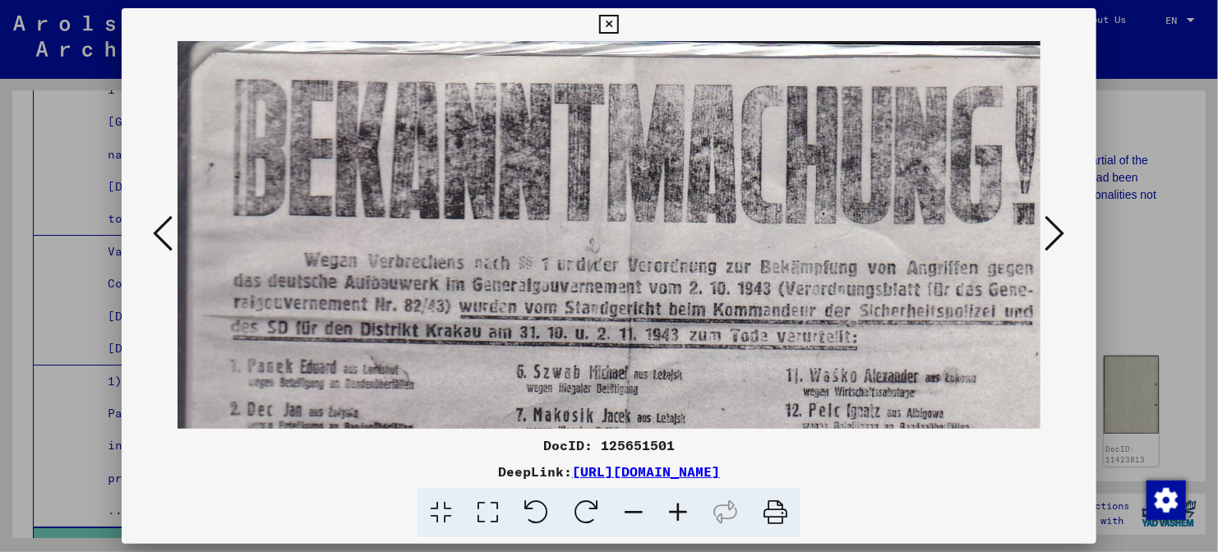
click at [679, 511] on icon at bounding box center [678, 513] width 44 height 50
drag, startPoint x: 676, startPoint y: 329, endPoint x: 679, endPoint y: 173, distance: 156.1
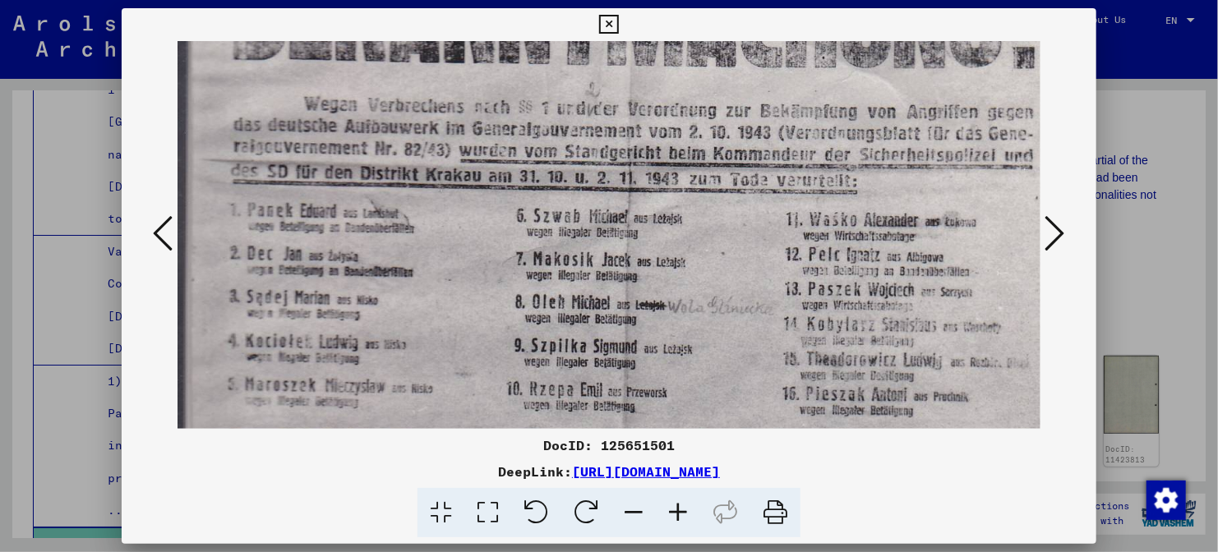
drag, startPoint x: 675, startPoint y: 223, endPoint x: 675, endPoint y: 162, distance: 60.8
click at [675, 161] on img at bounding box center [623, 510] width 893 height 1250
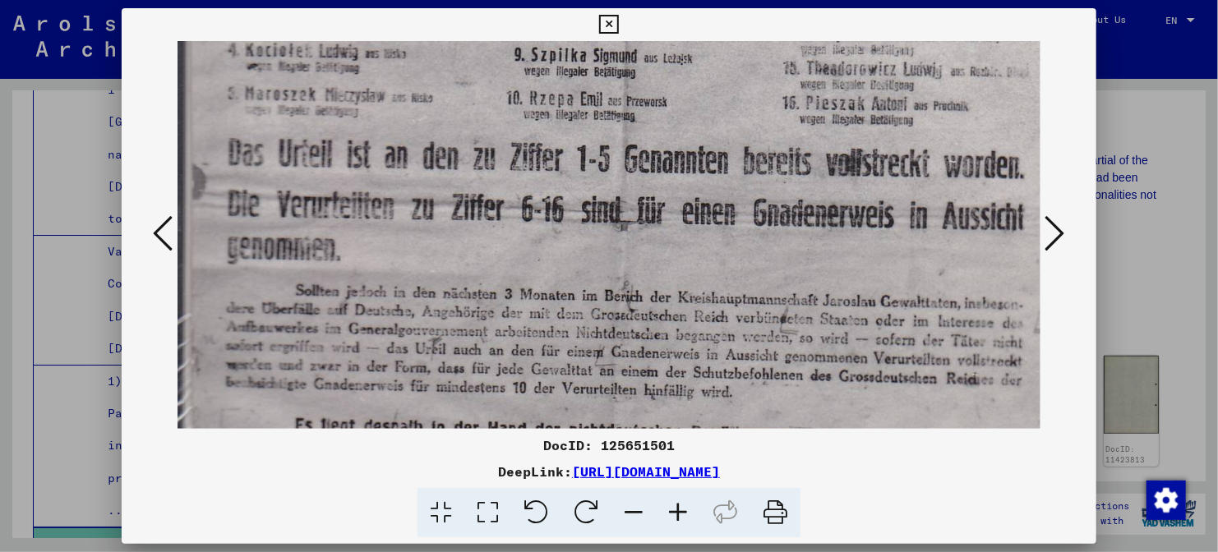
drag, startPoint x: 658, startPoint y: 285, endPoint x: 706, endPoint y: 40, distance: 249.4
click at [706, 40] on img at bounding box center [623, 219] width 893 height 1250
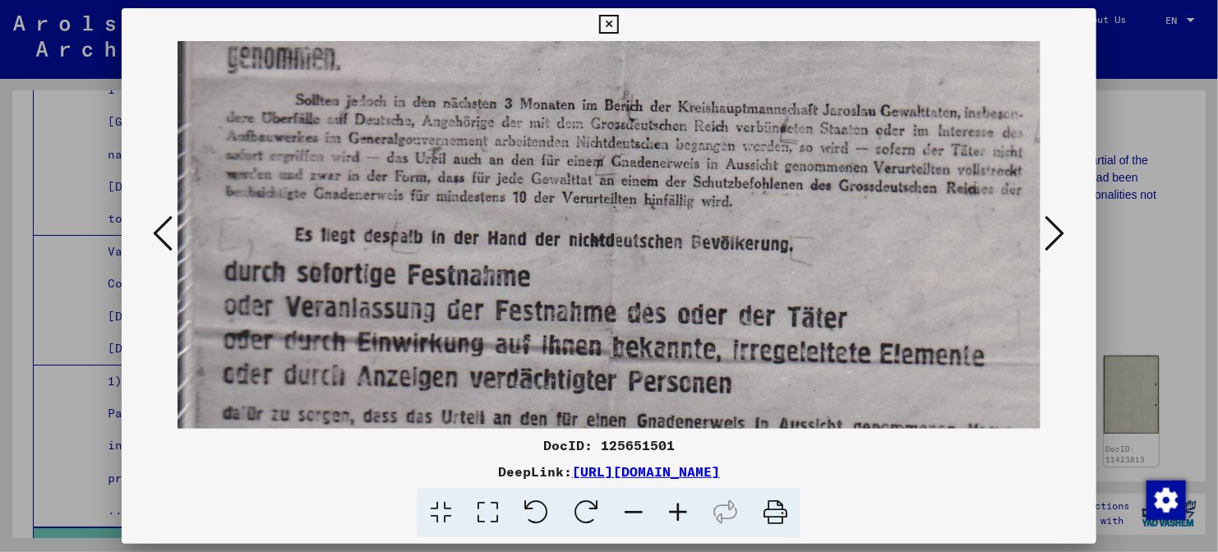
drag, startPoint x: 666, startPoint y: 183, endPoint x: 711, endPoint y: -12, distance: 199.9
click at [712, 0] on html "Search Browse archive Donate Newsletter Help Contact About Us Search Browse arc…" at bounding box center [609, 276] width 1218 height 552
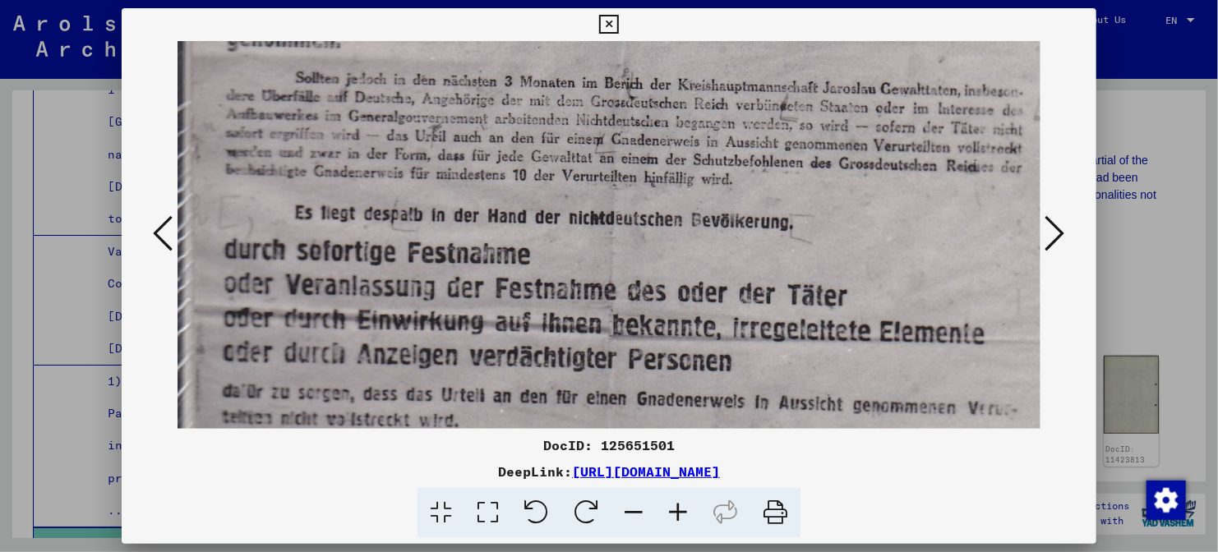
drag, startPoint x: 679, startPoint y: 177, endPoint x: 728, endPoint y: 2, distance: 181.6
click at [728, 2] on div "DocID: 125651501 DeepLink: [URL][DOMAIN_NAME]" at bounding box center [609, 276] width 1218 height 552
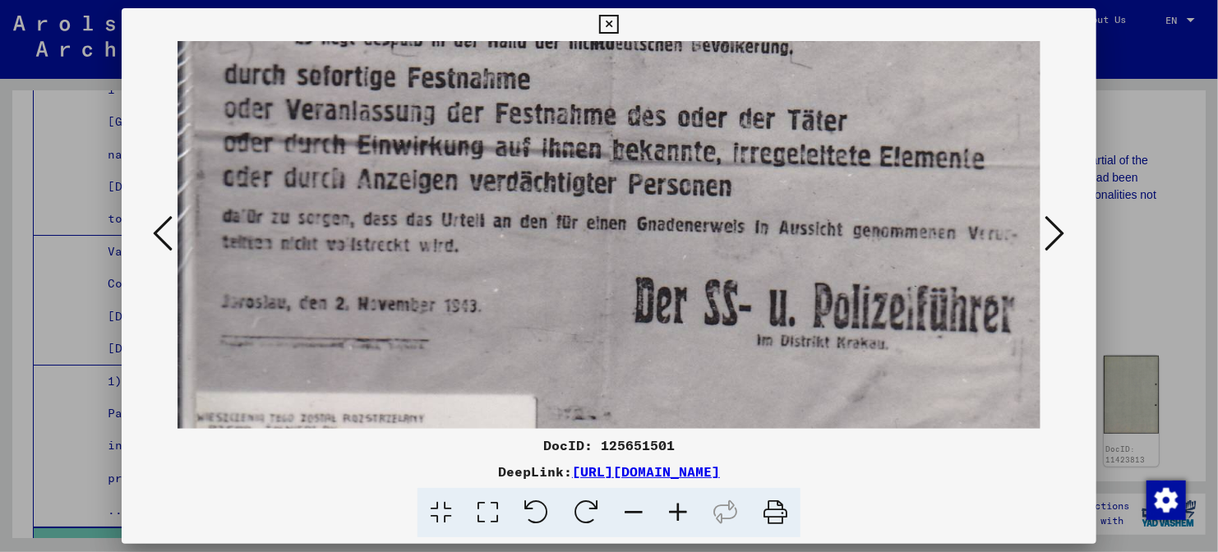
drag, startPoint x: 700, startPoint y: 187, endPoint x: 718, endPoint y: 125, distance: 64.2
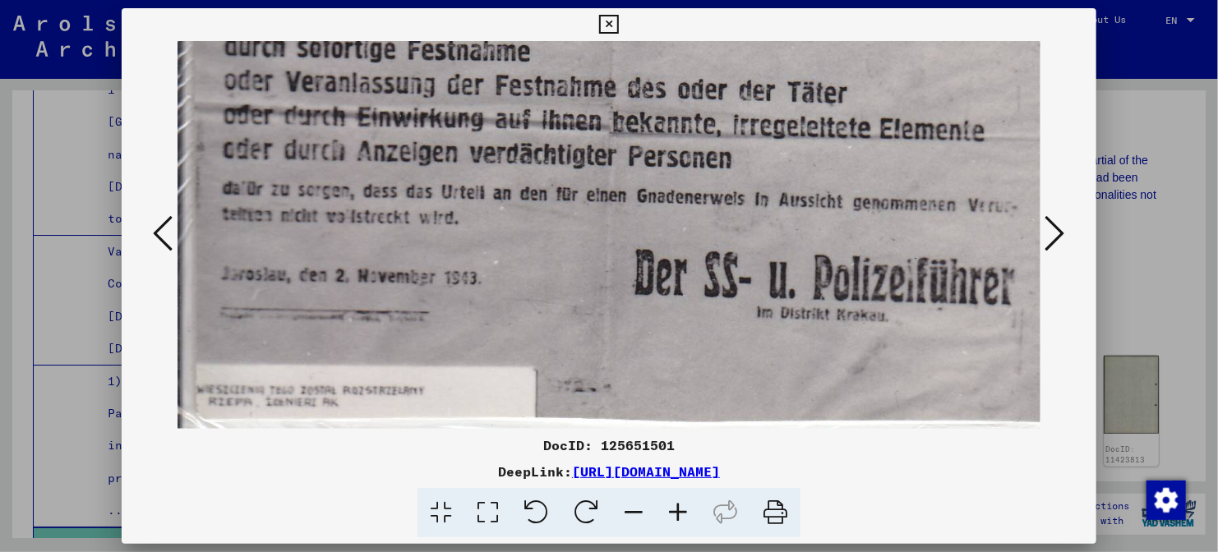
drag, startPoint x: 723, startPoint y: 216, endPoint x: 706, endPoint y: 342, distance: 126.9
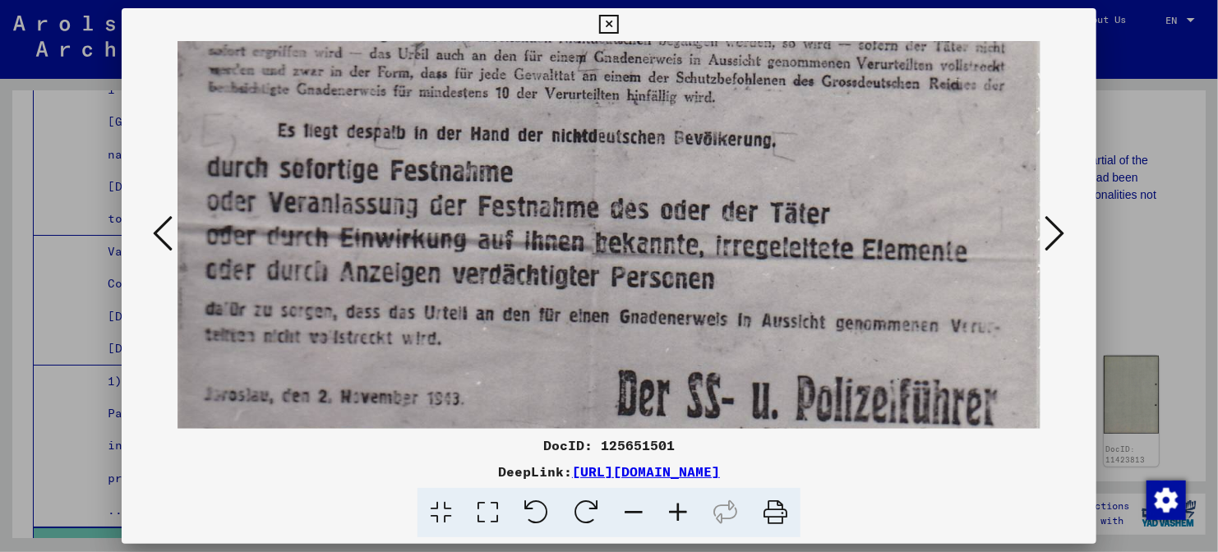
drag, startPoint x: 757, startPoint y: 205, endPoint x: 752, endPoint y: 305, distance: 100.4
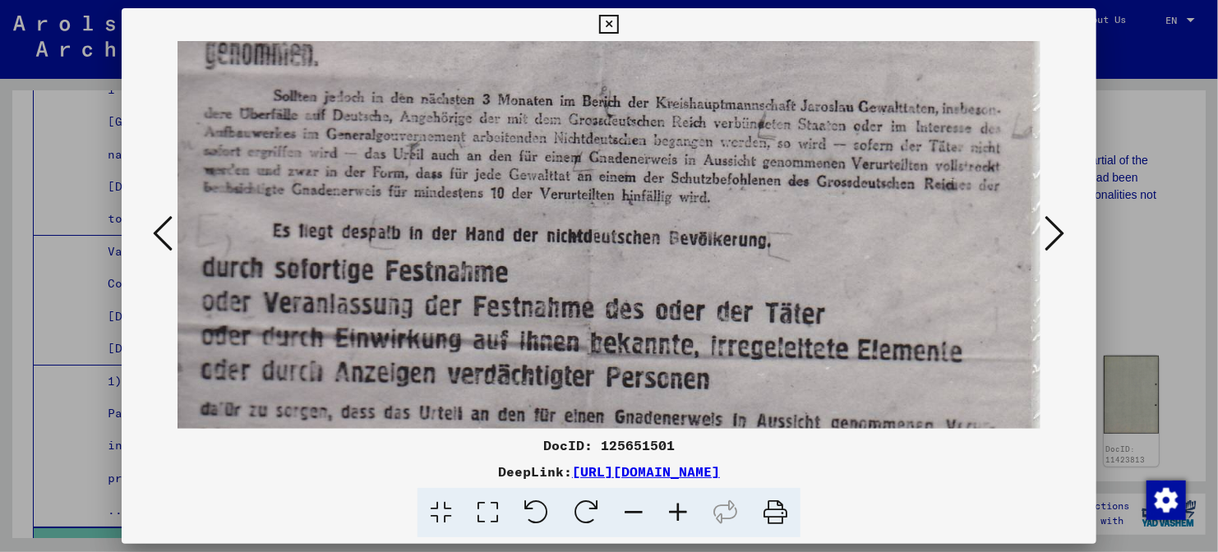
click at [1094, 255] on div at bounding box center [609, 235] width 974 height 388
click at [1052, 247] on icon at bounding box center [1055, 233] width 20 height 39
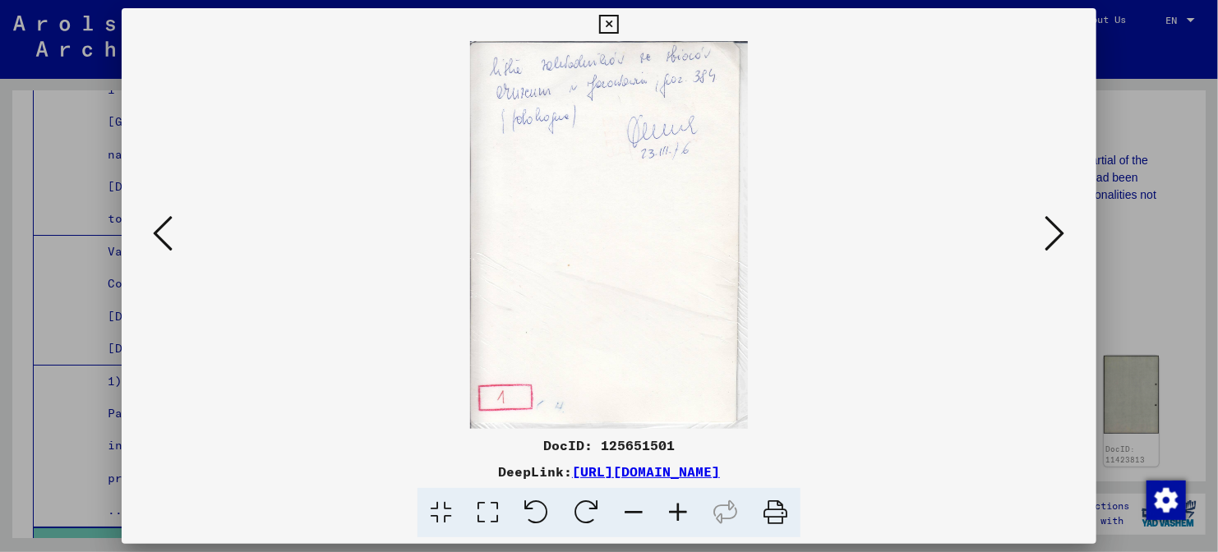
click at [1052, 247] on icon at bounding box center [1055, 233] width 20 height 39
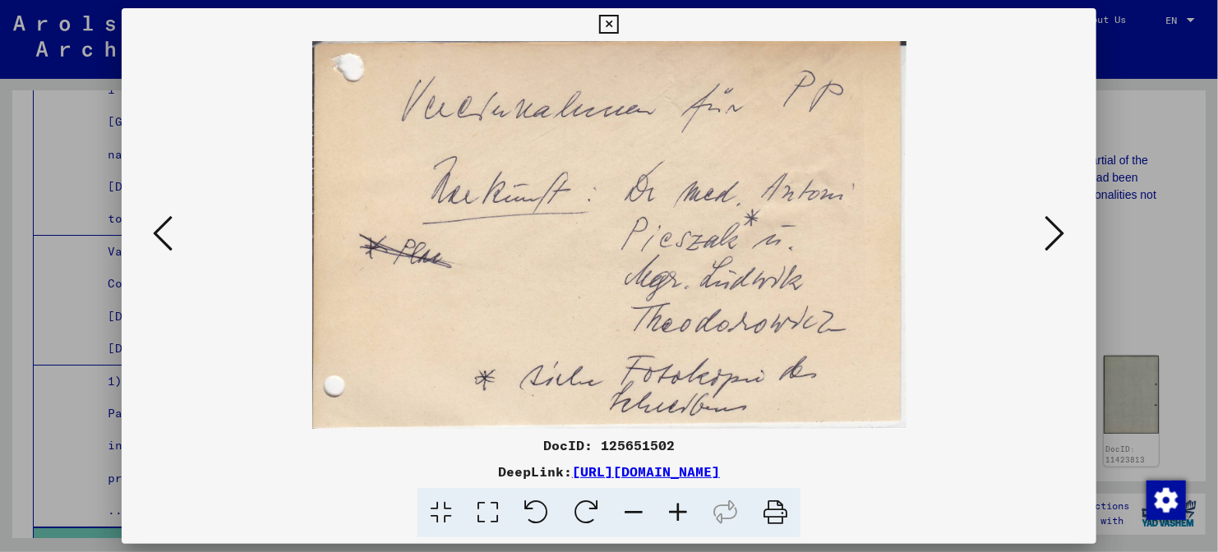
click at [1052, 247] on icon at bounding box center [1055, 233] width 20 height 39
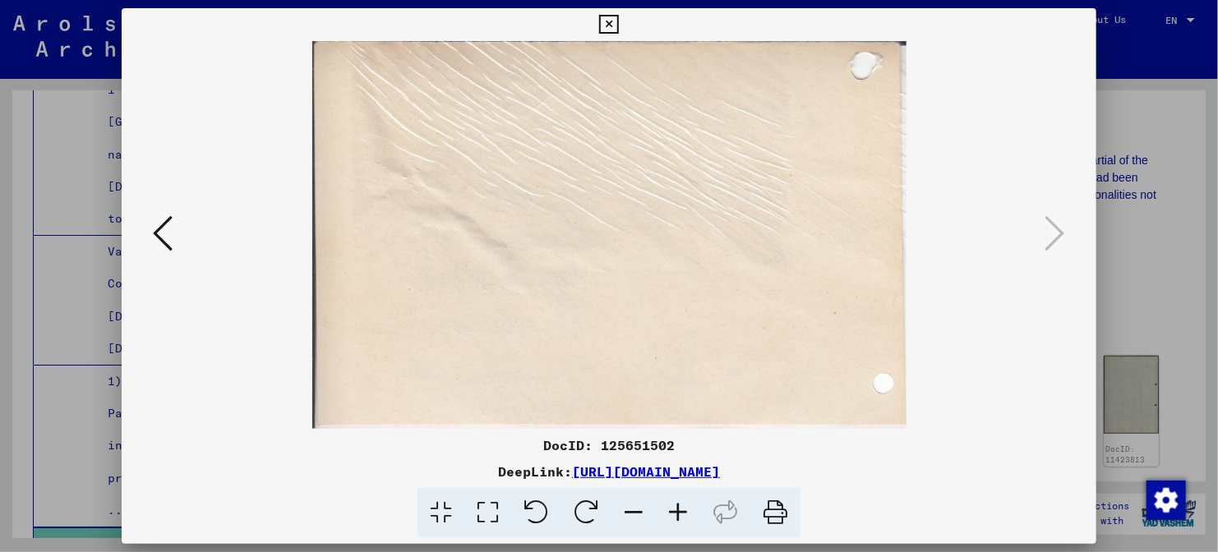
click at [177, 236] on viewer-one-image at bounding box center [608, 235] width 863 height 388
click at [172, 232] on icon at bounding box center [163, 233] width 20 height 39
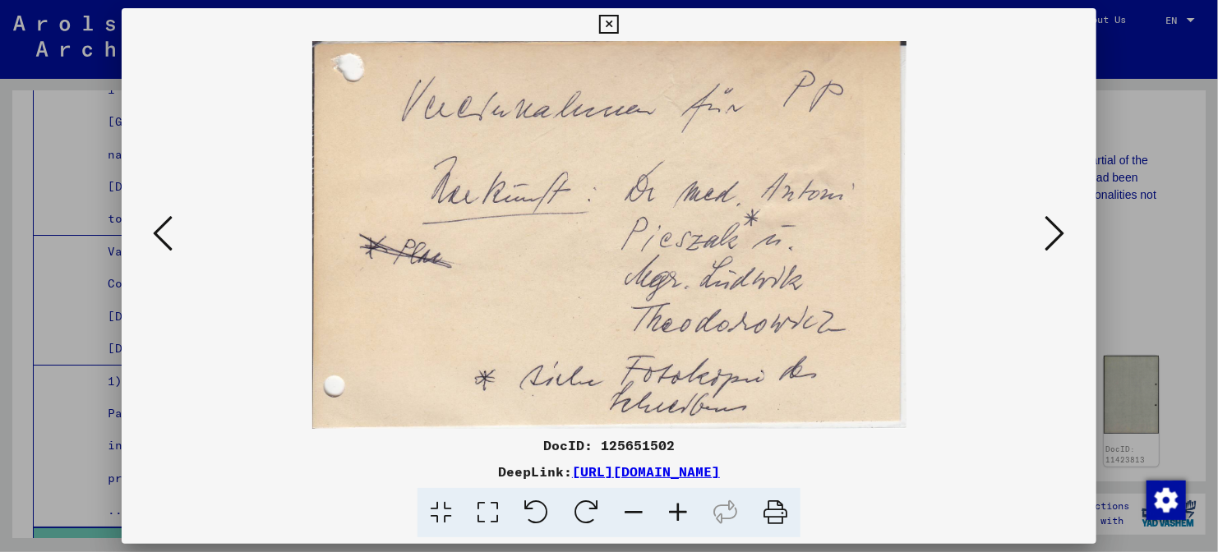
click at [1057, 228] on icon at bounding box center [1055, 233] width 20 height 39
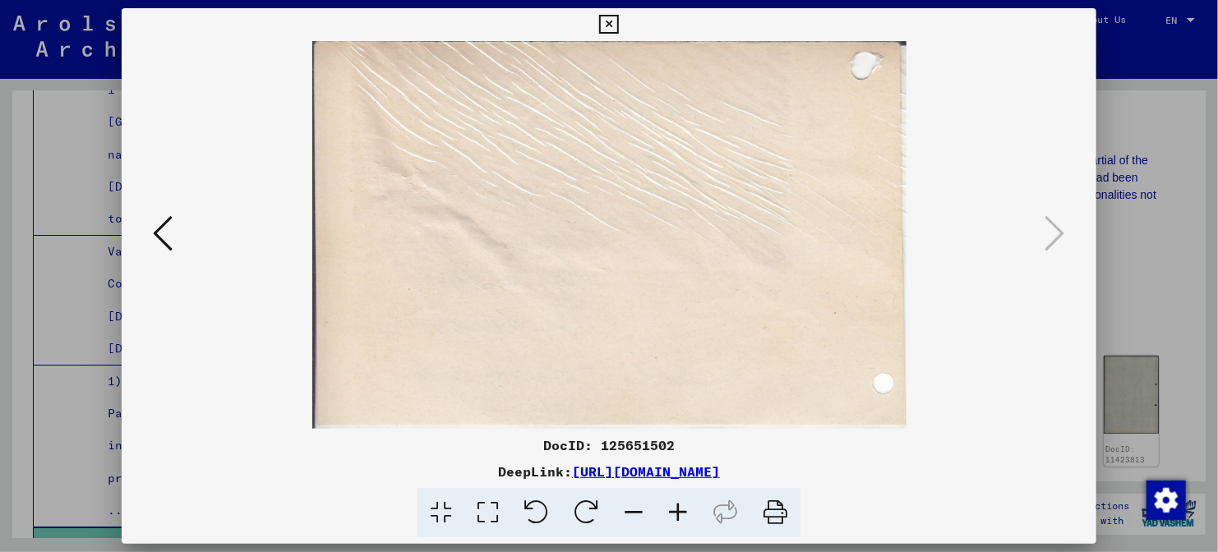
click at [1158, 273] on div at bounding box center [609, 276] width 1218 height 552
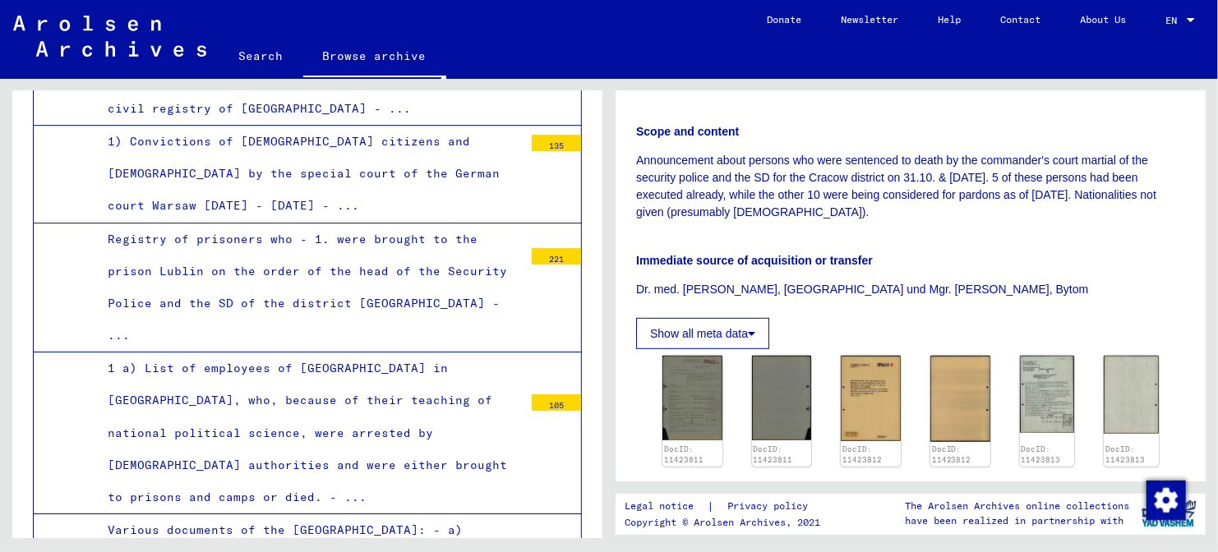
scroll to position [8574, 0]
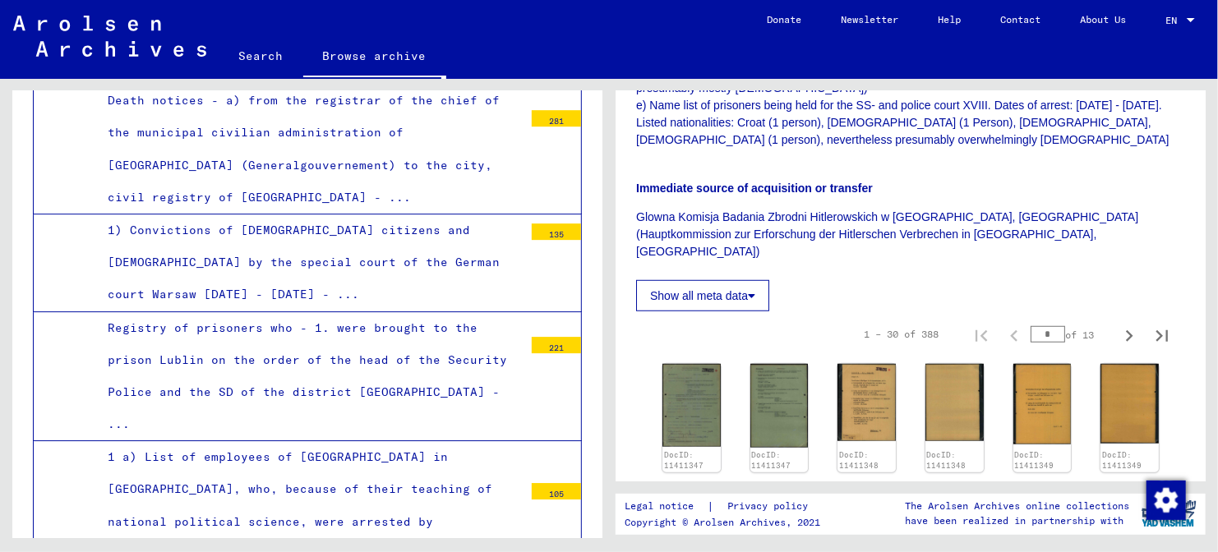
scroll to position [483, 0]
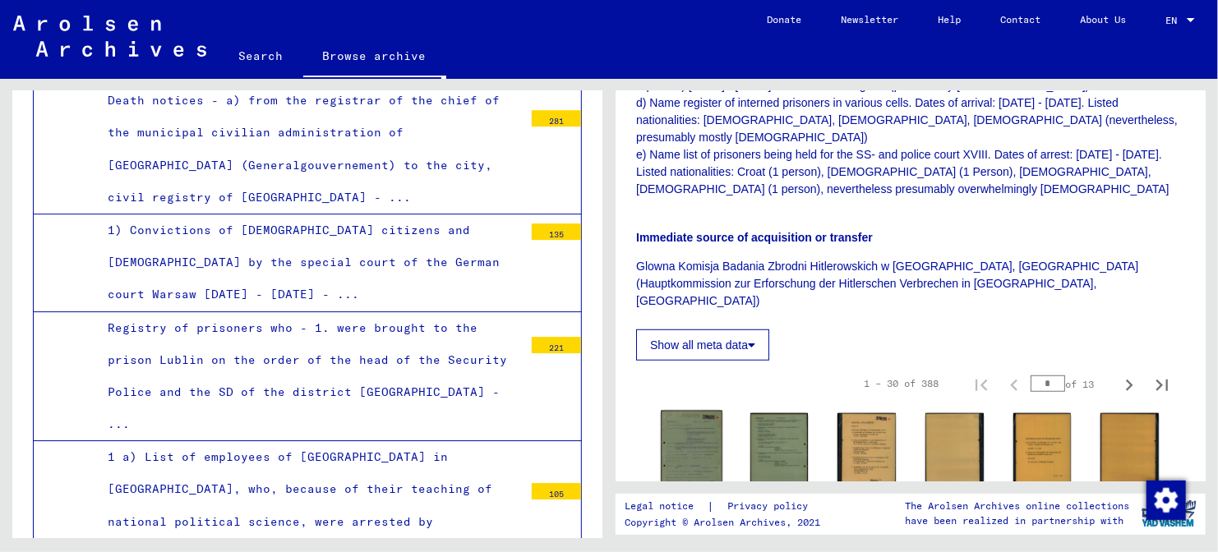
click at [707, 413] on img at bounding box center [691, 454] width 61 height 87
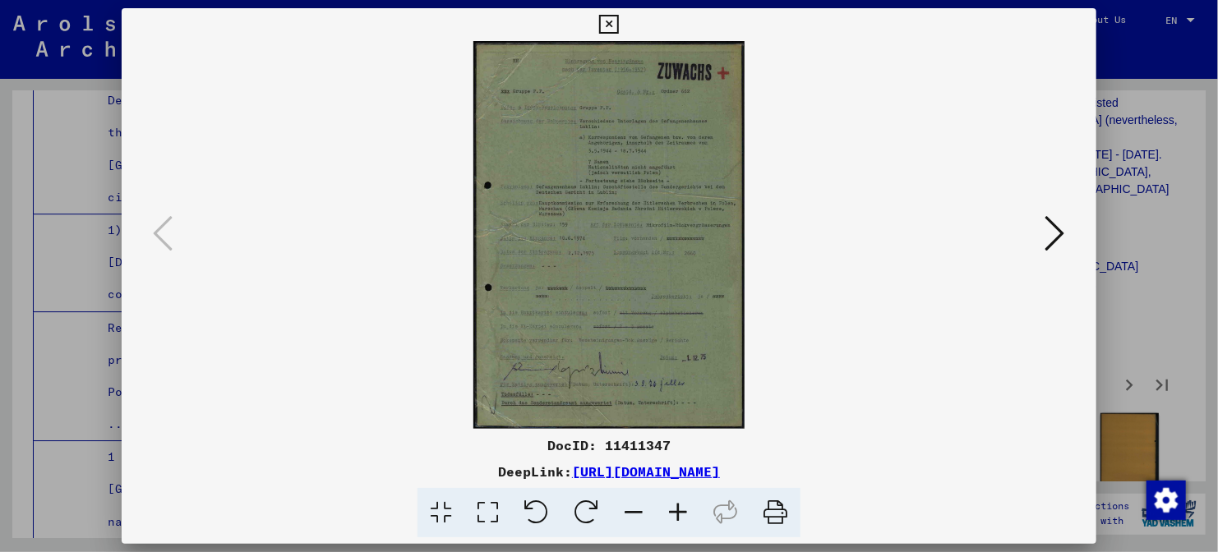
click at [676, 511] on icon at bounding box center [678, 513] width 44 height 50
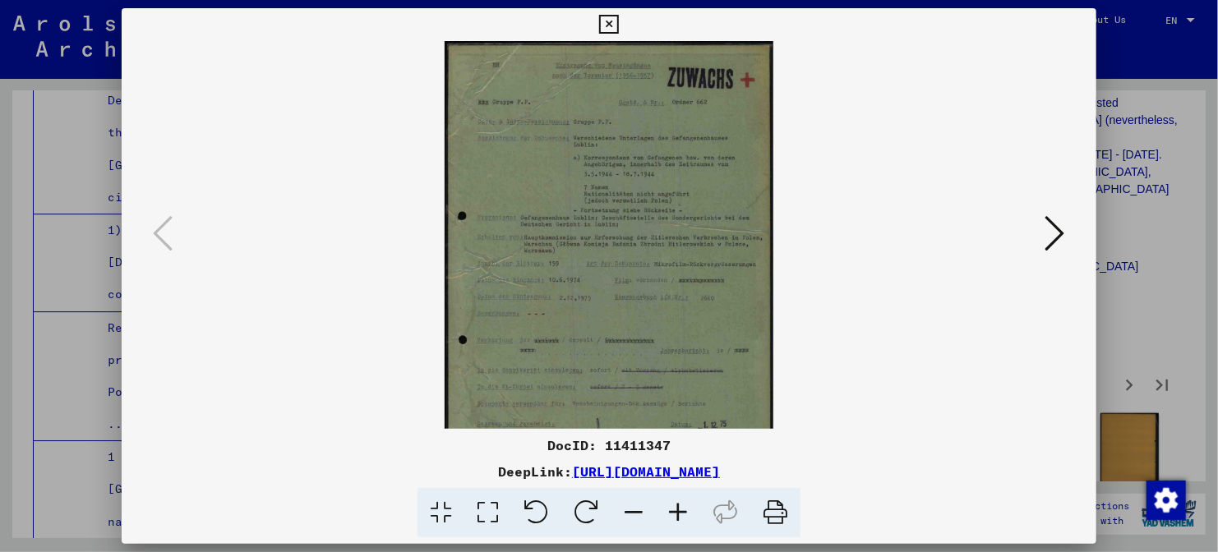
click at [676, 511] on icon at bounding box center [678, 513] width 44 height 50
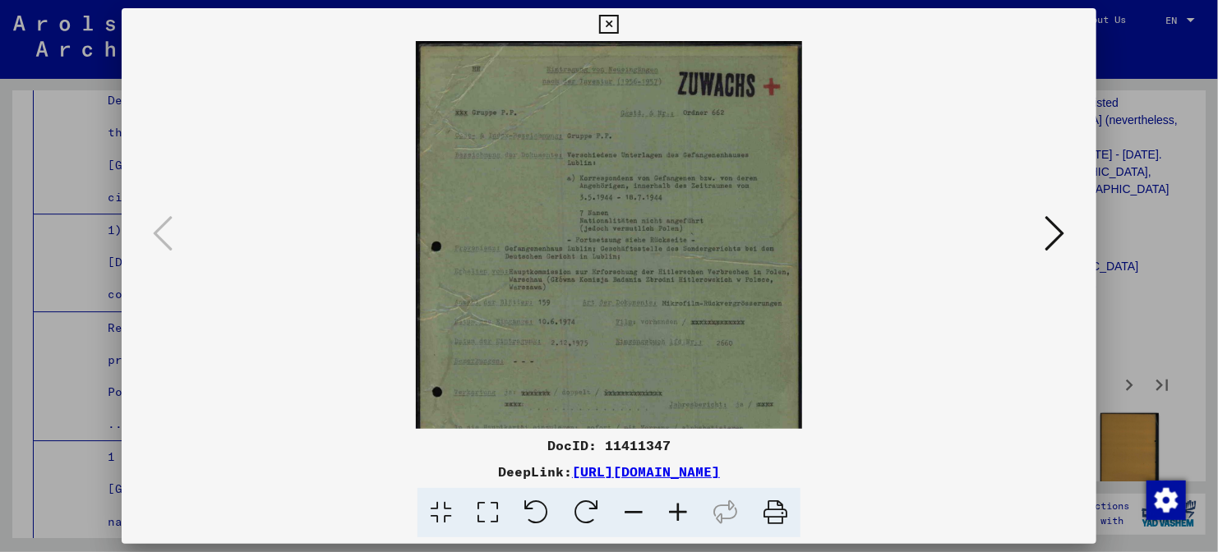
click at [676, 511] on icon at bounding box center [678, 513] width 44 height 50
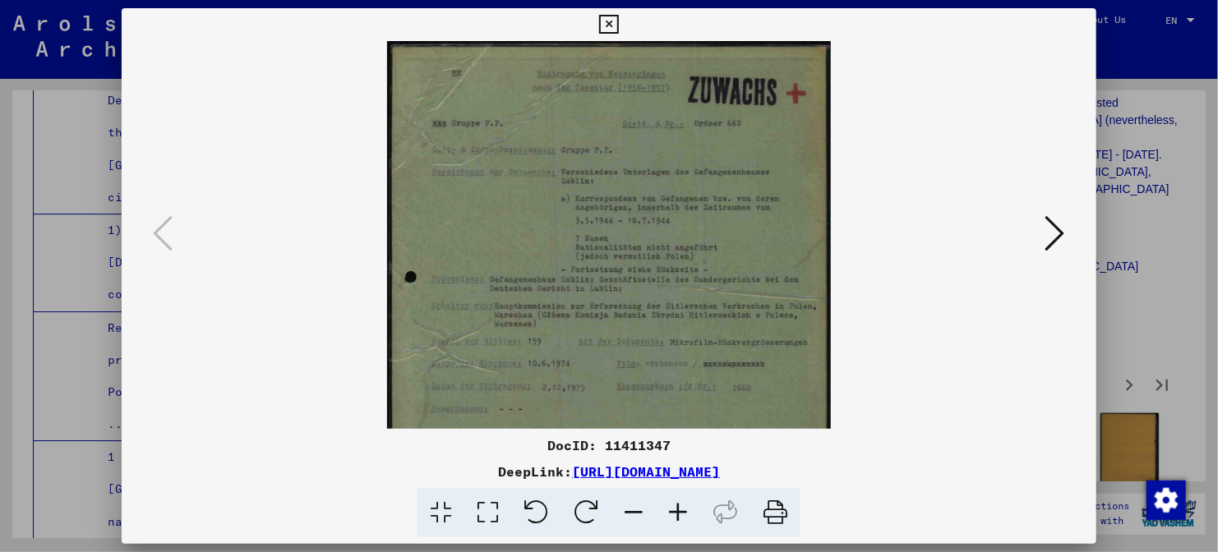
click at [676, 511] on icon at bounding box center [678, 513] width 44 height 50
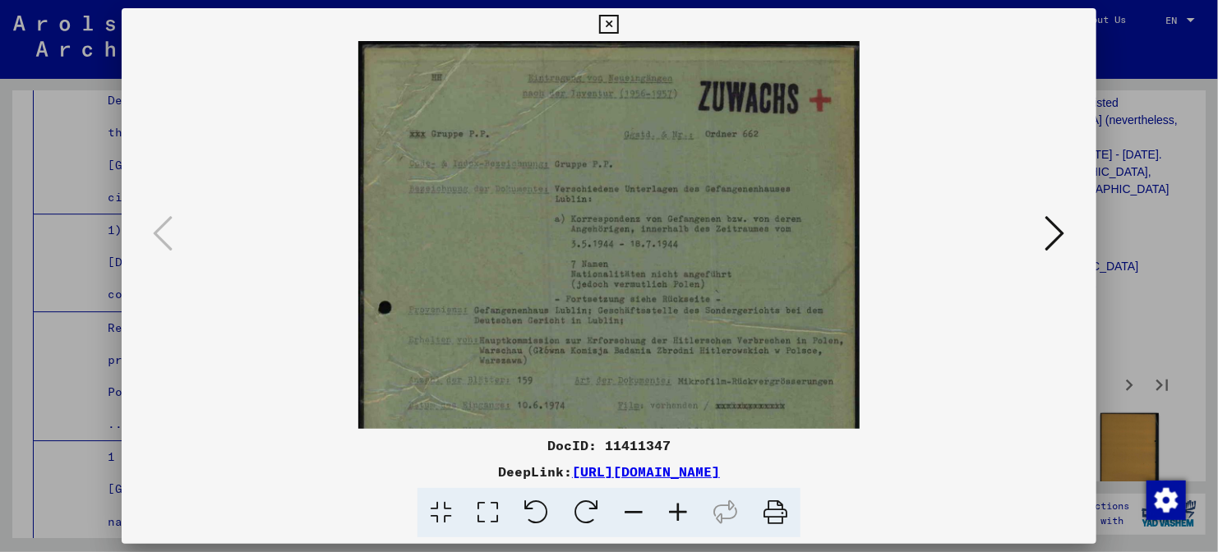
click at [676, 511] on icon at bounding box center [678, 513] width 44 height 50
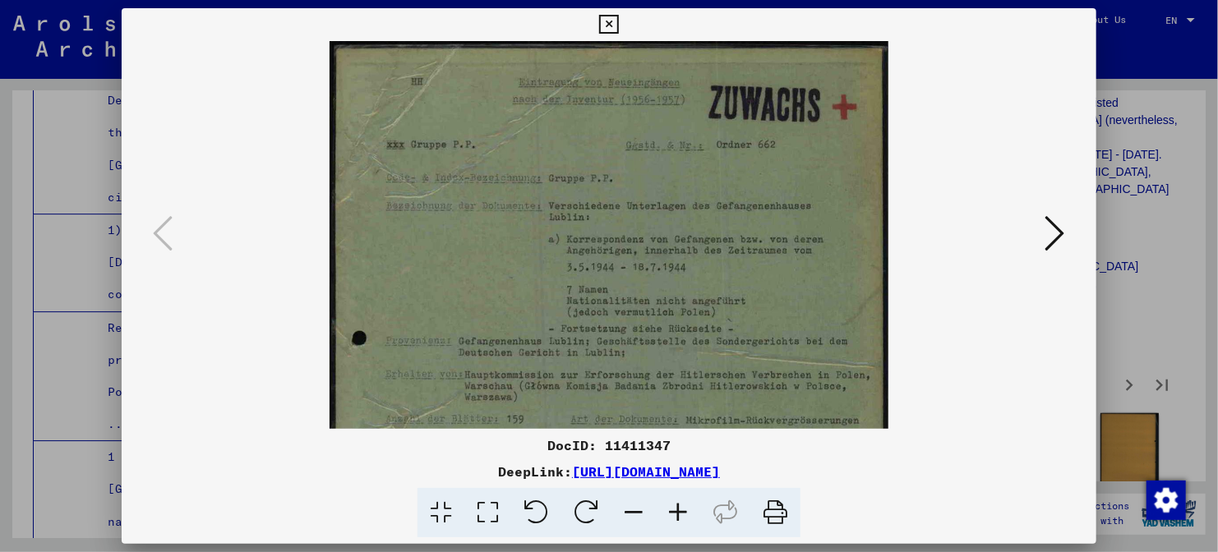
click at [676, 511] on icon at bounding box center [678, 513] width 44 height 50
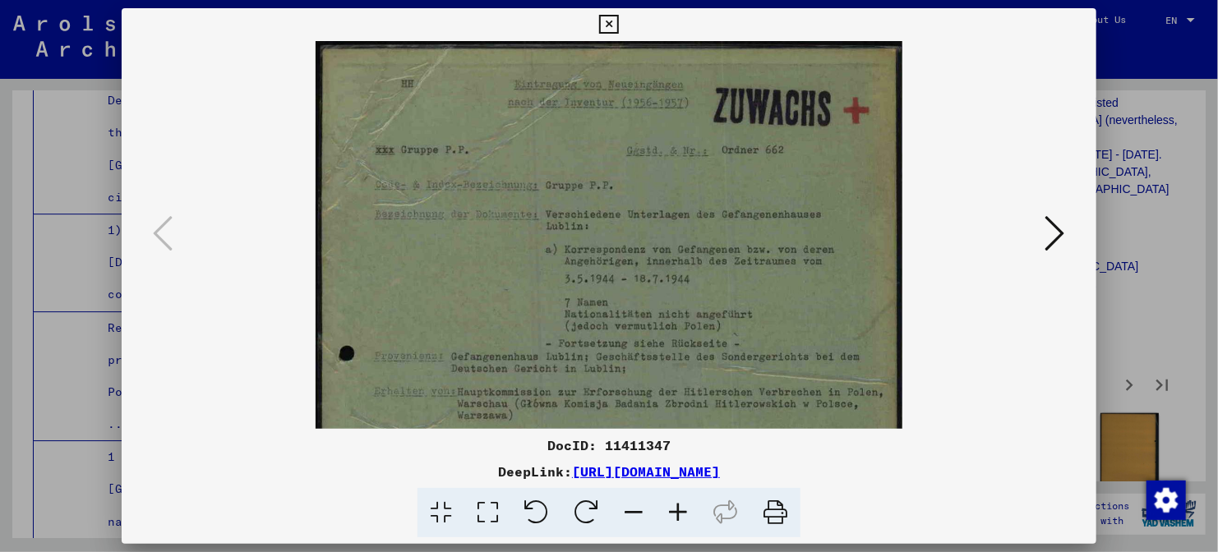
click at [676, 511] on icon at bounding box center [678, 513] width 44 height 50
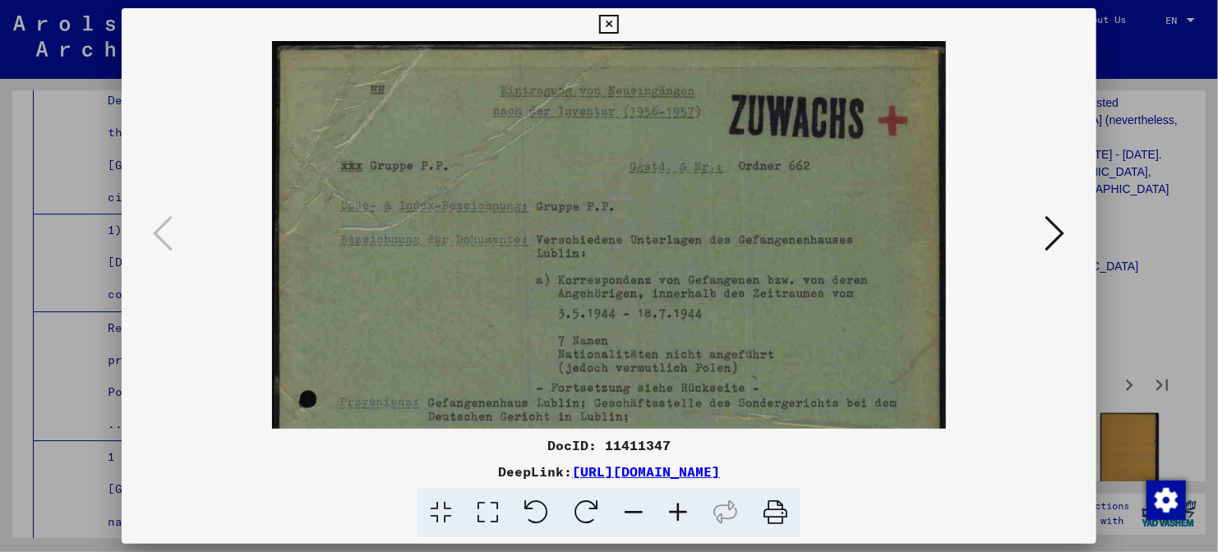
click at [676, 511] on icon at bounding box center [678, 513] width 44 height 50
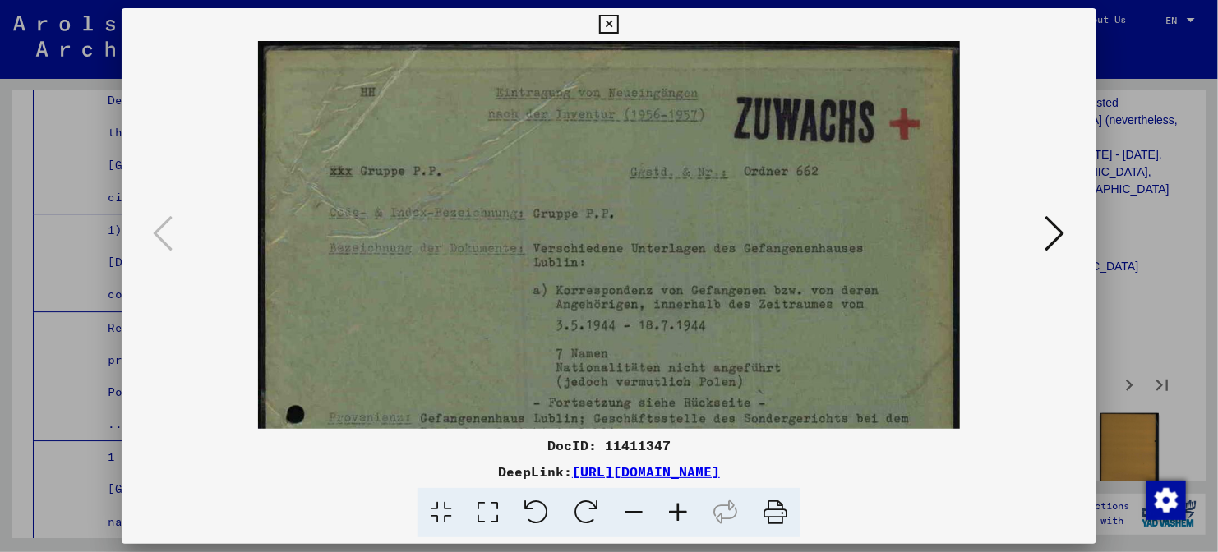
click at [676, 511] on icon at bounding box center [678, 513] width 44 height 50
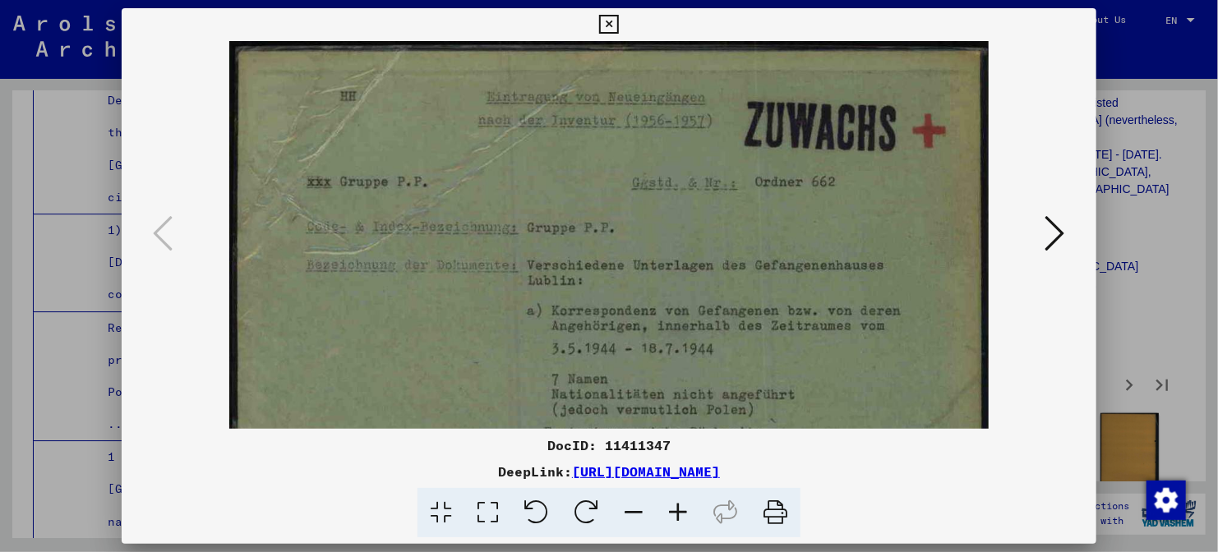
click at [676, 511] on icon at bounding box center [678, 513] width 44 height 50
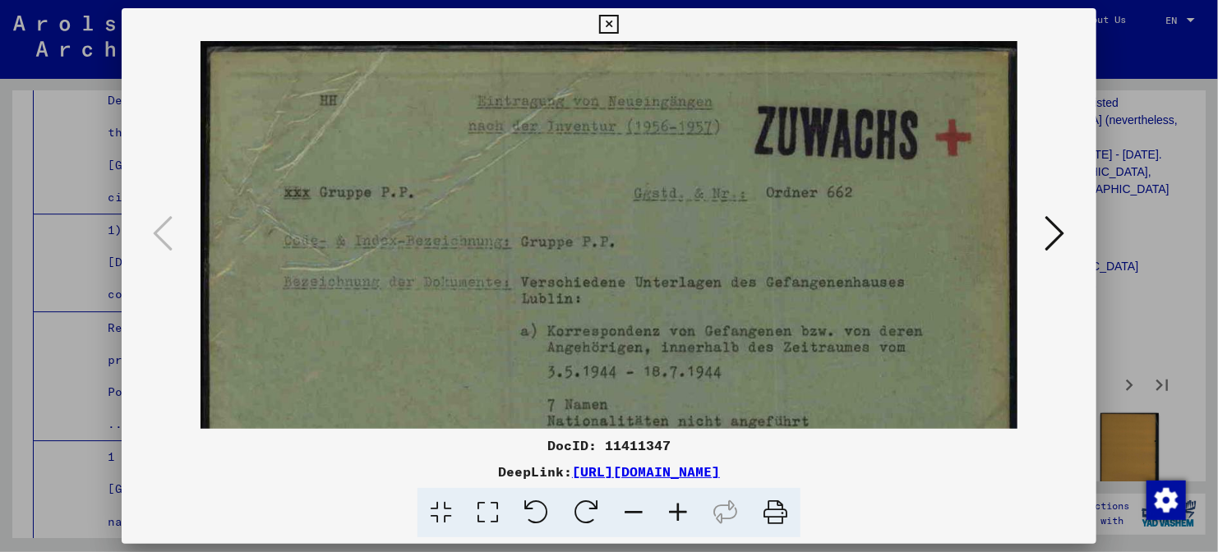
click at [676, 511] on icon at bounding box center [678, 513] width 44 height 50
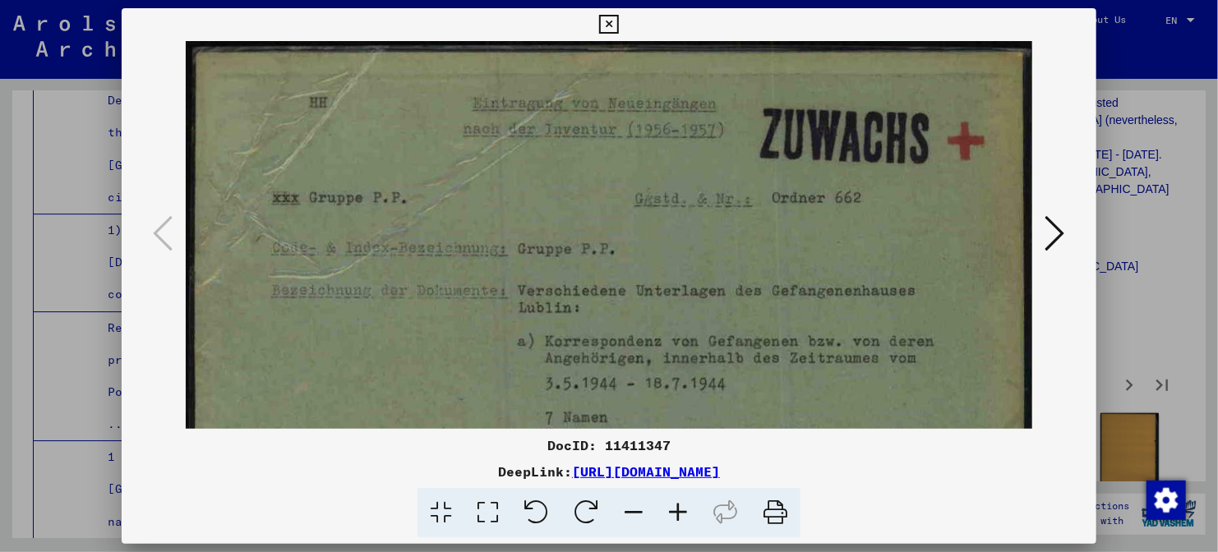
click at [676, 511] on icon at bounding box center [678, 513] width 44 height 50
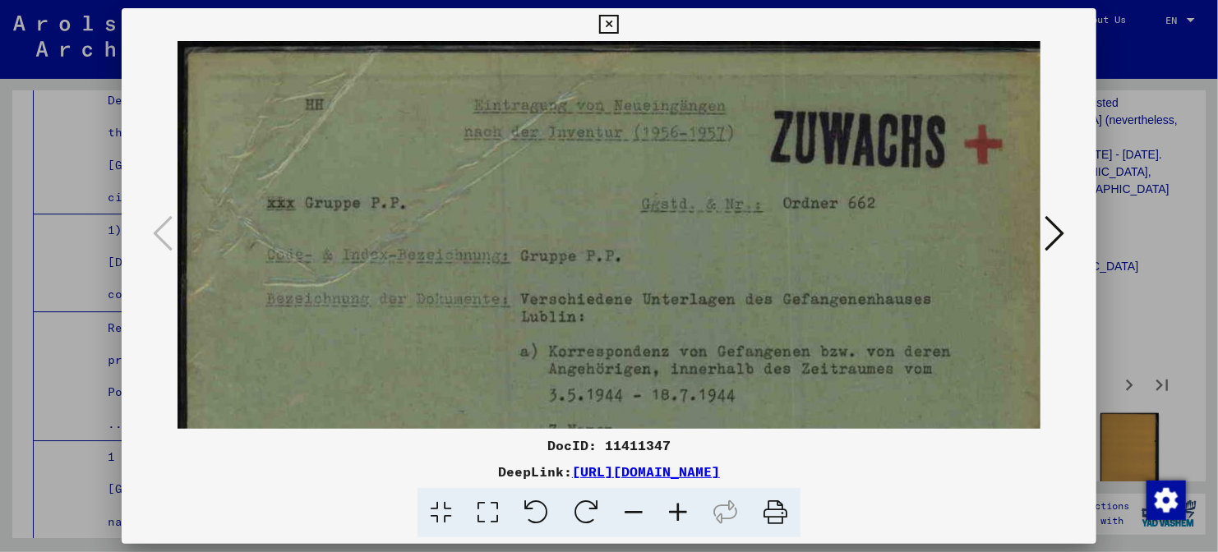
click at [676, 511] on icon at bounding box center [678, 513] width 44 height 50
drag, startPoint x: 845, startPoint y: 318, endPoint x: 821, endPoint y: 25, distance: 294.3
click at [821, 25] on div "DocID: 11411347 DeepLink: [URL][DOMAIN_NAME]" at bounding box center [609, 273] width 974 height 530
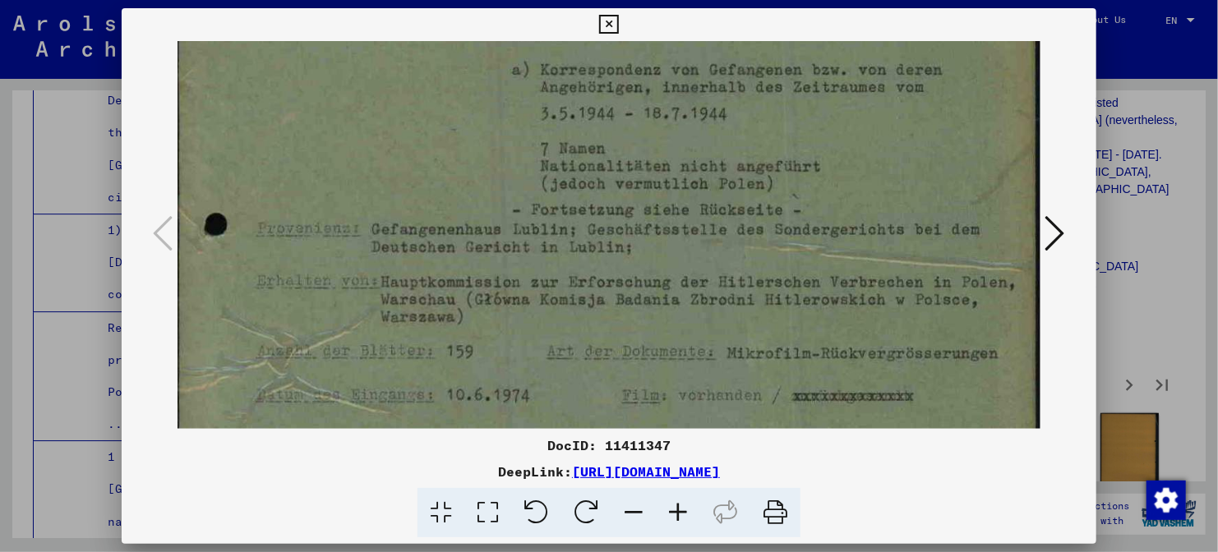
drag, startPoint x: 809, startPoint y: 212, endPoint x: 825, endPoint y: 101, distance: 112.0
click at [825, 101] on img at bounding box center [606, 384] width 874 height 1250
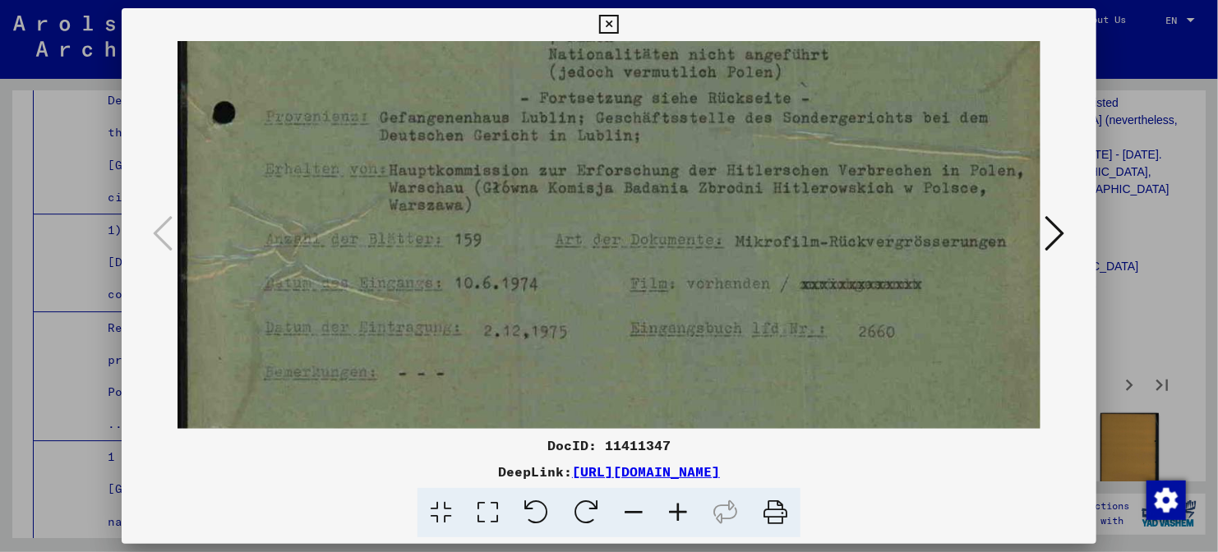
drag, startPoint x: 825, startPoint y: 187, endPoint x: 826, endPoint y: 237, distance: 50.1
click at [826, 237] on img at bounding box center [614, 273] width 874 height 1250
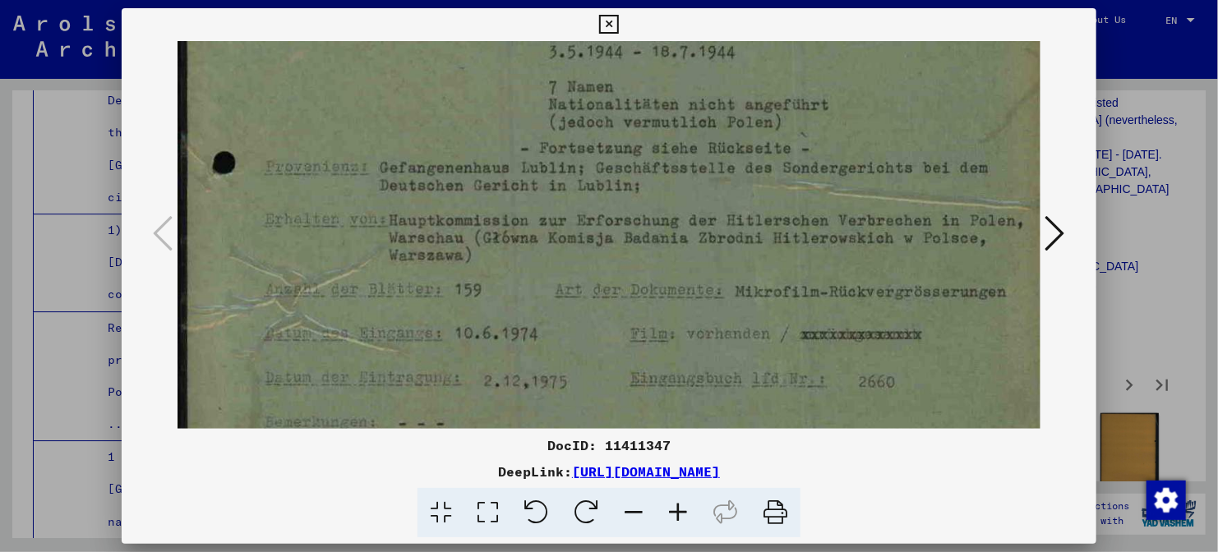
drag, startPoint x: 863, startPoint y: 259, endPoint x: 869, endPoint y: 109, distance: 149.7
click at [869, 109] on img at bounding box center [614, 323] width 874 height 1250
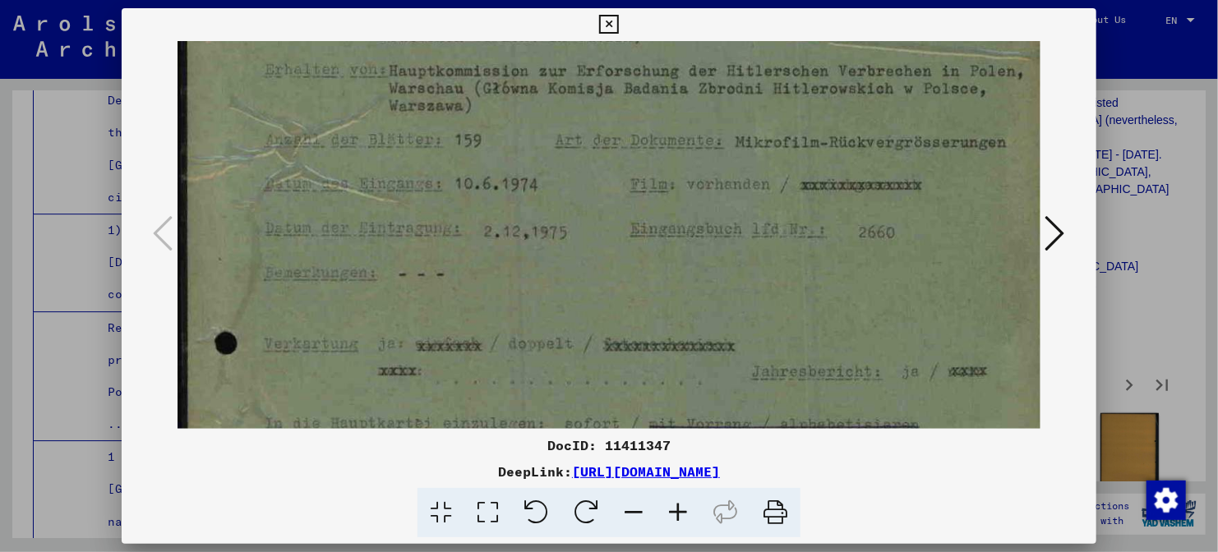
drag, startPoint x: 854, startPoint y: 205, endPoint x: 865, endPoint y: 7, distance: 199.1
click at [865, 0] on html "Search Browse archive Donate Newsletter Help Contact About Us Search Browse arc…" at bounding box center [609, 276] width 1218 height 552
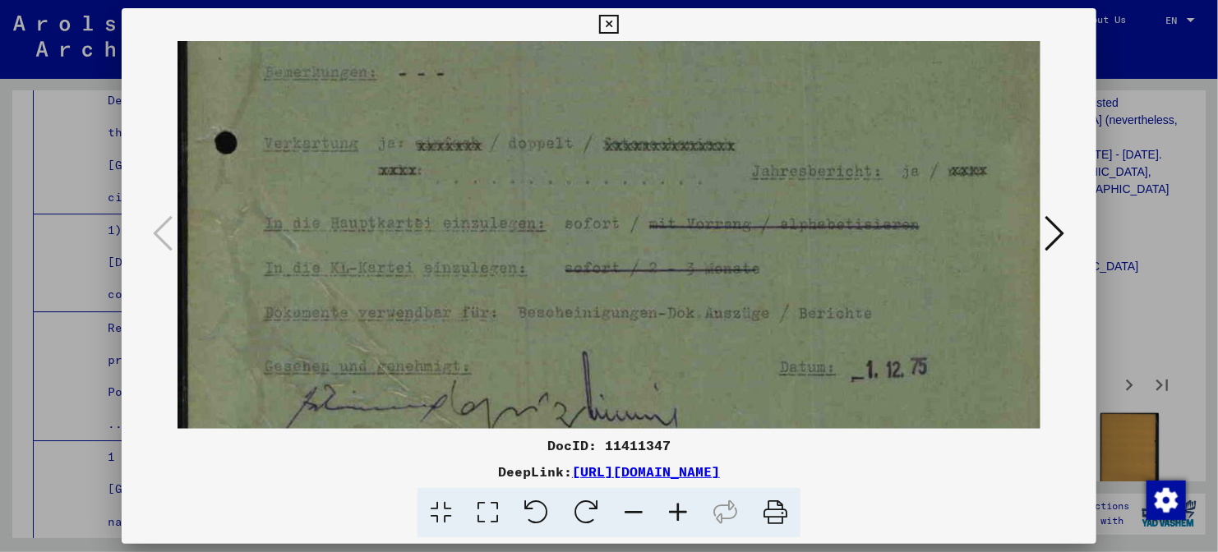
click at [1063, 231] on icon at bounding box center [1055, 233] width 20 height 39
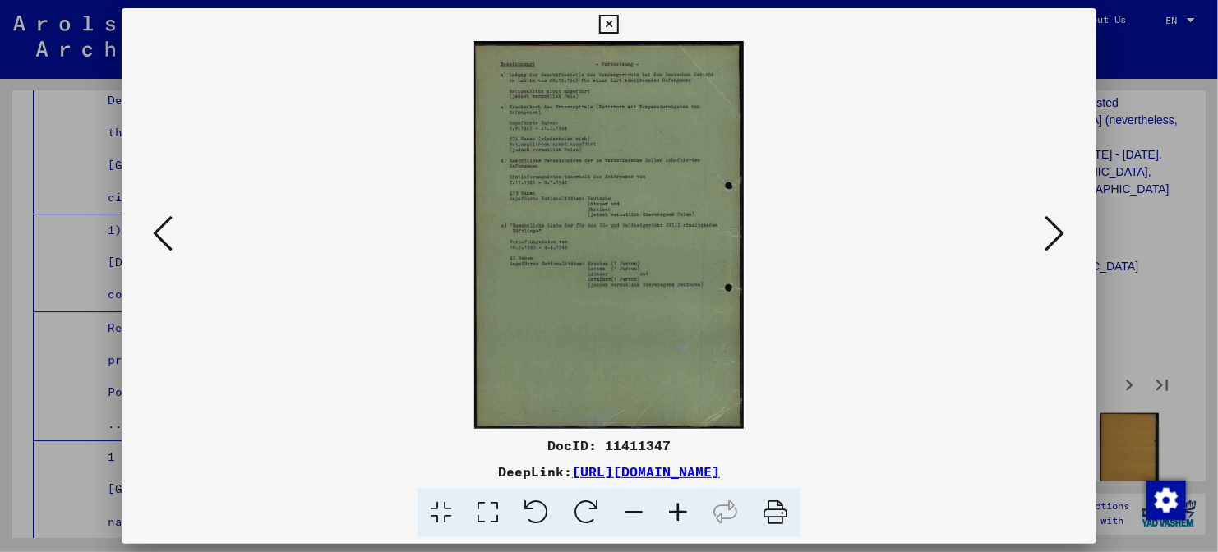
click at [689, 516] on icon at bounding box center [678, 513] width 44 height 50
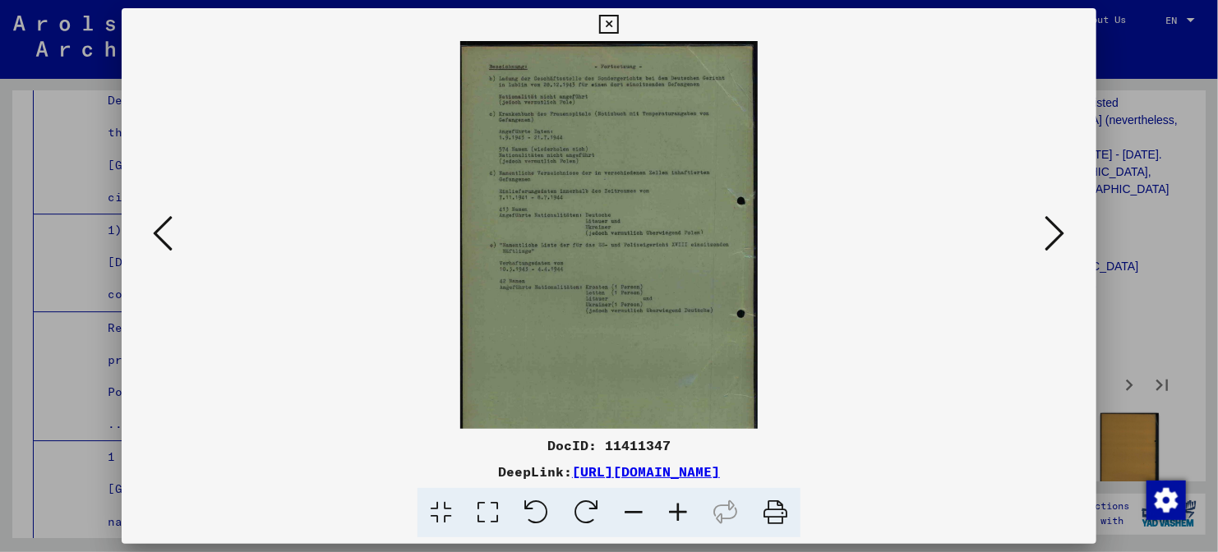
click at [689, 516] on icon at bounding box center [678, 513] width 44 height 50
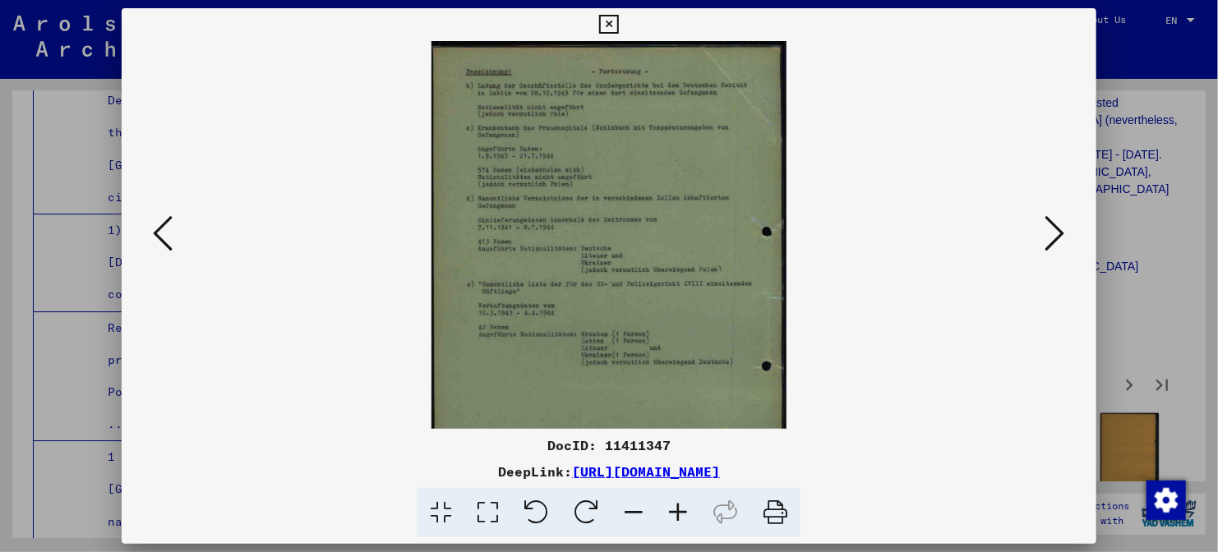
click at [689, 516] on icon at bounding box center [678, 513] width 44 height 50
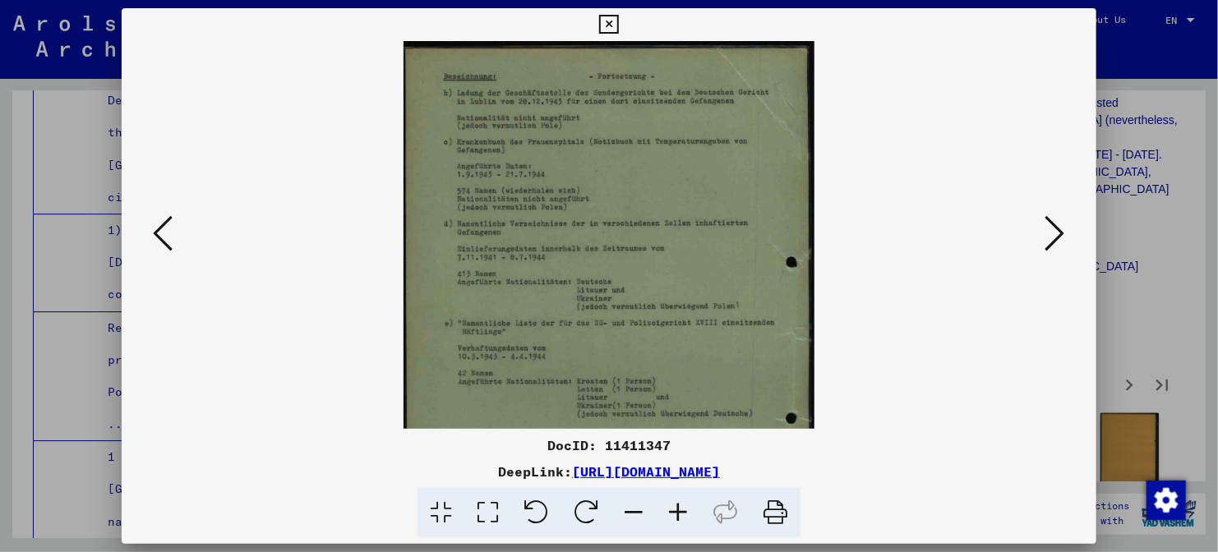
click at [689, 516] on icon at bounding box center [678, 513] width 44 height 50
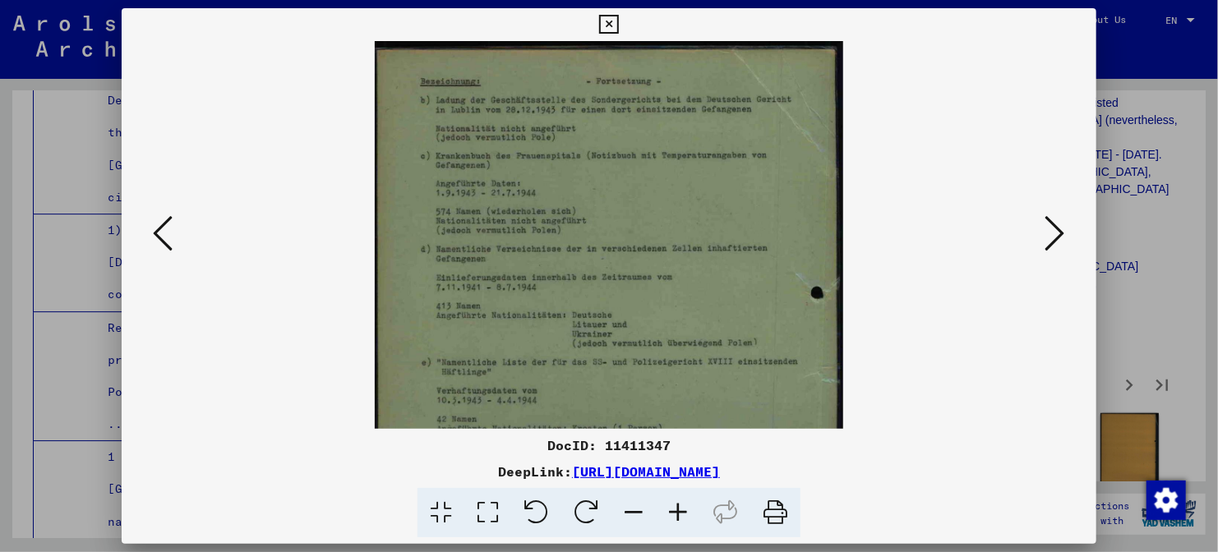
click at [689, 516] on icon at bounding box center [678, 513] width 44 height 50
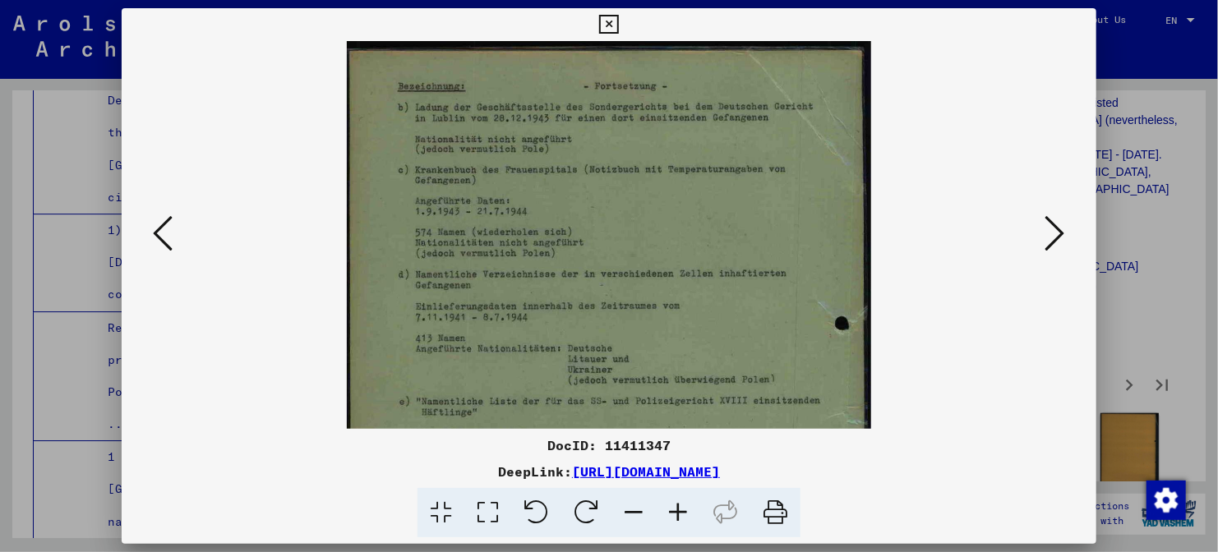
click at [689, 516] on icon at bounding box center [678, 513] width 44 height 50
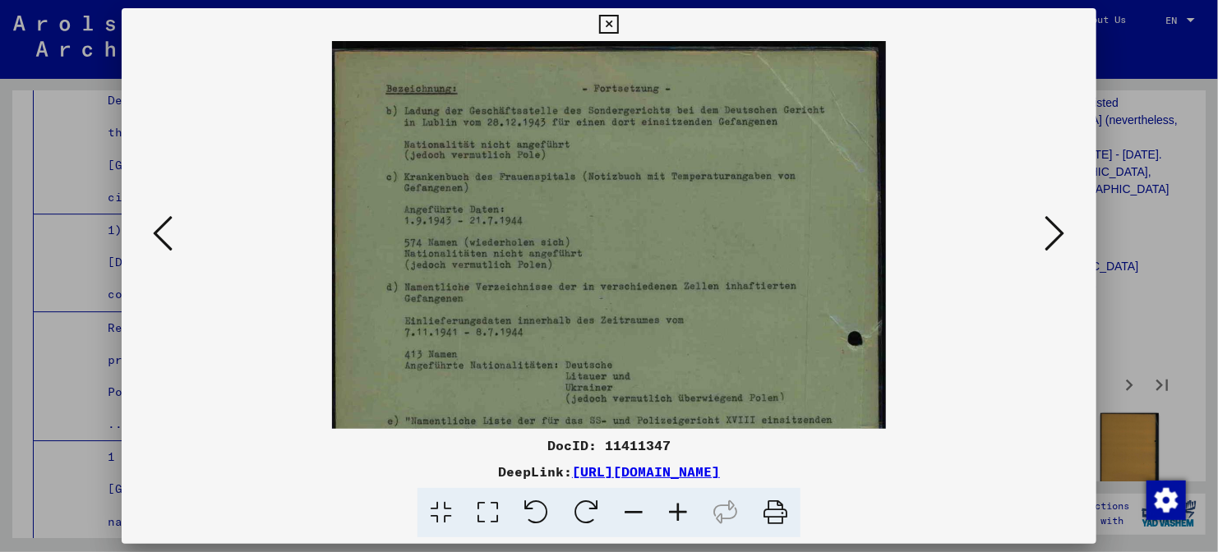
click at [689, 516] on icon at bounding box center [678, 513] width 44 height 50
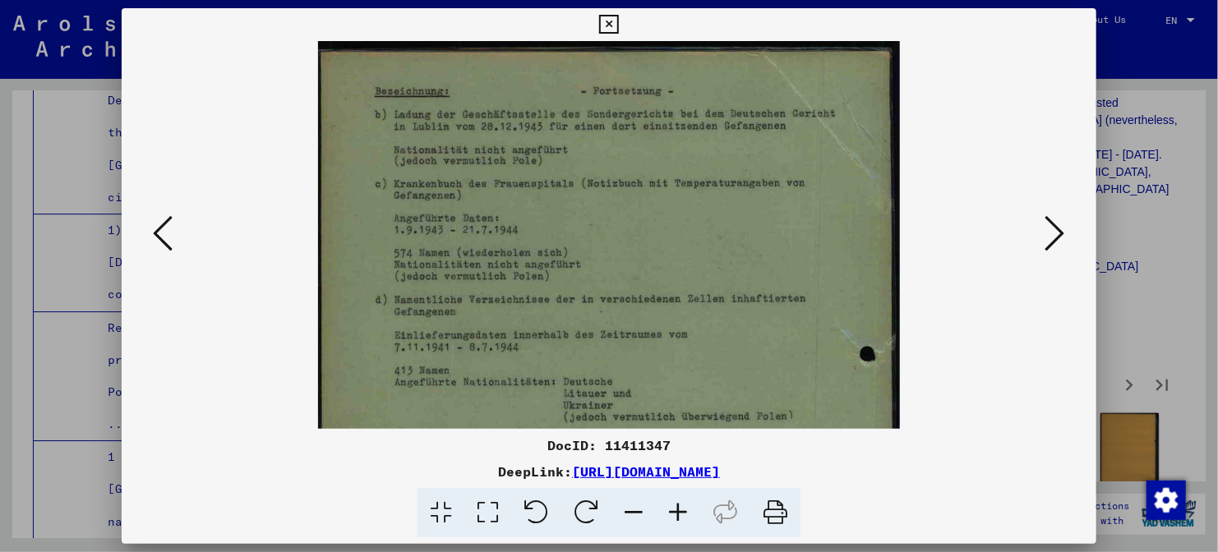
click at [689, 516] on icon at bounding box center [678, 513] width 44 height 50
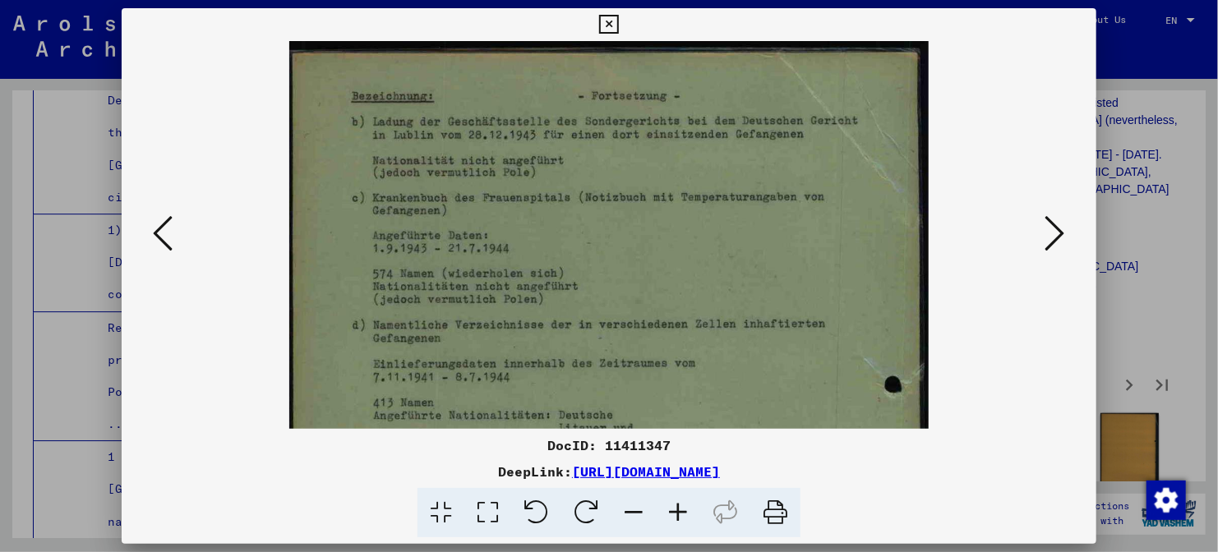
click at [689, 516] on icon at bounding box center [678, 513] width 44 height 50
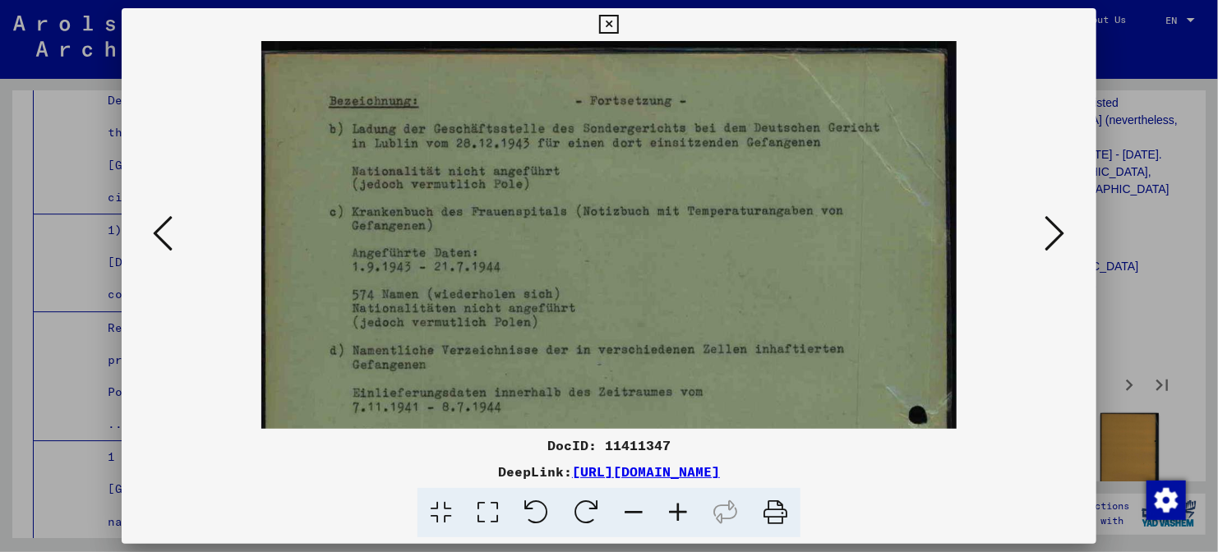
click at [689, 516] on icon at bounding box center [678, 513] width 44 height 50
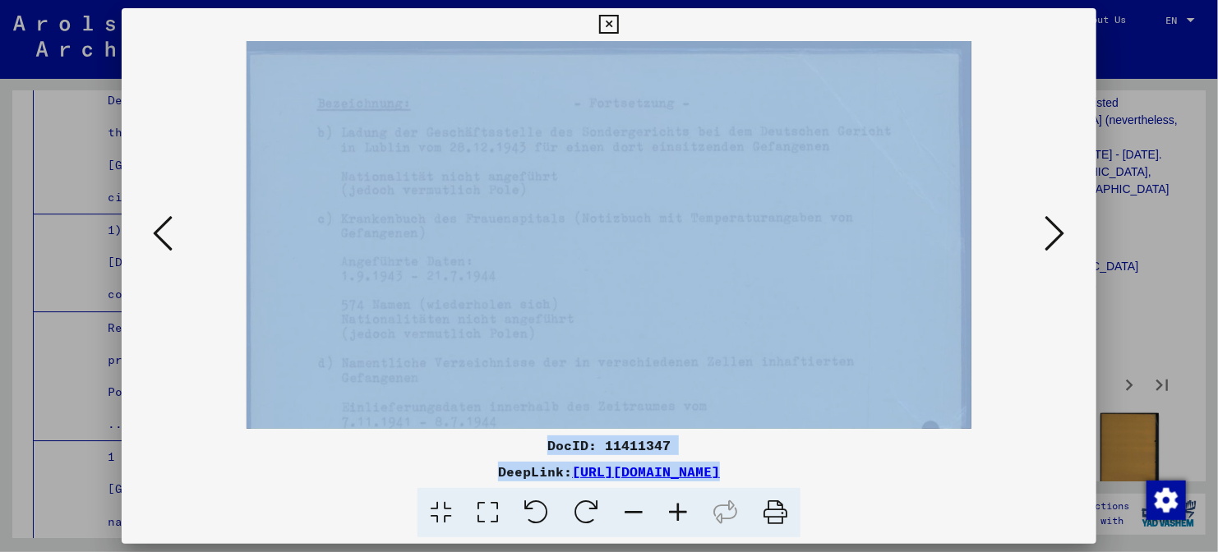
drag, startPoint x: 689, startPoint y: 516, endPoint x: 801, endPoint y: 375, distance: 180.2
click at [801, 375] on div "DocID: 11411347 DeepLink: [URL][DOMAIN_NAME]" at bounding box center [609, 273] width 974 height 530
drag, startPoint x: 801, startPoint y: 375, endPoint x: 809, endPoint y: 146, distance: 228.5
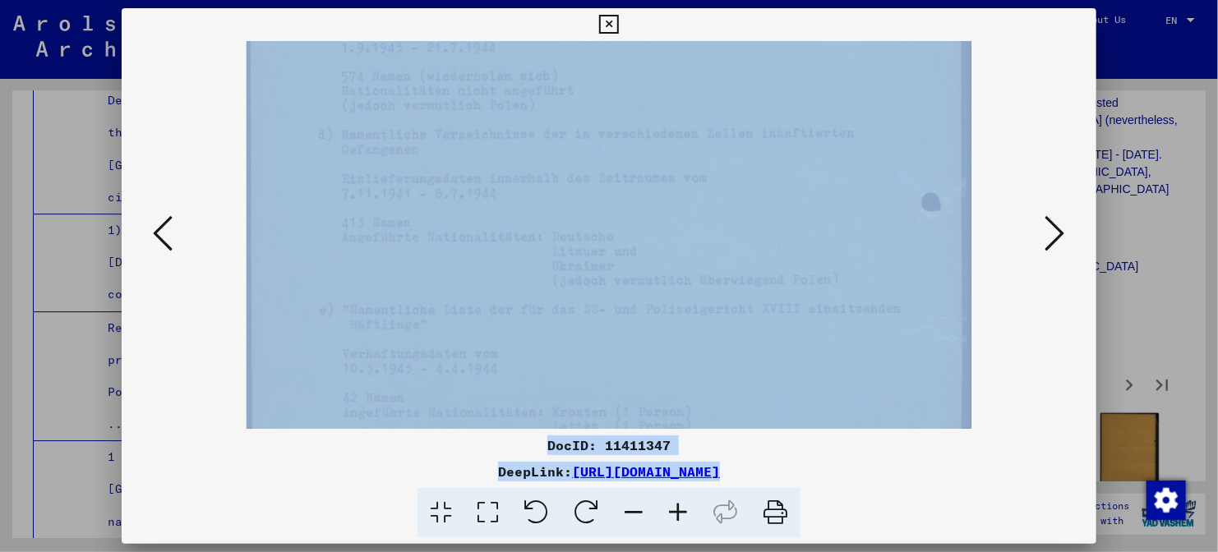
click at [850, 237] on img at bounding box center [608, 335] width 724 height 1045
click at [1034, 282] on div at bounding box center [608, 235] width 863 height 388
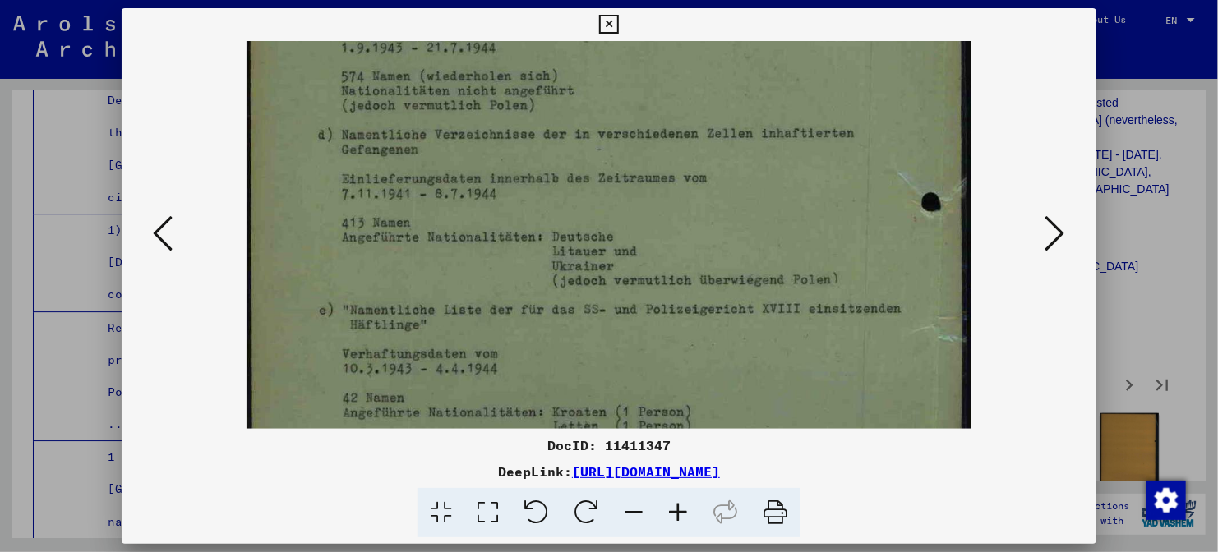
click at [1055, 233] on icon at bounding box center [1055, 233] width 20 height 39
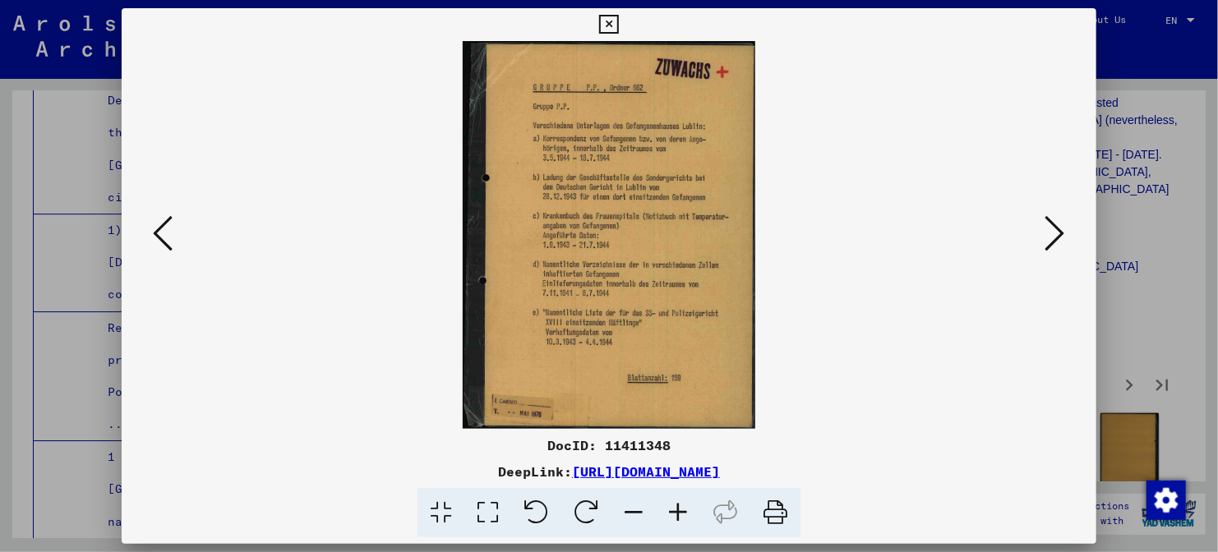
click at [687, 518] on icon at bounding box center [678, 513] width 44 height 50
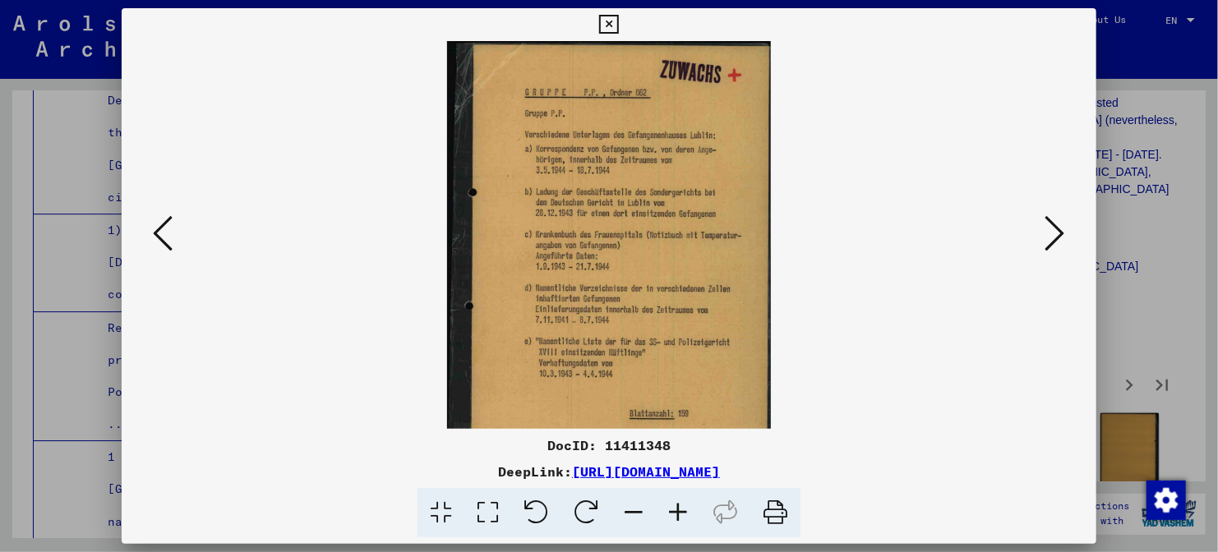
click at [687, 518] on icon at bounding box center [678, 513] width 44 height 50
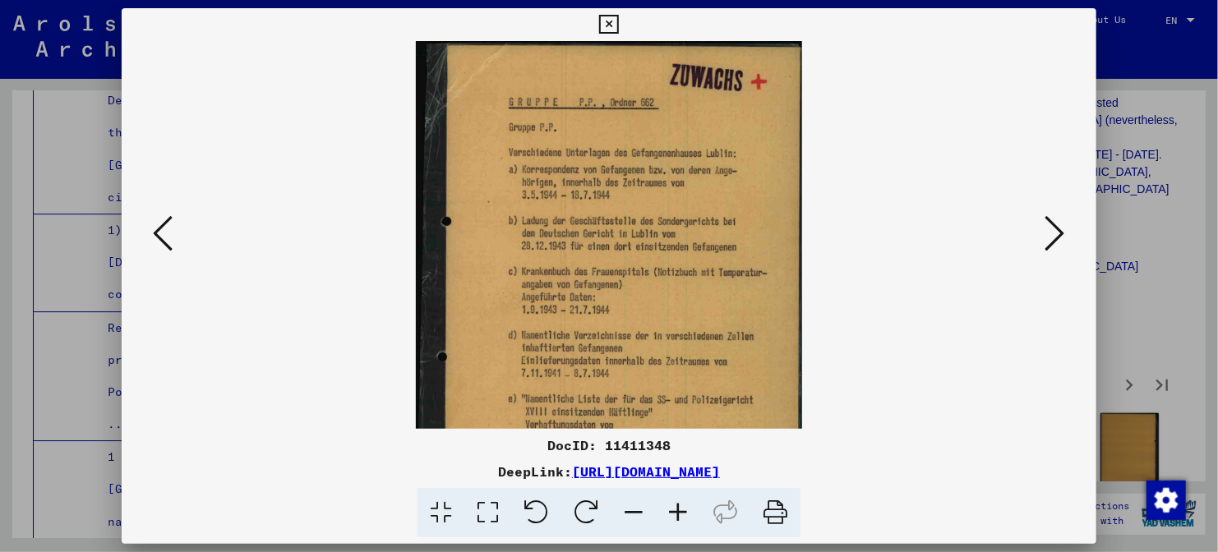
click at [687, 518] on icon at bounding box center [678, 513] width 44 height 50
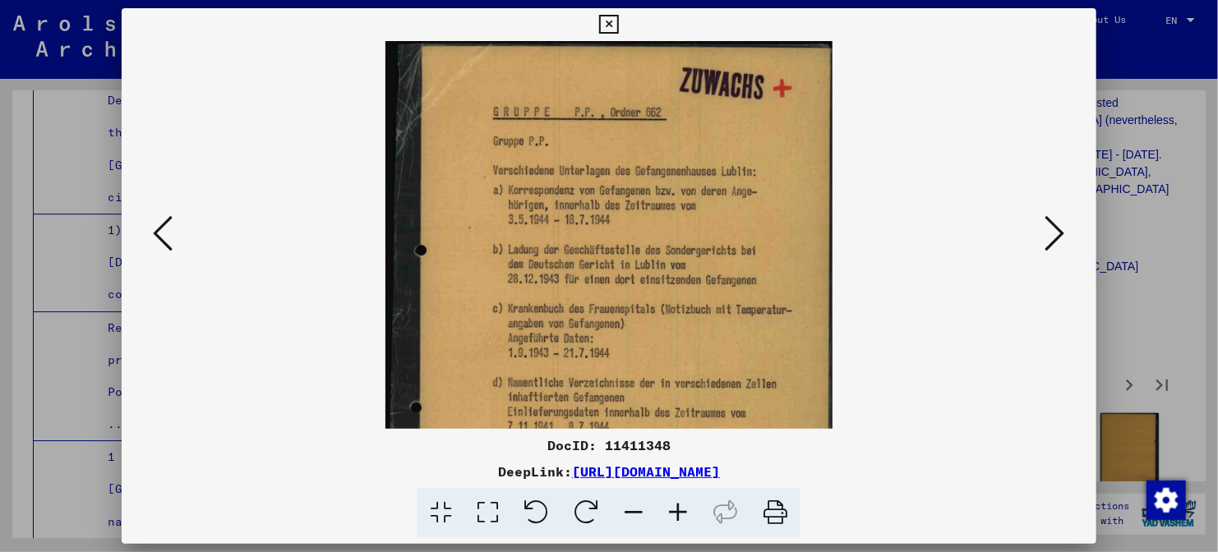
click at [687, 518] on icon at bounding box center [678, 513] width 44 height 50
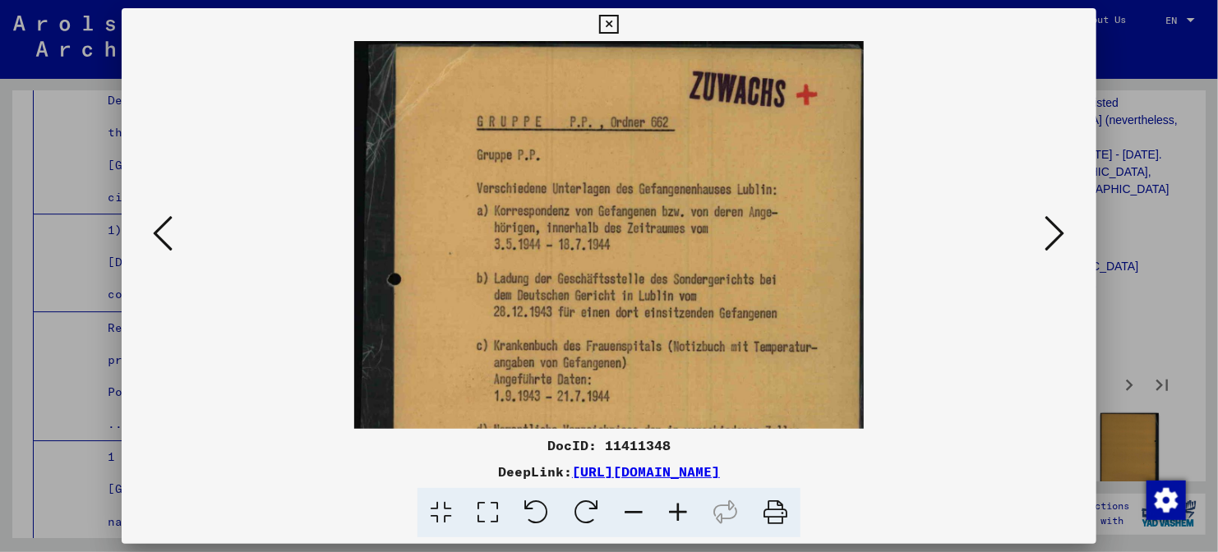
click at [687, 518] on icon at bounding box center [678, 513] width 44 height 50
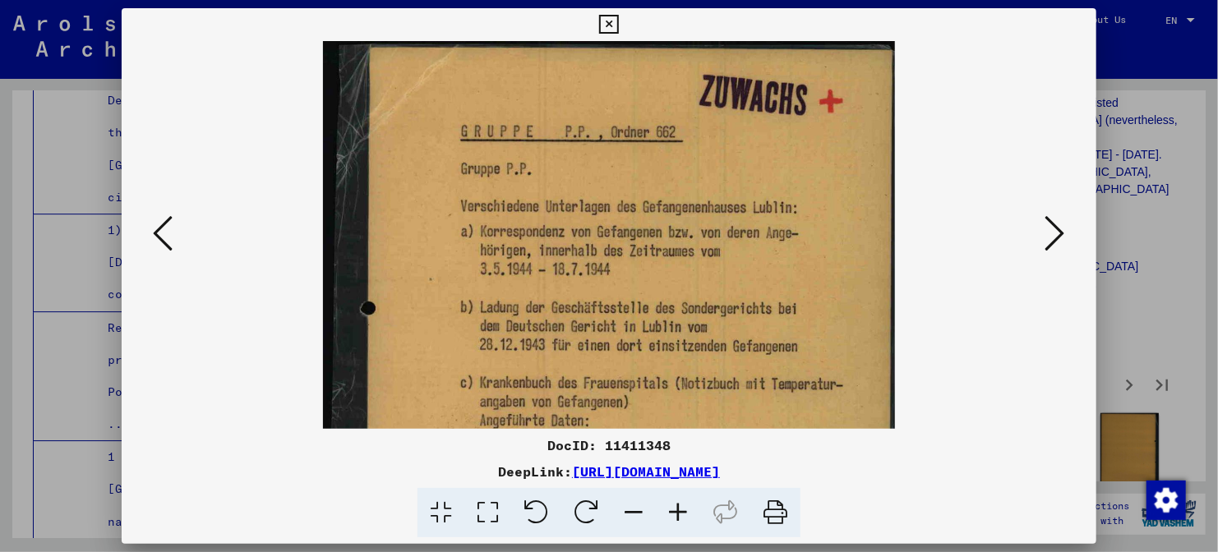
click at [687, 518] on icon at bounding box center [678, 513] width 44 height 50
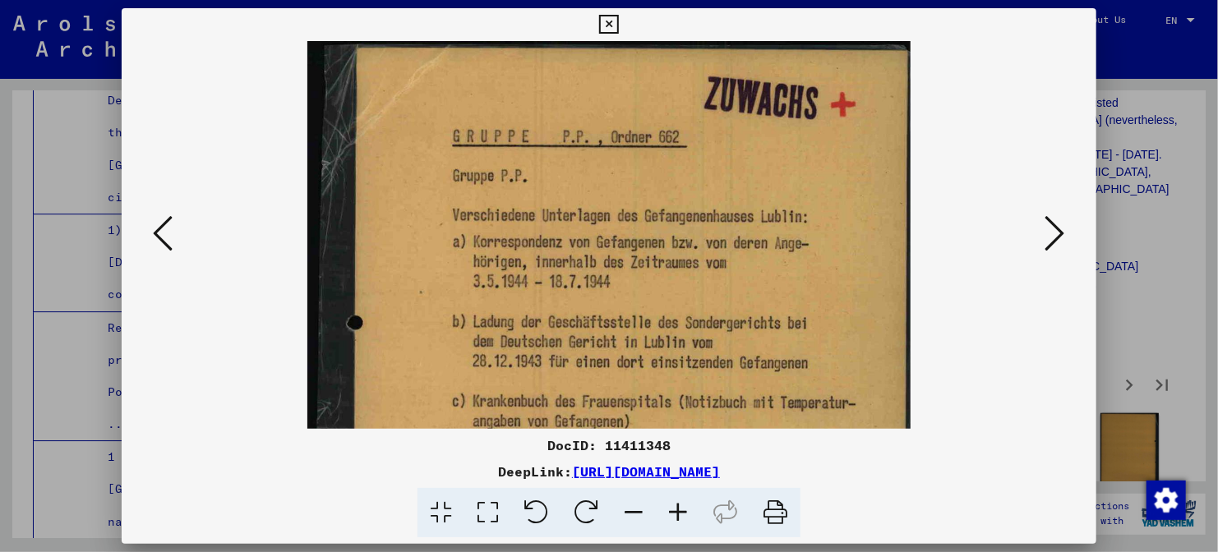
click at [687, 518] on icon at bounding box center [678, 513] width 44 height 50
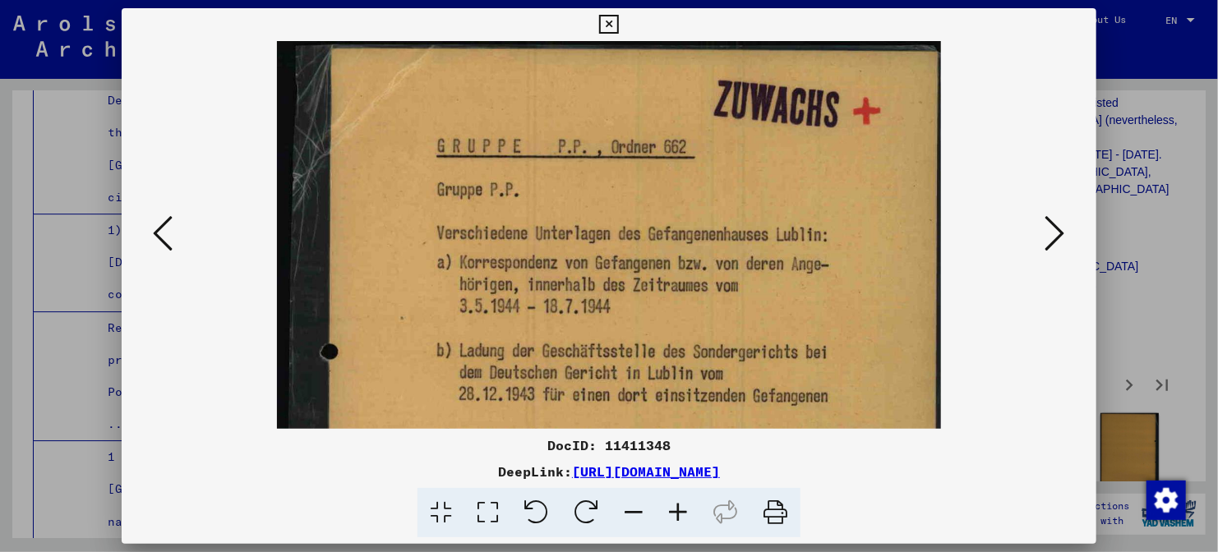
click at [687, 518] on icon at bounding box center [678, 513] width 44 height 50
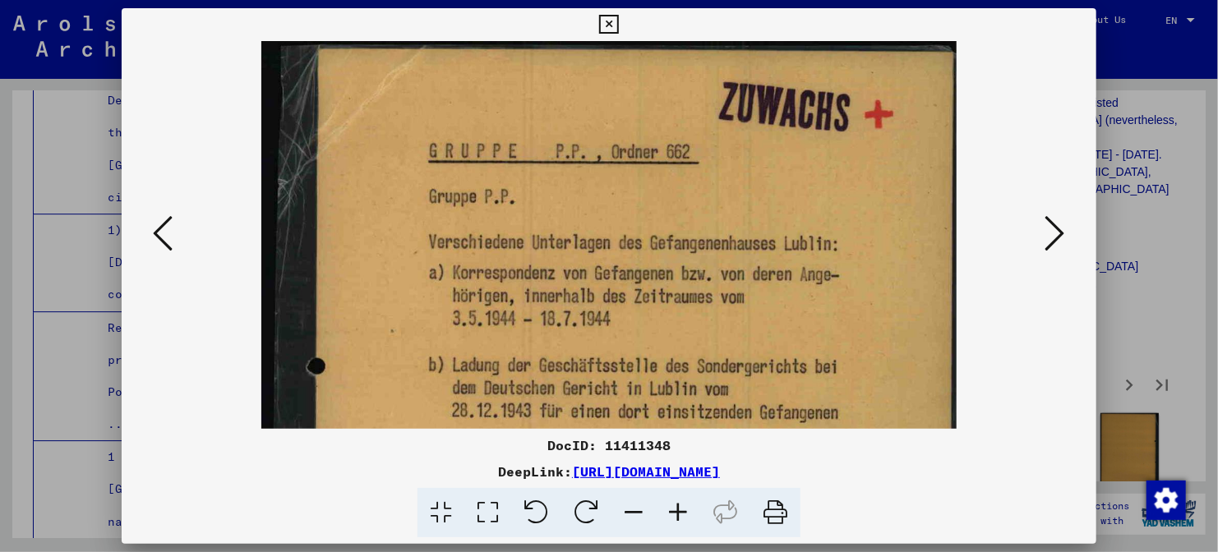
click at [687, 518] on icon at bounding box center [678, 513] width 44 height 50
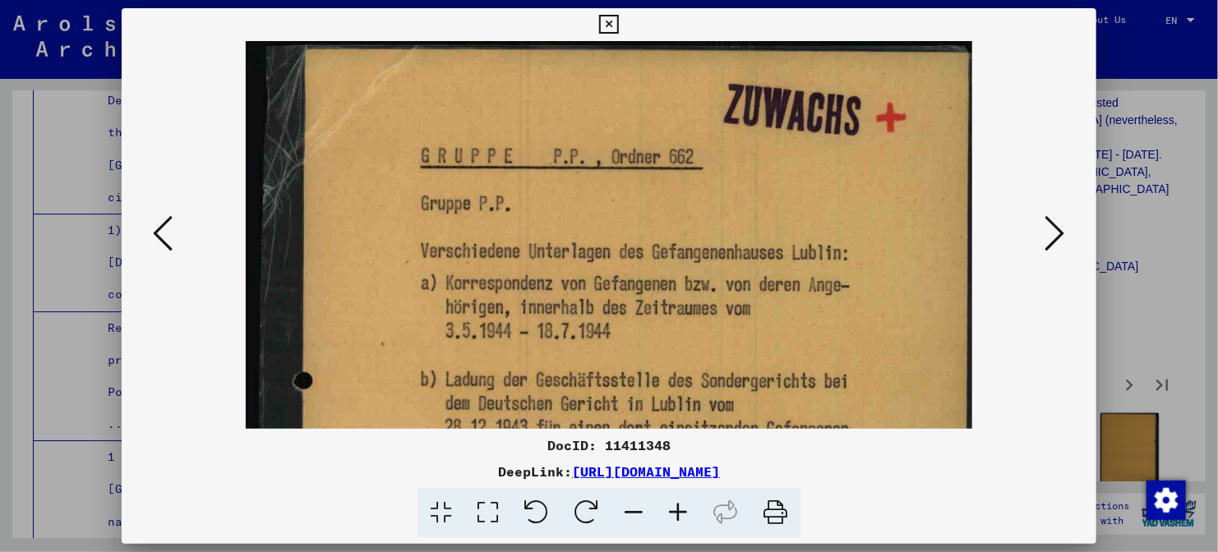
drag, startPoint x: 715, startPoint y: 338, endPoint x: 739, endPoint y: 67, distance: 273.0
click at [739, 67] on img at bounding box center [609, 522] width 726 height 963
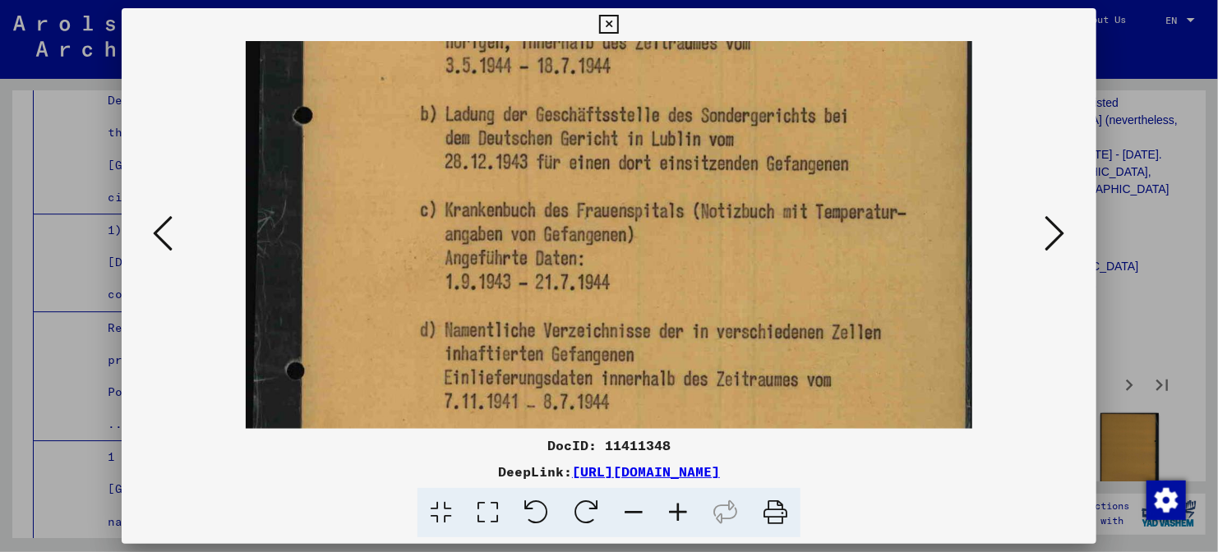
drag, startPoint x: 742, startPoint y: 234, endPoint x: 758, endPoint y: -15, distance: 249.4
click at [758, 0] on html "Search Browse archive Donate Newsletter Help Contact About Us Search Browse arc…" at bounding box center [609, 276] width 1218 height 552
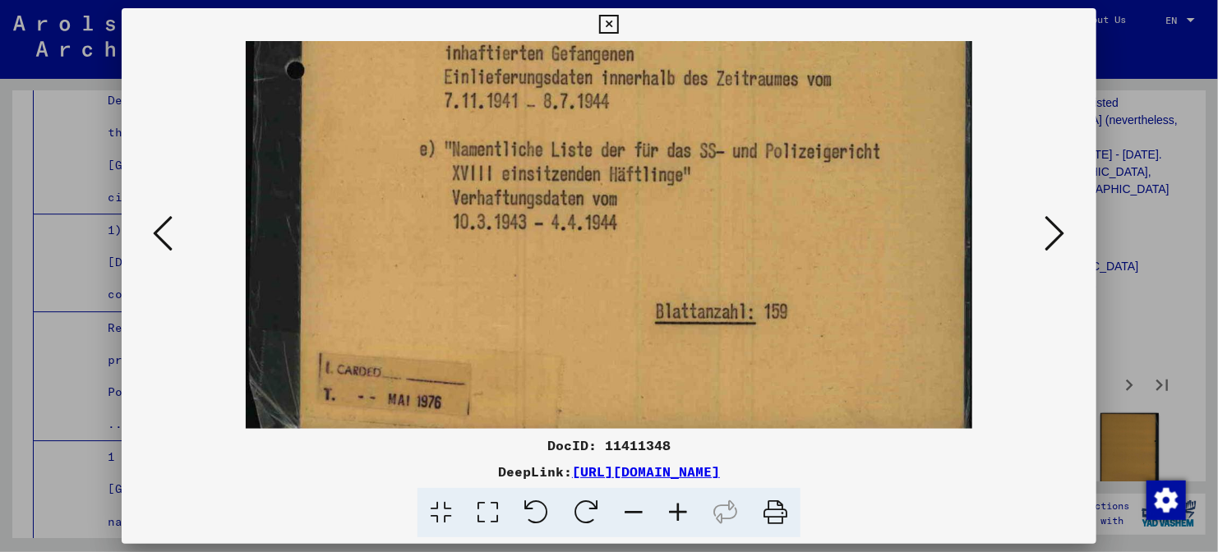
drag, startPoint x: 827, startPoint y: 223, endPoint x: 840, endPoint y: 159, distance: 66.4
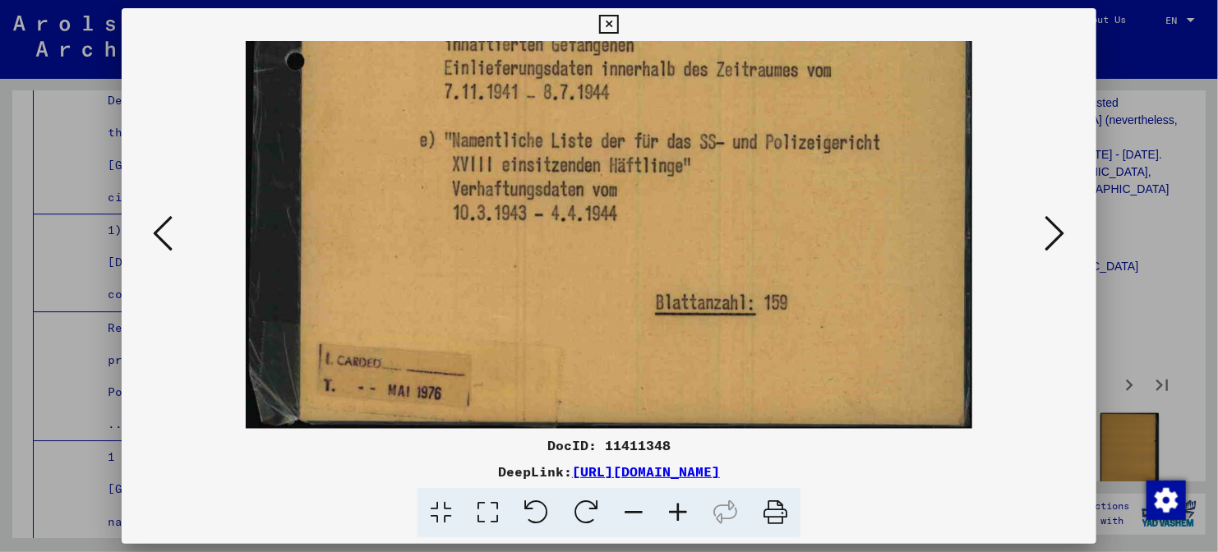
click at [1051, 234] on icon at bounding box center [1055, 233] width 20 height 39
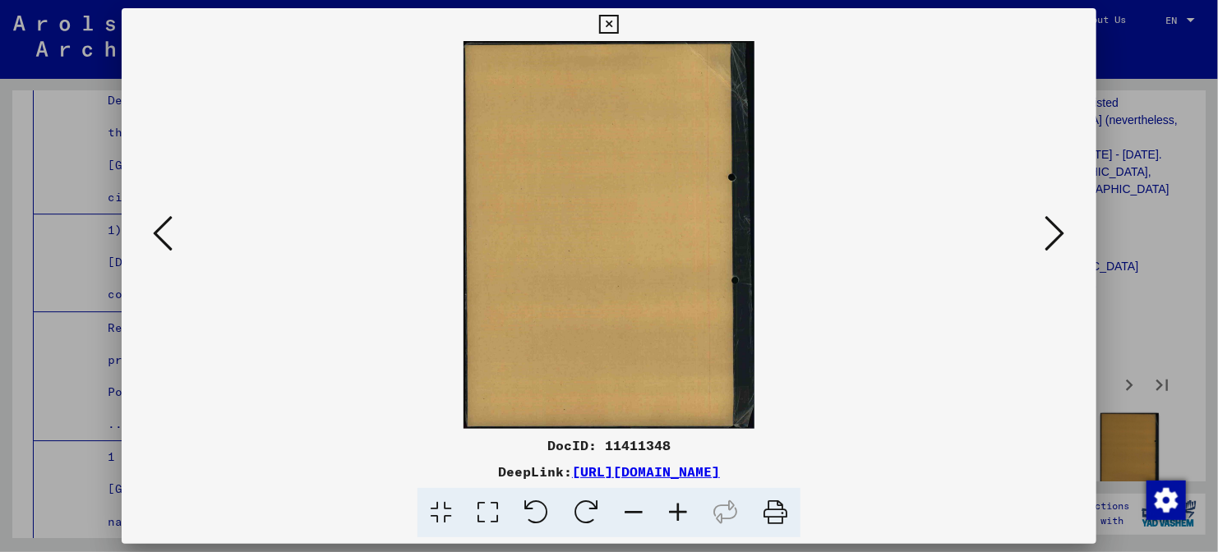
click at [1057, 243] on icon at bounding box center [1055, 233] width 20 height 39
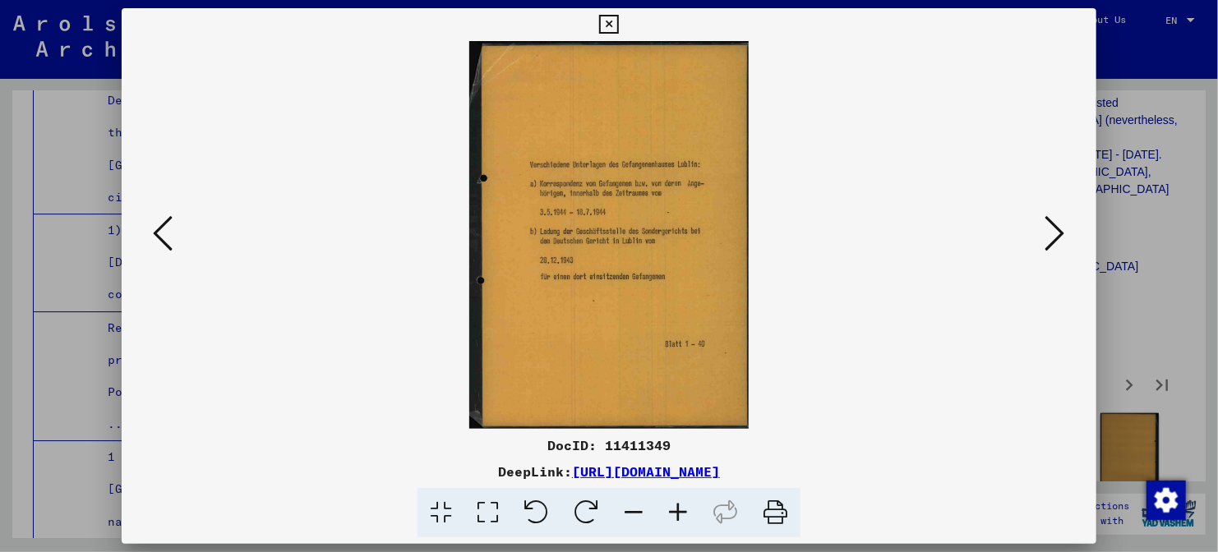
click at [679, 522] on icon at bounding box center [678, 513] width 44 height 50
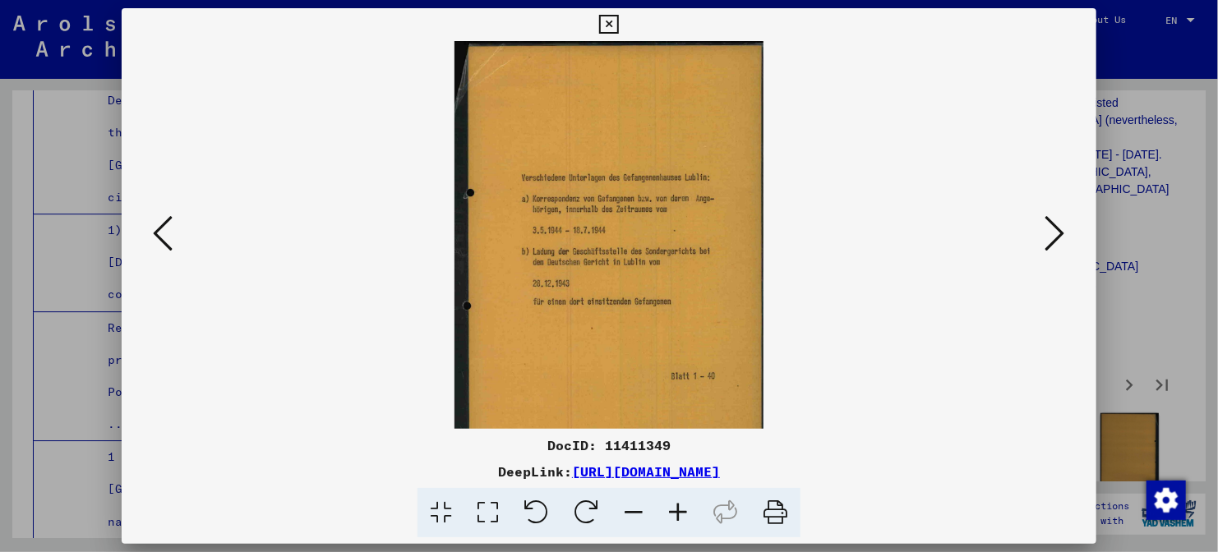
click at [679, 522] on icon at bounding box center [678, 513] width 44 height 50
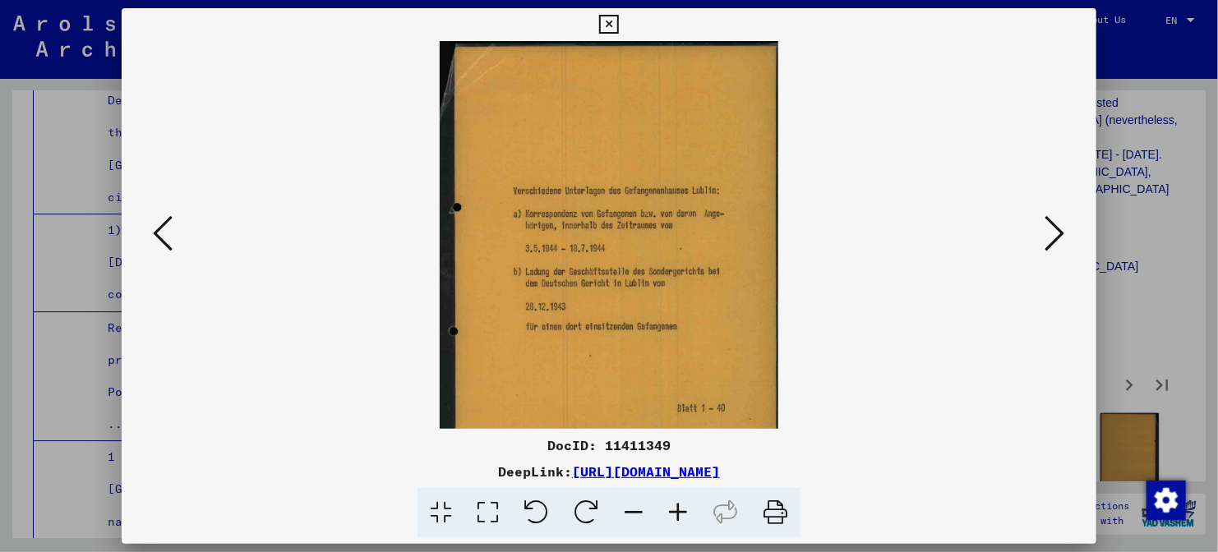
click at [679, 522] on icon at bounding box center [678, 513] width 44 height 50
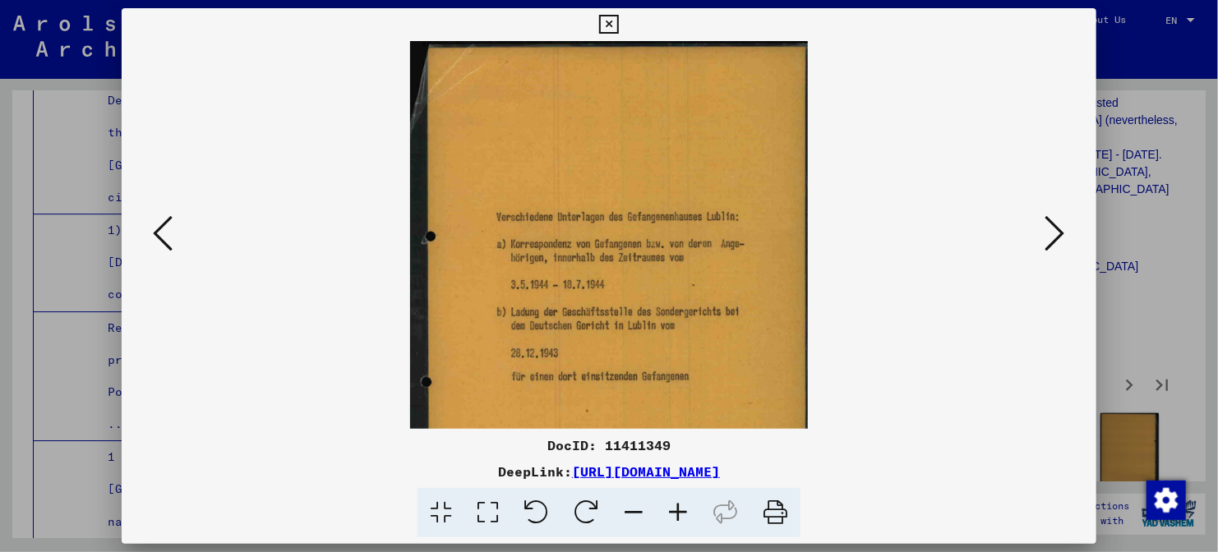
click at [679, 522] on icon at bounding box center [678, 513] width 44 height 50
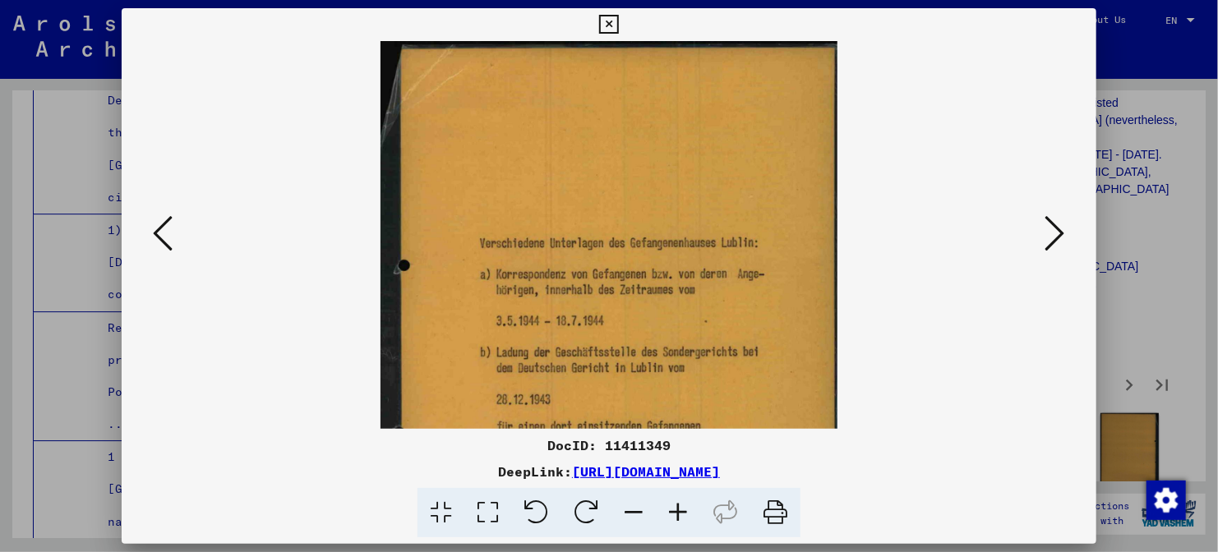
click at [679, 522] on icon at bounding box center [678, 513] width 44 height 50
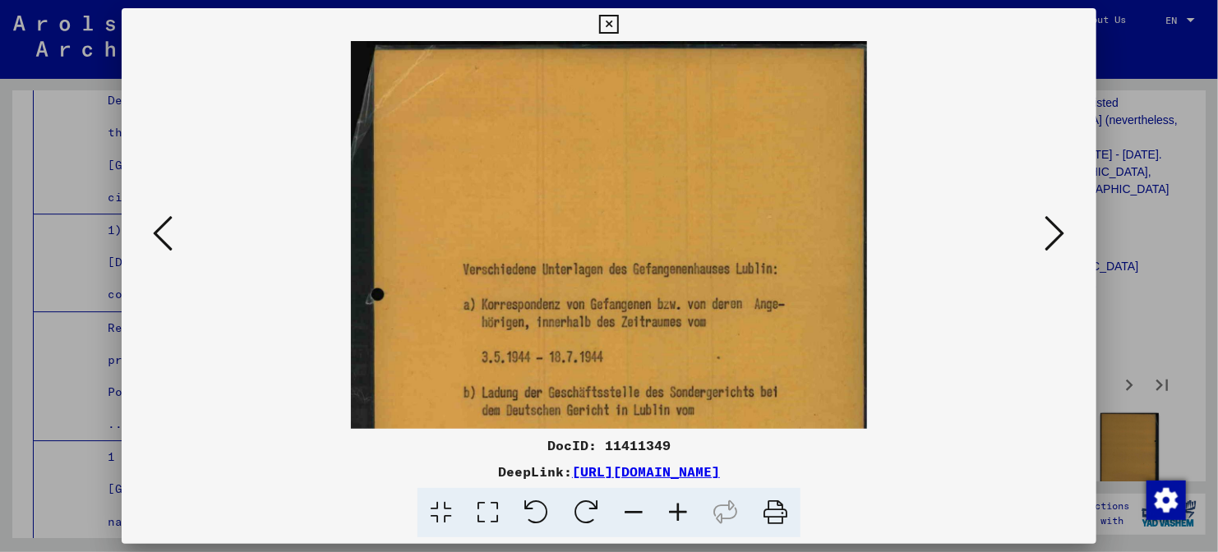
click at [679, 522] on icon at bounding box center [678, 513] width 44 height 50
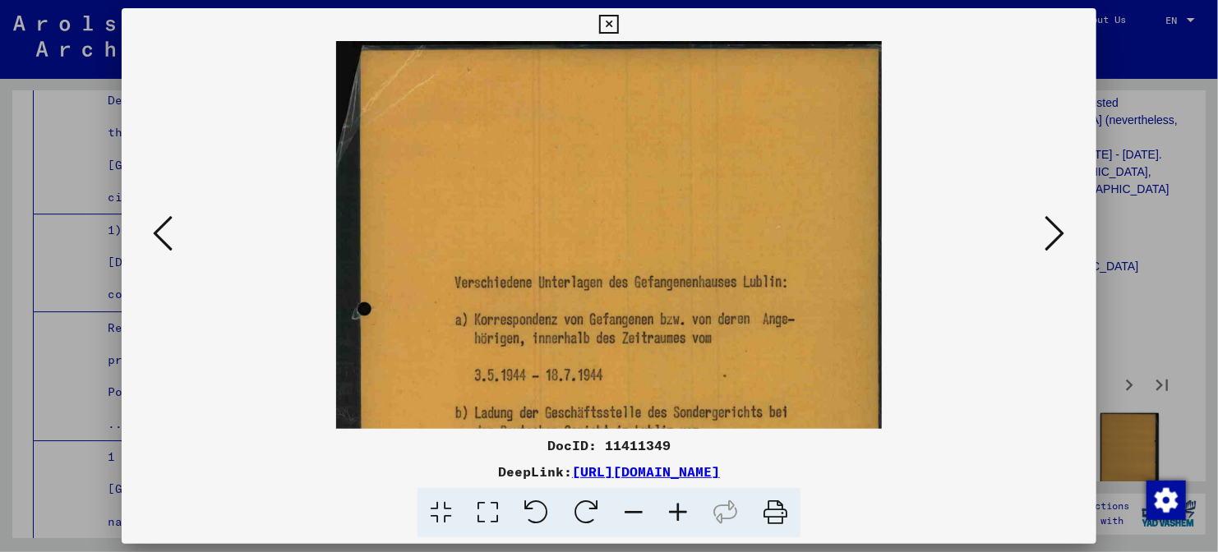
click at [679, 522] on icon at bounding box center [678, 513] width 44 height 50
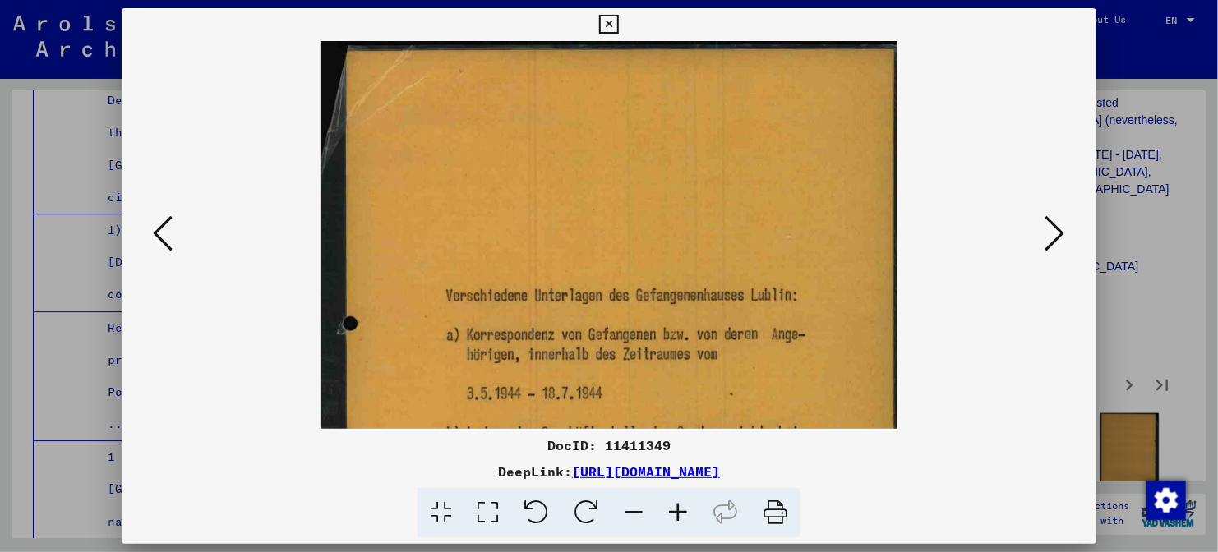
drag, startPoint x: 702, startPoint y: 338, endPoint x: 725, endPoint y: 88, distance: 250.8
click at [725, 88] on img at bounding box center [608, 440] width 576 height 799
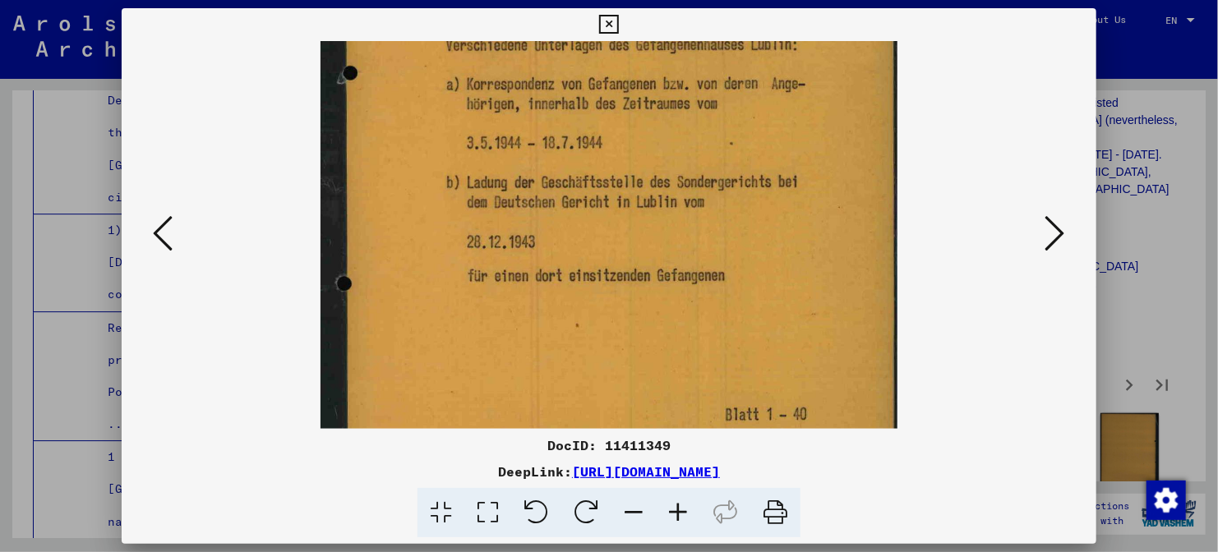
drag, startPoint x: 732, startPoint y: 256, endPoint x: 739, endPoint y: 184, distance: 72.7
click at [739, 184] on img at bounding box center [608, 189] width 576 height 799
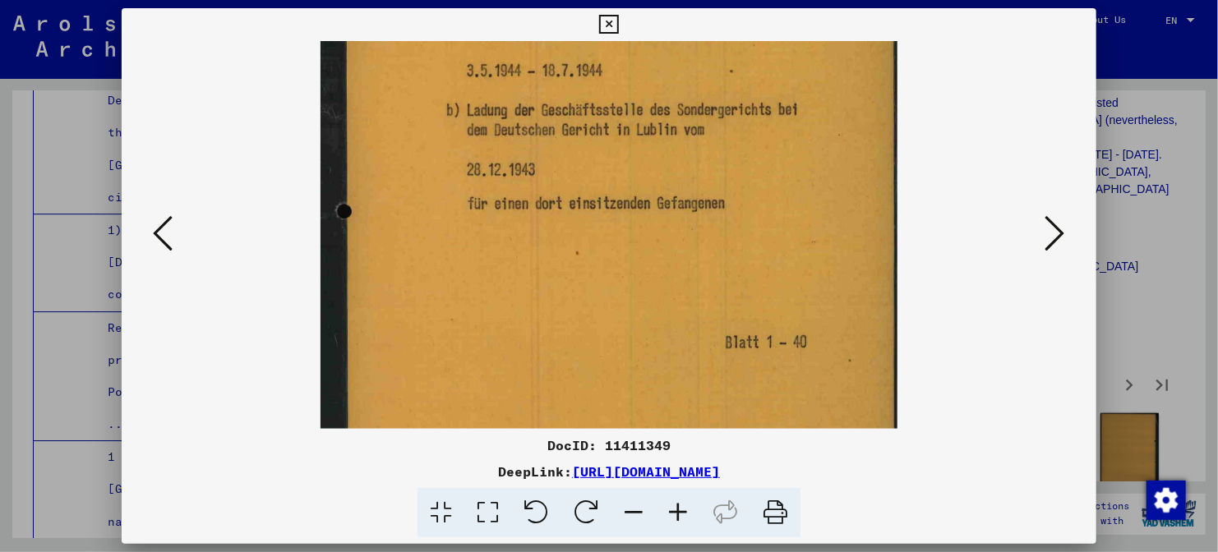
click at [1041, 251] on button at bounding box center [1055, 234] width 30 height 47
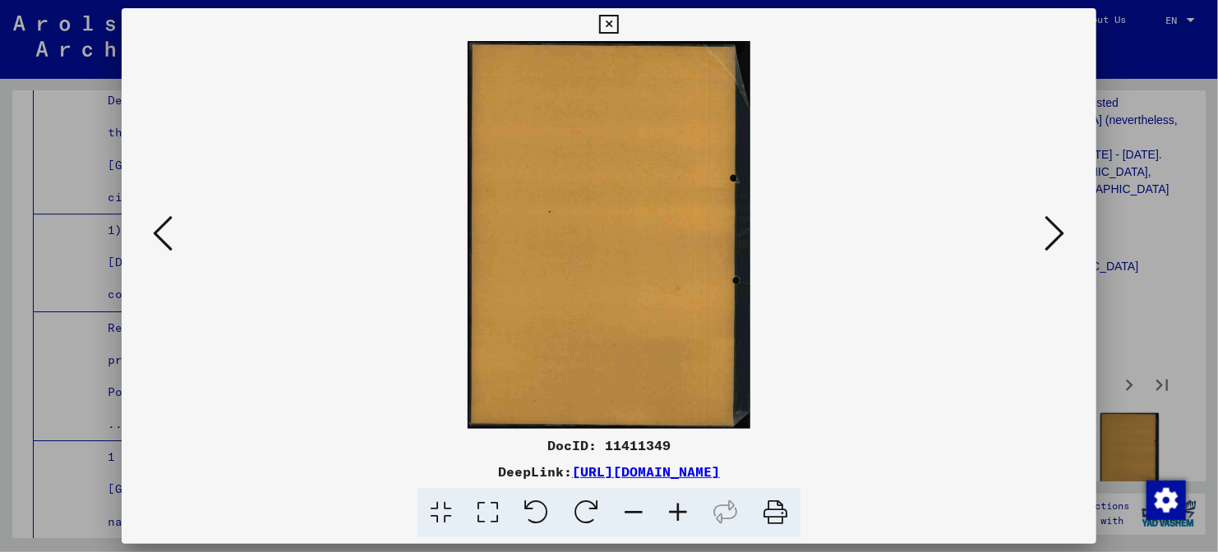
click at [1055, 242] on icon at bounding box center [1055, 233] width 20 height 39
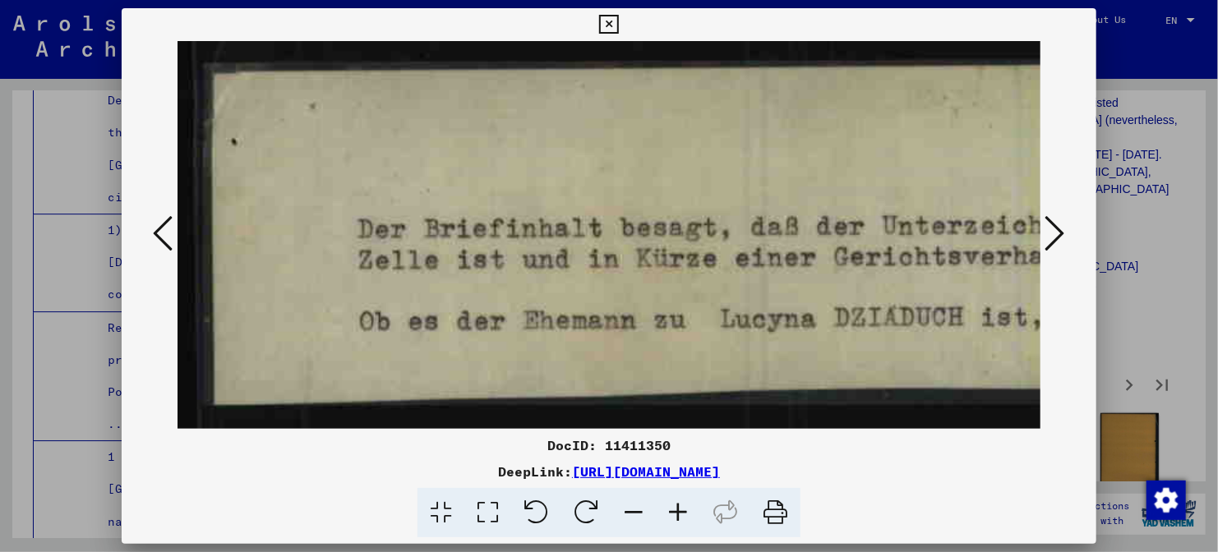
click at [1055, 242] on icon at bounding box center [1055, 233] width 20 height 39
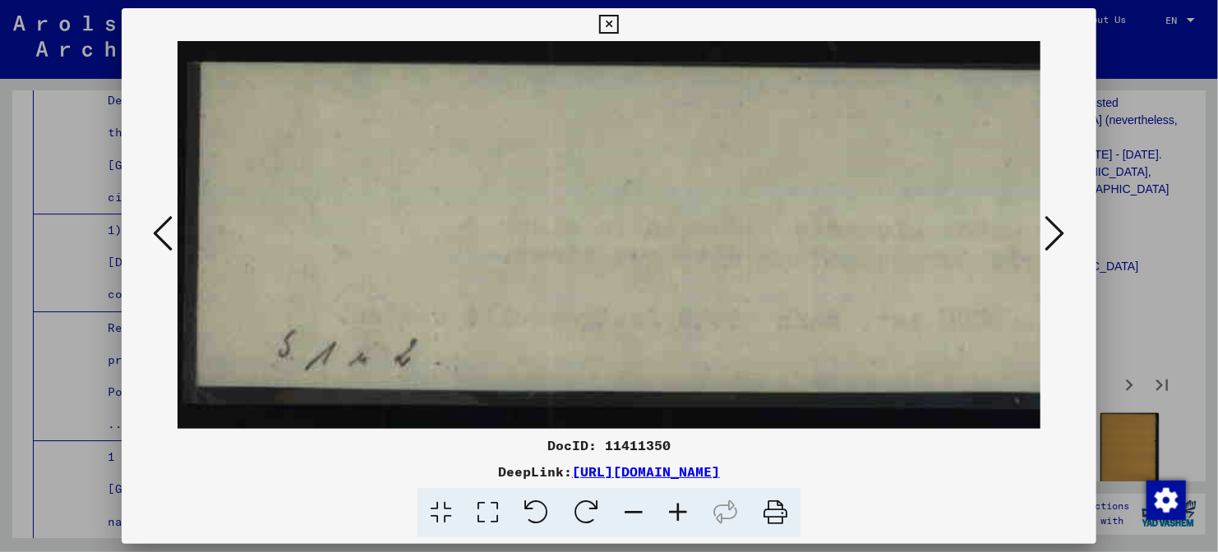
click at [1055, 242] on icon at bounding box center [1055, 233] width 20 height 39
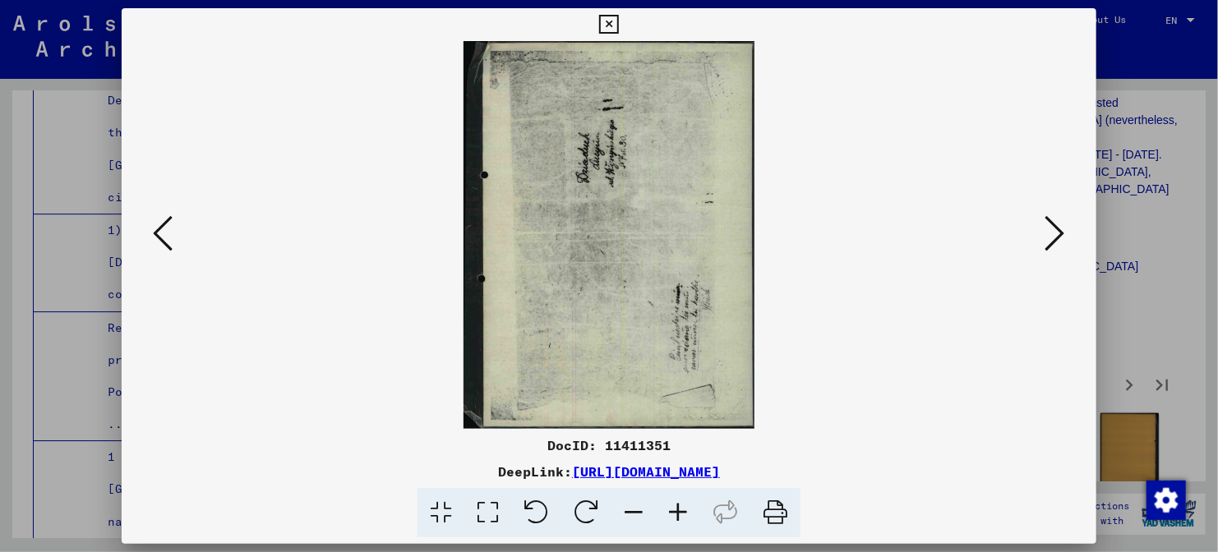
click at [1055, 242] on icon at bounding box center [1055, 233] width 20 height 39
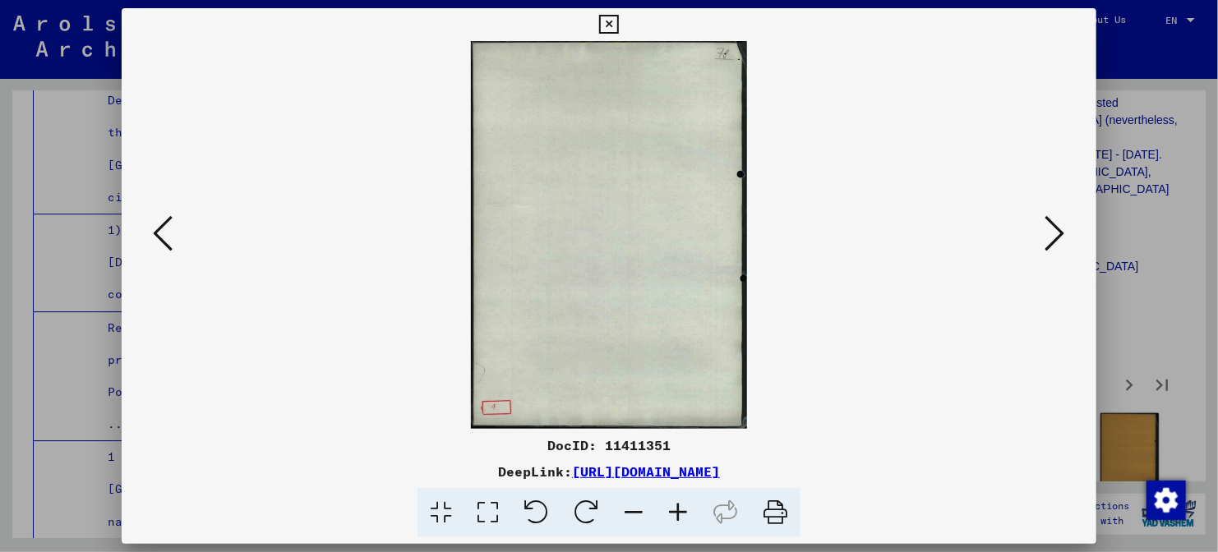
click at [1055, 242] on icon at bounding box center [1055, 233] width 20 height 39
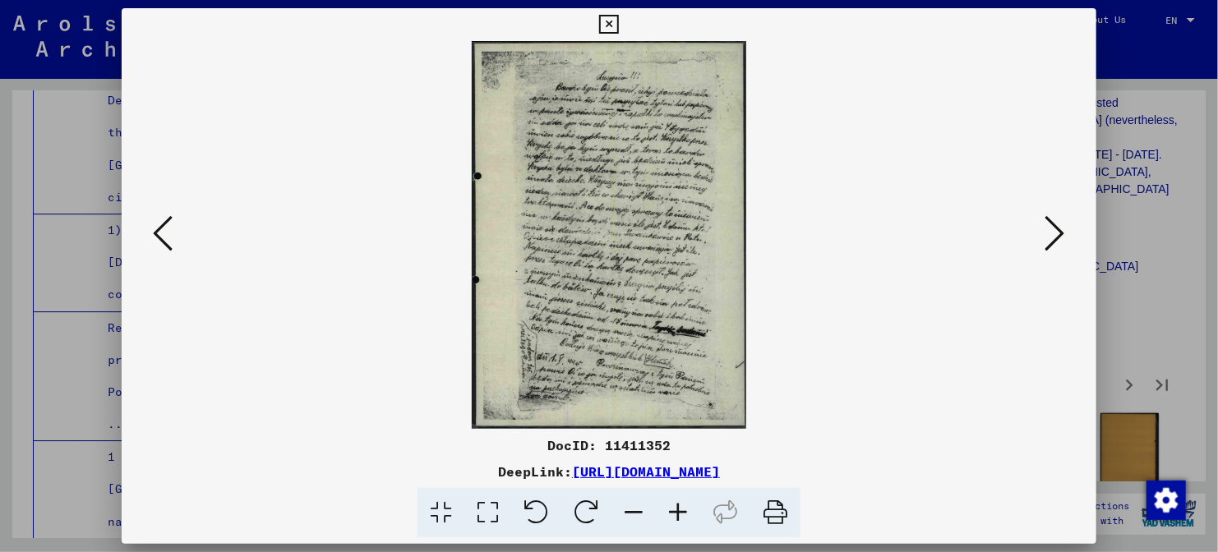
click at [1055, 242] on icon at bounding box center [1055, 233] width 20 height 39
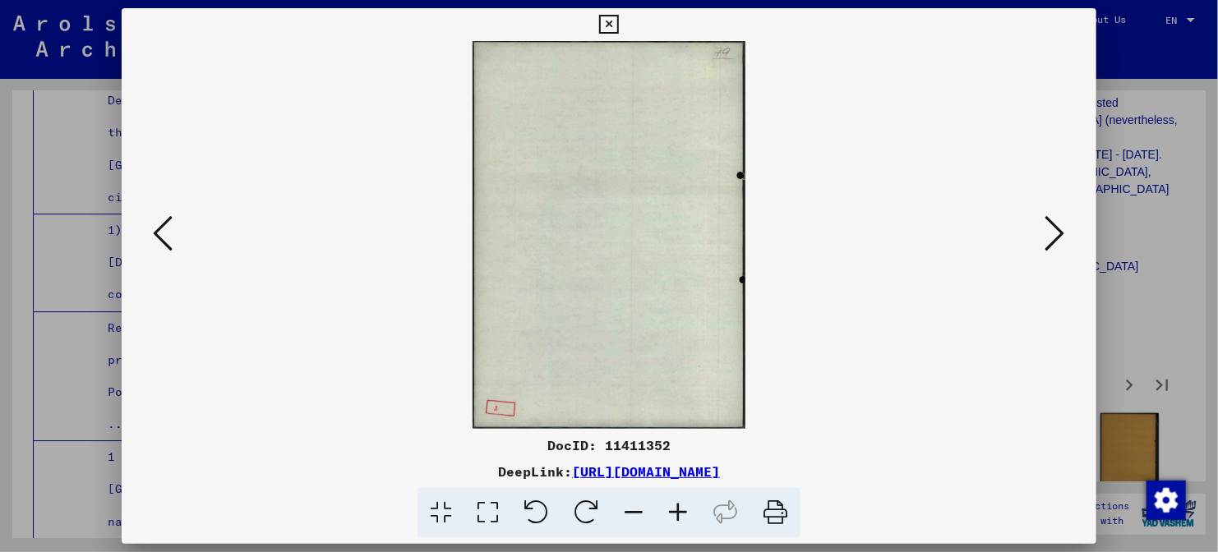
click at [1121, 266] on div at bounding box center [609, 276] width 1218 height 552
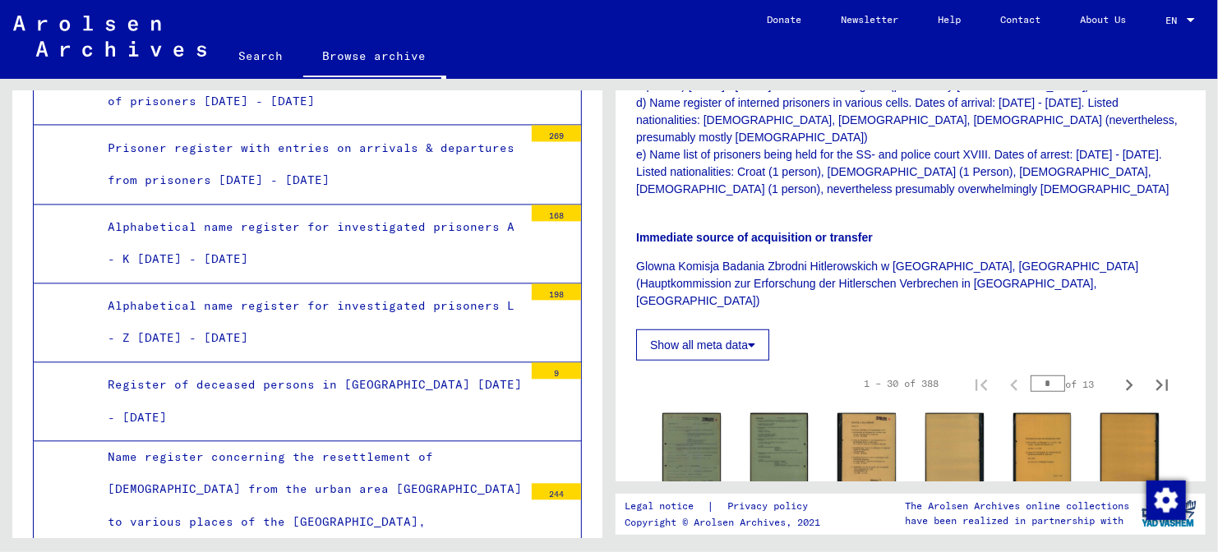
scroll to position [7767, 0]
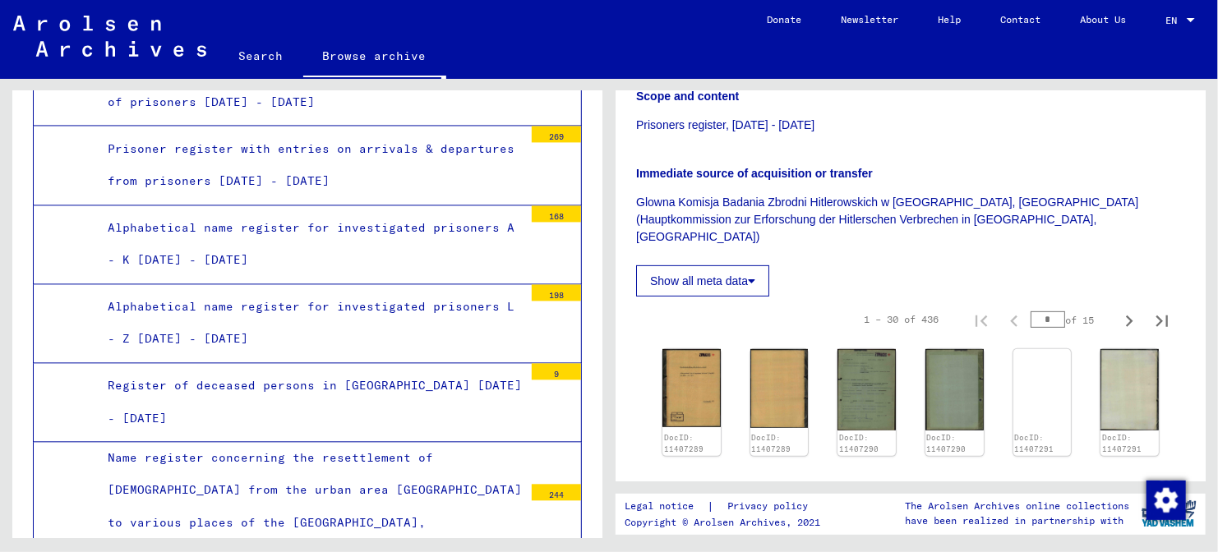
scroll to position [557, 0]
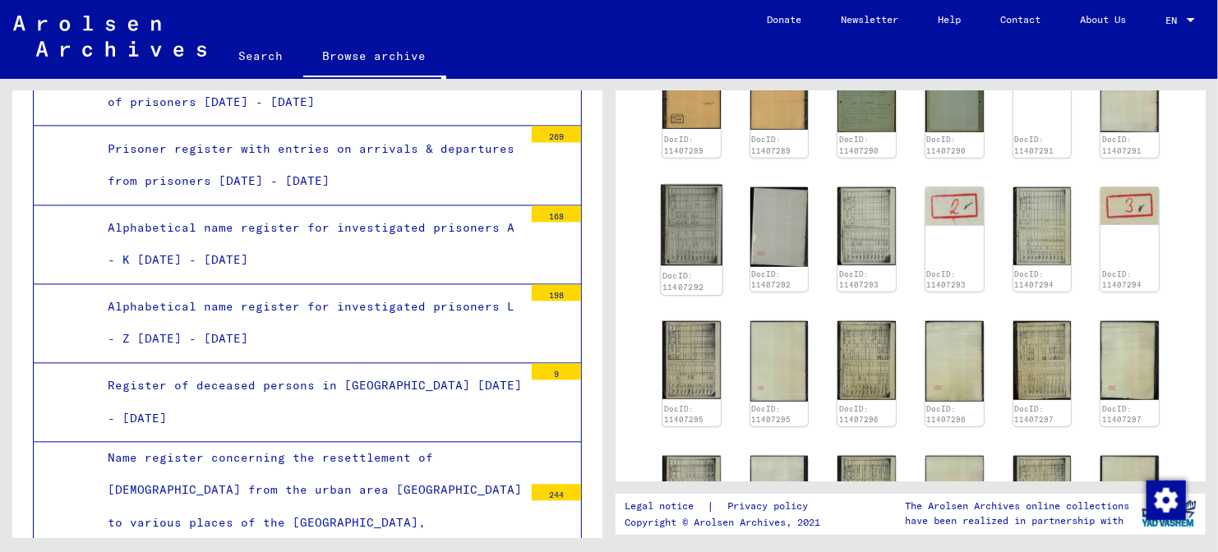
click at [701, 204] on img at bounding box center [691, 224] width 61 height 81
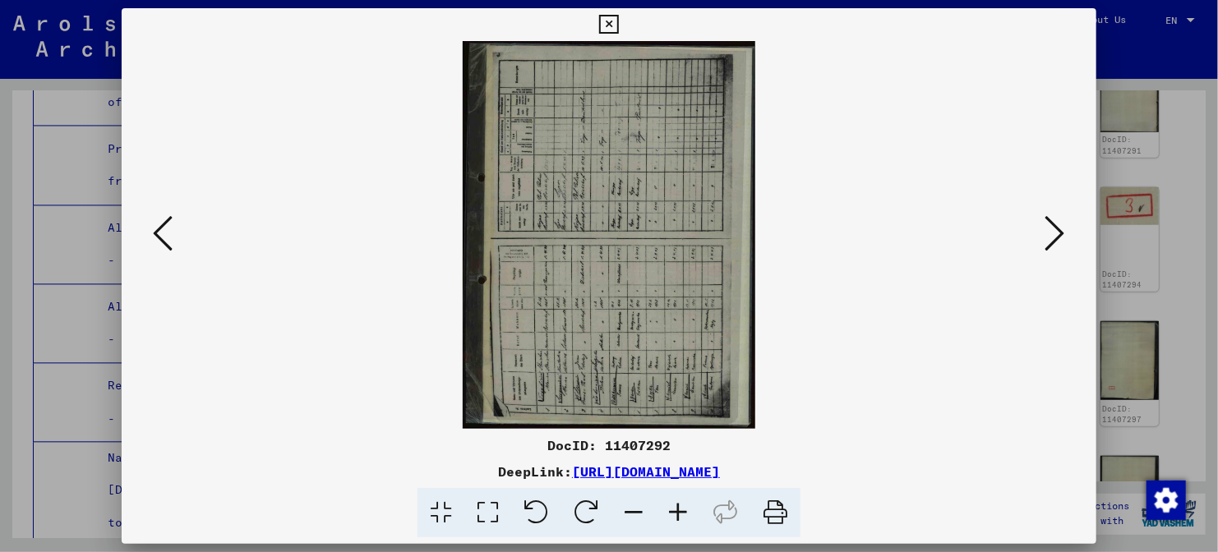
click at [1045, 244] on icon at bounding box center [1055, 233] width 20 height 39
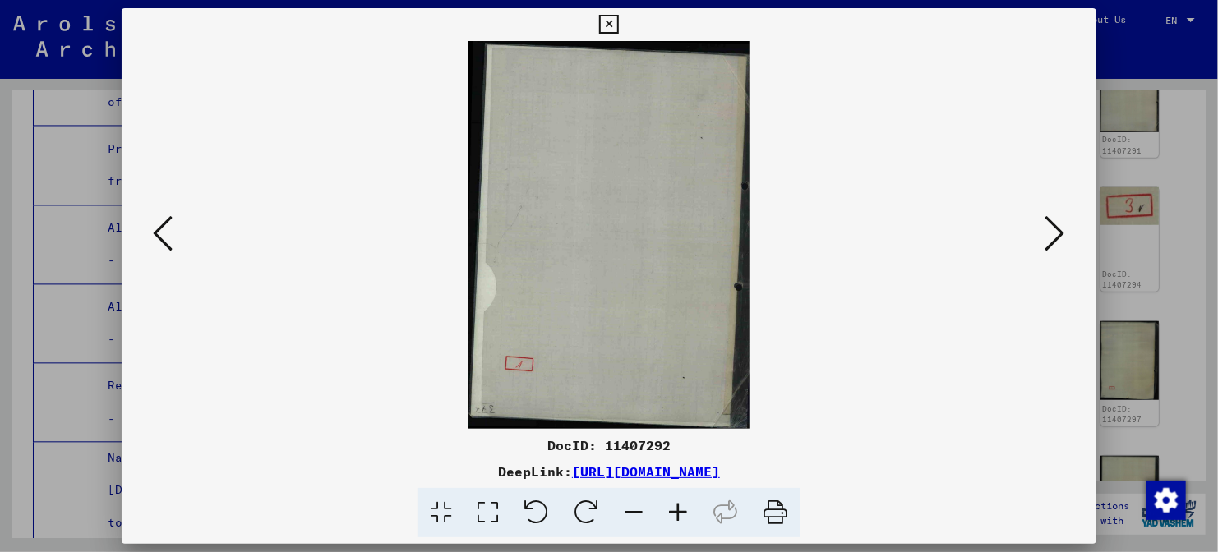
click at [1045, 244] on icon at bounding box center [1055, 233] width 20 height 39
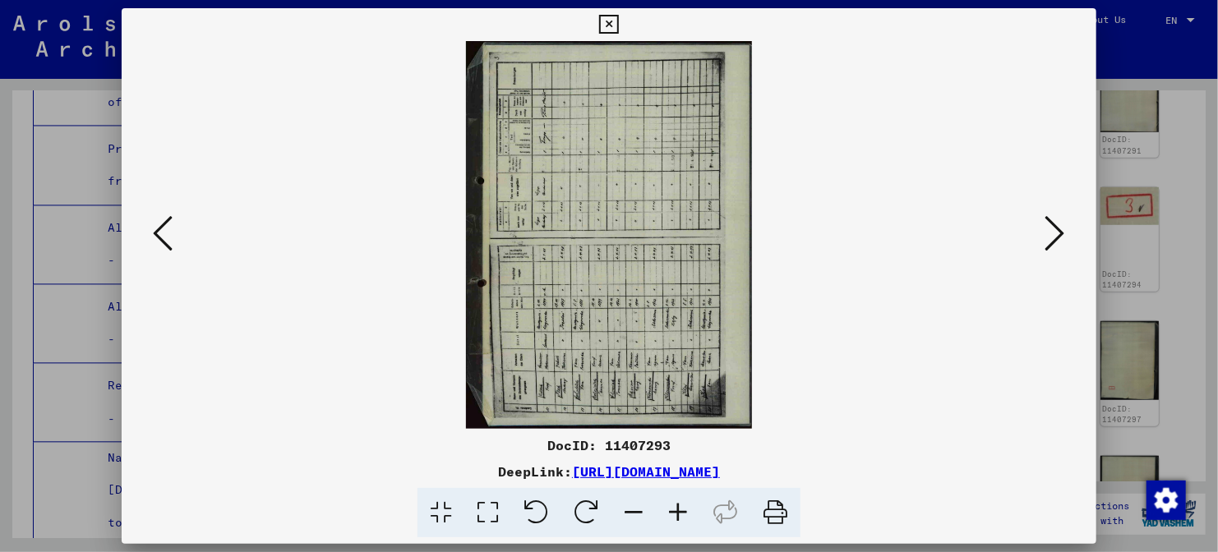
click at [1045, 244] on icon at bounding box center [1055, 233] width 20 height 39
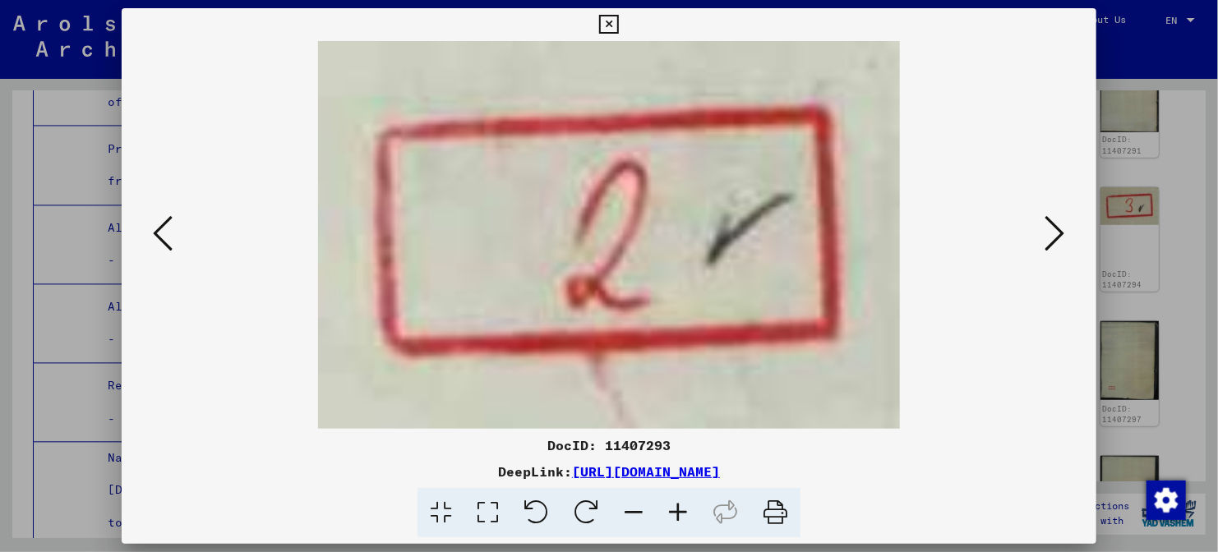
click at [1045, 244] on icon at bounding box center [1055, 233] width 20 height 39
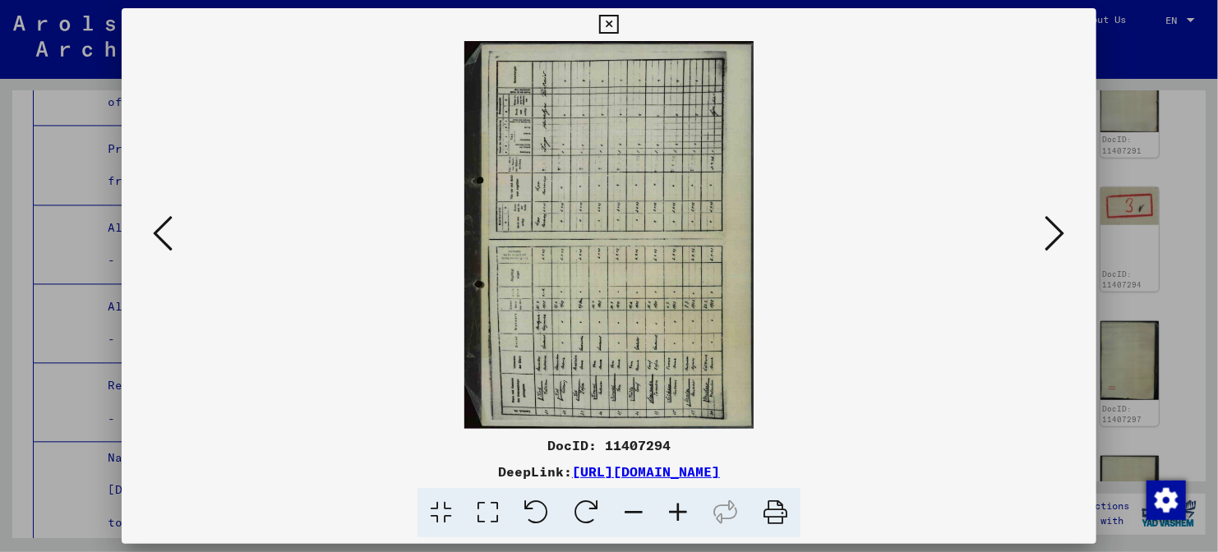
click at [1045, 244] on icon at bounding box center [1055, 233] width 20 height 39
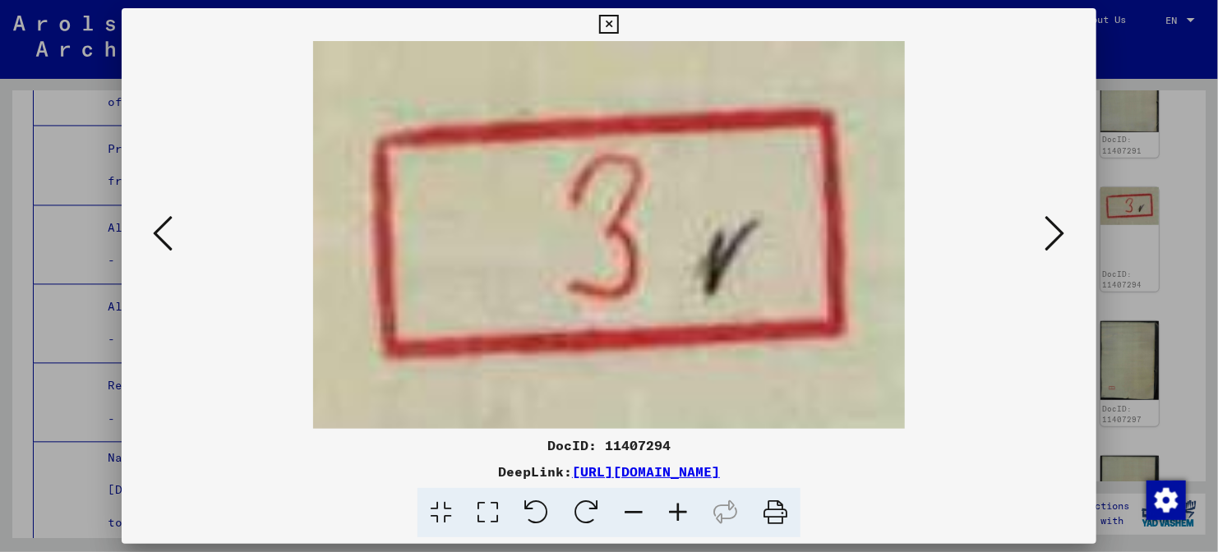
click at [1045, 244] on icon at bounding box center [1055, 233] width 20 height 39
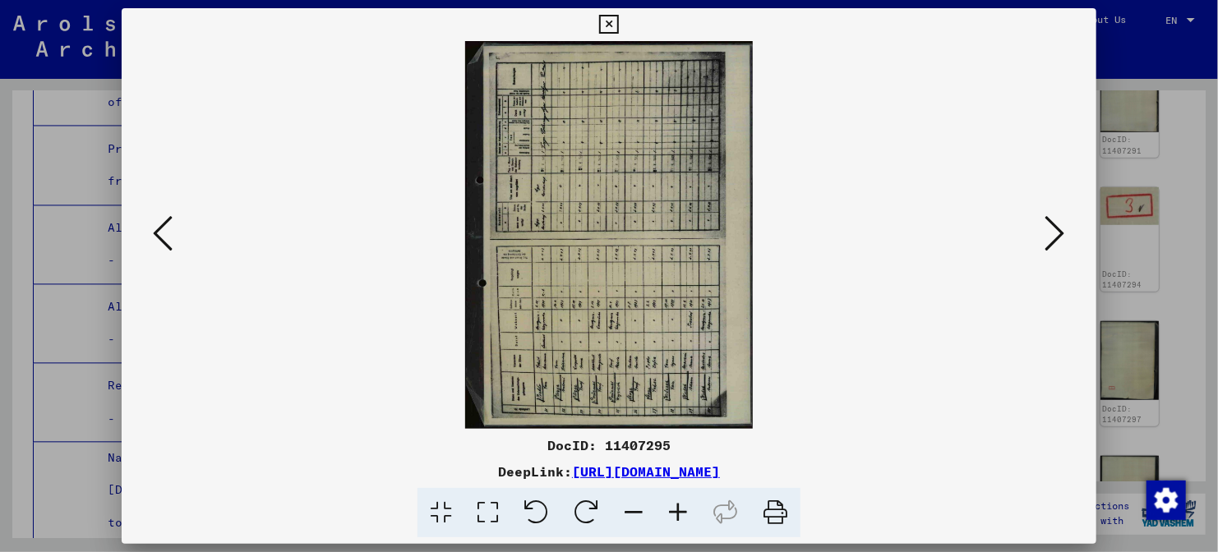
click at [1045, 244] on icon at bounding box center [1055, 233] width 20 height 39
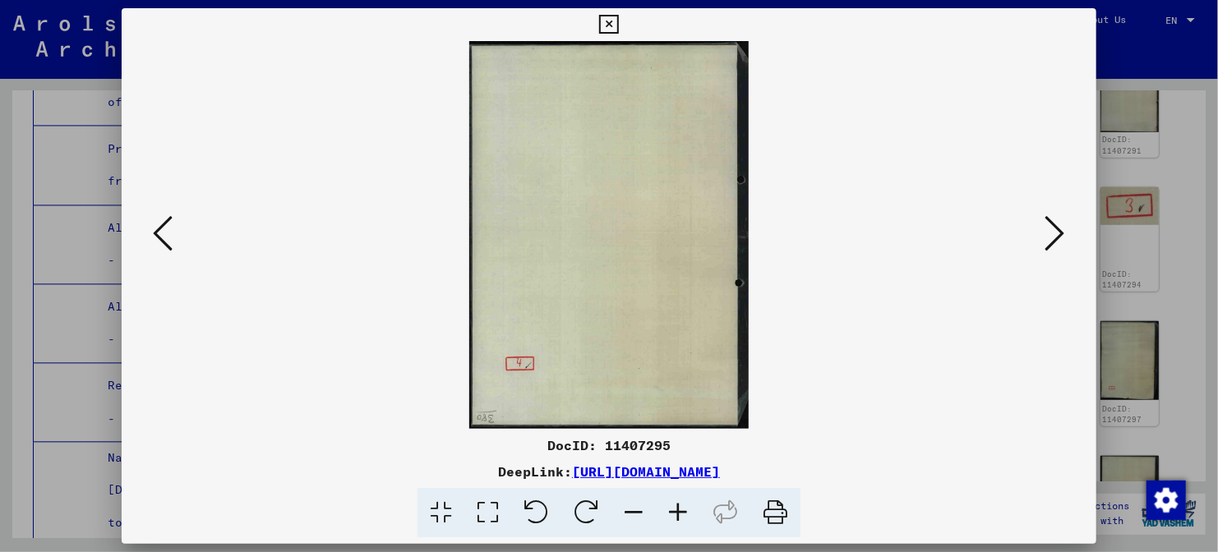
click at [1045, 244] on icon at bounding box center [1055, 233] width 20 height 39
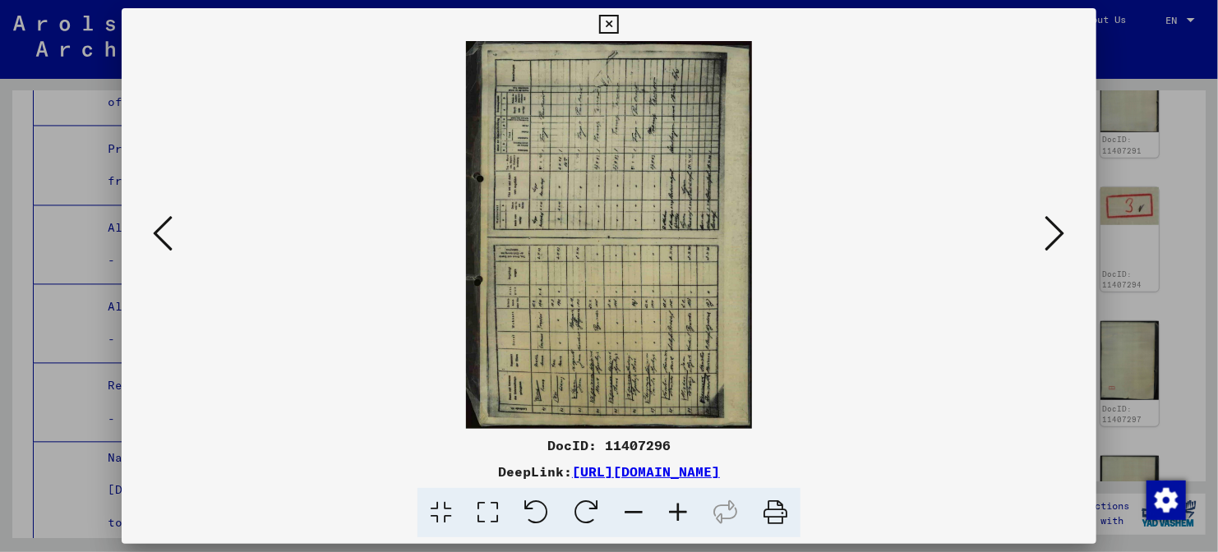
click at [676, 517] on icon at bounding box center [678, 513] width 44 height 50
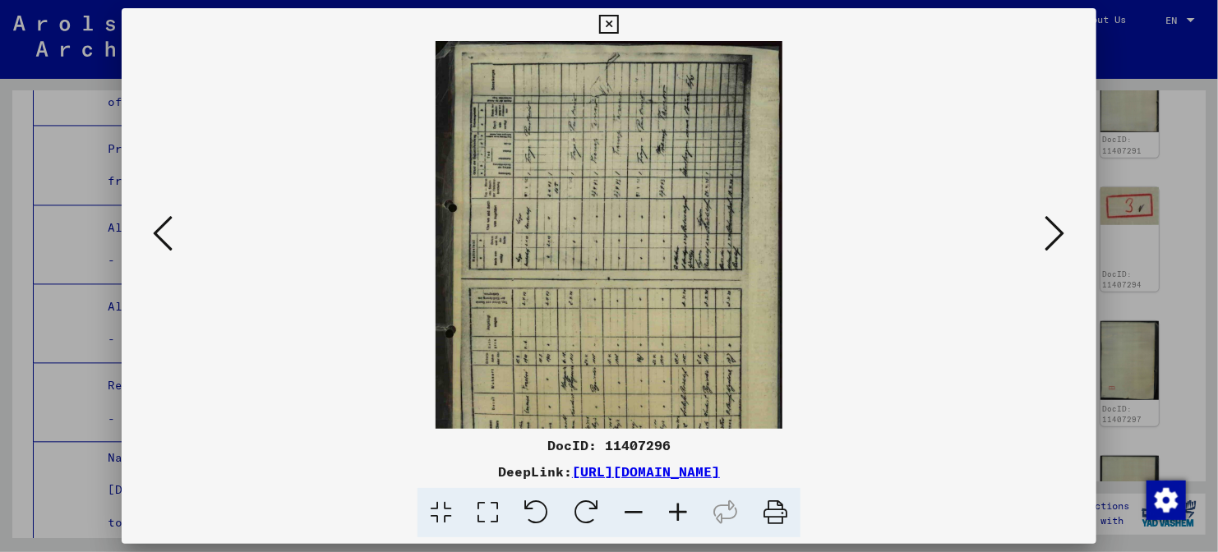
click at [676, 517] on icon at bounding box center [678, 513] width 44 height 50
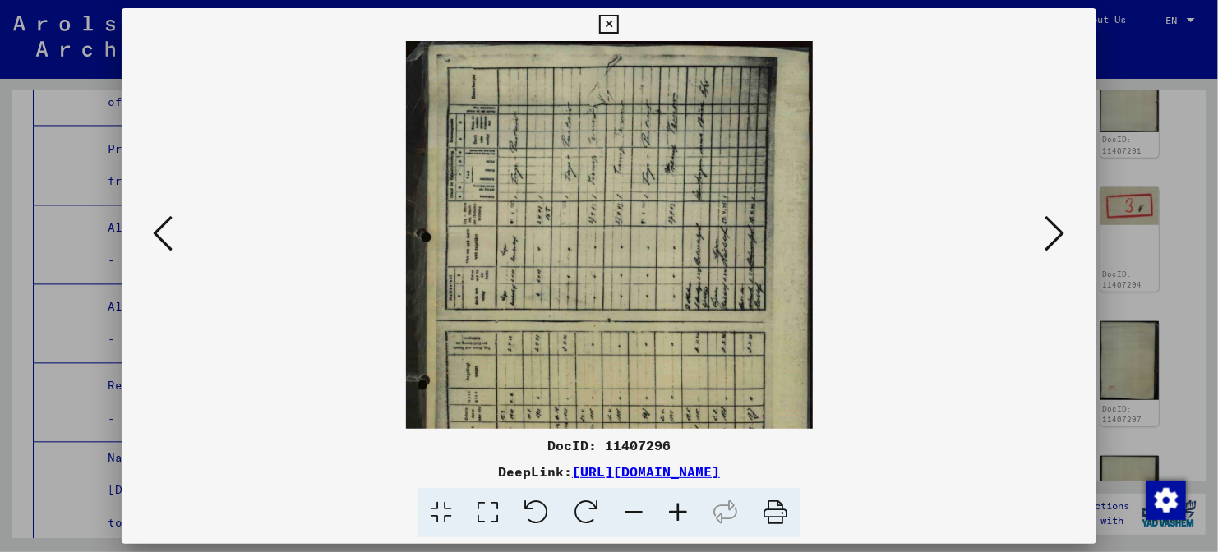
click at [676, 517] on icon at bounding box center [678, 513] width 44 height 50
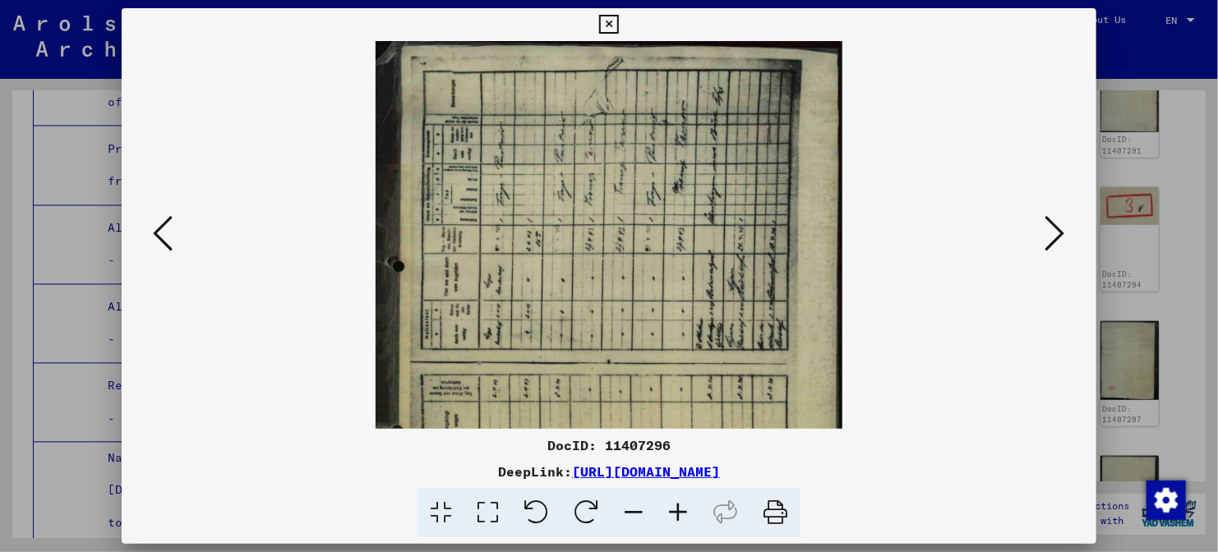
click at [676, 517] on icon at bounding box center [678, 513] width 44 height 50
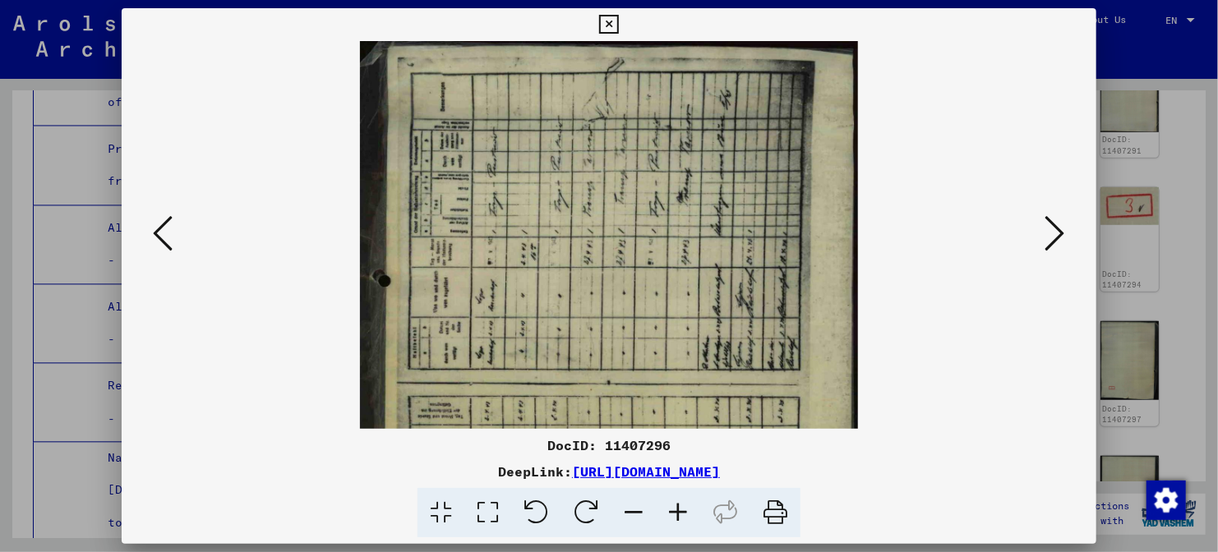
click at [676, 517] on icon at bounding box center [678, 513] width 44 height 50
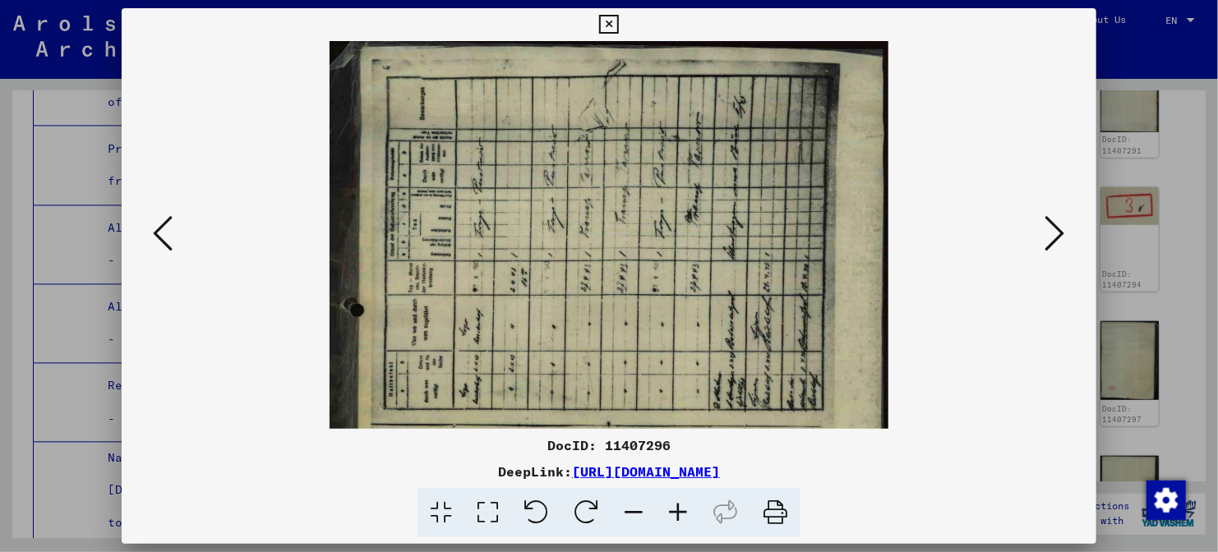
click at [676, 517] on icon at bounding box center [678, 513] width 44 height 50
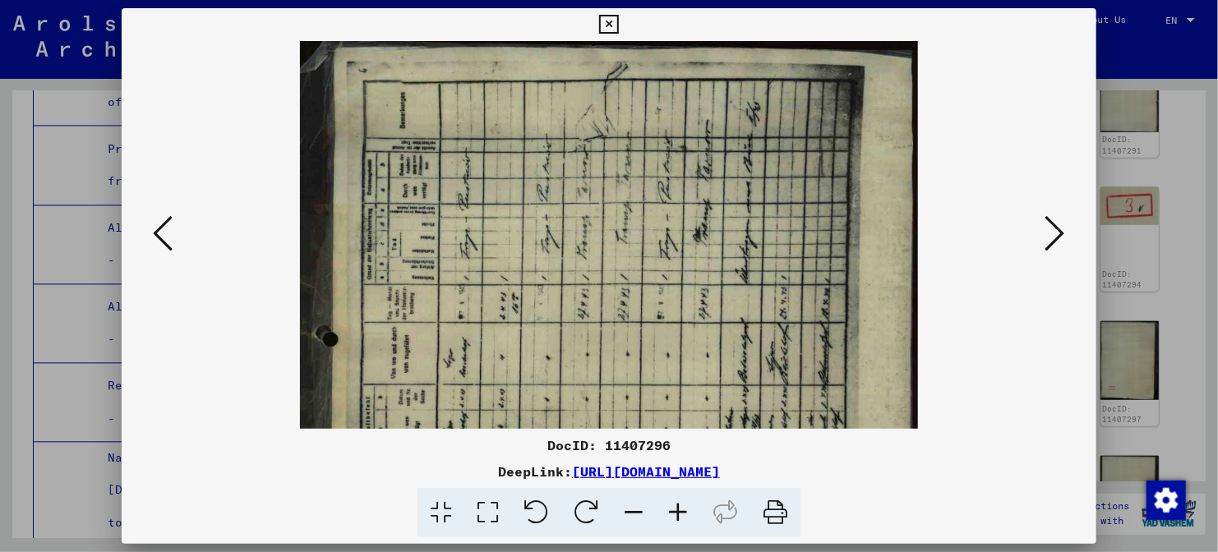
click at [676, 517] on icon at bounding box center [678, 513] width 44 height 50
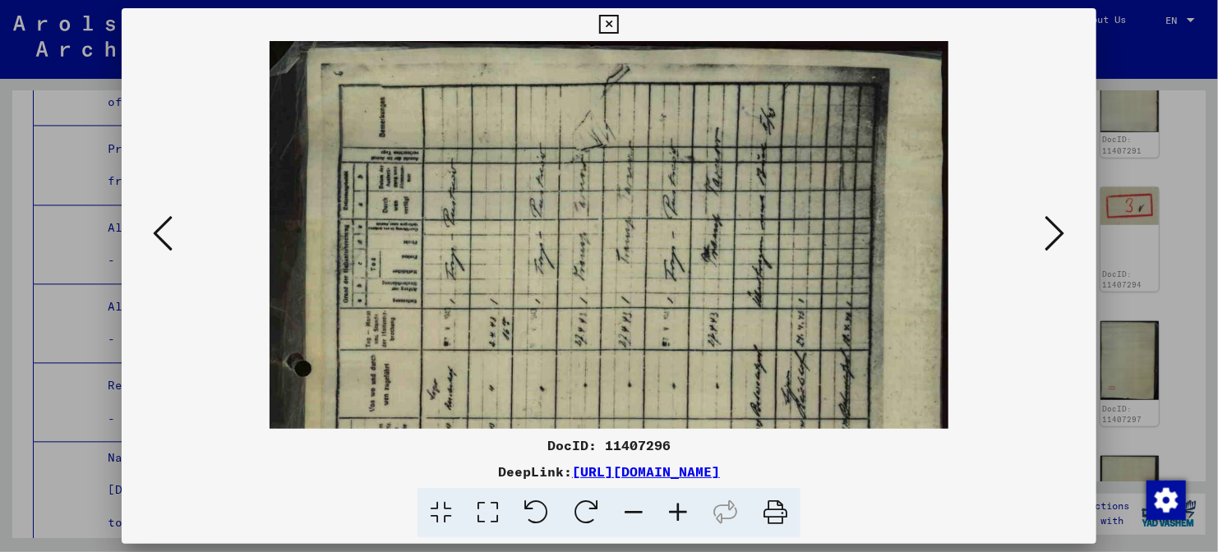
click at [676, 517] on icon at bounding box center [678, 513] width 44 height 50
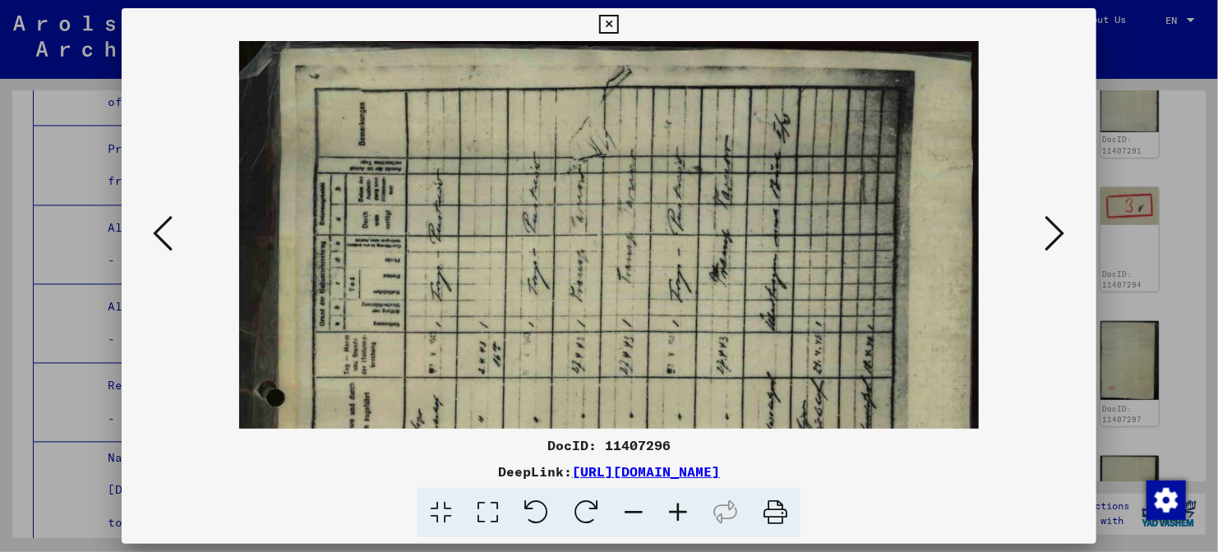
click at [676, 517] on icon at bounding box center [678, 513] width 44 height 50
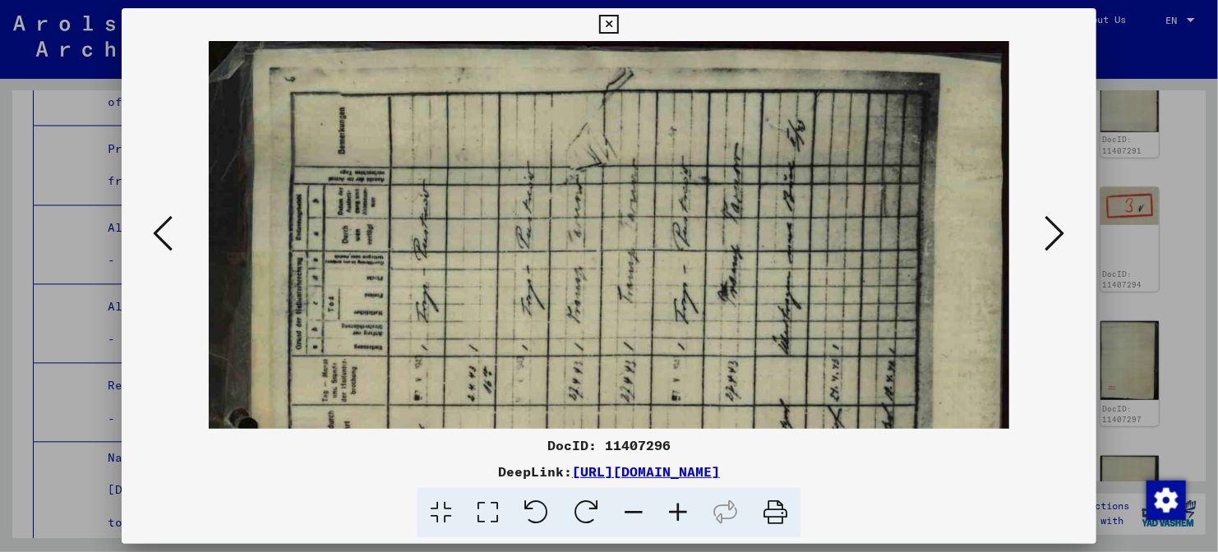
click at [676, 517] on icon at bounding box center [678, 513] width 44 height 50
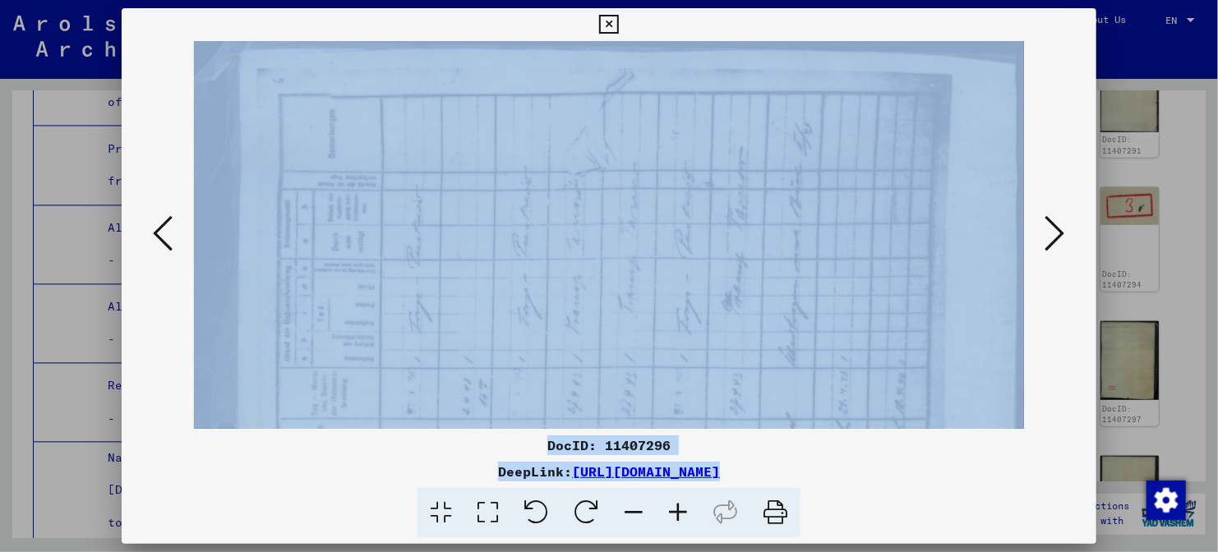
drag, startPoint x: 676, startPoint y: 517, endPoint x: 688, endPoint y: 313, distance: 204.1
click at [688, 313] on div "DocID: 11407296 DeepLink: [URL][DOMAIN_NAME]" at bounding box center [609, 273] width 974 height 530
click at [1094, 336] on div at bounding box center [609, 235] width 974 height 388
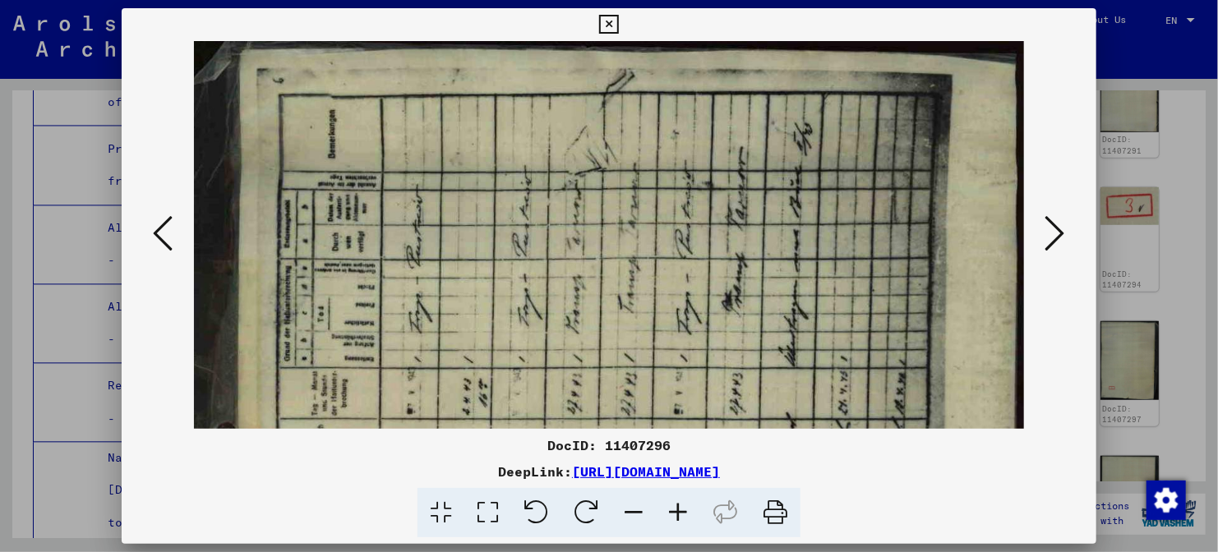
click at [1154, 103] on div at bounding box center [609, 276] width 1218 height 552
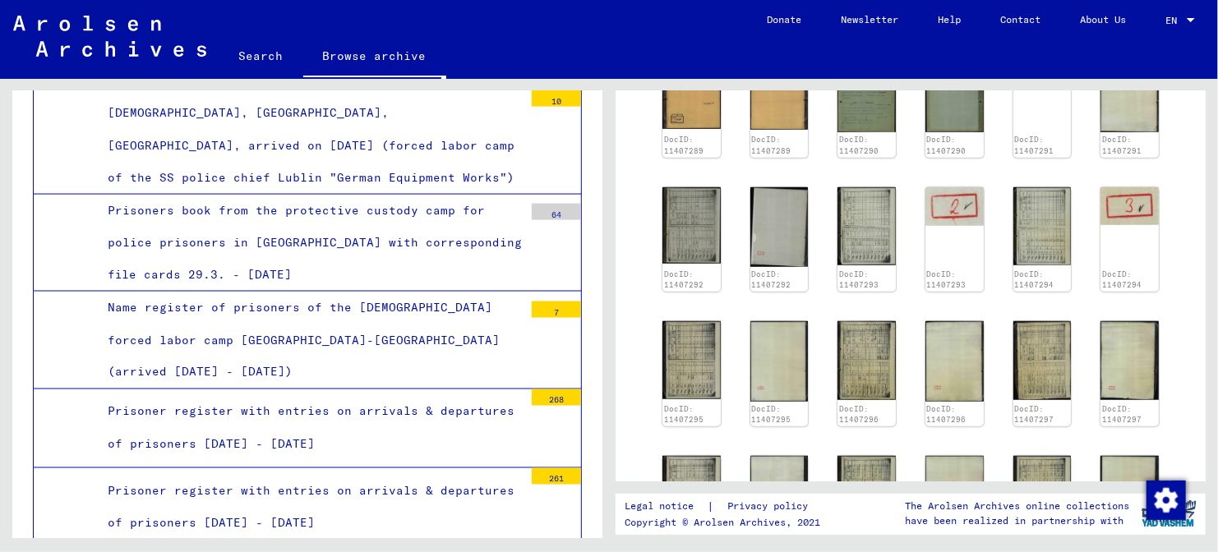
scroll to position [7345, 0]
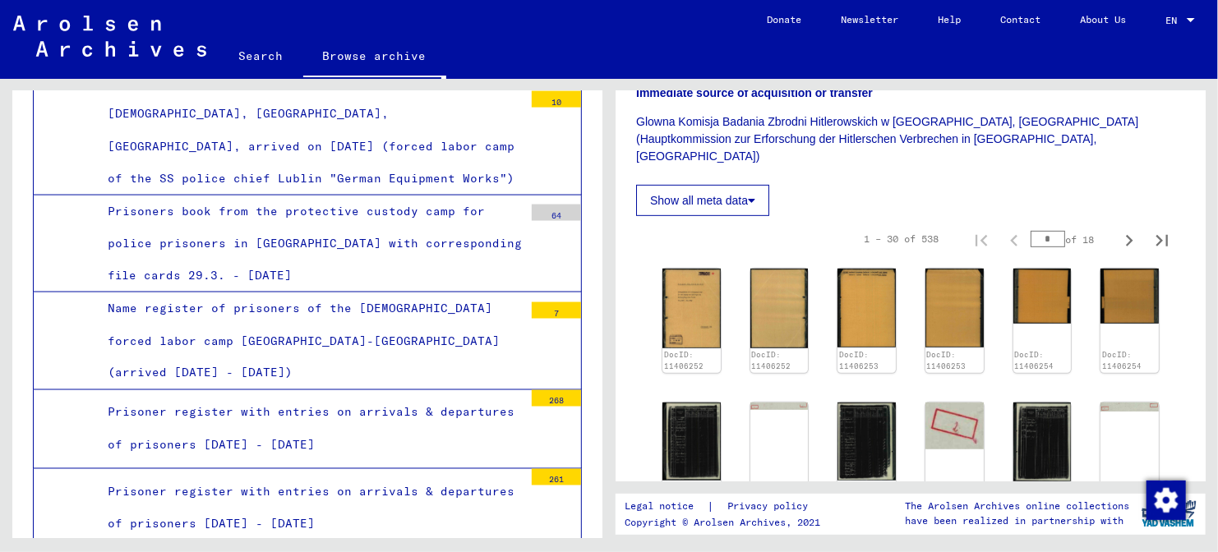
scroll to position [398, 0]
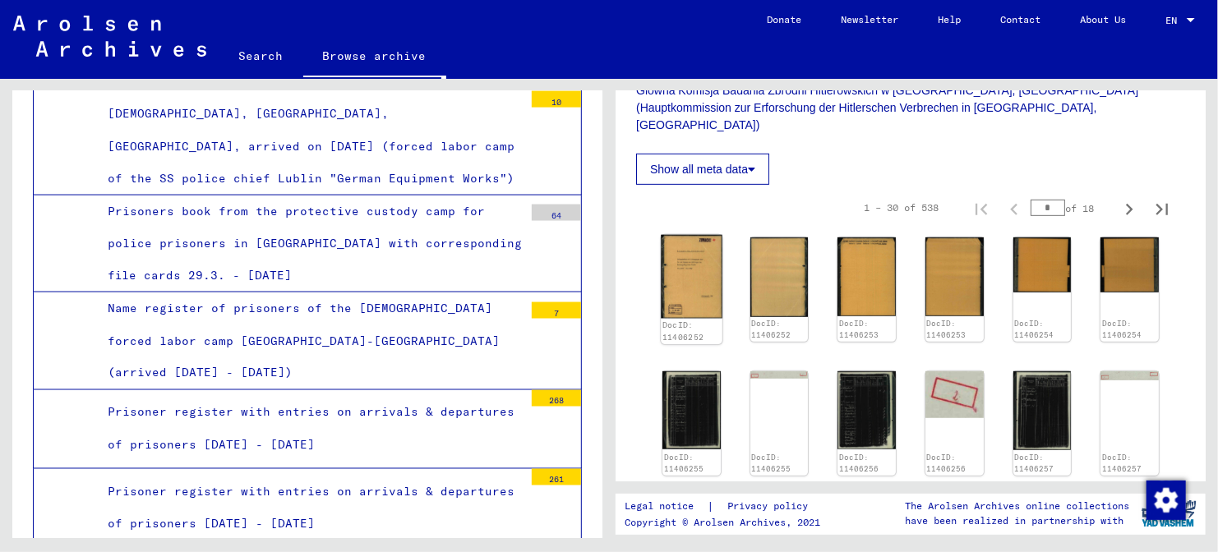
click at [686, 264] on img at bounding box center [691, 276] width 61 height 83
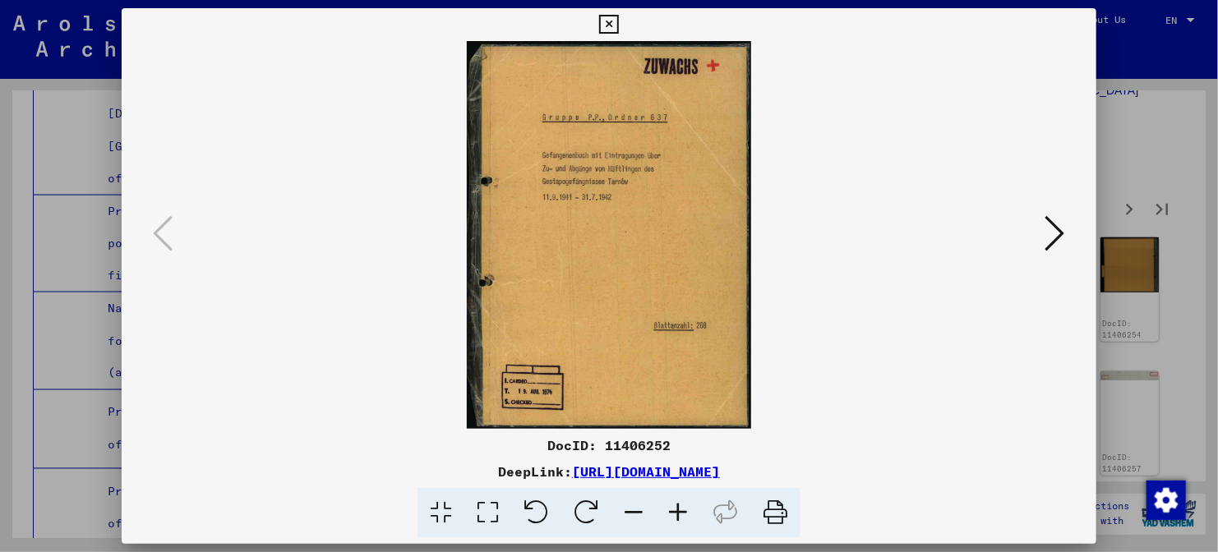
click at [675, 515] on icon at bounding box center [678, 513] width 44 height 50
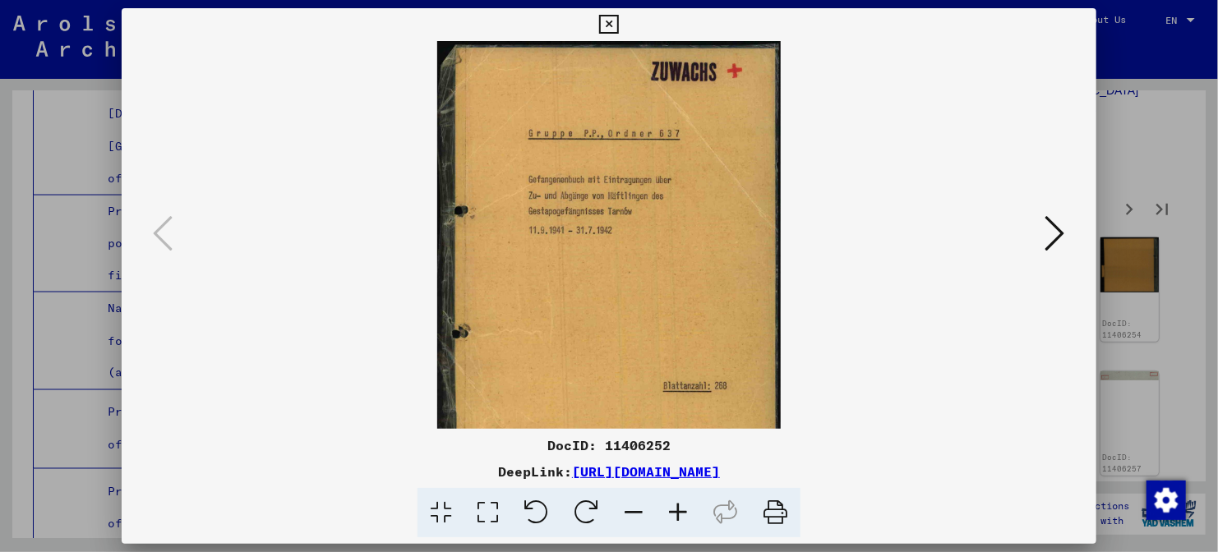
click at [675, 515] on icon at bounding box center [678, 513] width 44 height 50
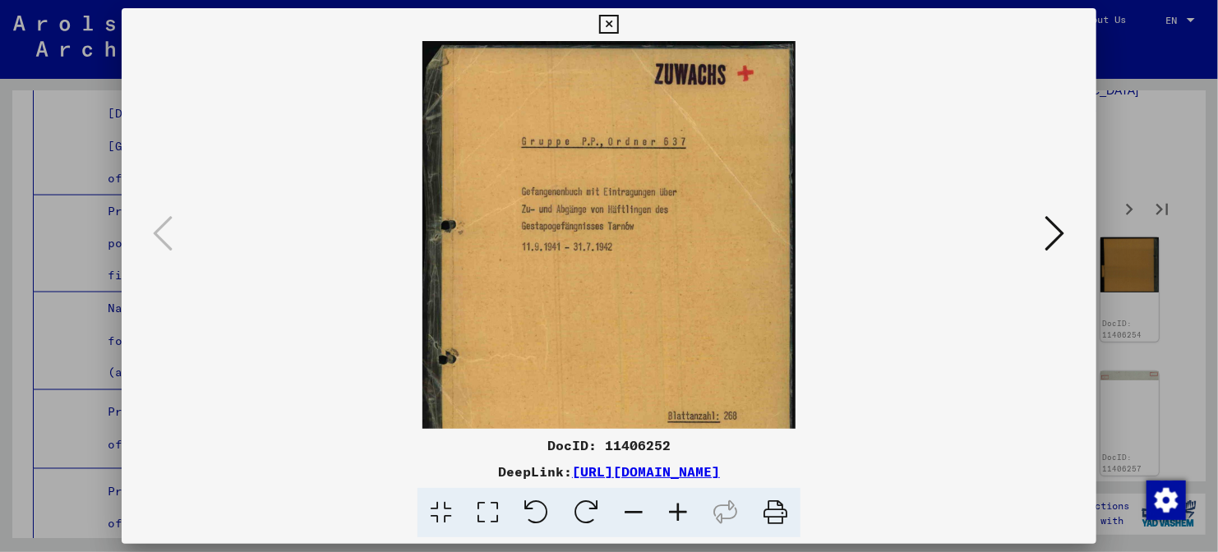
click at [675, 515] on icon at bounding box center [678, 513] width 44 height 50
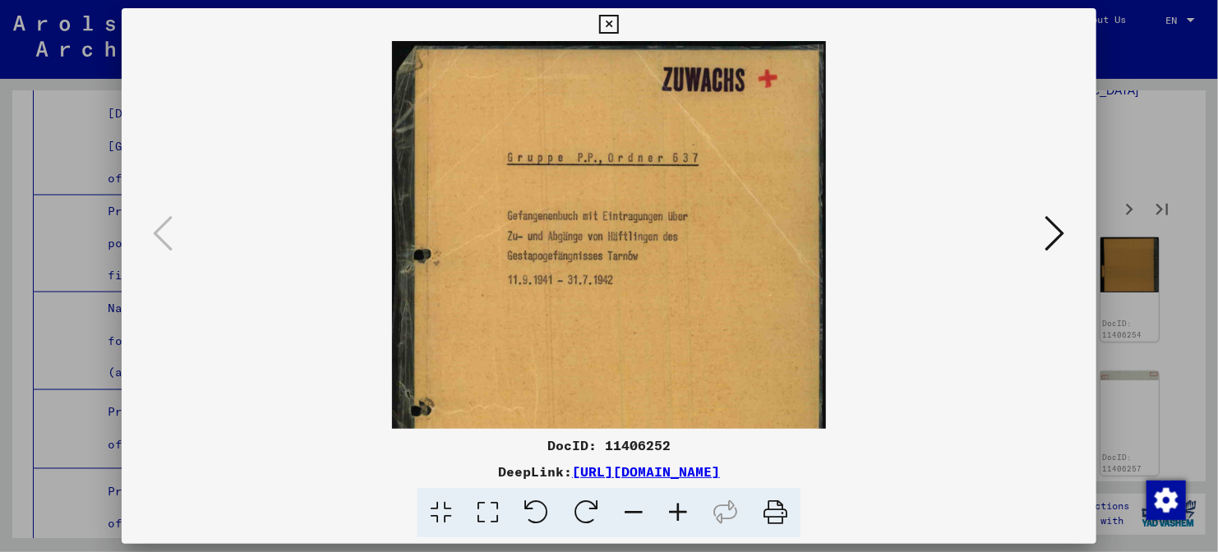
click at [675, 515] on icon at bounding box center [678, 513] width 44 height 50
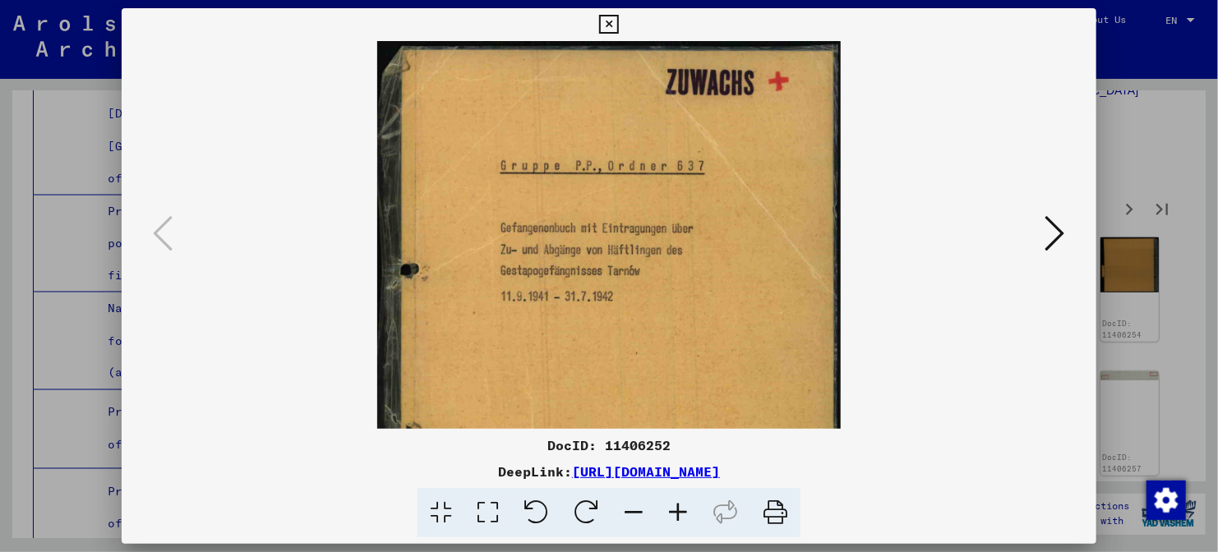
click at [675, 515] on icon at bounding box center [678, 513] width 44 height 50
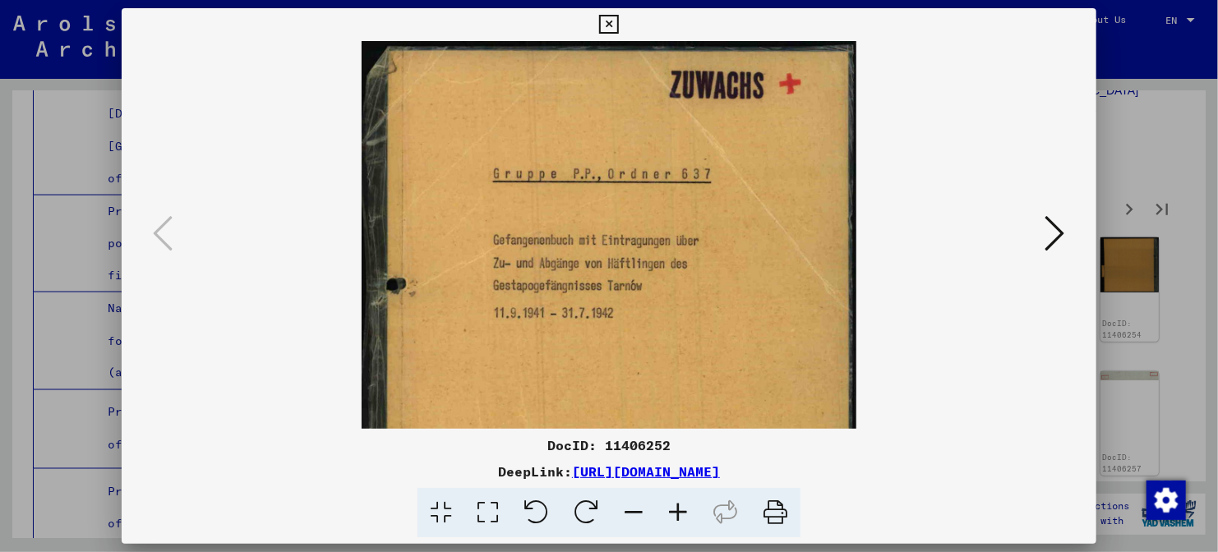
click at [1057, 252] on icon at bounding box center [1055, 233] width 20 height 39
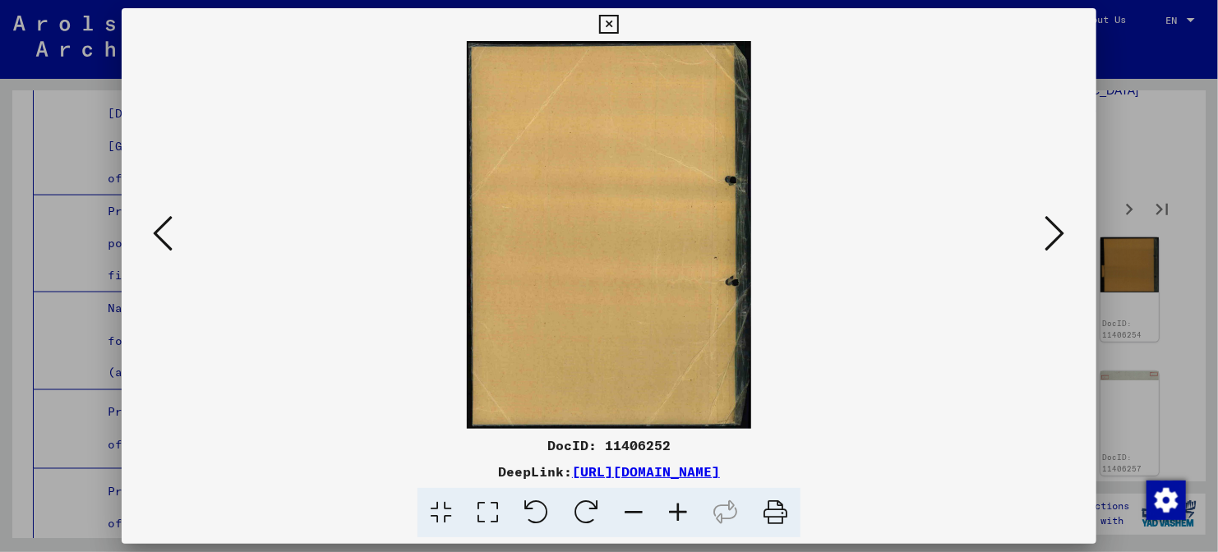
click at [1051, 231] on icon at bounding box center [1055, 233] width 20 height 39
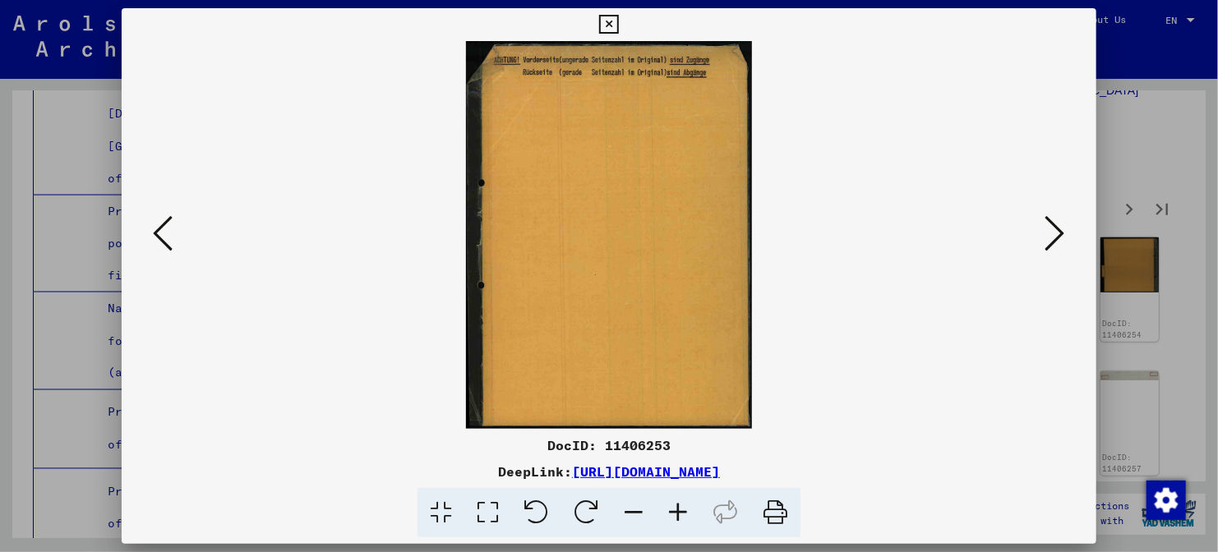
click at [1051, 231] on icon at bounding box center [1055, 233] width 20 height 39
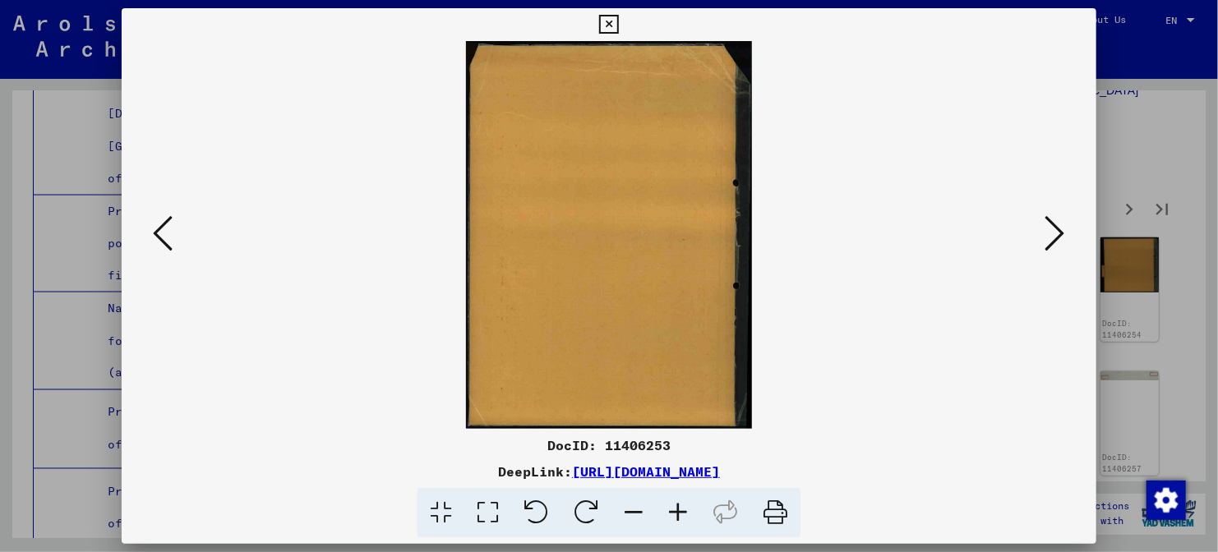
click at [1051, 231] on icon at bounding box center [1055, 233] width 20 height 39
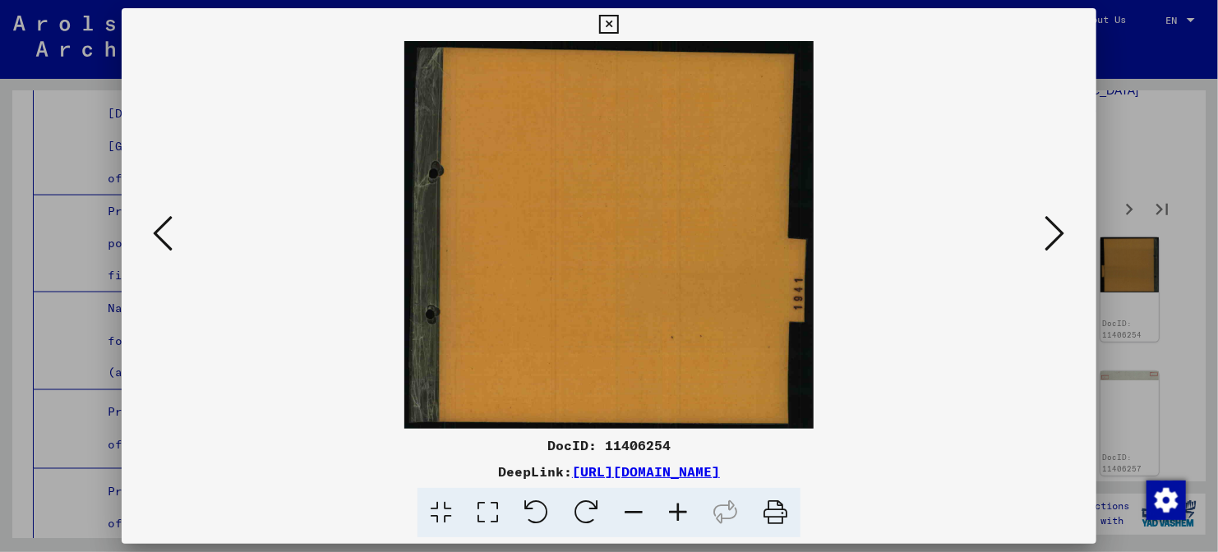
click at [1051, 231] on icon at bounding box center [1055, 233] width 20 height 39
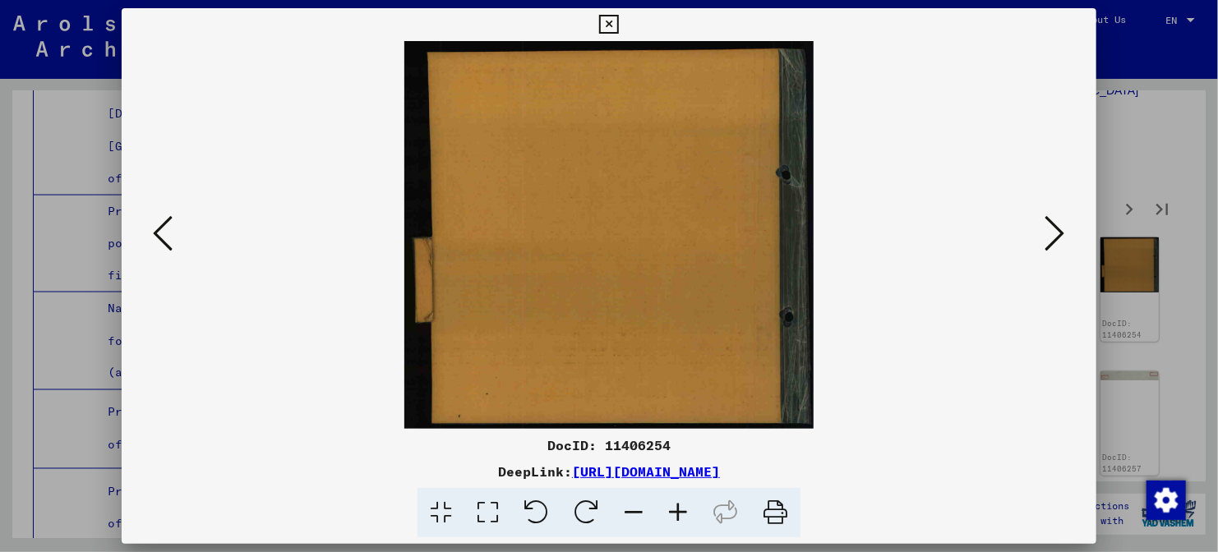
click at [1051, 231] on icon at bounding box center [1055, 233] width 20 height 39
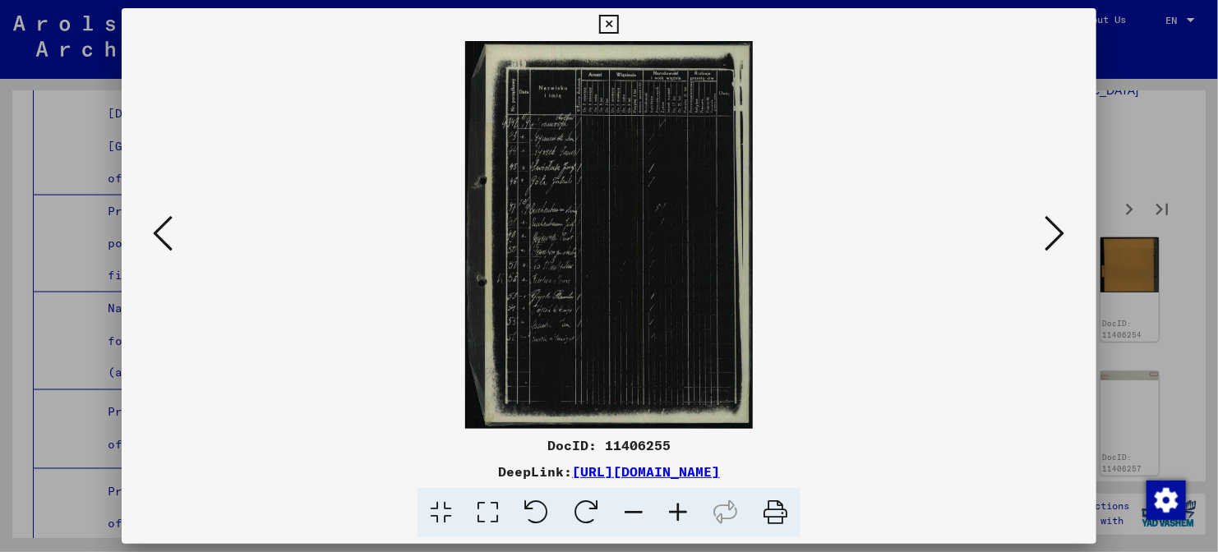
click at [676, 518] on icon at bounding box center [678, 513] width 44 height 50
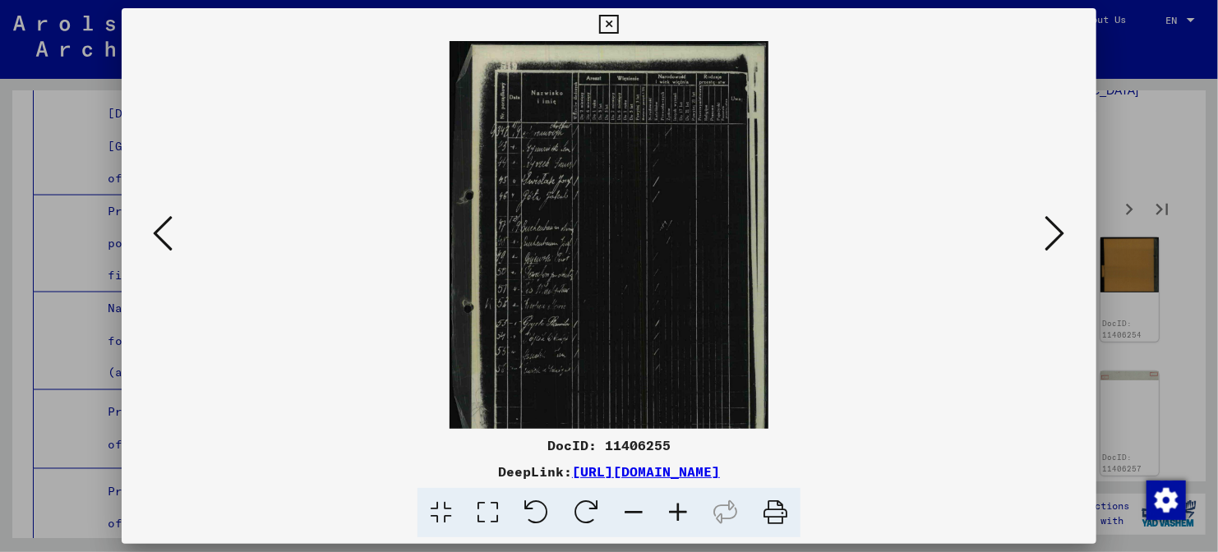
click at [676, 518] on icon at bounding box center [678, 513] width 44 height 50
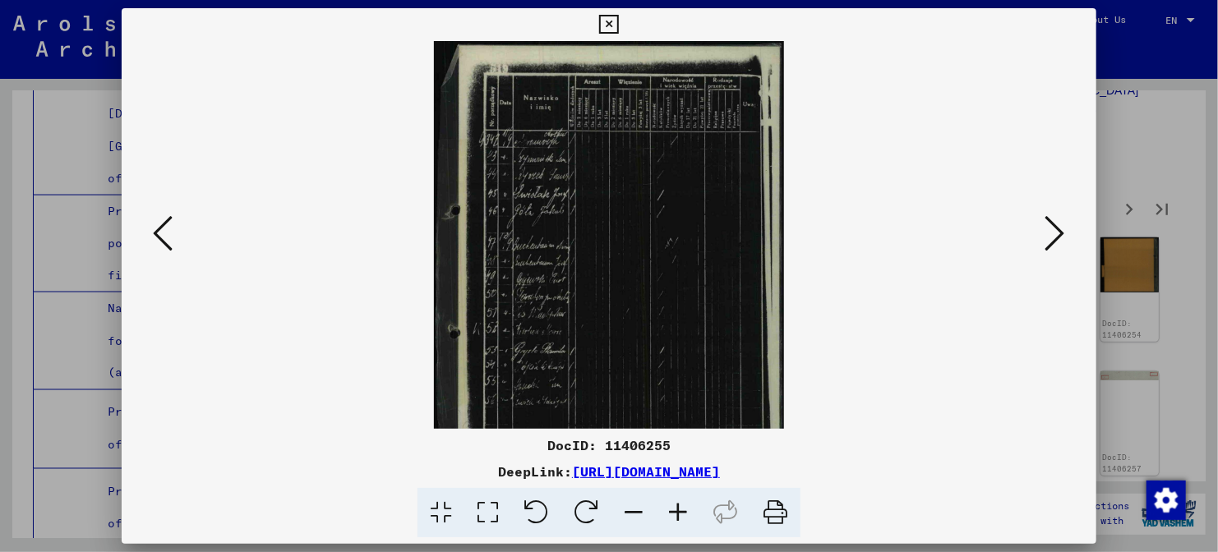
click at [676, 518] on icon at bounding box center [678, 513] width 44 height 50
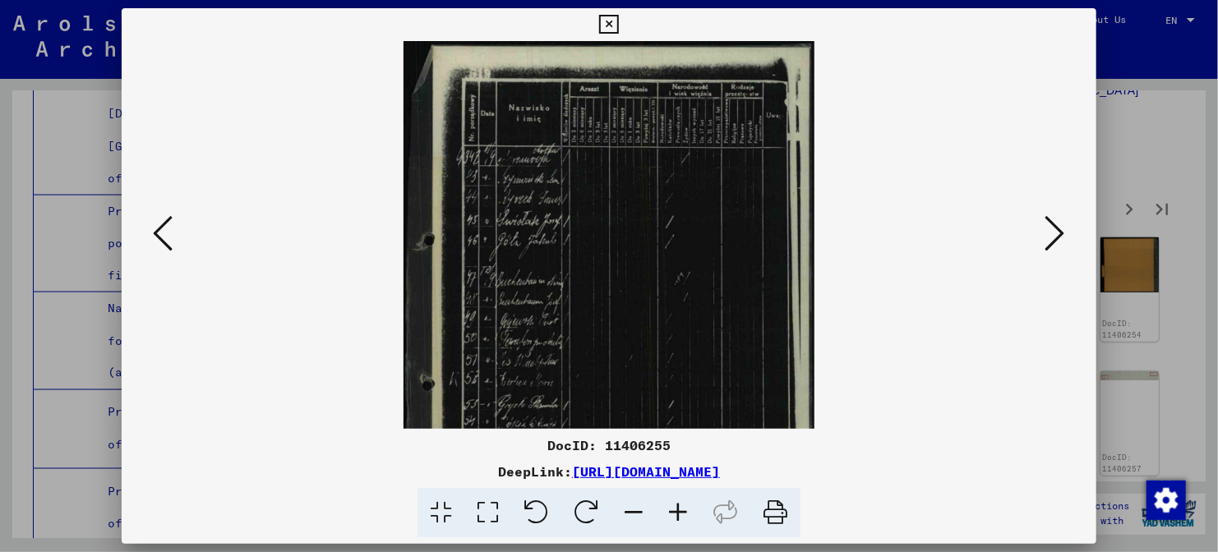
click at [676, 518] on icon at bounding box center [678, 513] width 44 height 50
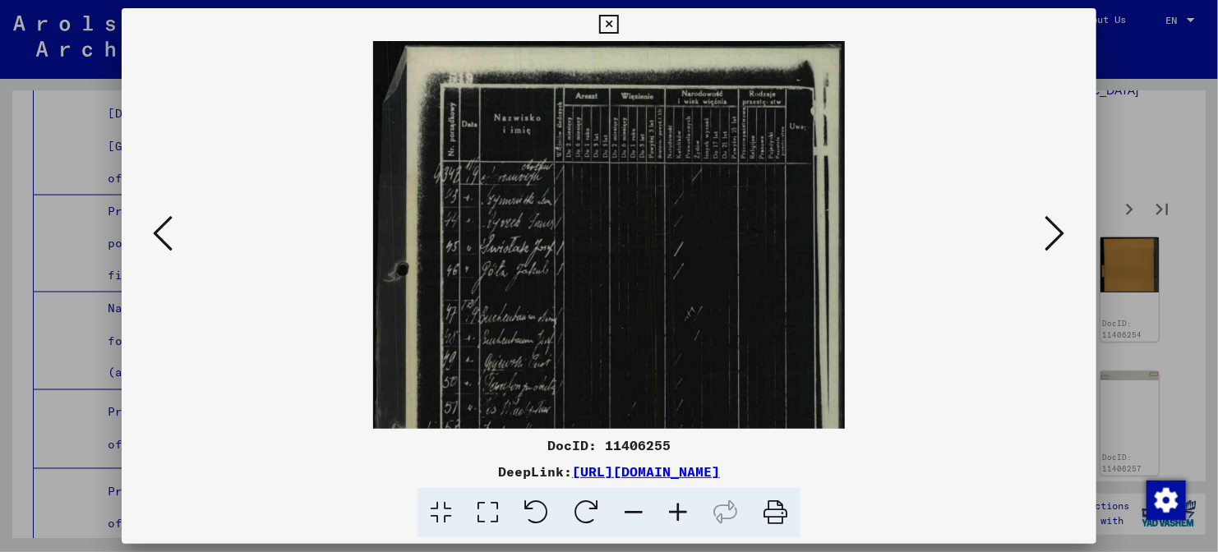
click at [676, 518] on icon at bounding box center [678, 513] width 44 height 50
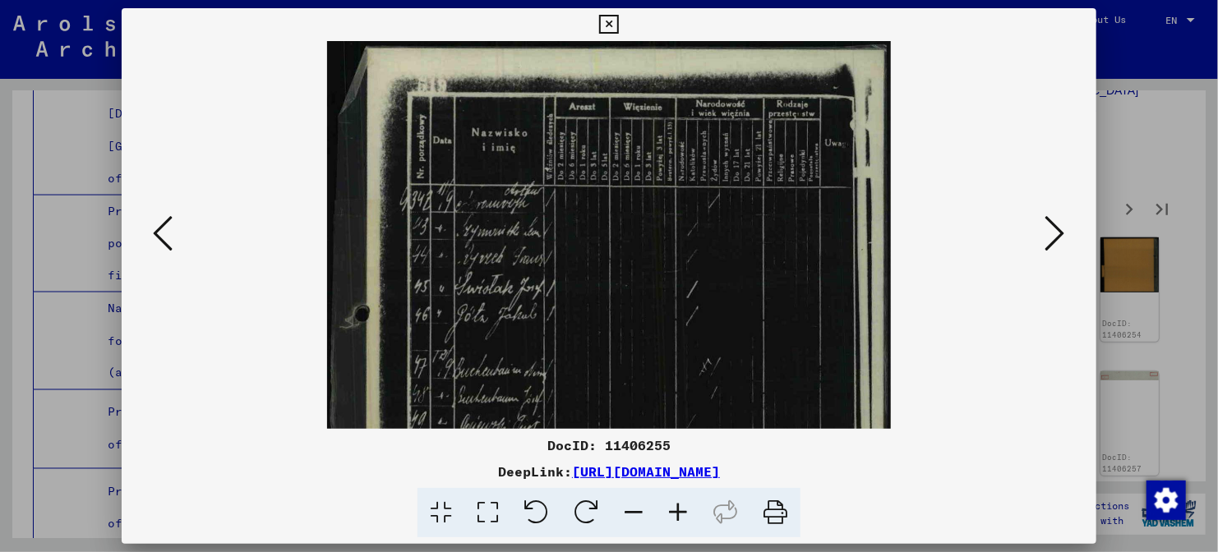
click at [676, 518] on icon at bounding box center [678, 513] width 44 height 50
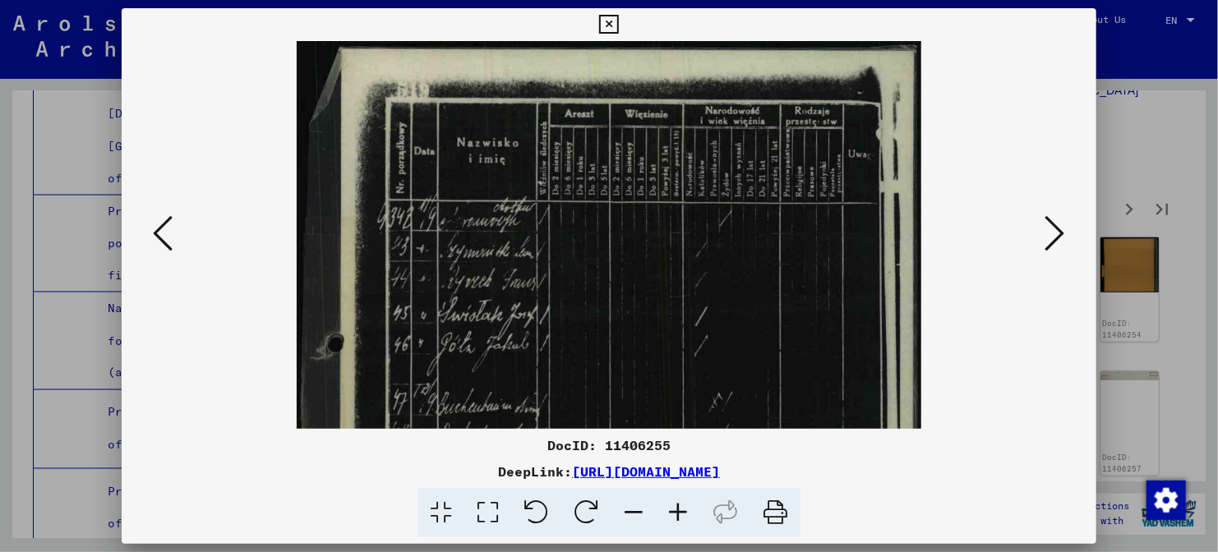
click at [676, 518] on icon at bounding box center [678, 513] width 44 height 50
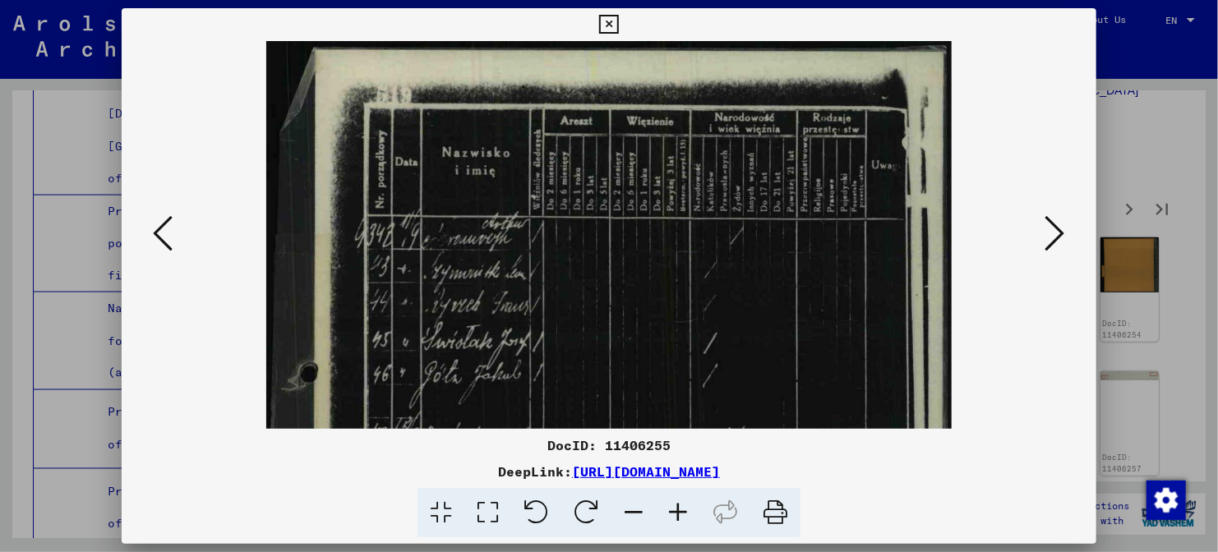
click at [676, 518] on icon at bounding box center [678, 513] width 44 height 50
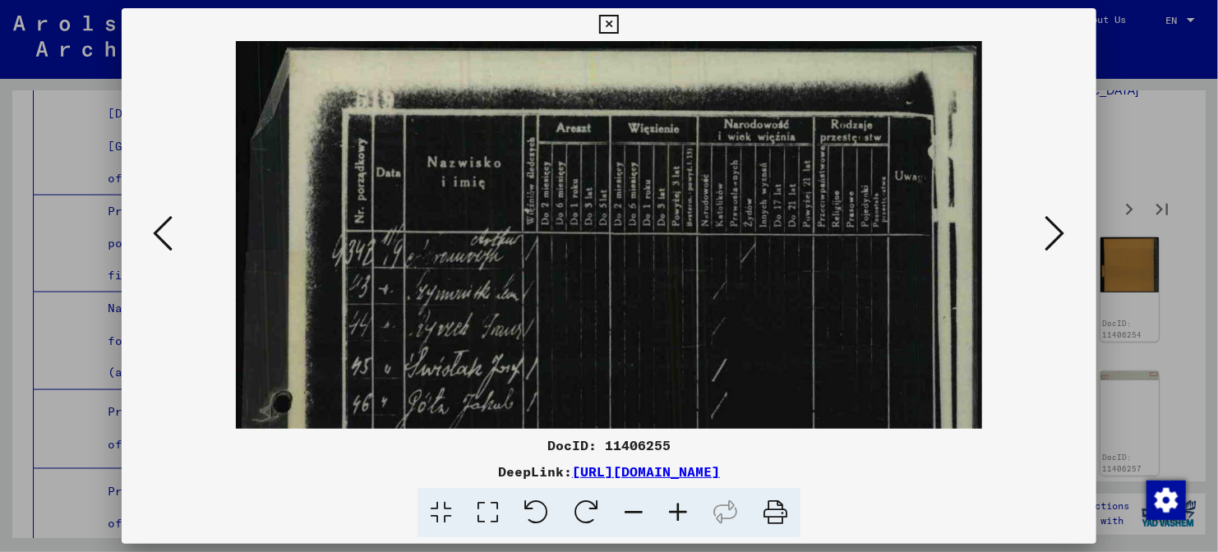
click at [676, 518] on icon at bounding box center [678, 513] width 44 height 50
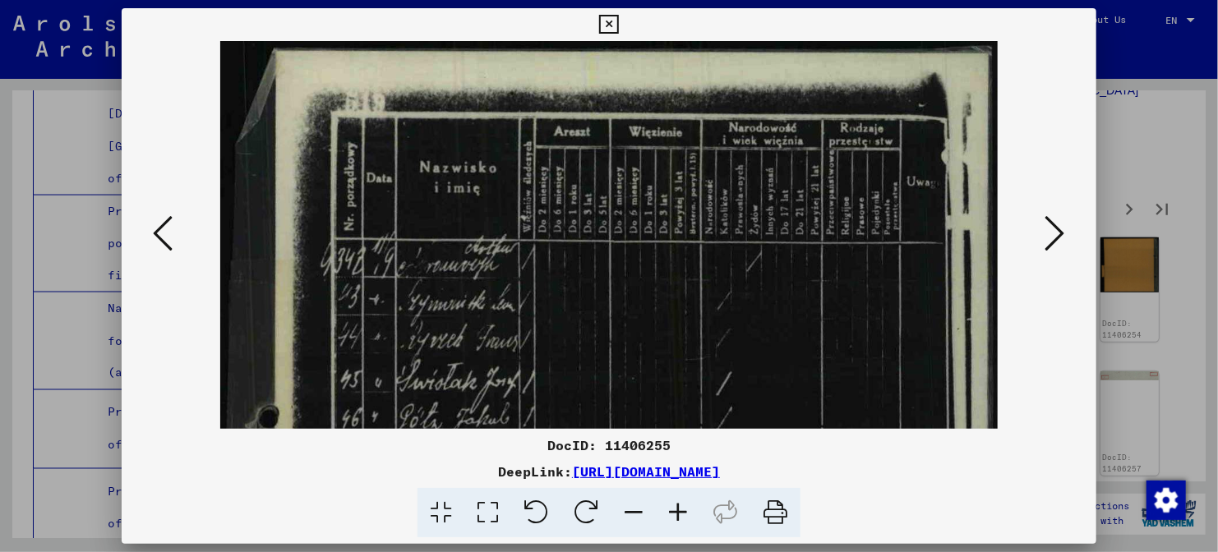
click at [676, 518] on icon at bounding box center [678, 513] width 44 height 50
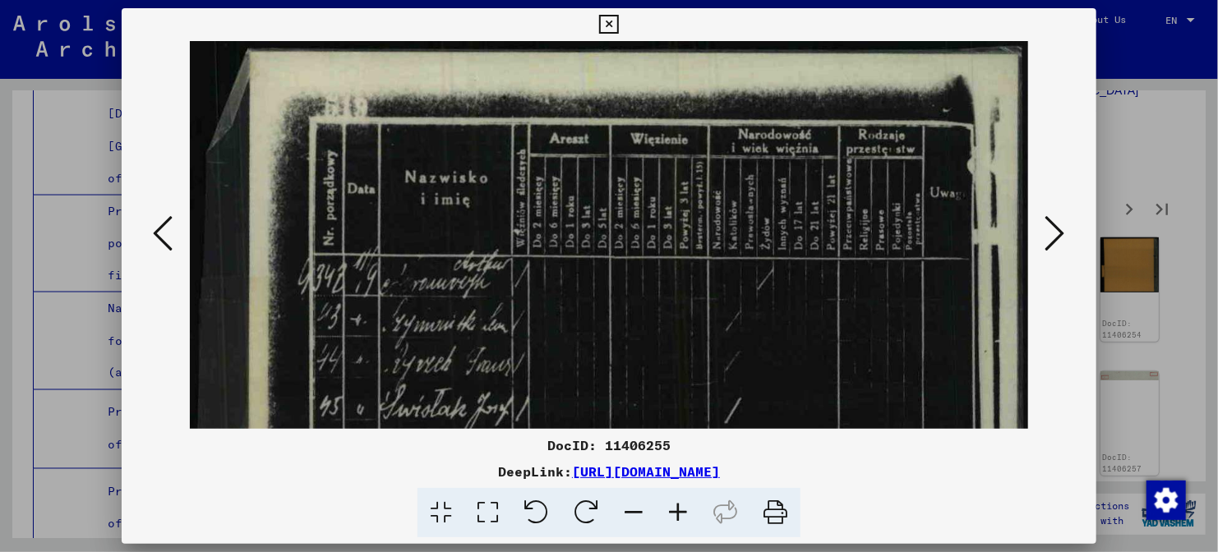
click at [676, 518] on icon at bounding box center [678, 513] width 44 height 50
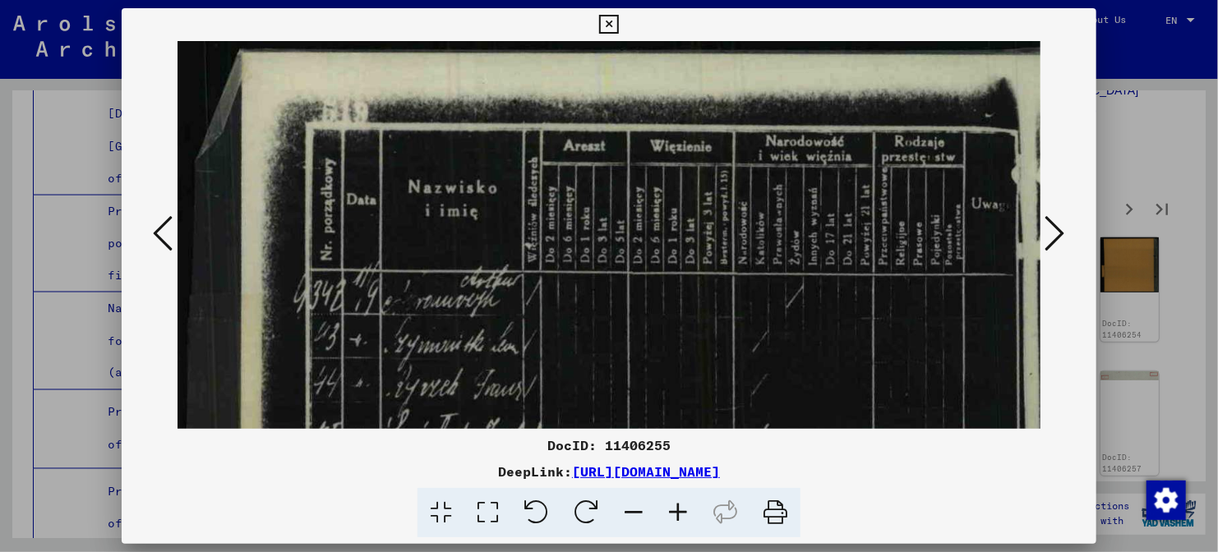
click at [676, 518] on icon at bounding box center [678, 513] width 44 height 50
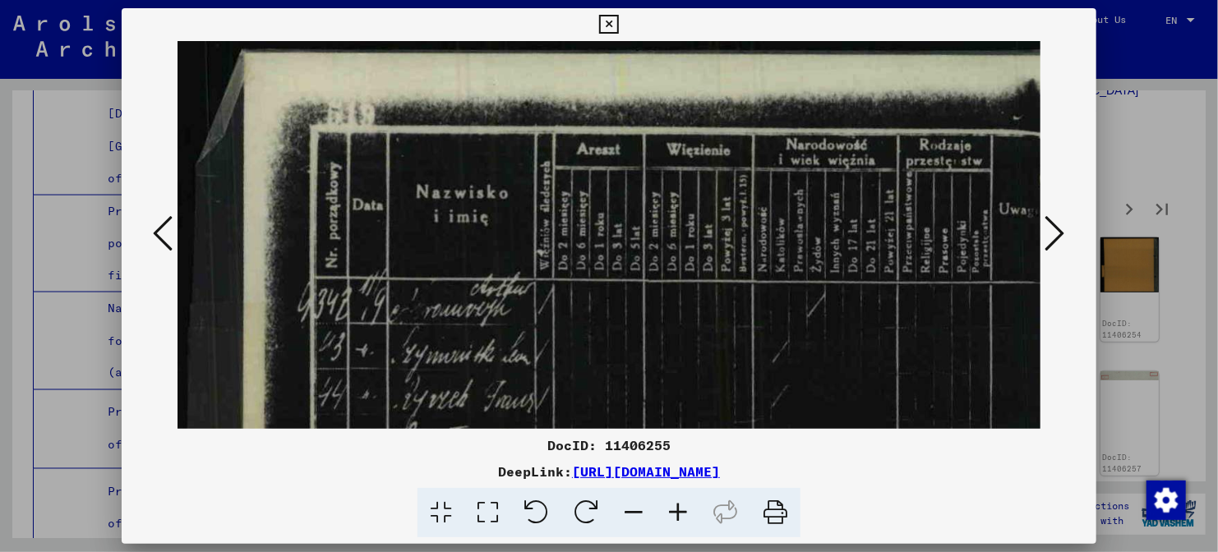
click at [676, 518] on icon at bounding box center [678, 513] width 44 height 50
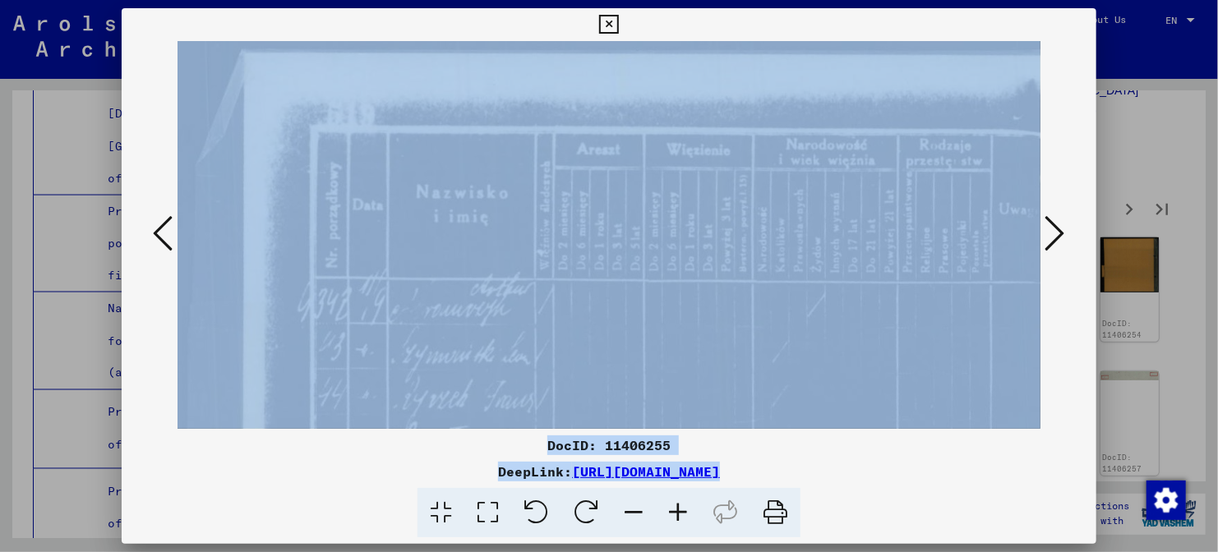
drag, startPoint x: 676, startPoint y: 518, endPoint x: 597, endPoint y: 379, distance: 159.7
click at [597, 379] on div "DocID: 11406255 DeepLink: [URL][DOMAIN_NAME]" at bounding box center [609, 273] width 974 height 530
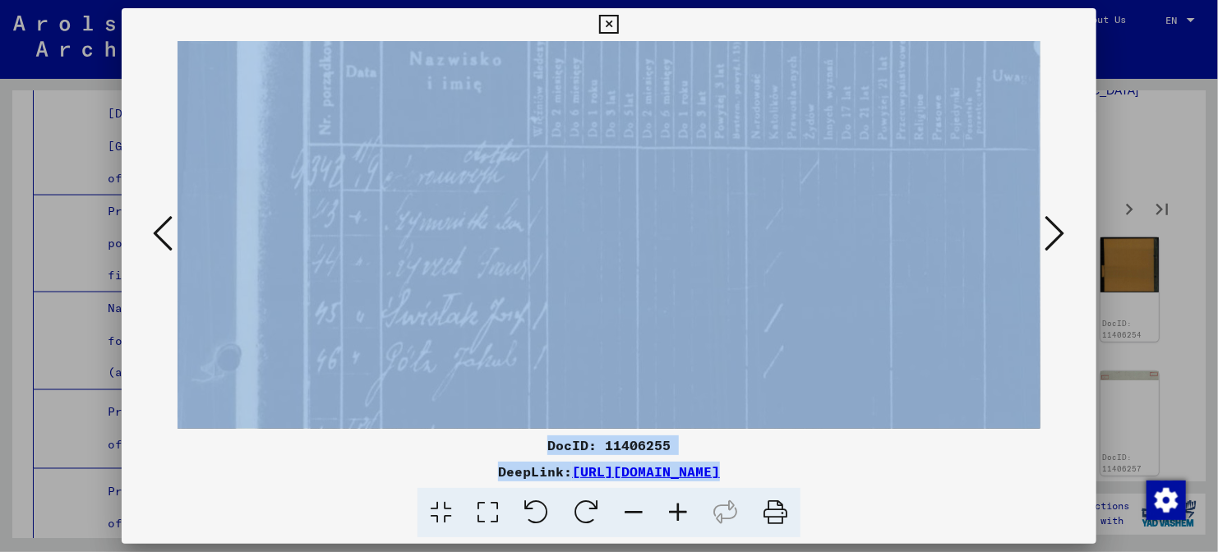
drag, startPoint x: 597, startPoint y: 379, endPoint x: 594, endPoint y: 213, distance: 166.0
click at [594, 213] on img at bounding box center [635, 533] width 929 height 1250
click at [594, 213] on img at bounding box center [637, 501] width 929 height 1250
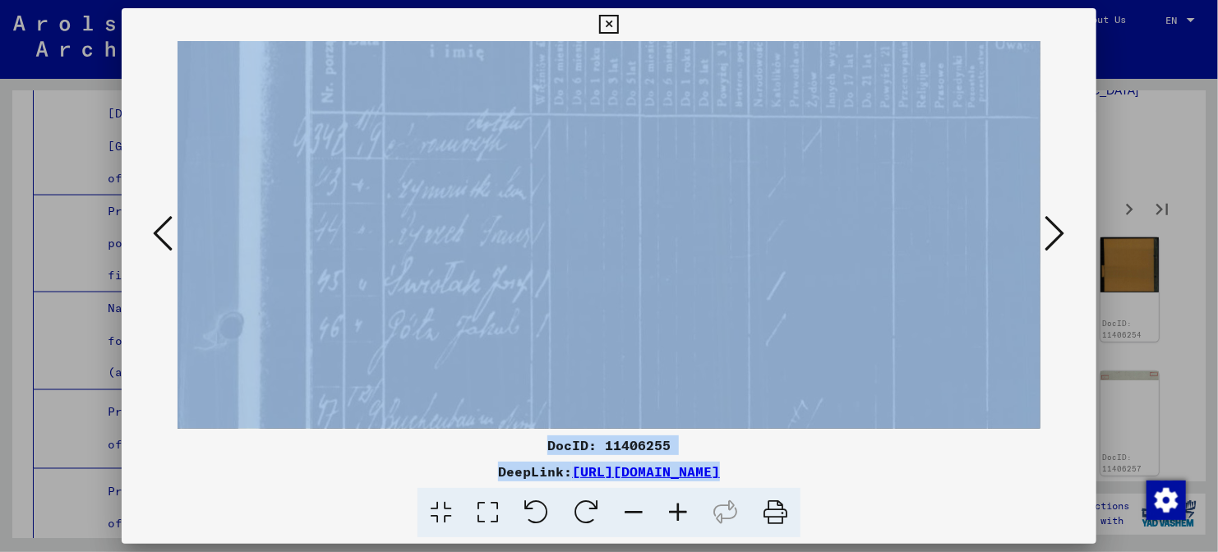
click at [656, 252] on img at bounding box center [637, 501] width 929 height 1250
click at [952, 440] on div "DocID: 11406255" at bounding box center [609, 445] width 974 height 20
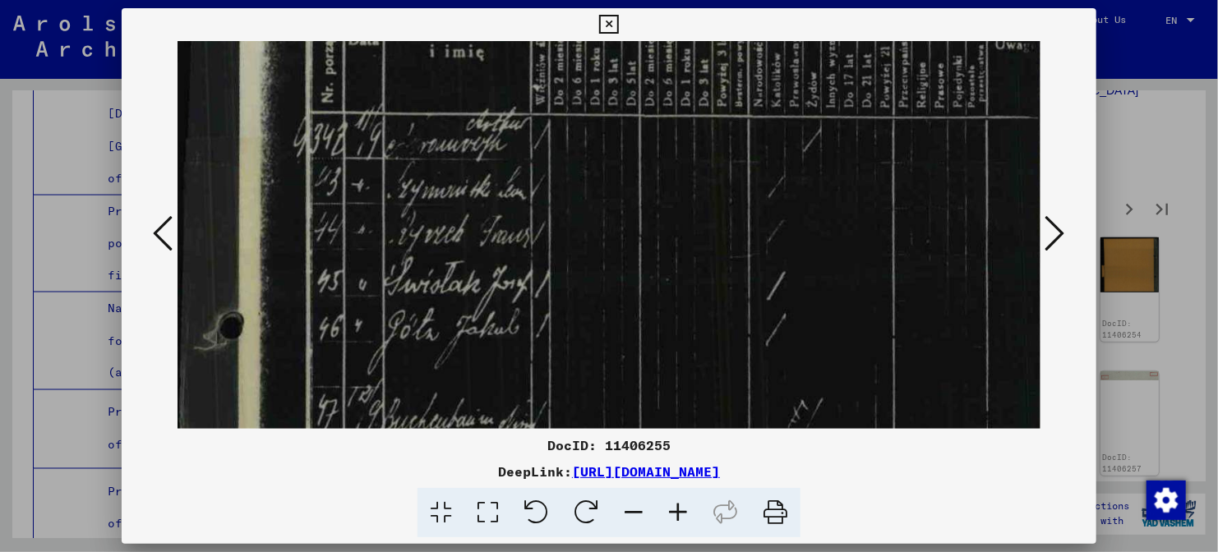
click at [952, 440] on div "DocID: 11406255" at bounding box center [609, 445] width 974 height 20
drag, startPoint x: 817, startPoint y: 310, endPoint x: 804, endPoint y: 109, distance: 200.9
click at [804, 108] on img at bounding box center [637, 501] width 929 height 1250
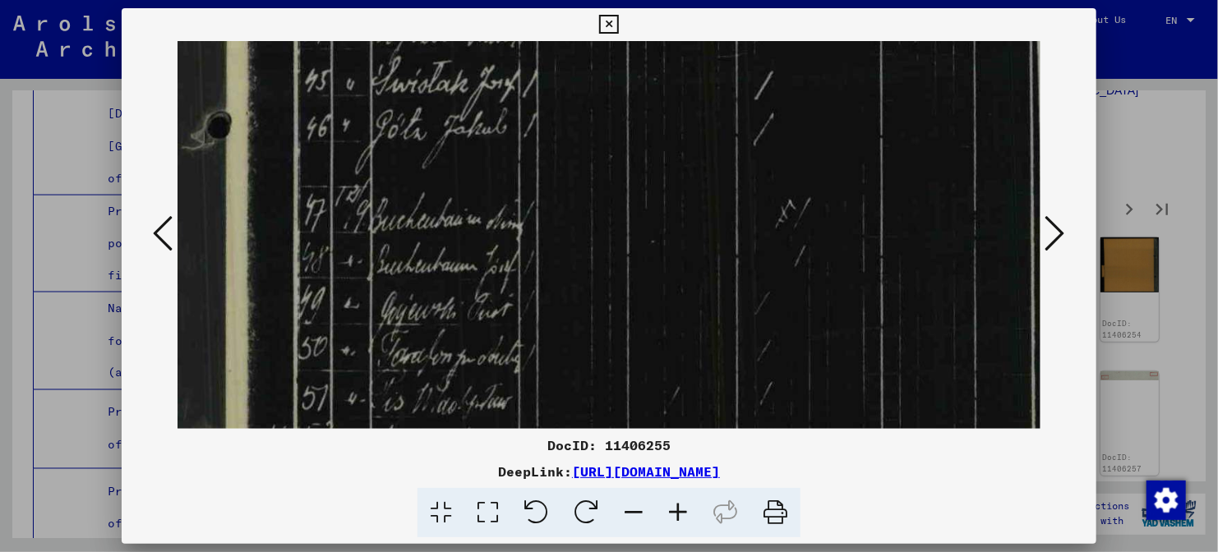
drag, startPoint x: 799, startPoint y: 200, endPoint x: 805, endPoint y: 71, distance: 130.0
click at [805, 71] on img at bounding box center [625, 300] width 929 height 1250
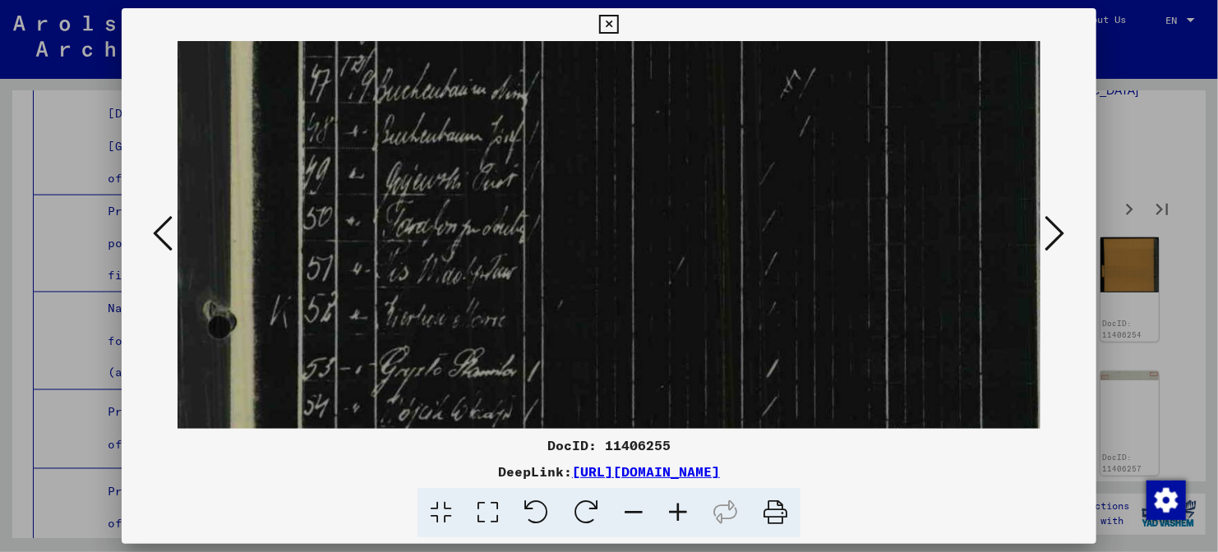
drag, startPoint x: 809, startPoint y: 228, endPoint x: 817, endPoint y: 113, distance: 114.4
click at [817, 113] on img at bounding box center [630, 171] width 929 height 1250
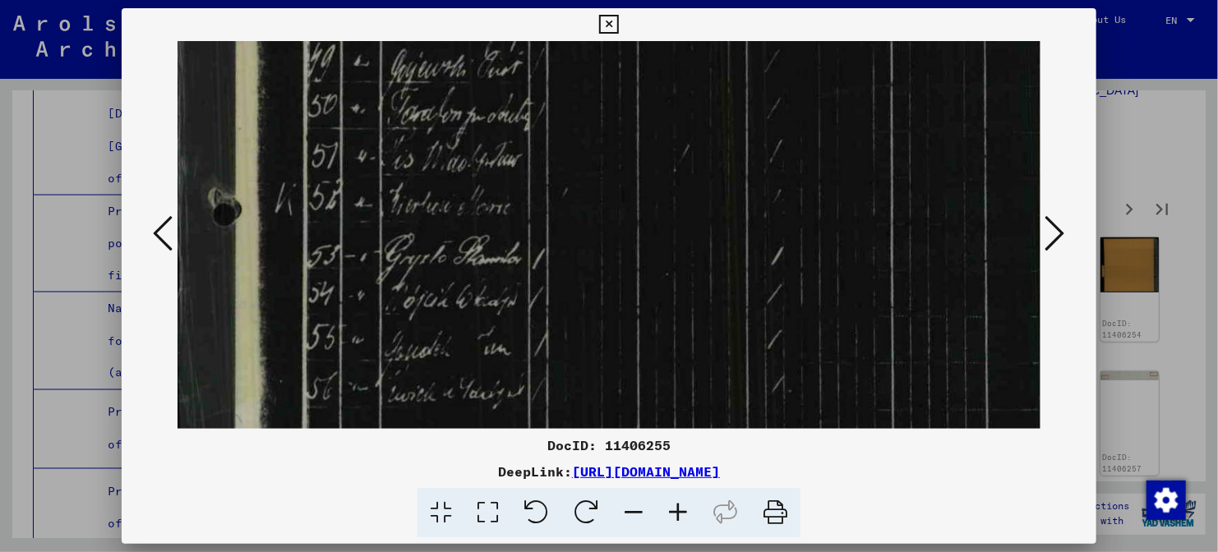
drag, startPoint x: 821, startPoint y: 237, endPoint x: 825, endPoint y: 140, distance: 97.9
click at [825, 140] on img at bounding box center [635, 58] width 929 height 1250
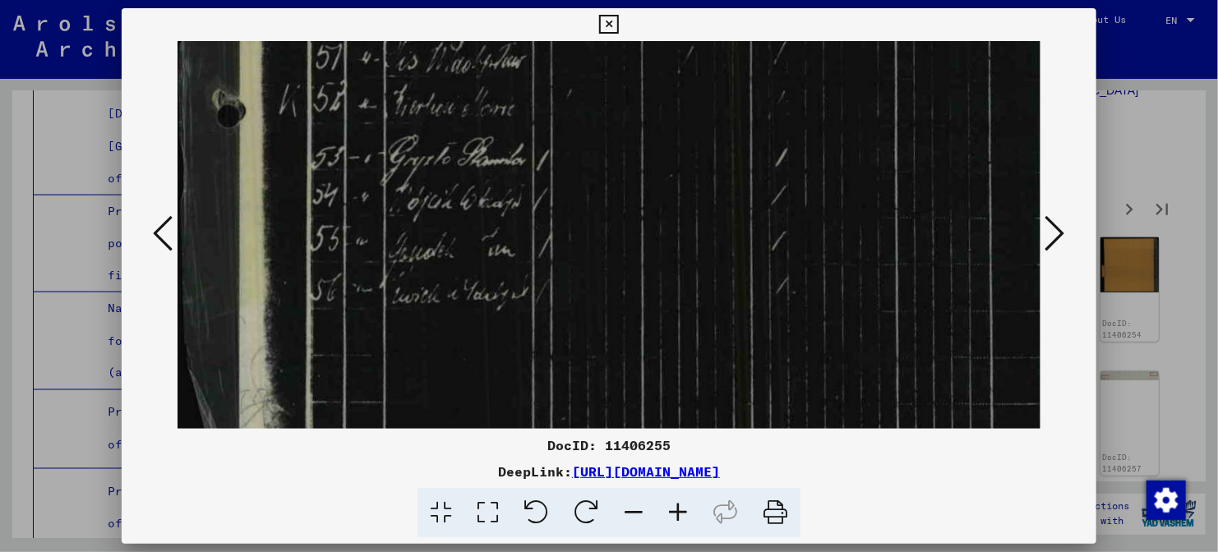
click at [678, 510] on icon at bounding box center [678, 513] width 44 height 50
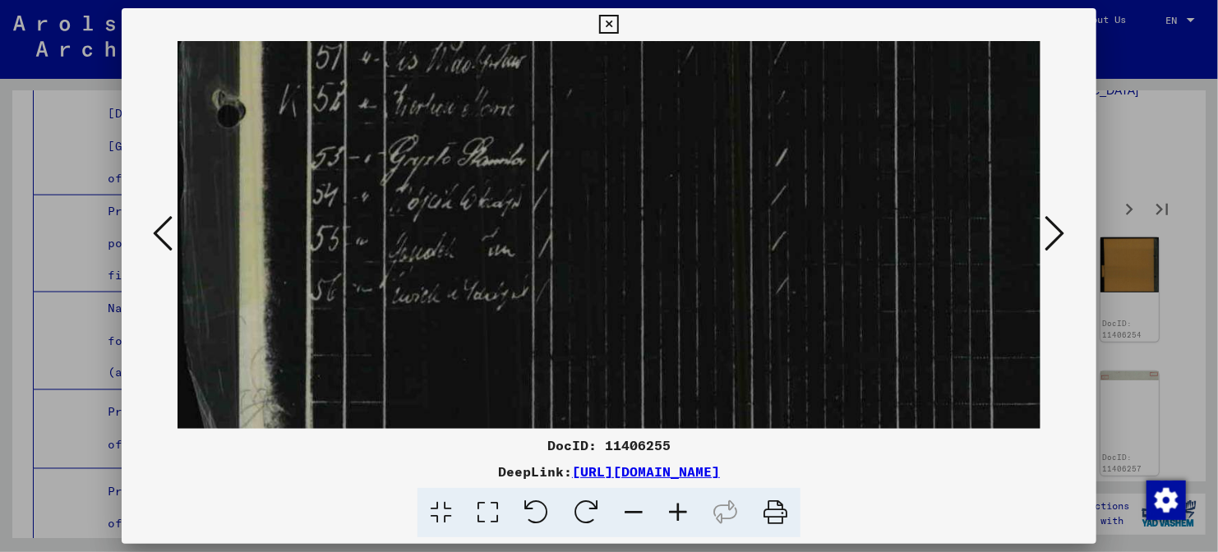
click at [678, 510] on icon at bounding box center [678, 513] width 44 height 50
drag, startPoint x: 678, startPoint y: 510, endPoint x: 679, endPoint y: 502, distance: 8.4
click at [679, 502] on icon at bounding box center [678, 513] width 44 height 50
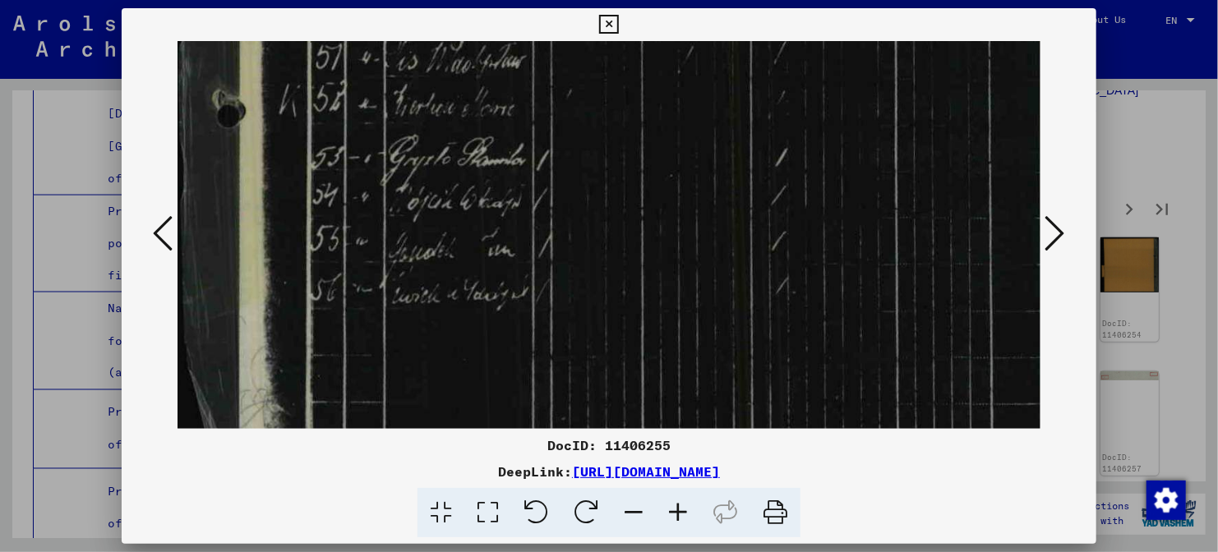
click at [679, 502] on icon at bounding box center [678, 513] width 44 height 50
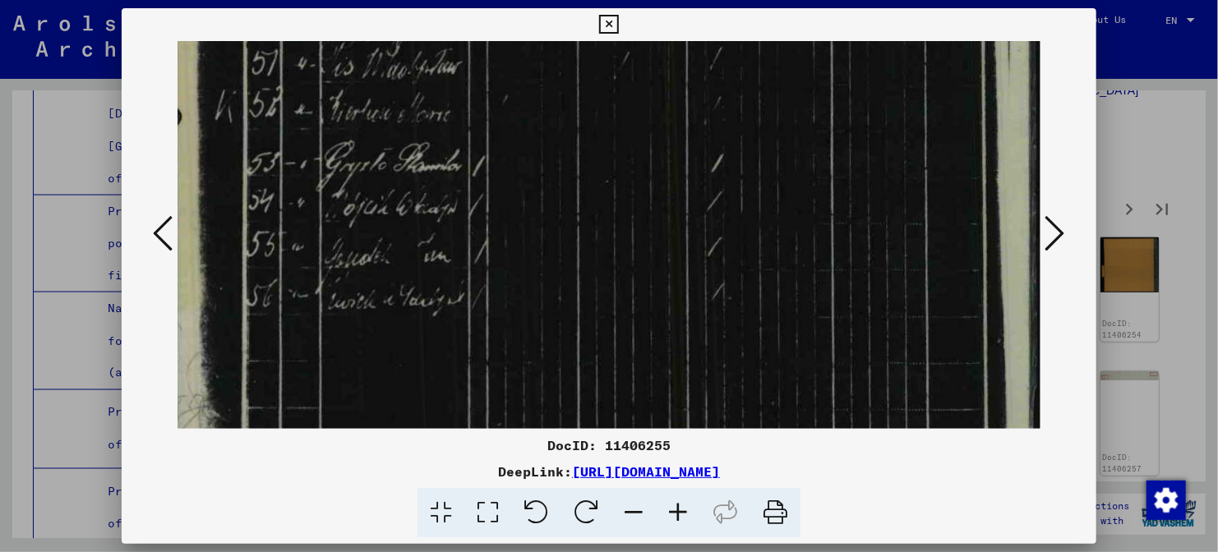
drag, startPoint x: 739, startPoint y: 288, endPoint x: 339, endPoint y: 283, distance: 399.3
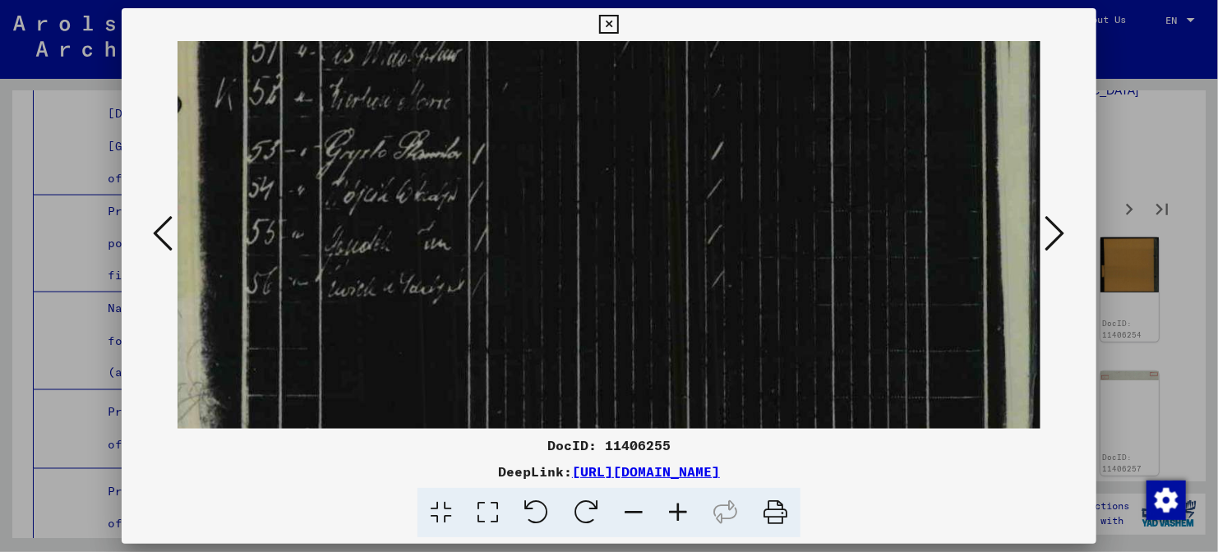
drag, startPoint x: 616, startPoint y: 269, endPoint x: 501, endPoint y: 276, distance: 115.3
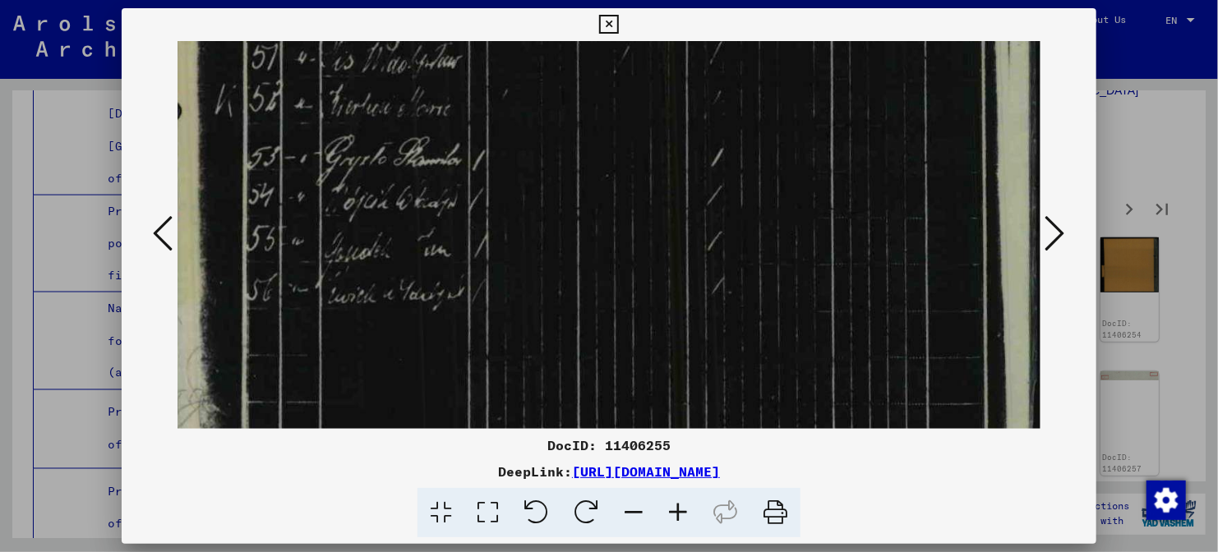
click at [1049, 249] on icon at bounding box center [1055, 233] width 20 height 39
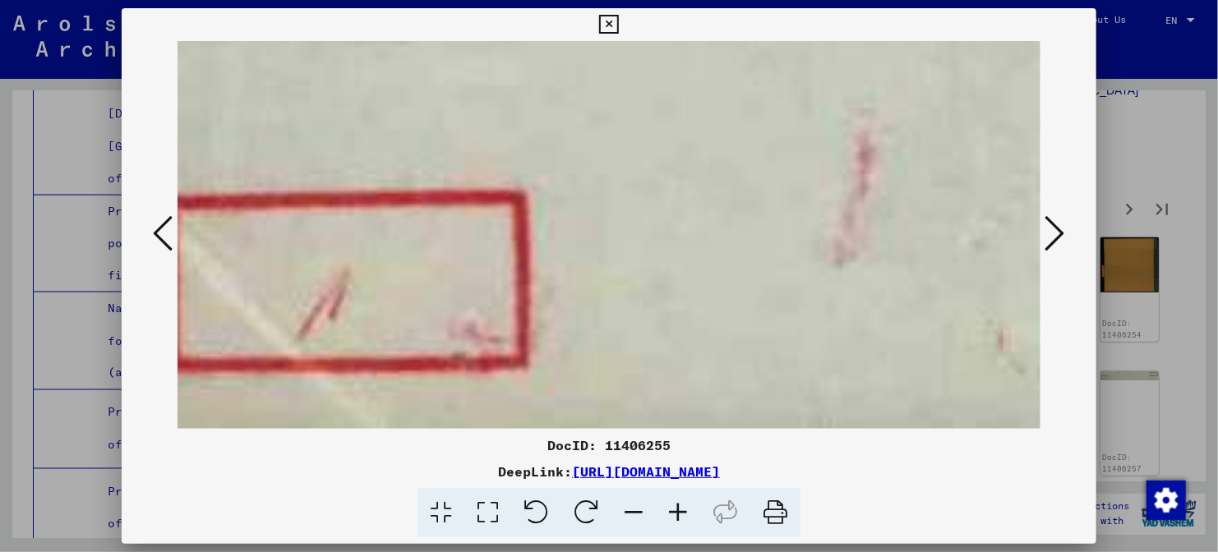
scroll to position [0, 67]
click at [1048, 246] on icon at bounding box center [1055, 233] width 20 height 39
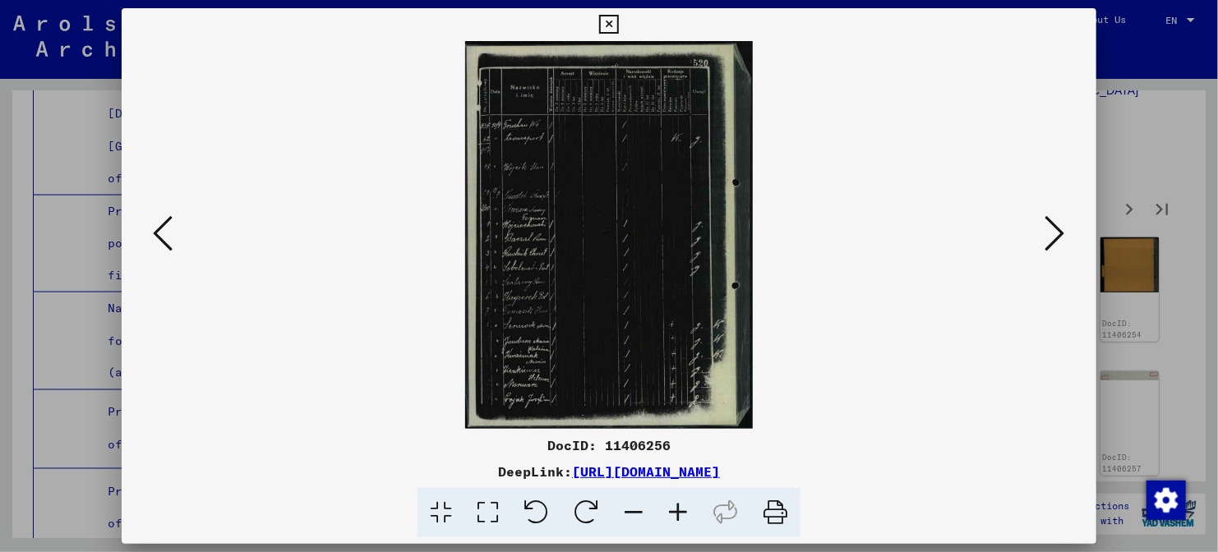
click at [682, 510] on icon at bounding box center [678, 513] width 44 height 50
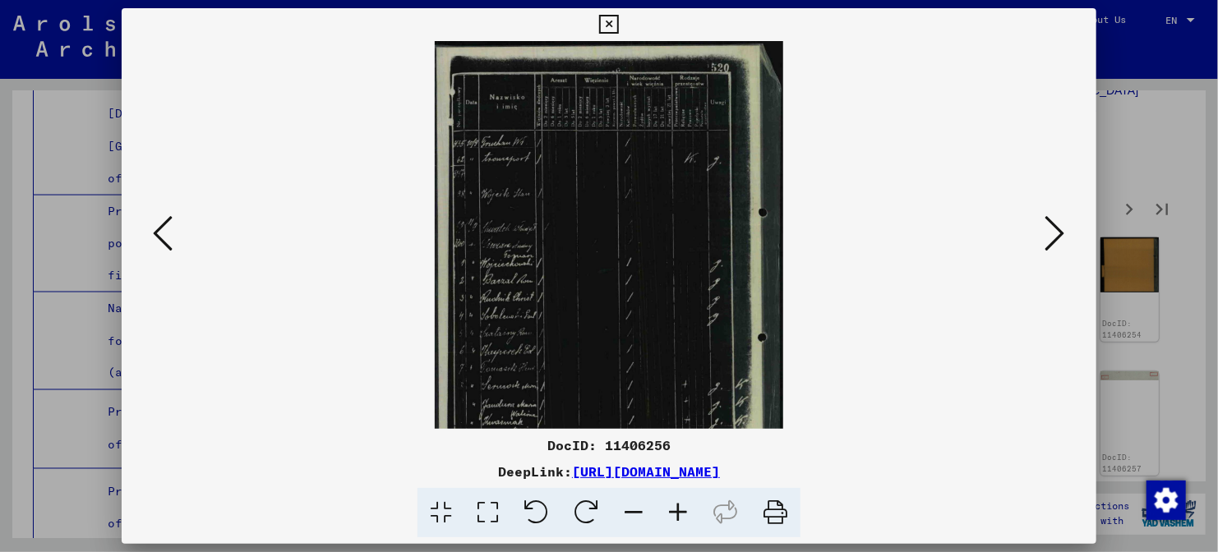
click at [682, 510] on icon at bounding box center [678, 513] width 44 height 50
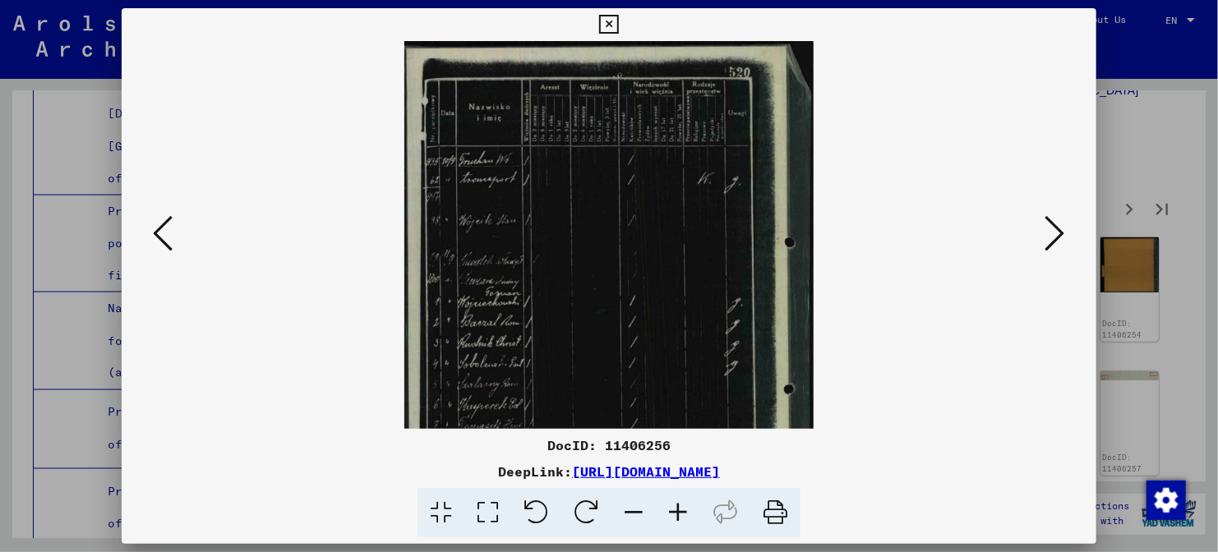
click at [682, 510] on icon at bounding box center [678, 513] width 44 height 50
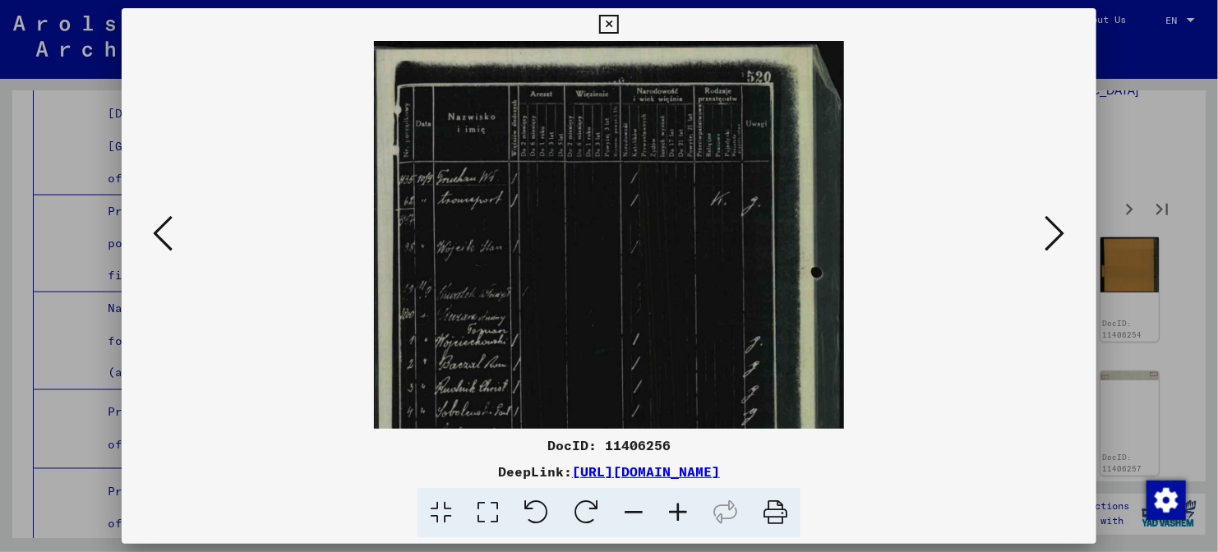
click at [682, 510] on icon at bounding box center [678, 513] width 44 height 50
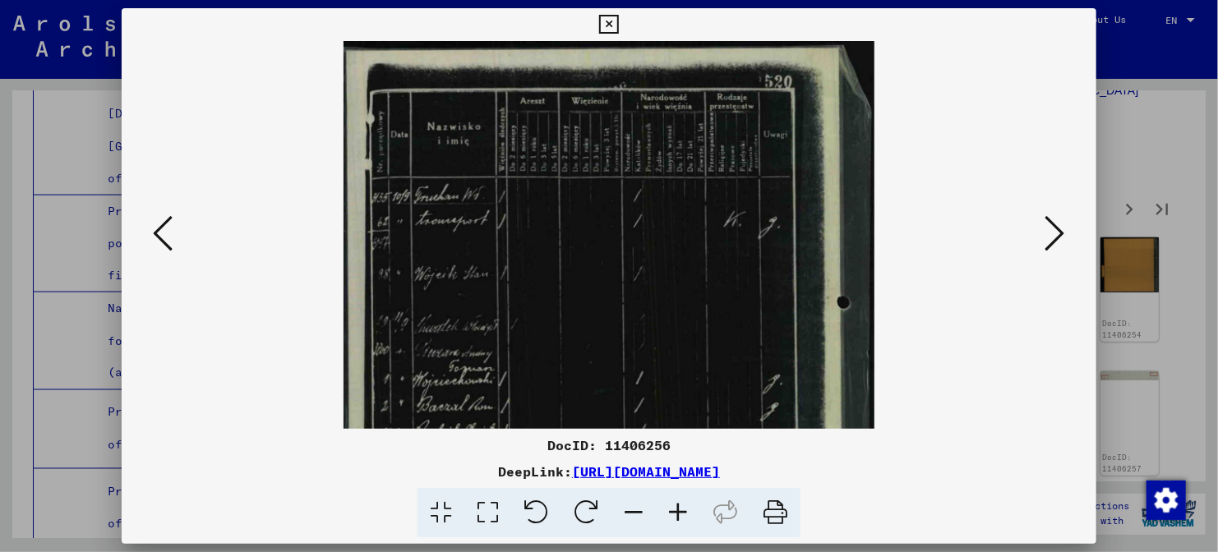
click at [682, 510] on icon at bounding box center [678, 513] width 44 height 50
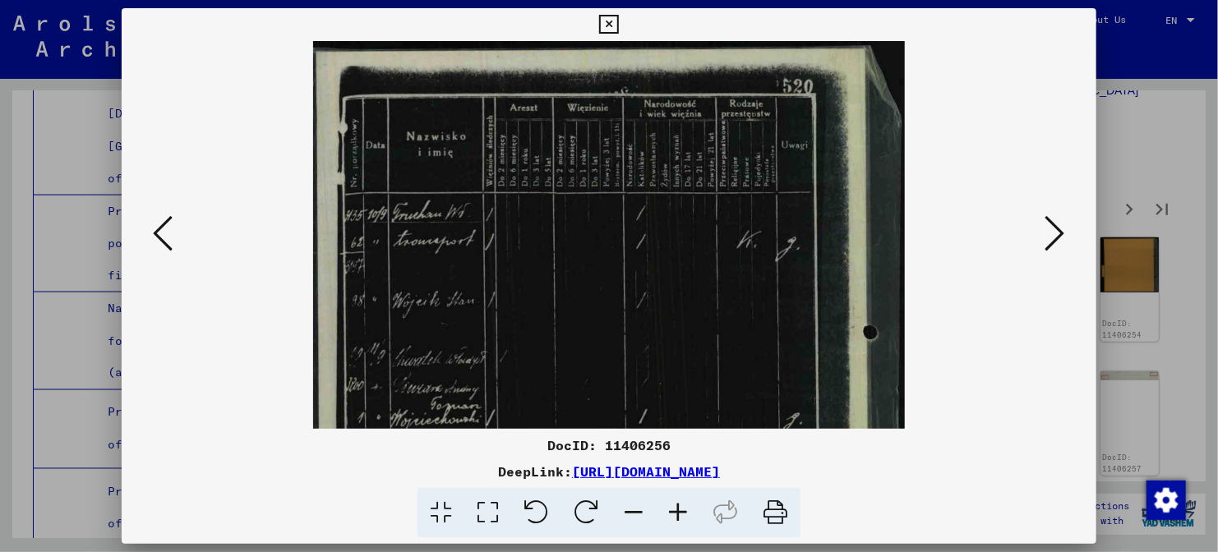
click at [682, 510] on icon at bounding box center [678, 513] width 44 height 50
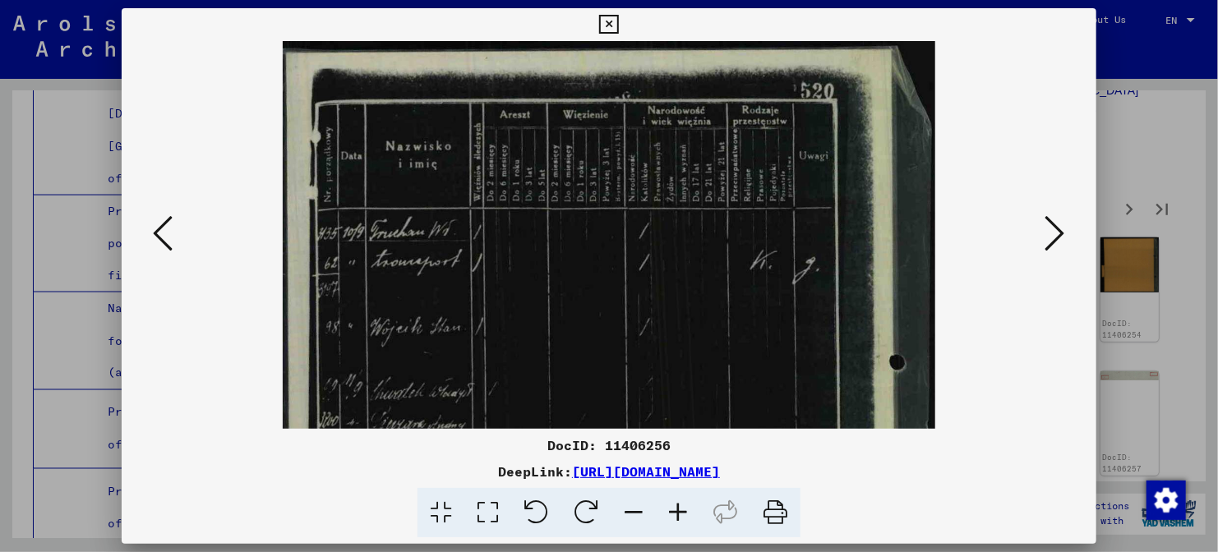
click at [682, 510] on icon at bounding box center [678, 513] width 44 height 50
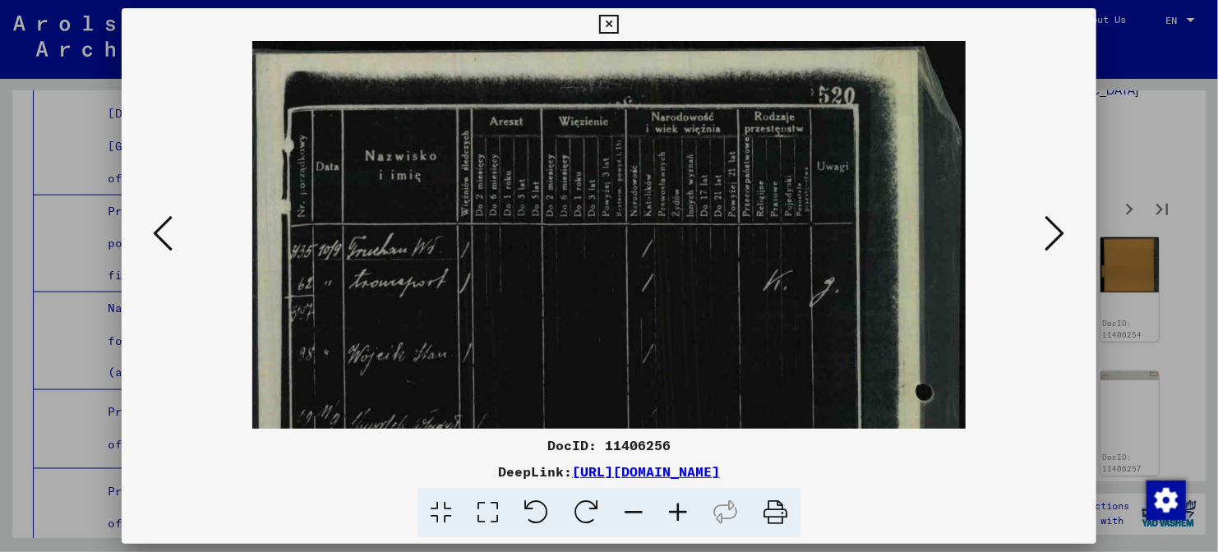
click at [682, 510] on icon at bounding box center [678, 513] width 44 height 50
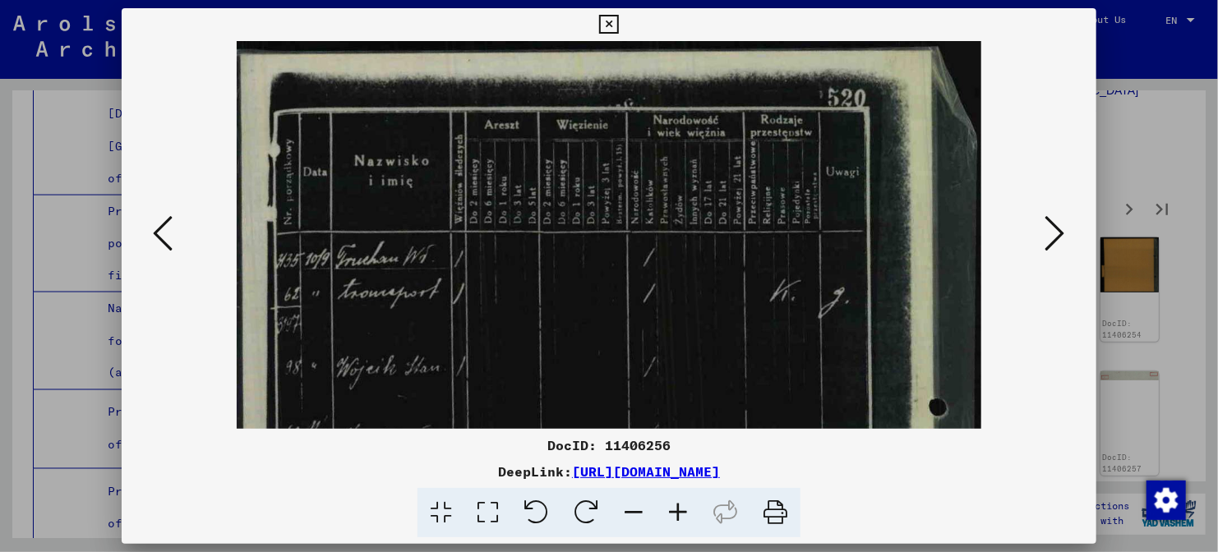
click at [682, 510] on icon at bounding box center [678, 513] width 44 height 50
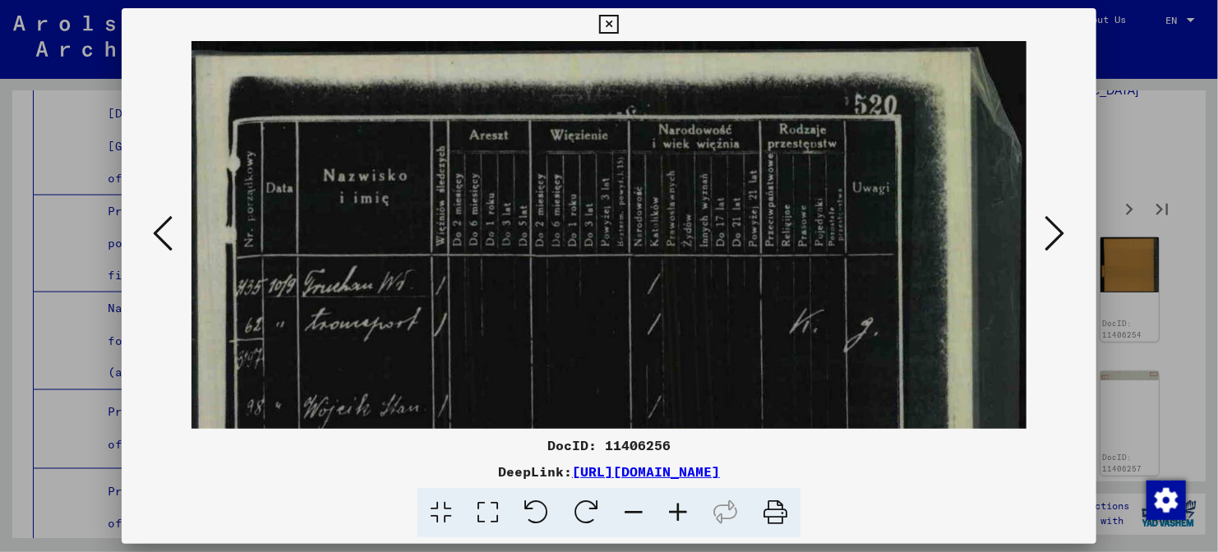
click at [682, 510] on icon at bounding box center [678, 513] width 44 height 50
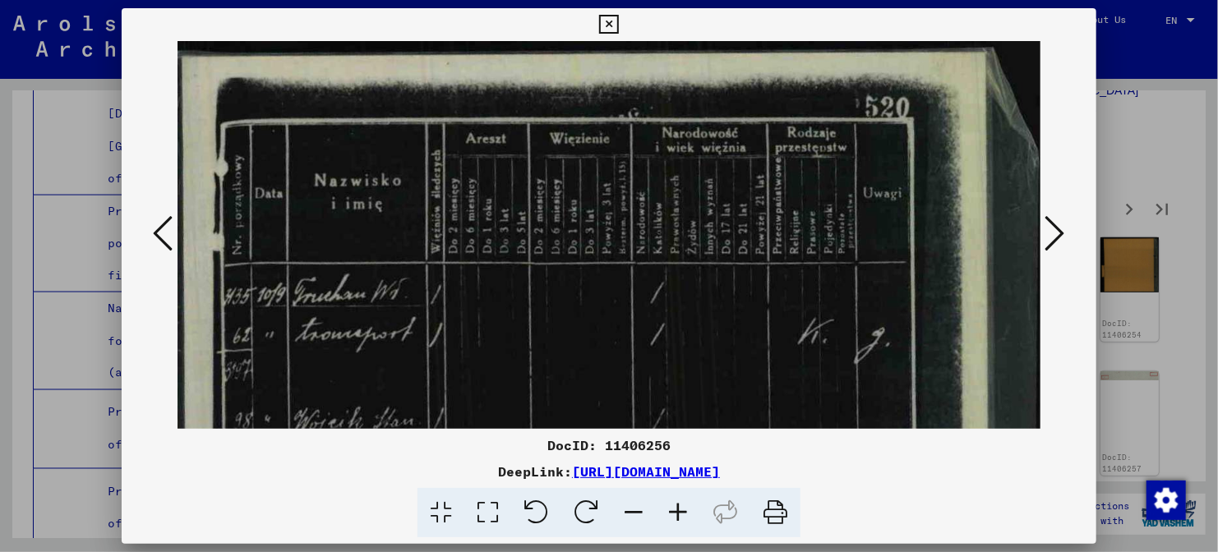
click at [682, 510] on icon at bounding box center [678, 513] width 44 height 50
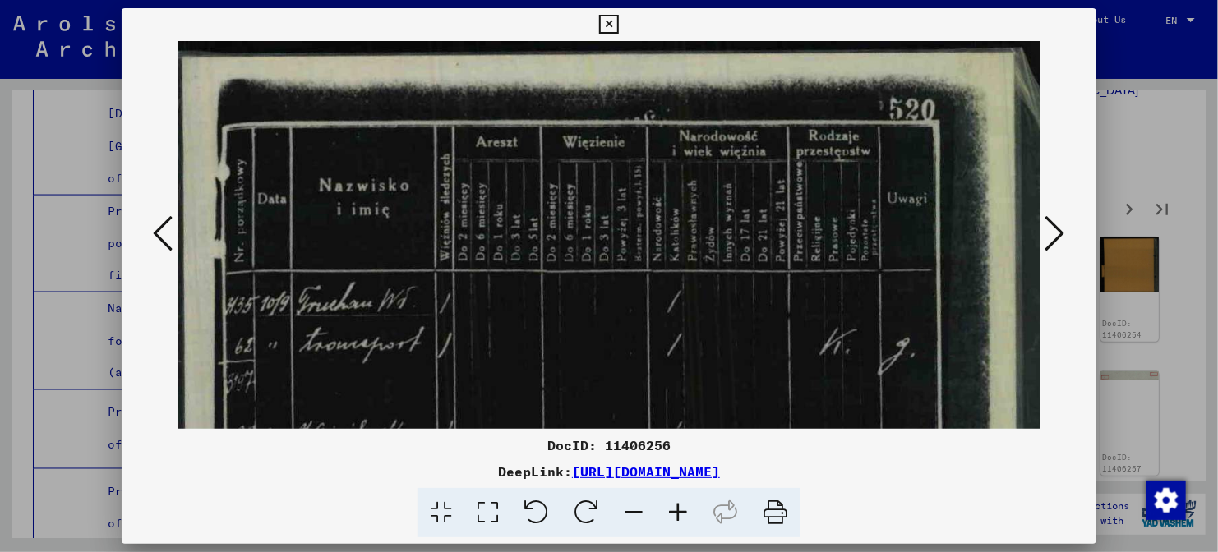
click at [682, 510] on icon at bounding box center [678, 513] width 44 height 50
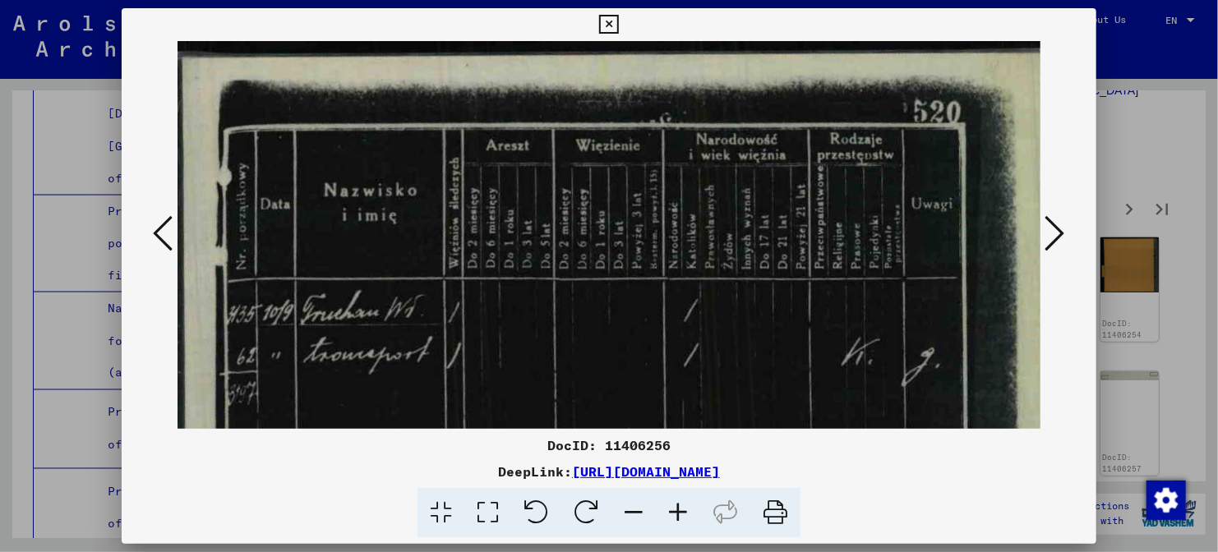
click at [682, 510] on icon at bounding box center [678, 513] width 44 height 50
drag, startPoint x: 558, startPoint y: 352, endPoint x: 560, endPoint y: 155, distance: 196.4
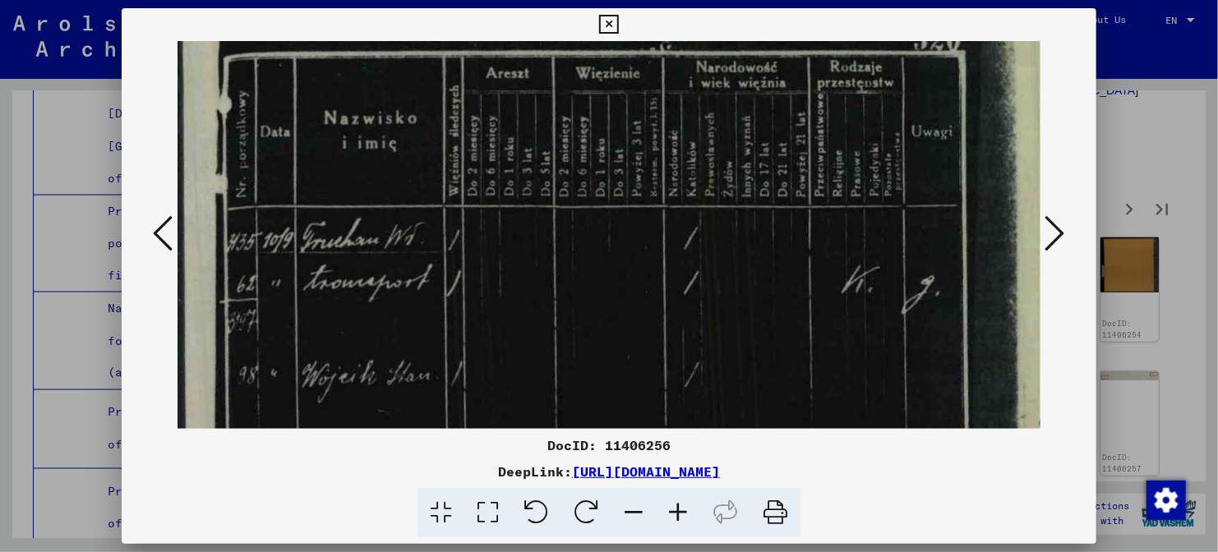
scroll to position [71, 0]
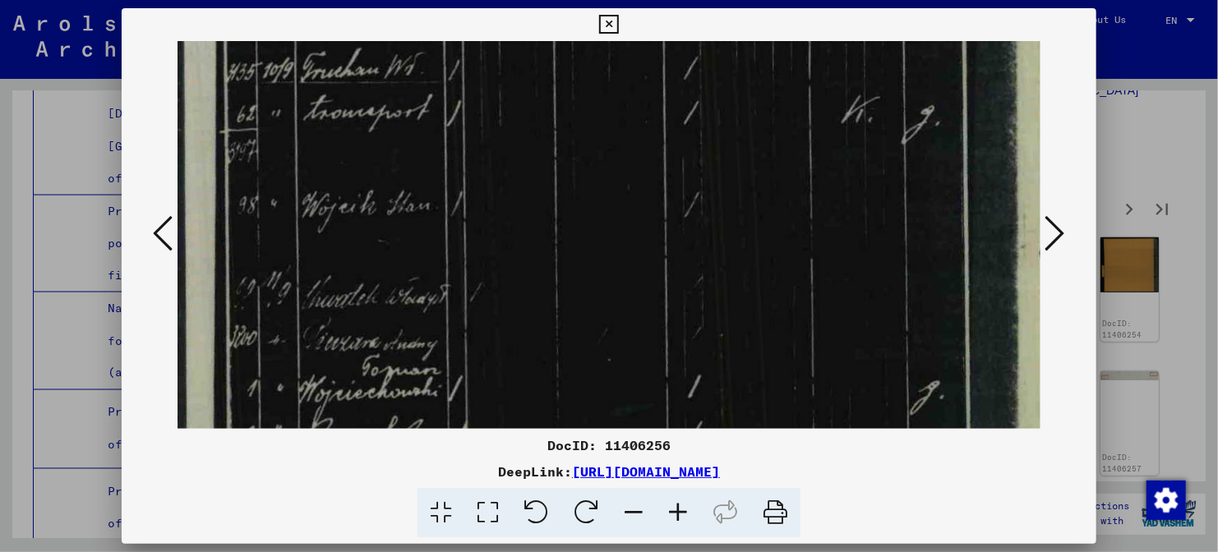
drag, startPoint x: 558, startPoint y: 251, endPoint x: 591, endPoint y: 206, distance: 55.2
click at [591, 206] on img at bounding box center [640, 424] width 927 height 1250
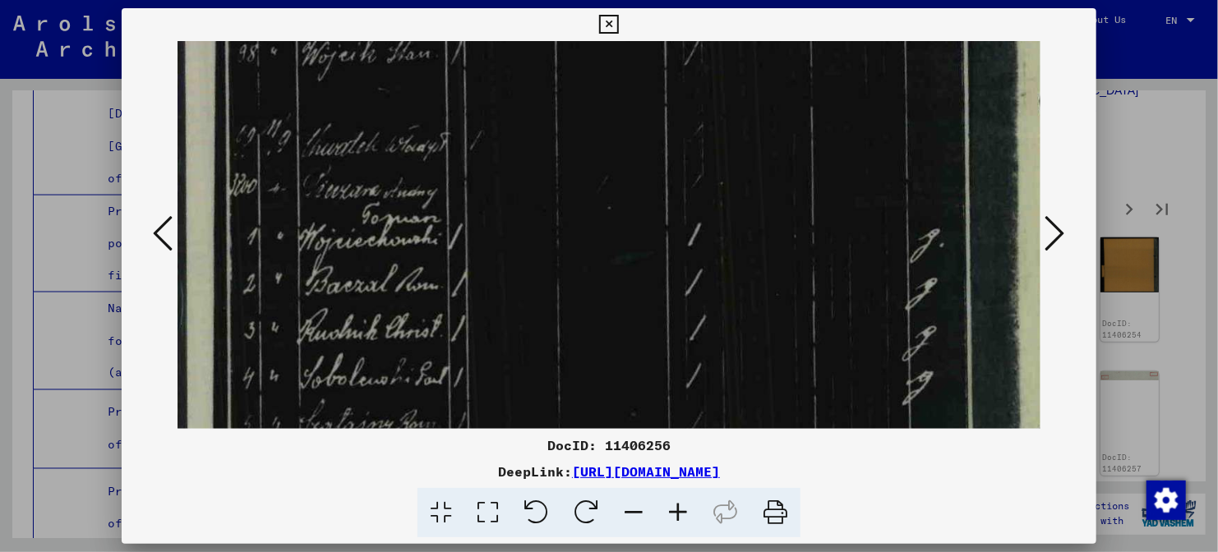
drag, startPoint x: 553, startPoint y: 254, endPoint x: 607, endPoint y: 109, distance: 154.4
click at [607, 109] on img at bounding box center [640, 272] width 927 height 1250
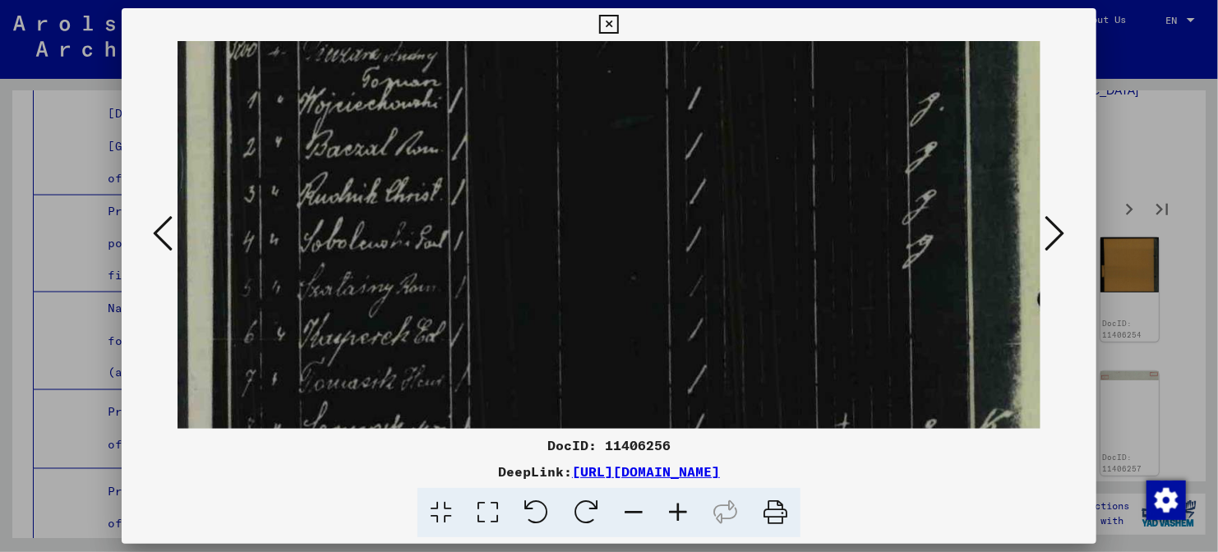
drag, startPoint x: 594, startPoint y: 191, endPoint x: 604, endPoint y: 51, distance: 140.8
click at [604, 51] on img at bounding box center [640, 135] width 927 height 1250
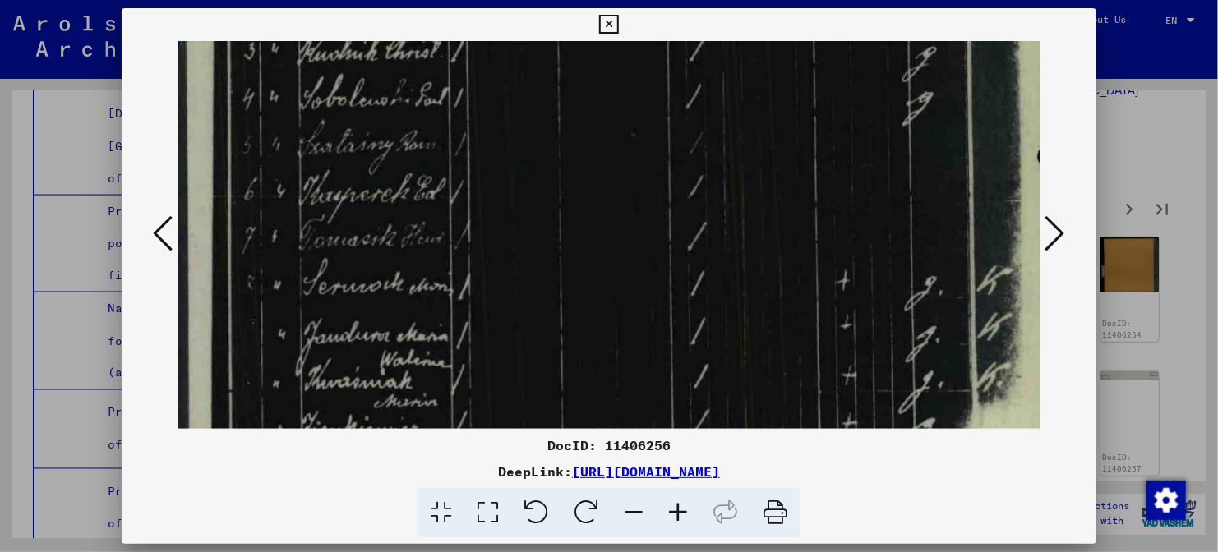
drag, startPoint x: 593, startPoint y: 172, endPoint x: 600, endPoint y: 35, distance: 136.5
click at [600, 35] on div "DocID: 11406256 DeepLink: [URL][DOMAIN_NAME]" at bounding box center [609, 273] width 974 height 530
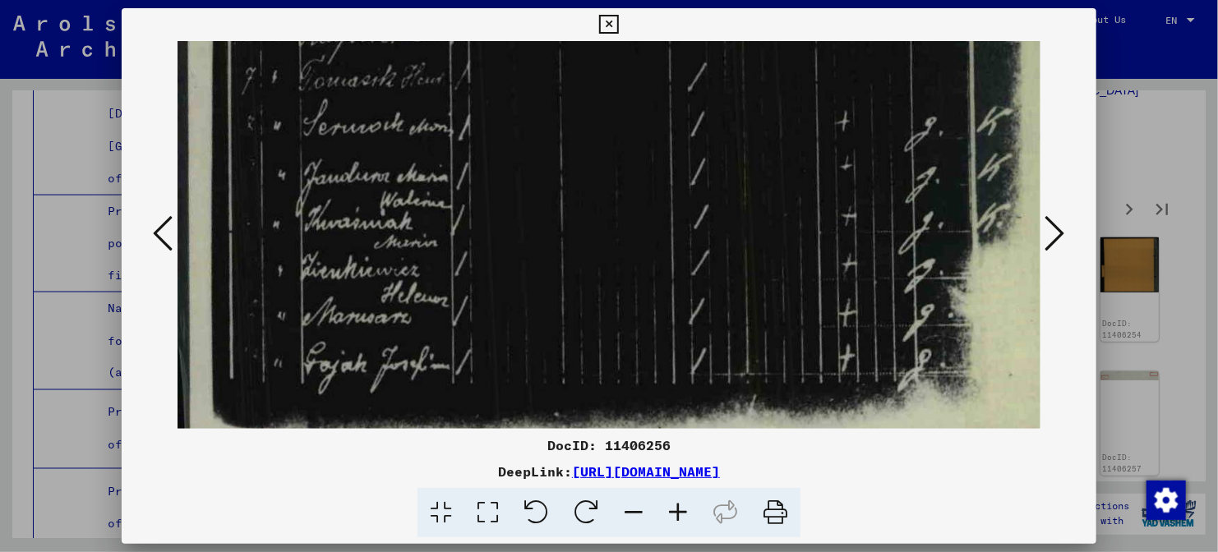
scroll to position [837, 0]
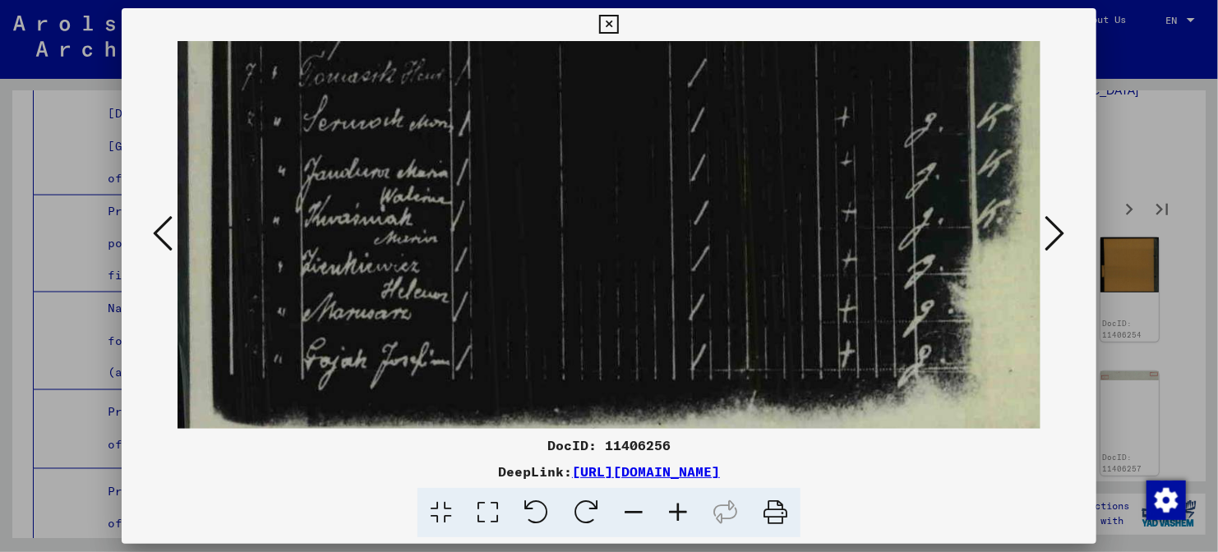
drag, startPoint x: 581, startPoint y: 187, endPoint x: 591, endPoint y: 26, distance: 161.3
click at [591, 26] on div "DocID: 11406256 DeepLink: [URL][DOMAIN_NAME]" at bounding box center [609, 273] width 974 height 530
drag, startPoint x: 580, startPoint y: 165, endPoint x: 574, endPoint y: 246, distance: 80.7
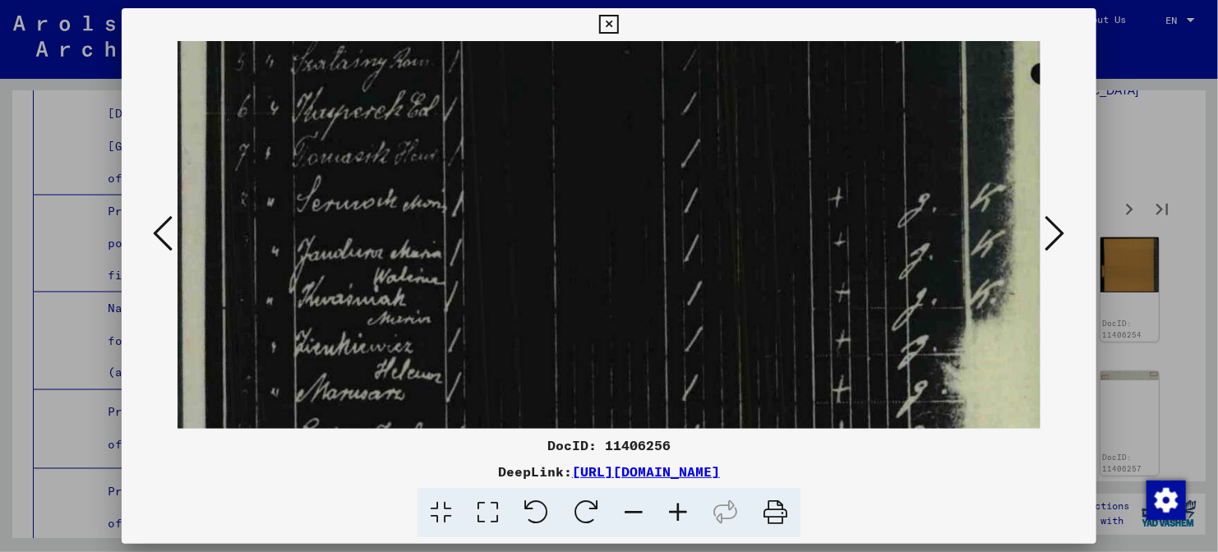
drag, startPoint x: 579, startPoint y: 191, endPoint x: 568, endPoint y: 373, distance: 182.8
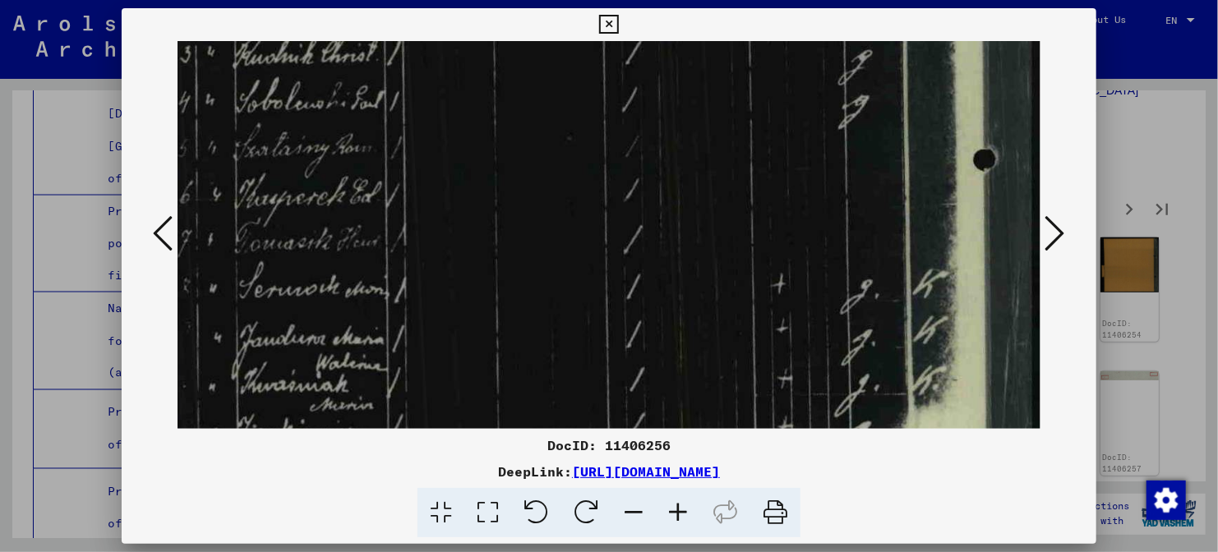
drag, startPoint x: 573, startPoint y: 262, endPoint x: 426, endPoint y: 467, distance: 252.6
click at [426, 467] on div "DocID: 11406256 DeepLink: [URL][DOMAIN_NAME]" at bounding box center [609, 273] width 974 height 530
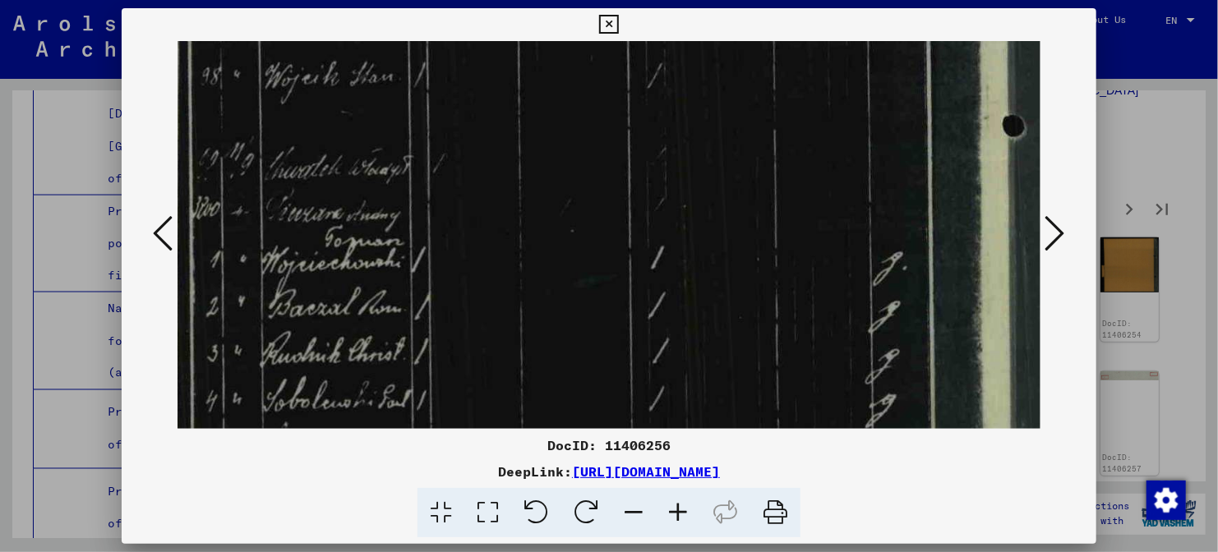
drag, startPoint x: 469, startPoint y: 371, endPoint x: 466, endPoint y: 431, distance: 59.2
click at [466, 431] on div "DocID: 11406256 DeepLink: [URL][DOMAIN_NAME]" at bounding box center [609, 273] width 974 height 530
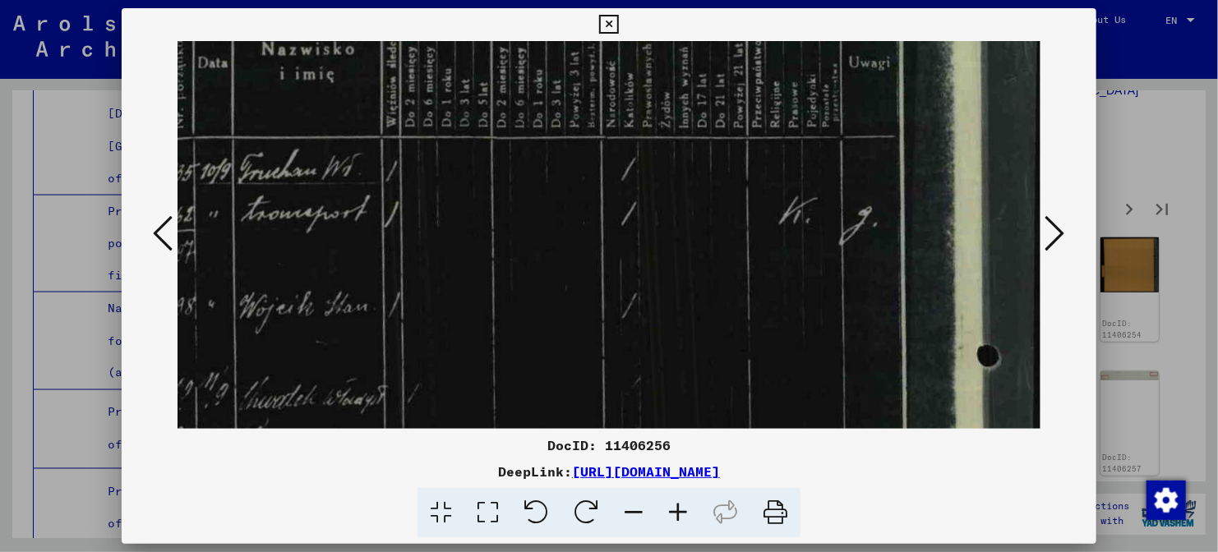
drag, startPoint x: 532, startPoint y: 188, endPoint x: 509, endPoint y: 365, distance: 178.0
click at [509, 366] on img at bounding box center [578, 525] width 927 height 1250
drag, startPoint x: 536, startPoint y: 260, endPoint x: 676, endPoint y: 242, distance: 141.5
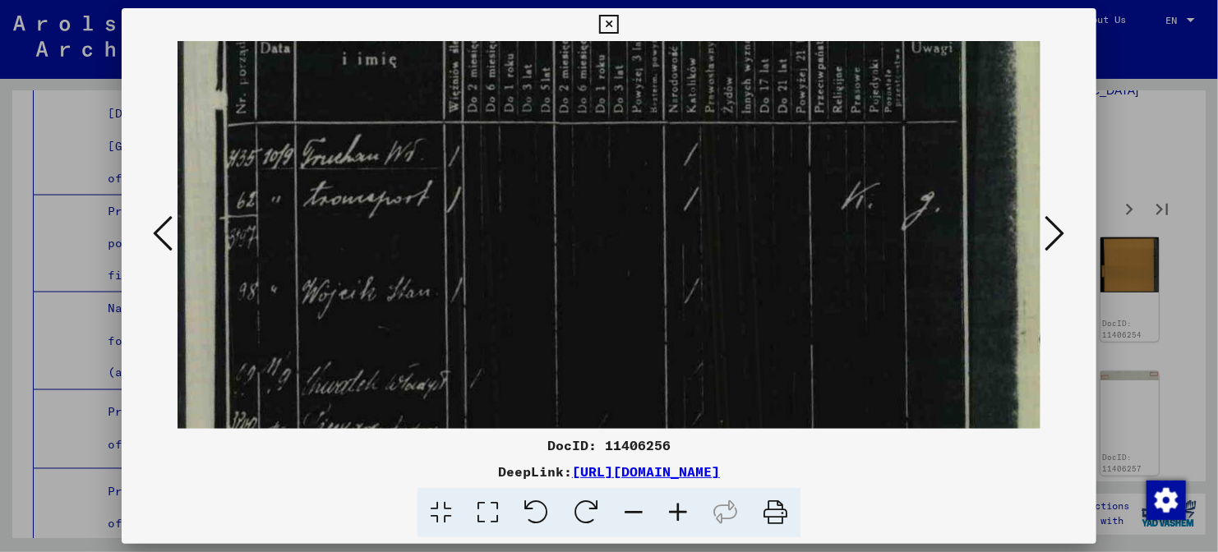
click at [676, 242] on img at bounding box center [640, 510] width 927 height 1250
click at [673, 507] on icon at bounding box center [678, 513] width 44 height 50
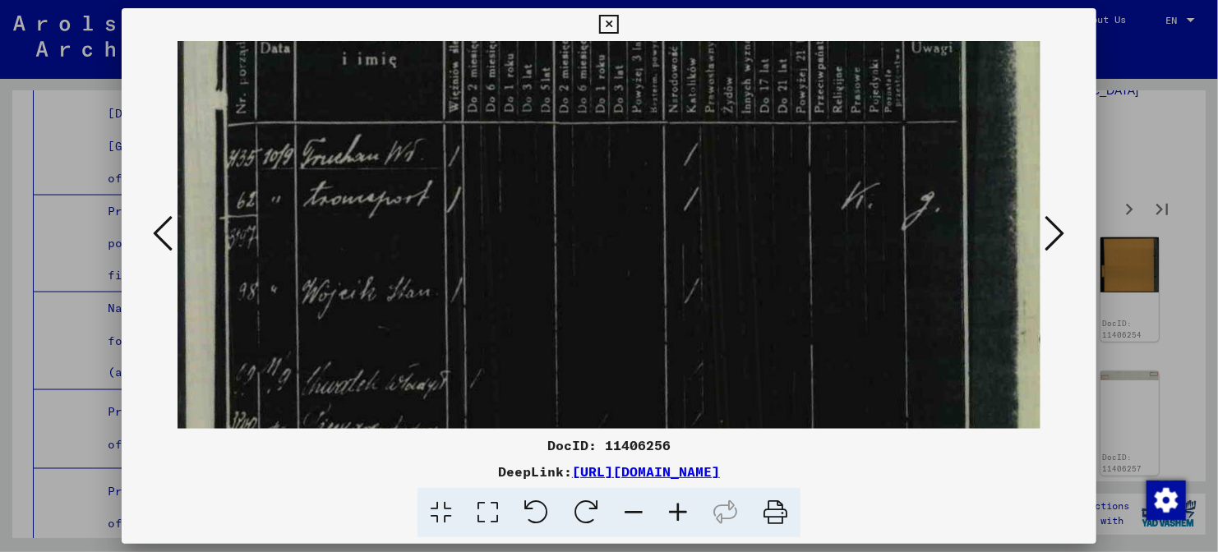
click at [673, 507] on icon at bounding box center [678, 513] width 44 height 50
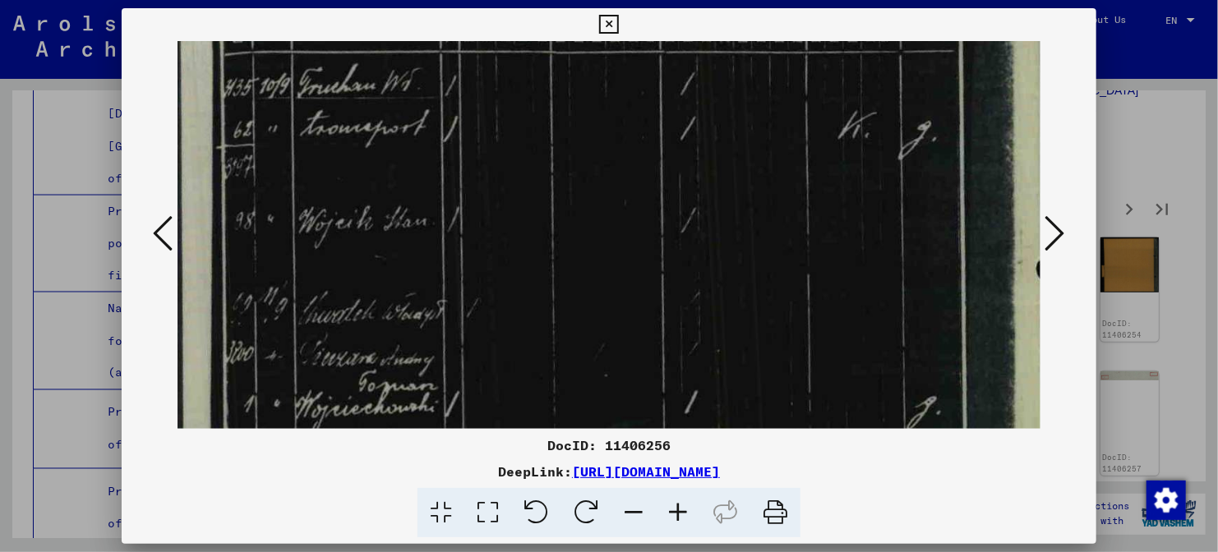
scroll to position [205, 3]
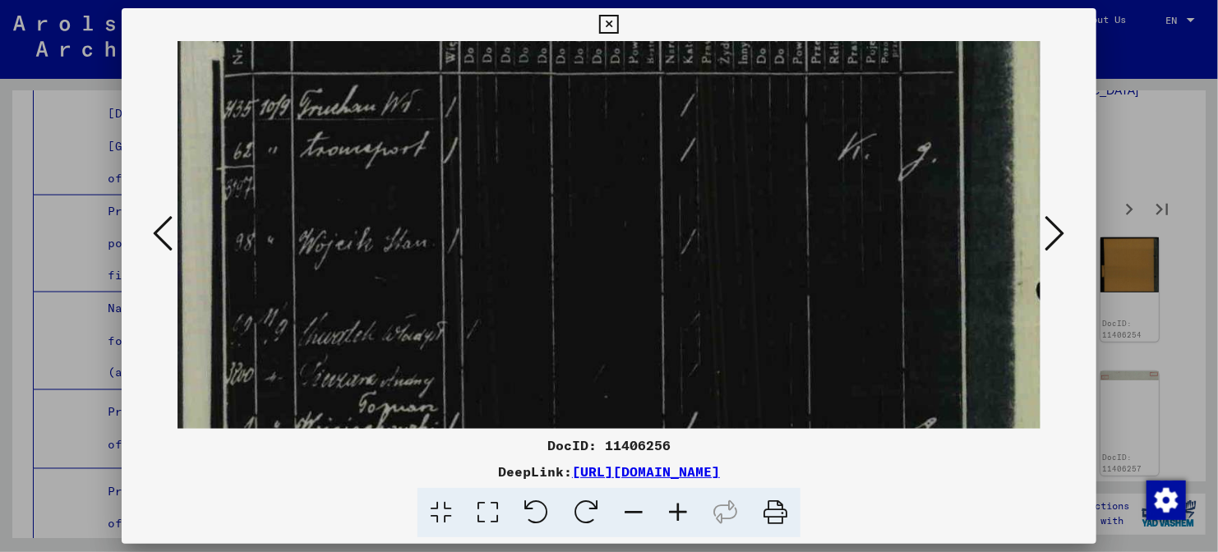
drag, startPoint x: 539, startPoint y: 279, endPoint x: 561, endPoint y: 237, distance: 46.7
click at [561, 237] on img at bounding box center [637, 461] width 927 height 1250
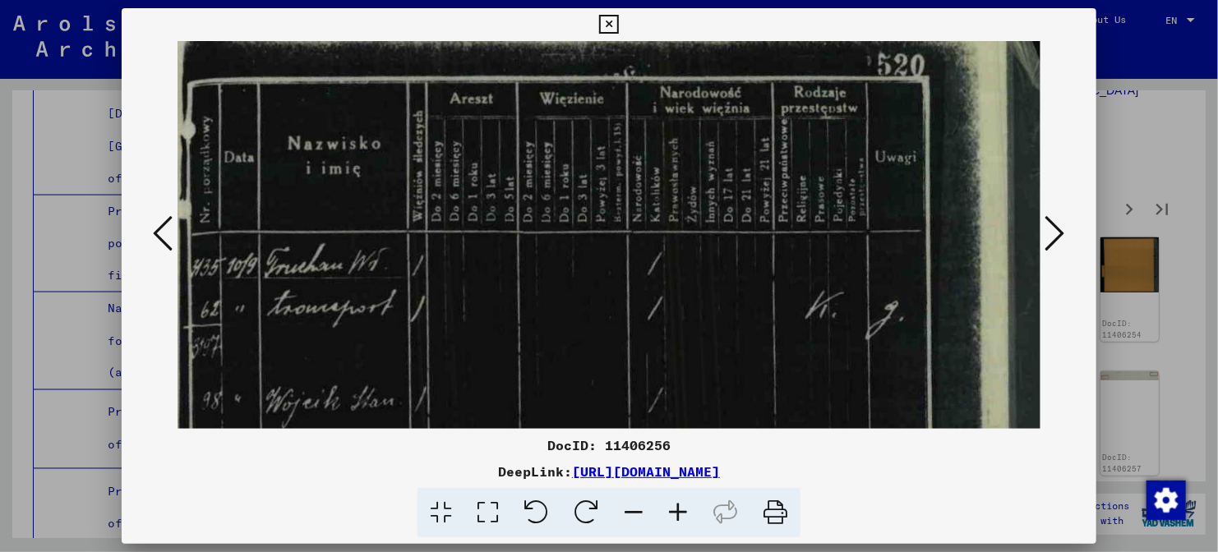
drag, startPoint x: 587, startPoint y: 234, endPoint x: 551, endPoint y: 438, distance: 206.9
click at [551, 438] on div "DocID: 11406256 DeepLink: [URL][DOMAIN_NAME]" at bounding box center [609, 273] width 974 height 530
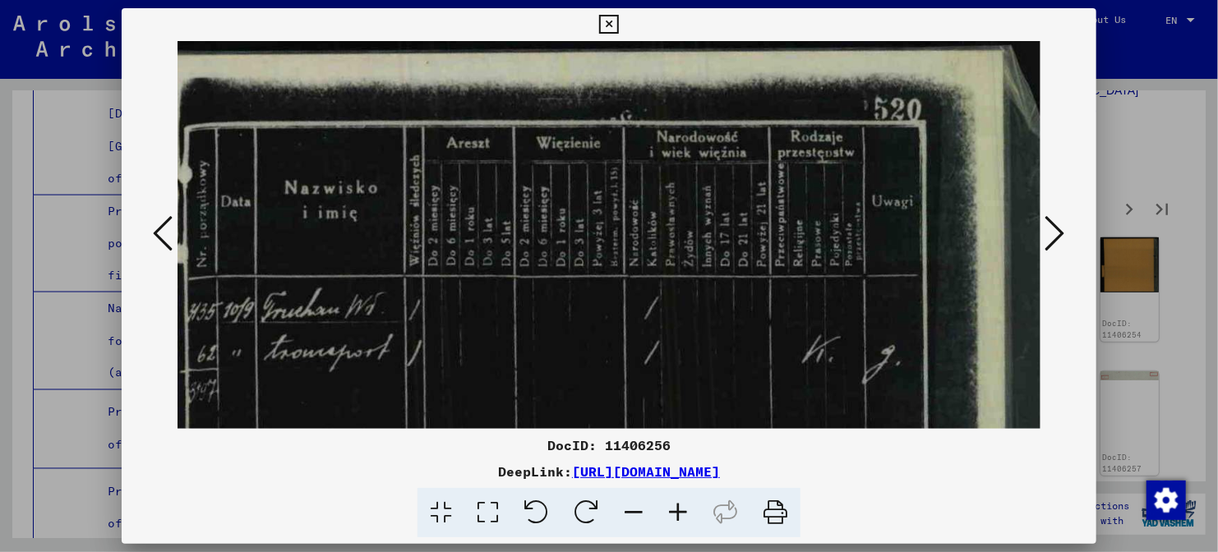
drag, startPoint x: 606, startPoint y: 330, endPoint x: 606, endPoint y: 369, distance: 38.6
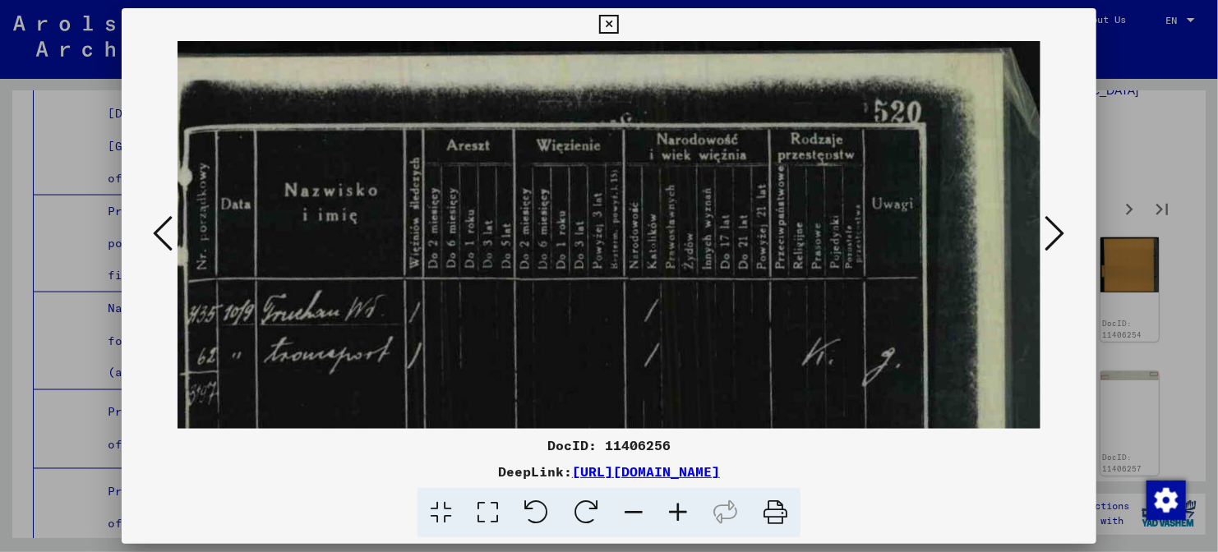
click at [1057, 231] on icon at bounding box center [1055, 233] width 20 height 39
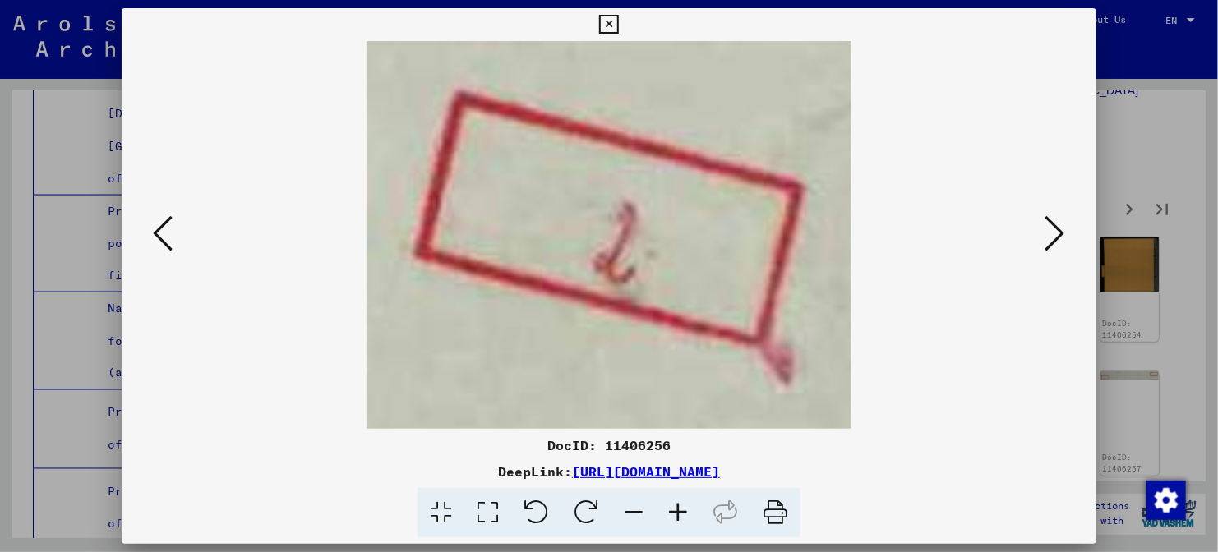
click at [1057, 231] on icon at bounding box center [1055, 233] width 20 height 39
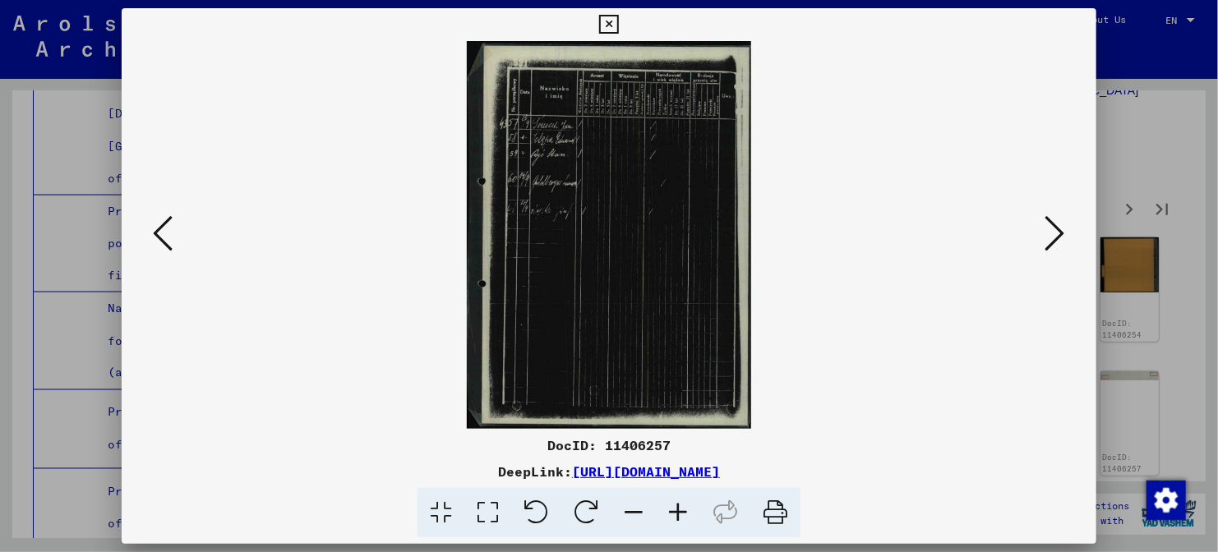
click at [1057, 231] on icon at bounding box center [1055, 233] width 20 height 39
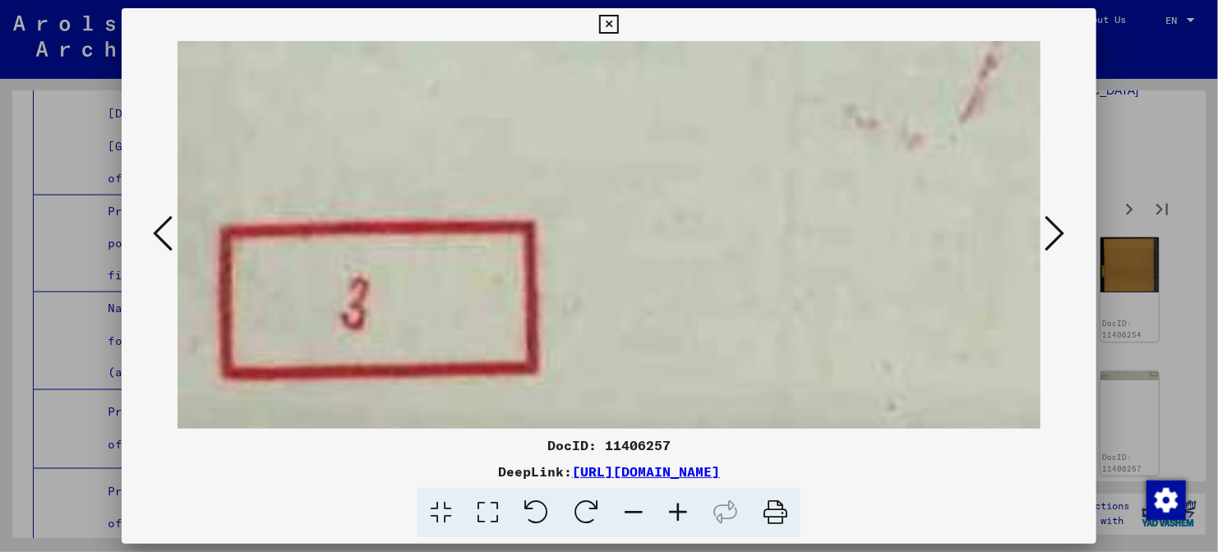
click at [1057, 231] on icon at bounding box center [1055, 233] width 20 height 39
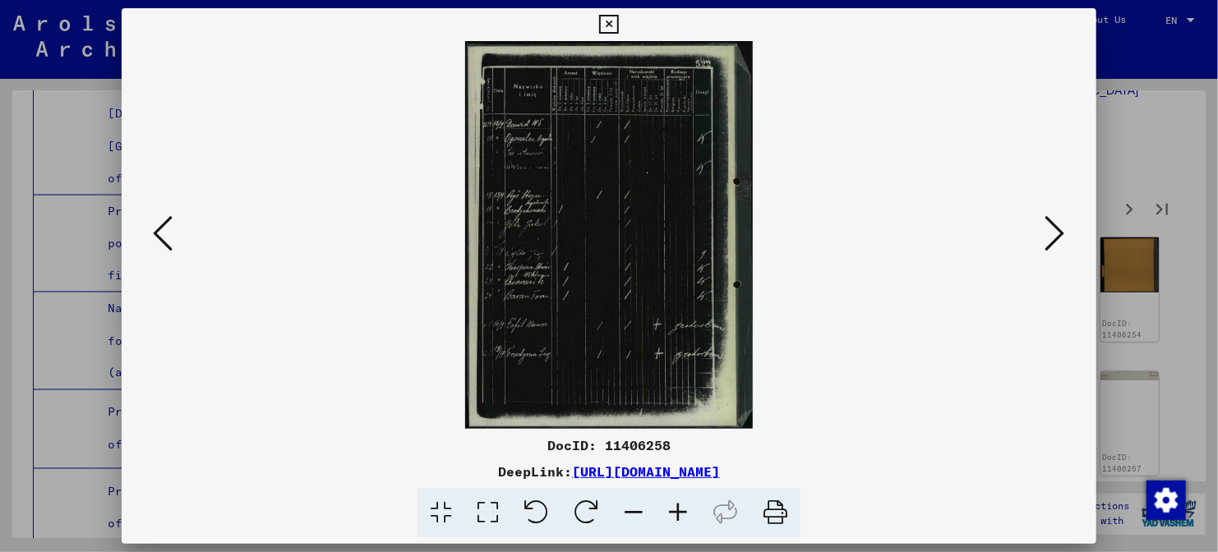
click at [1057, 231] on icon at bounding box center [1055, 233] width 20 height 39
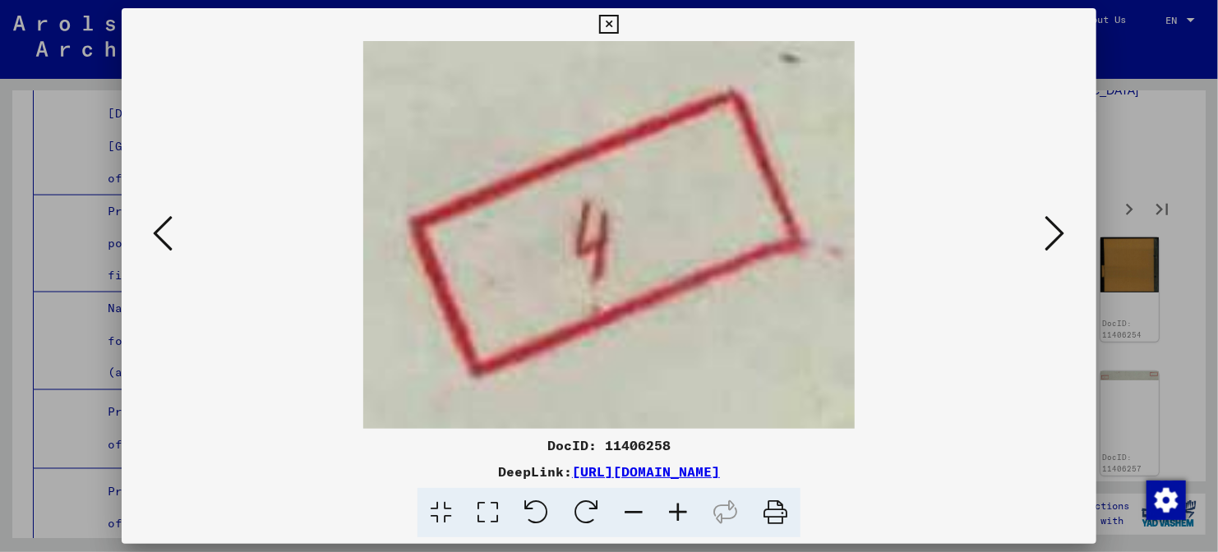
click at [164, 241] on icon at bounding box center [163, 233] width 20 height 39
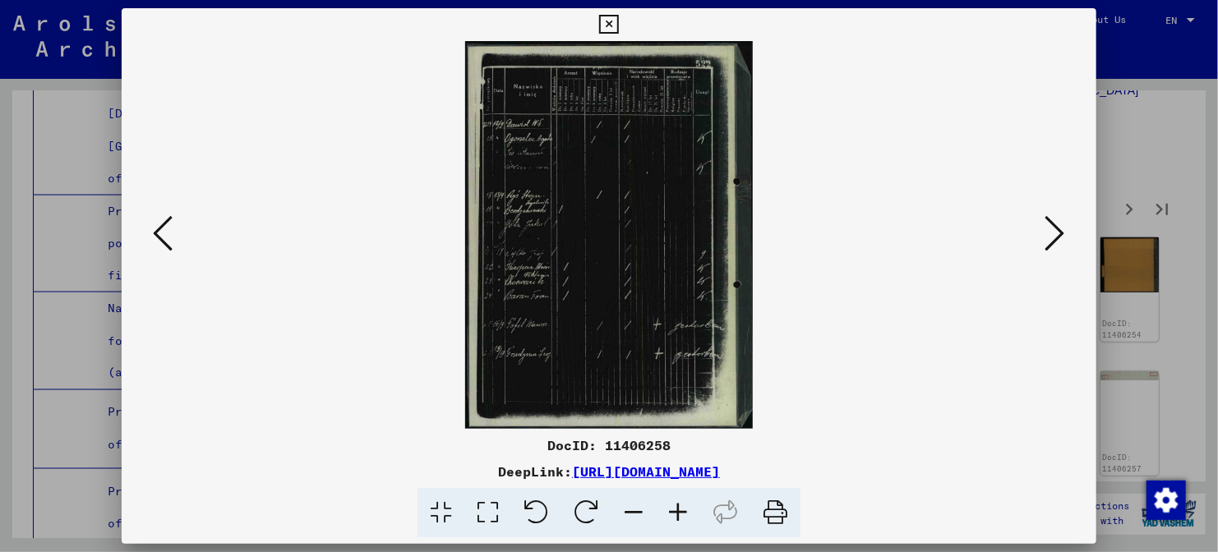
click at [663, 513] on icon at bounding box center [678, 513] width 44 height 50
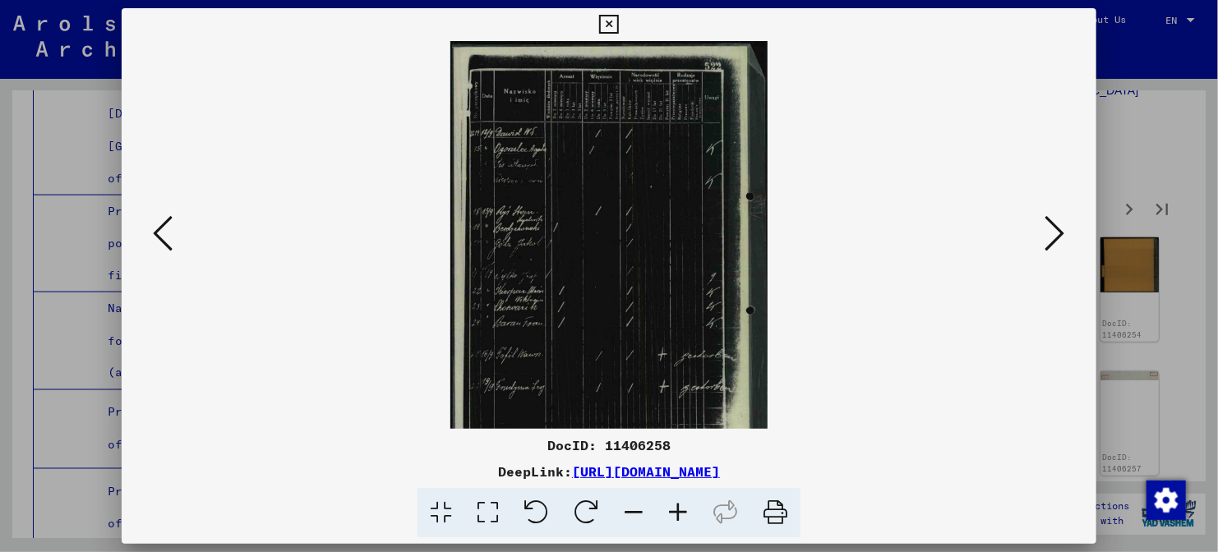
click at [663, 513] on icon at bounding box center [678, 513] width 44 height 50
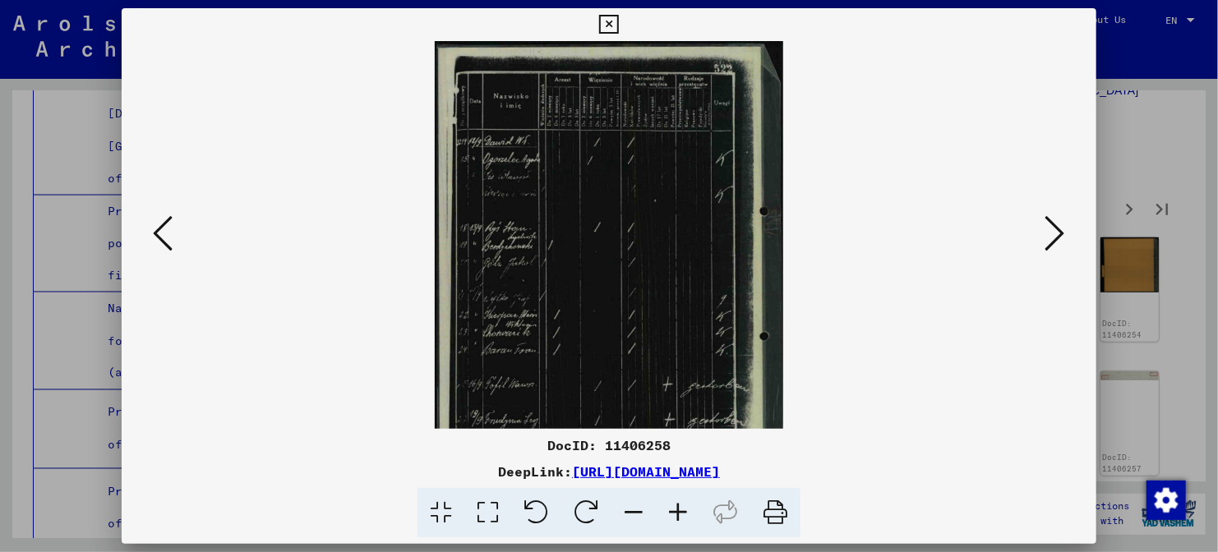
click at [663, 513] on icon at bounding box center [678, 513] width 44 height 50
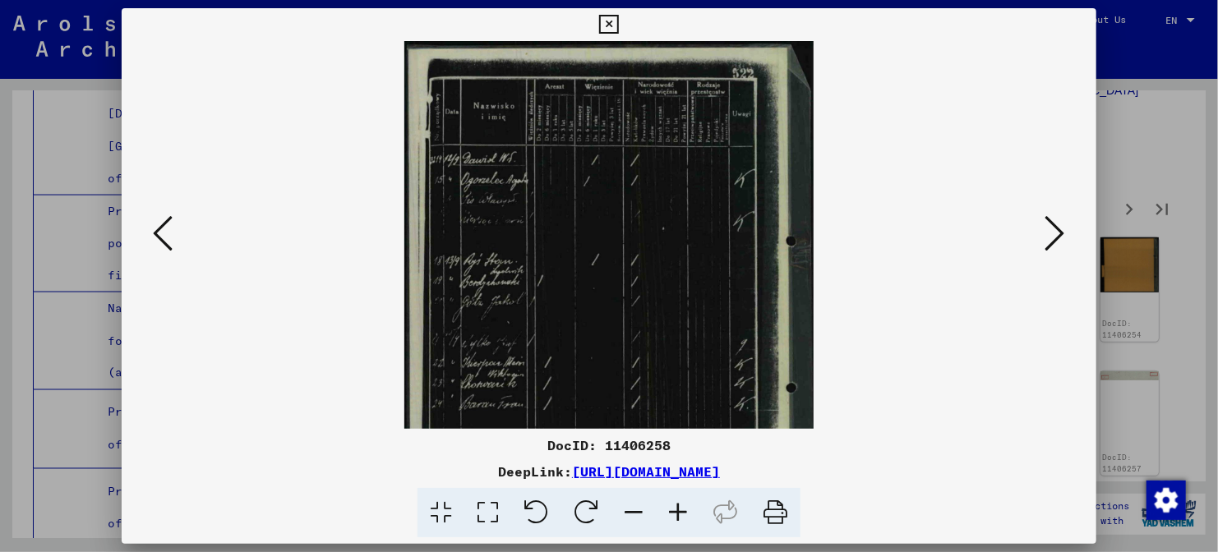
click at [663, 513] on icon at bounding box center [678, 513] width 44 height 50
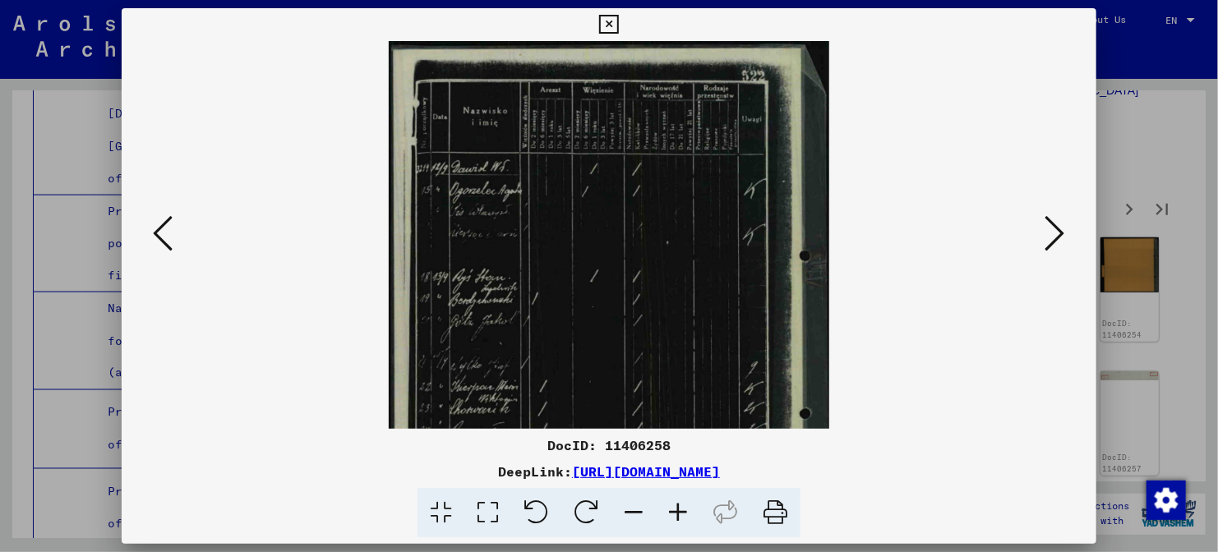
click at [663, 513] on icon at bounding box center [678, 513] width 44 height 50
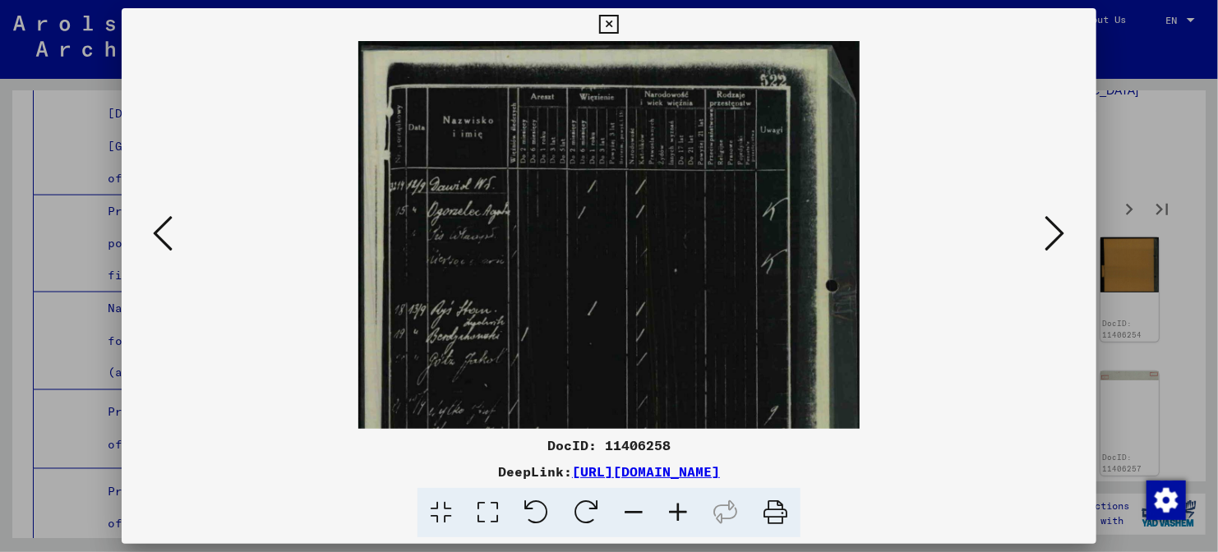
click at [663, 513] on icon at bounding box center [678, 513] width 44 height 50
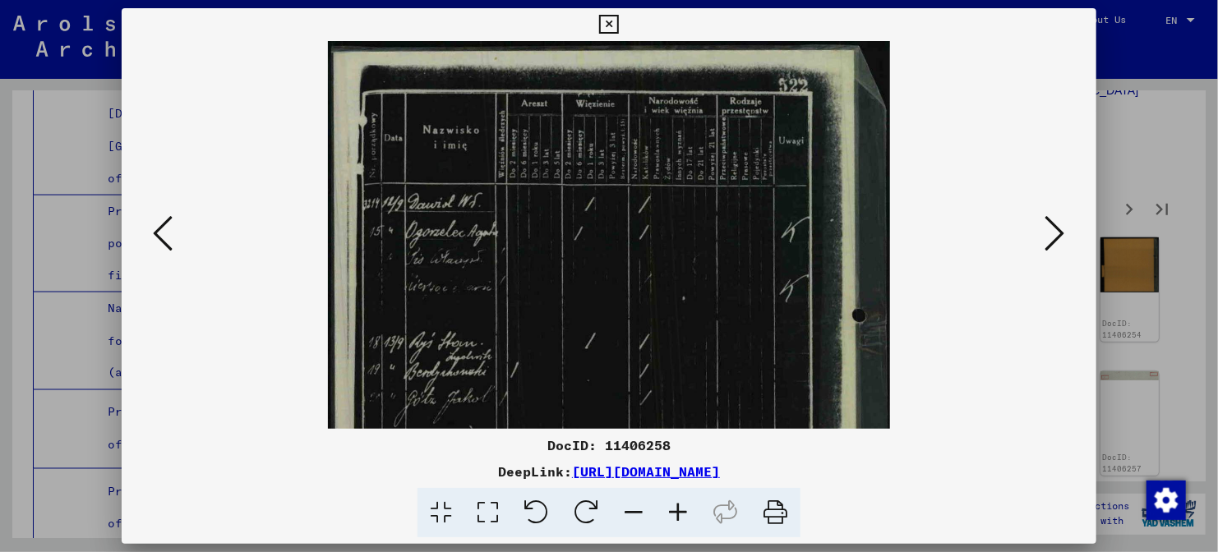
click at [663, 513] on icon at bounding box center [678, 513] width 44 height 50
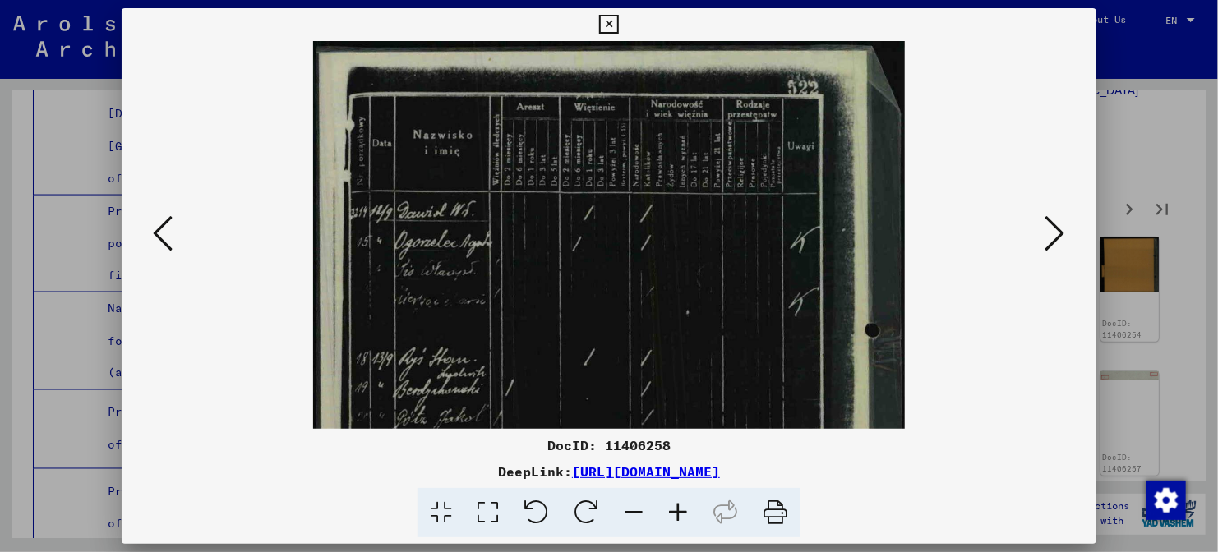
click at [663, 513] on icon at bounding box center [678, 513] width 44 height 50
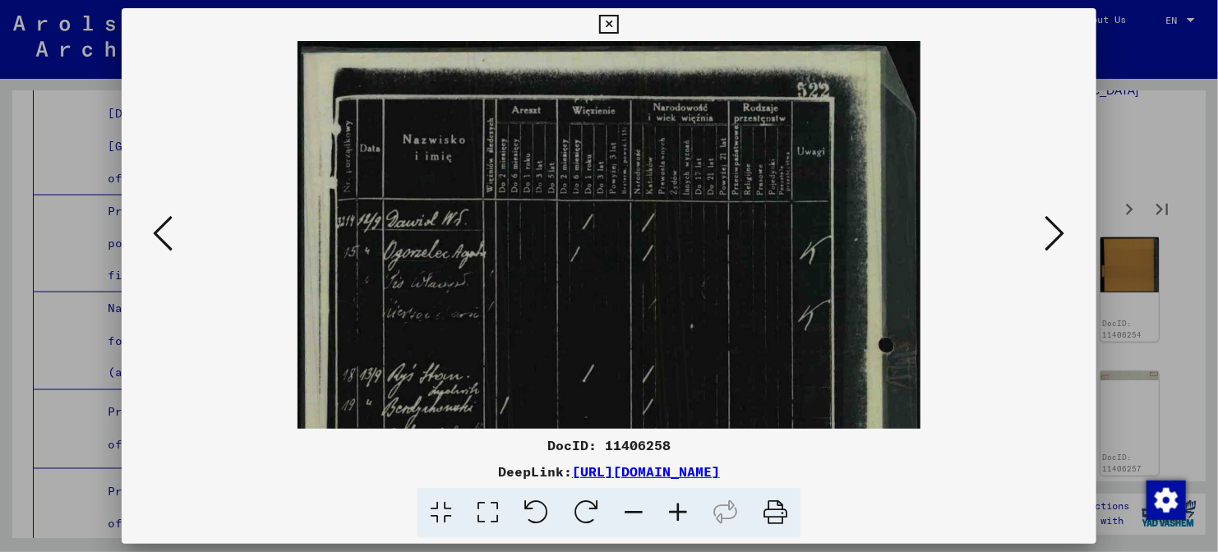
click at [663, 513] on icon at bounding box center [678, 513] width 44 height 50
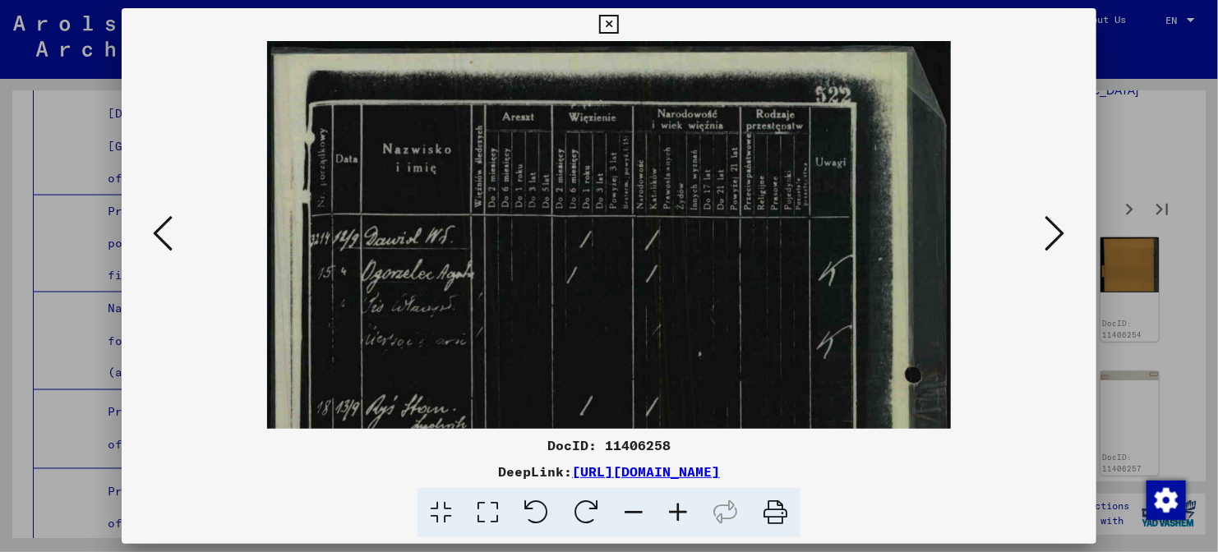
click at [663, 513] on icon at bounding box center [678, 513] width 44 height 50
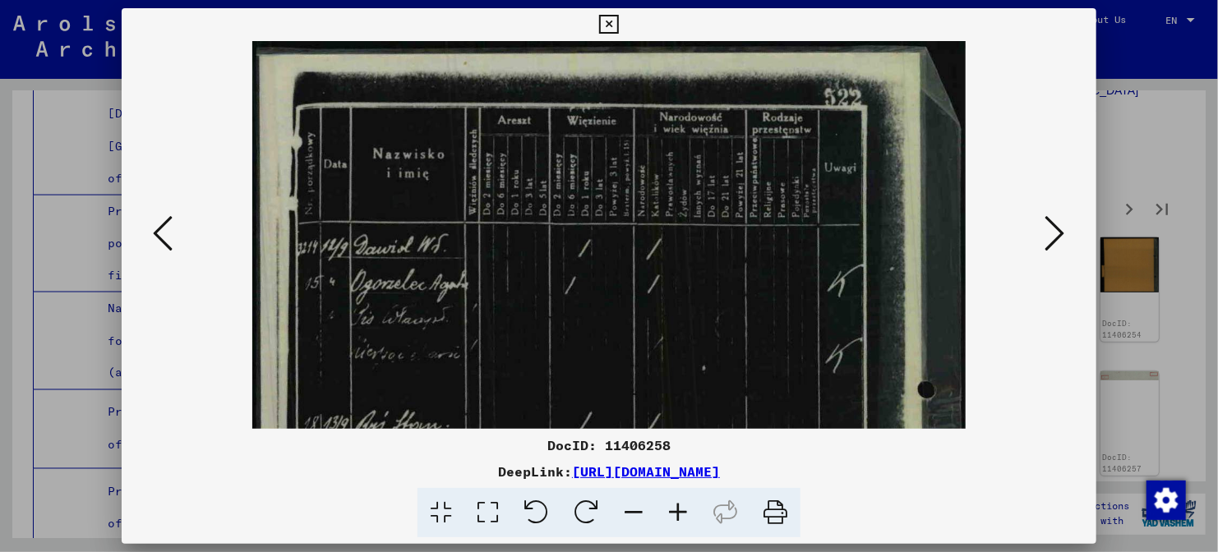
click at [663, 513] on icon at bounding box center [678, 513] width 44 height 50
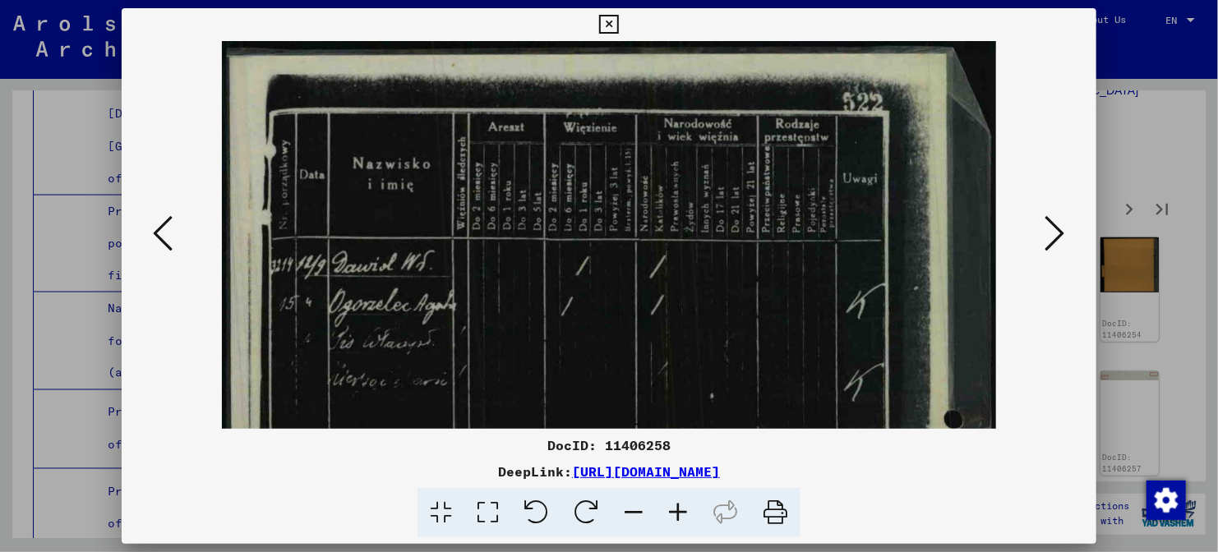
click at [663, 513] on icon at bounding box center [678, 513] width 44 height 50
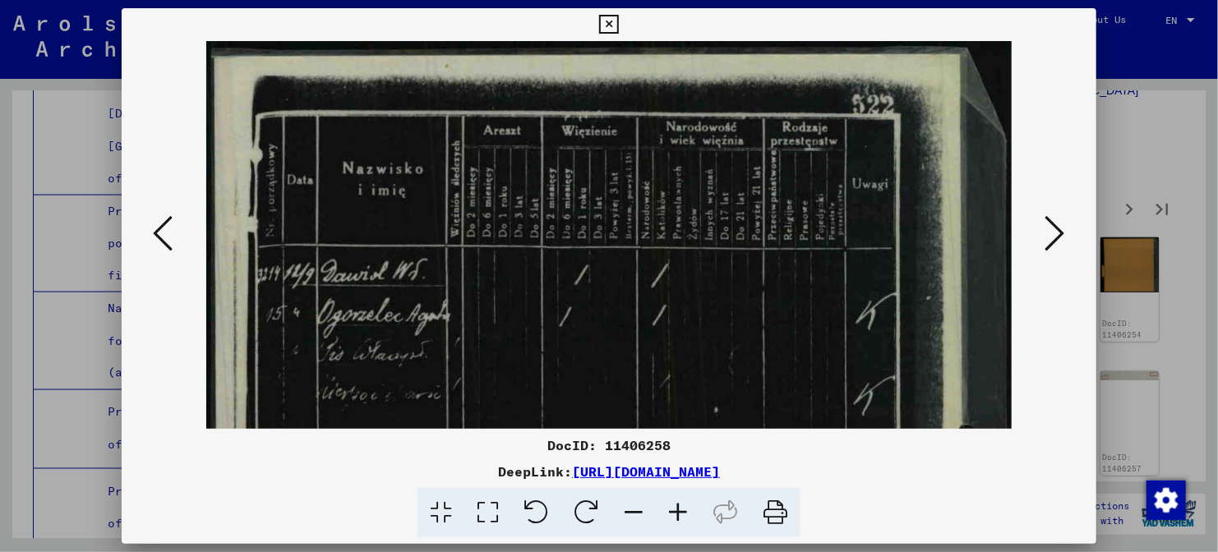
click at [663, 513] on icon at bounding box center [678, 513] width 44 height 50
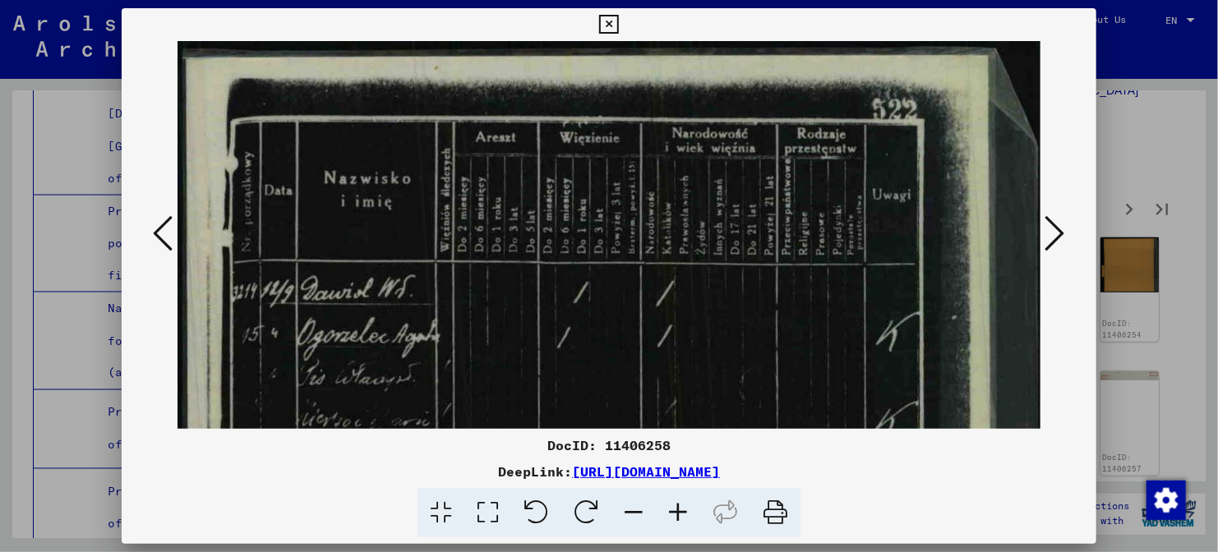
drag, startPoint x: 466, startPoint y: 129, endPoint x: 502, endPoint y: -111, distance: 242.6
click at [502, 0] on html "Search Browse archive Donate Newsletter Help Contact About Us Search Browse arc…" at bounding box center [609, 276] width 1218 height 552
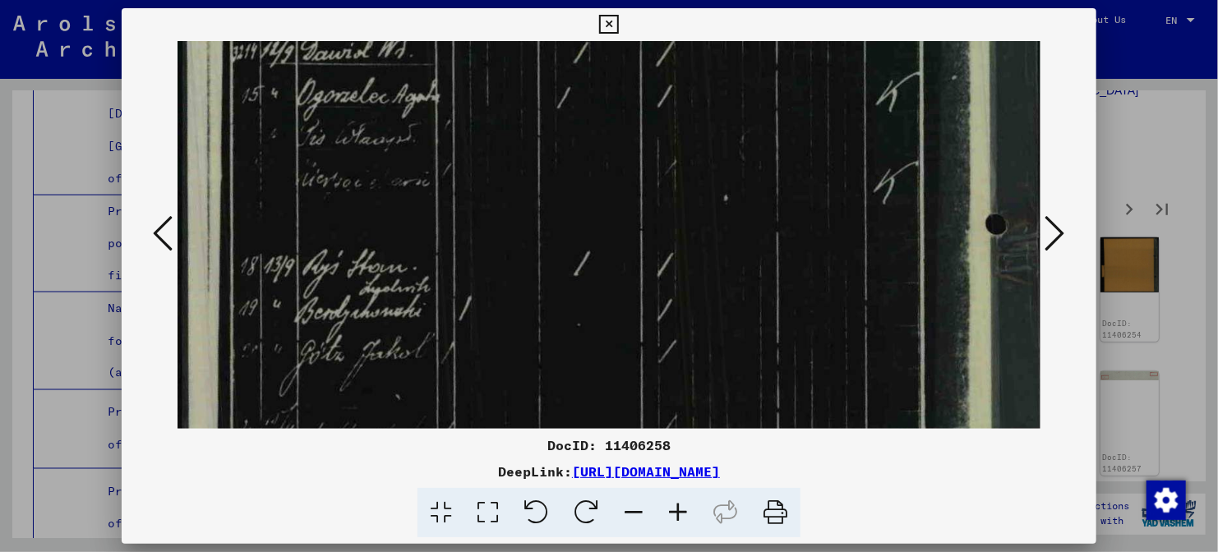
drag, startPoint x: 499, startPoint y: 162, endPoint x: 508, endPoint y: -8, distance: 170.3
click at [508, 0] on html "Search Browse archive Donate Newsletter Help Contact About Us Search Browse arc…" at bounding box center [609, 276] width 1218 height 552
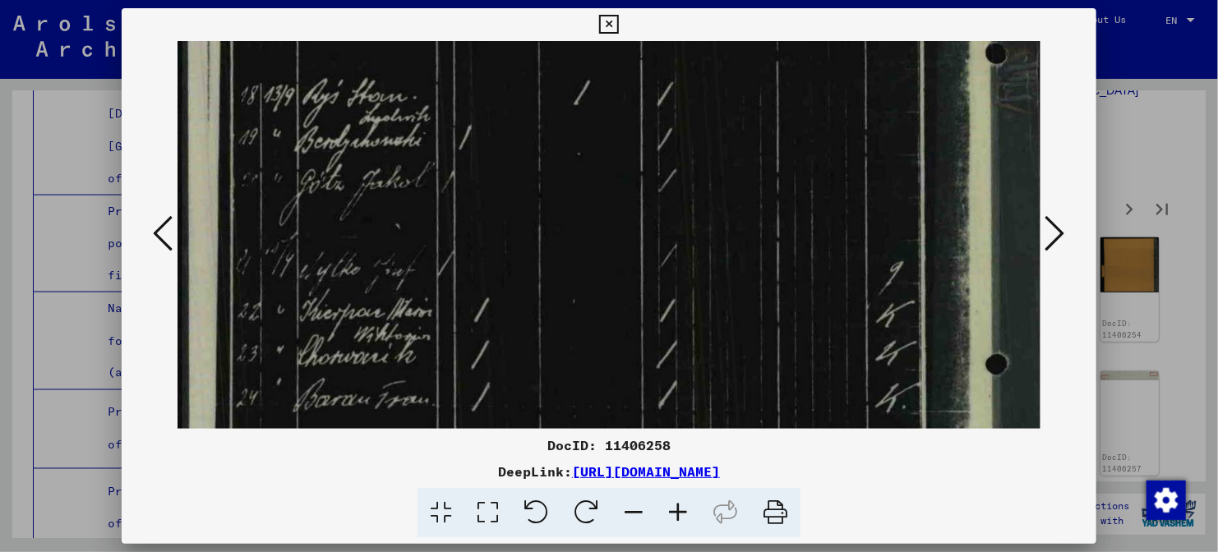
drag, startPoint x: 546, startPoint y: 218, endPoint x: 551, endPoint y: 85, distance: 133.2
click at [551, 85] on img at bounding box center [610, 214] width 866 height 1168
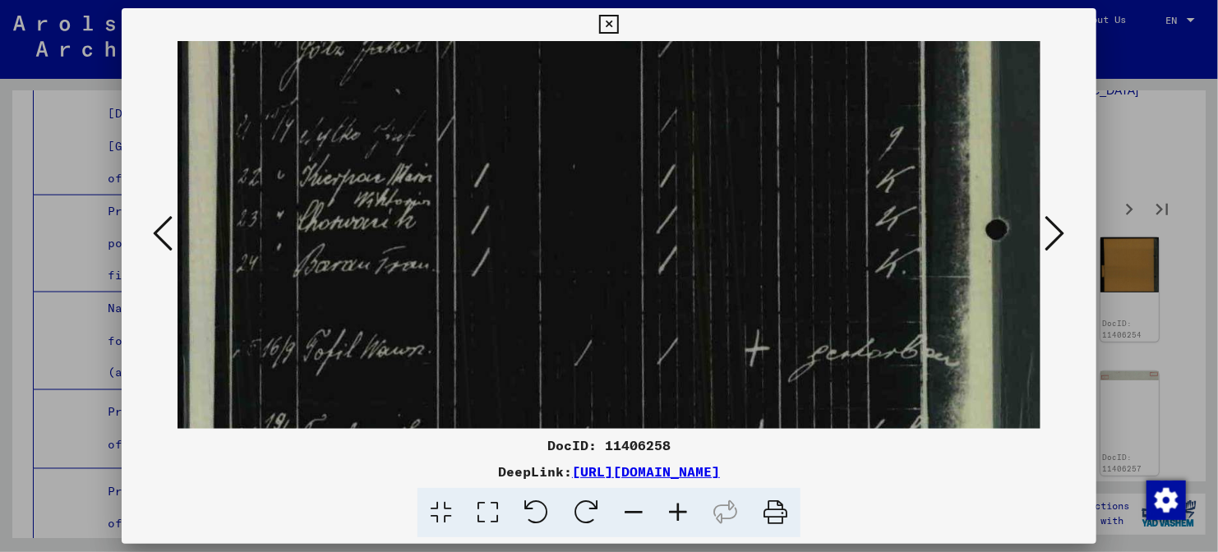
drag, startPoint x: 593, startPoint y: 252, endPoint x: 599, endPoint y: 147, distance: 105.3
click at [599, 147] on img at bounding box center [610, 80] width 866 height 1168
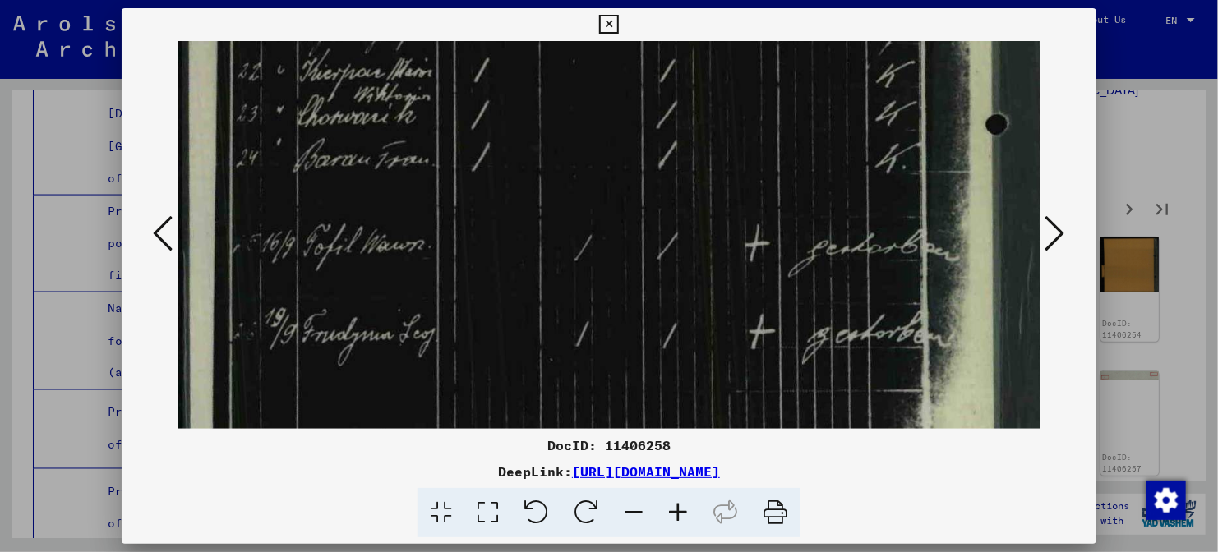
drag, startPoint x: 626, startPoint y: 220, endPoint x: 637, endPoint y: 58, distance: 163.0
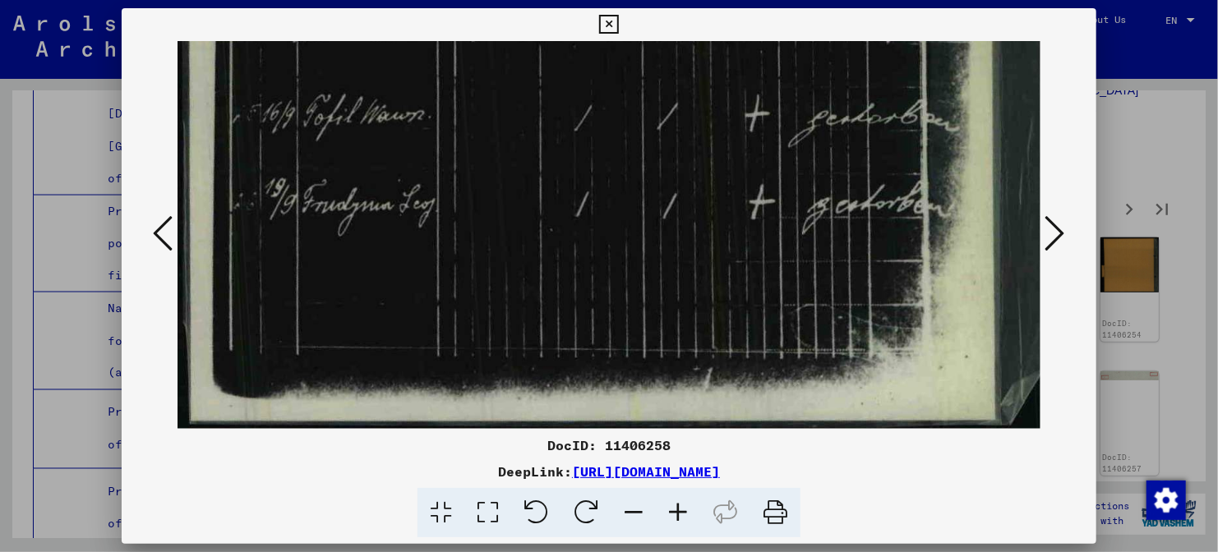
click at [1120, 173] on div at bounding box center [609, 276] width 1218 height 552
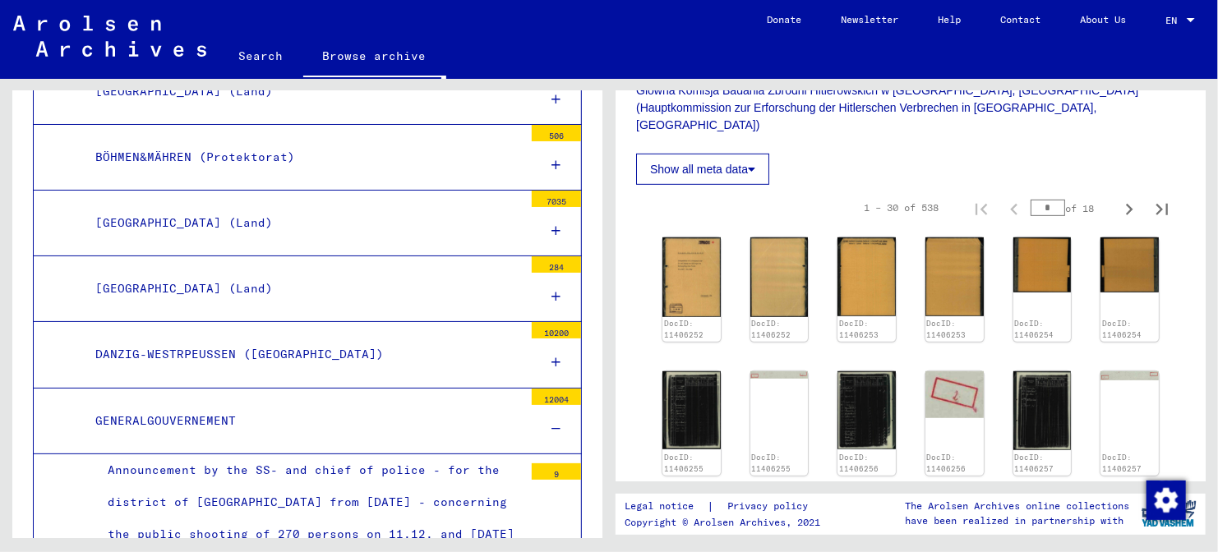
scroll to position [6117, 0]
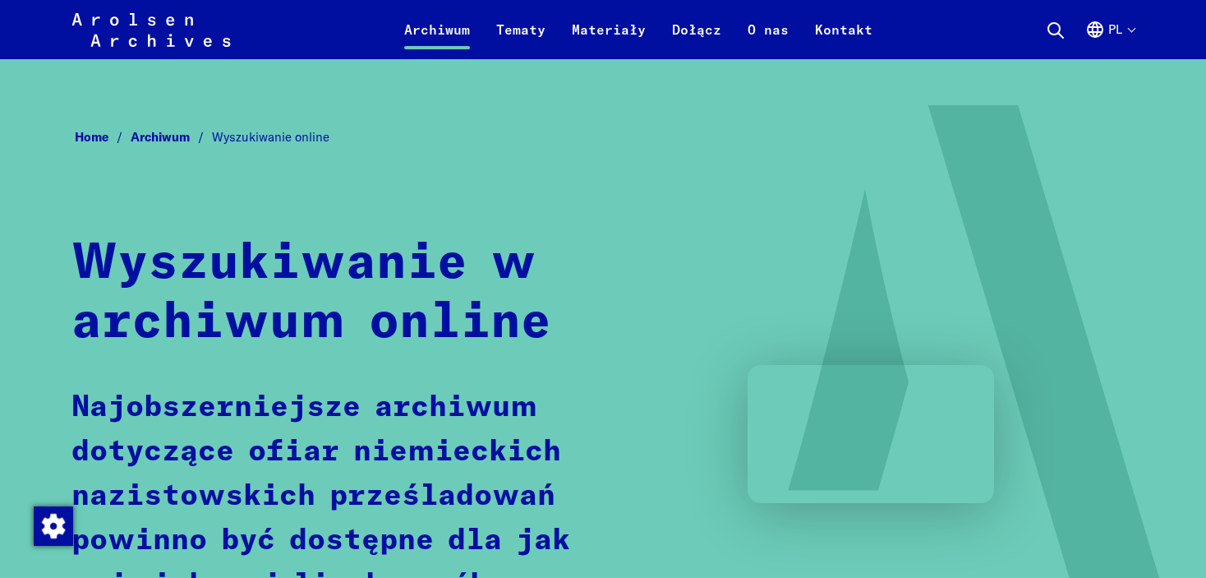
scroll to position [904, 0]
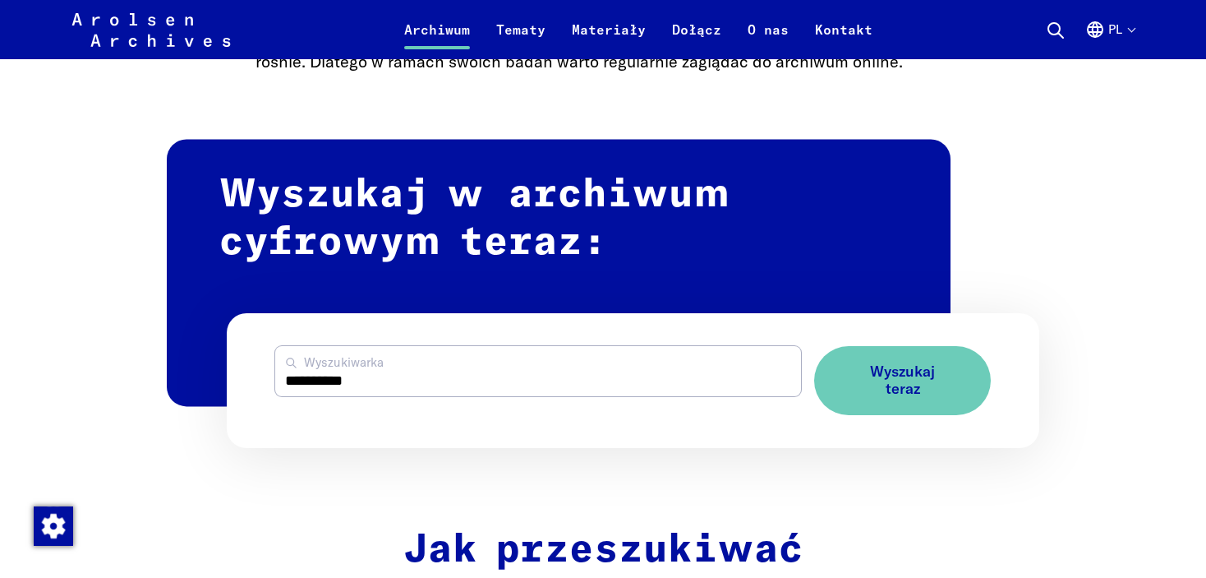
click at [591, 378] on input "**********" at bounding box center [538, 371] width 526 height 50
drag, startPoint x: 0, startPoint y: 0, endPoint x: 591, endPoint y: 378, distance: 701.3
click at [591, 378] on input "**********" at bounding box center [538, 371] width 526 height 50
type input "*"
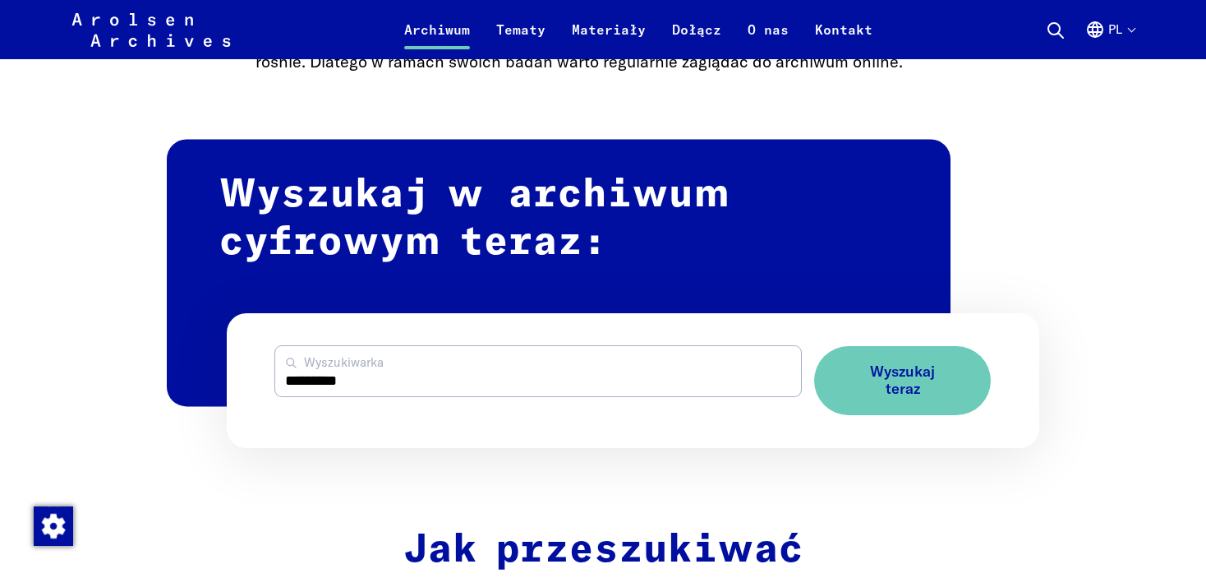
type input "*********"
click at [814, 346] on button "Wyszukaj teraz" at bounding box center [902, 380] width 177 height 68
